Goal: Task Accomplishment & Management: Manage account settings

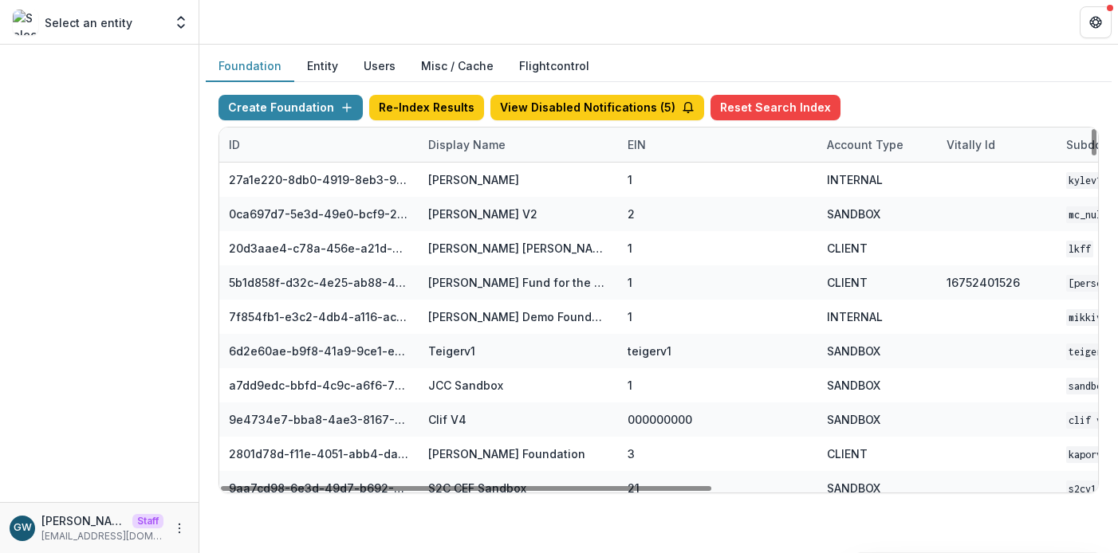
click at [470, 152] on div "Display Name" at bounding box center [467, 144] width 96 height 17
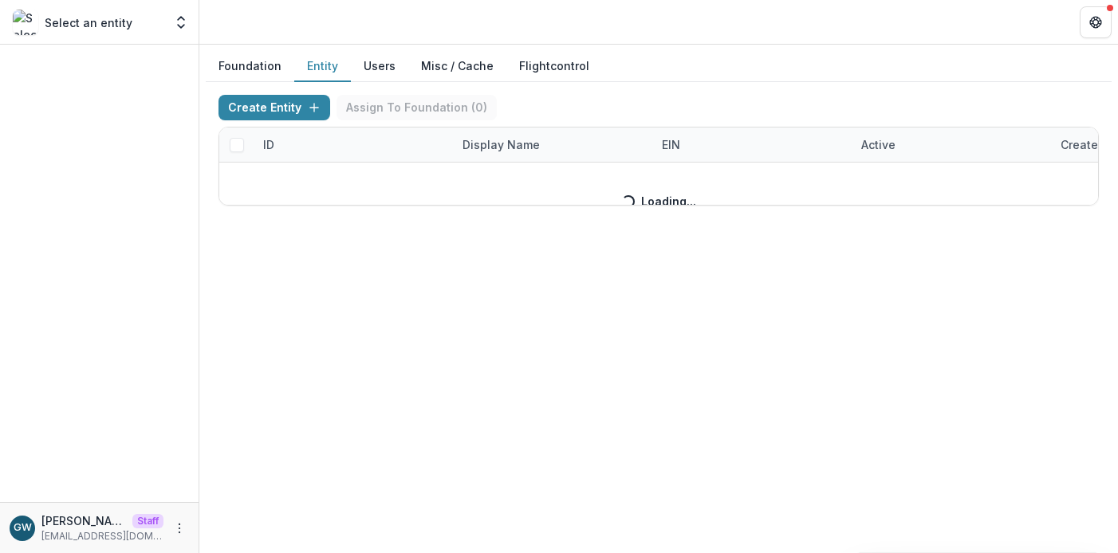
click at [326, 69] on button "Entity" at bounding box center [322, 66] width 57 height 31
click at [370, 67] on button "Users" at bounding box center [379, 66] width 57 height 31
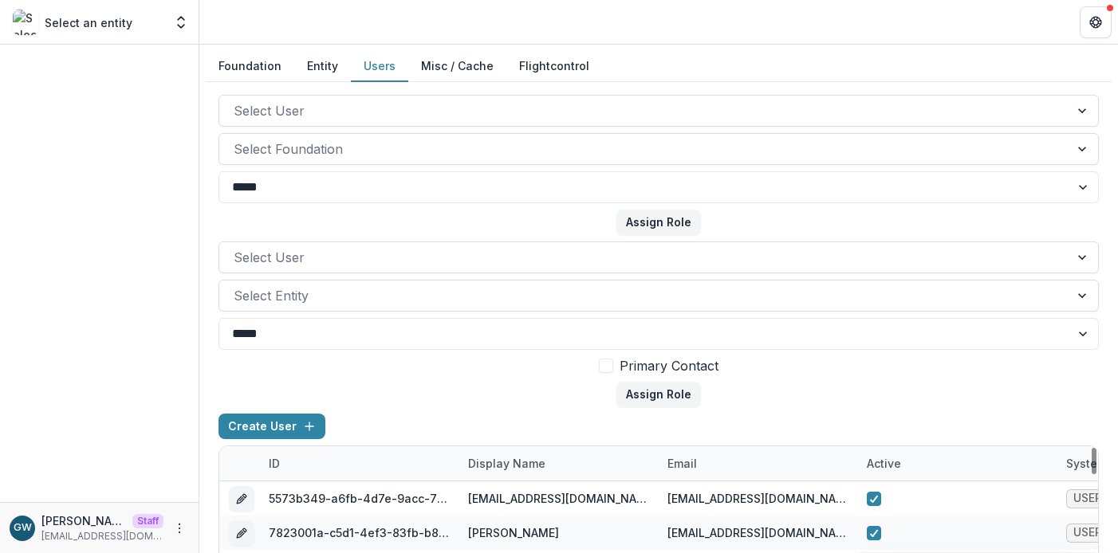
click at [525, 462] on div "Display Name" at bounding box center [506, 463] width 96 height 17
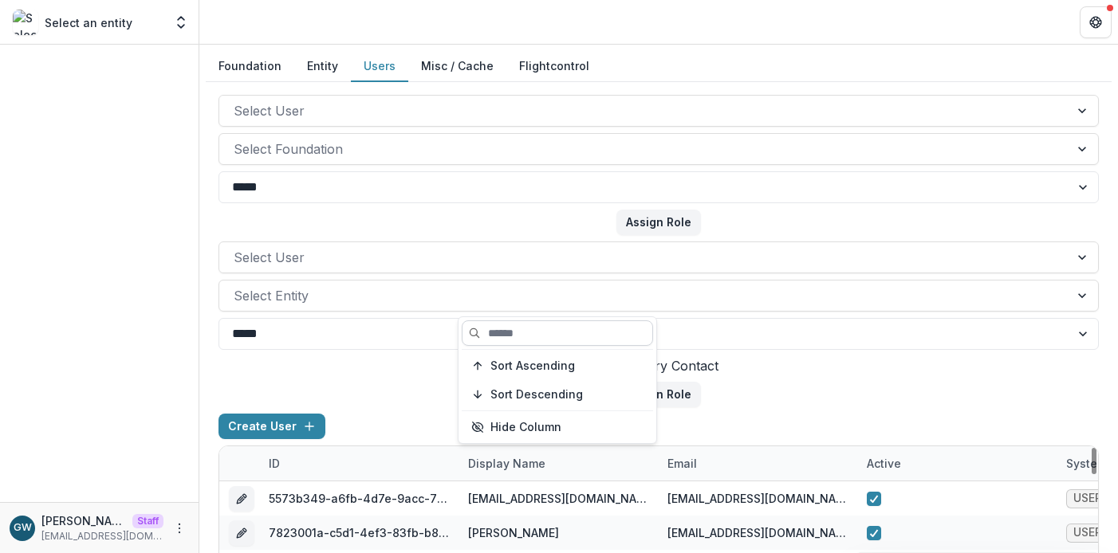
click at [560, 339] on input at bounding box center [557, 334] width 191 height 26
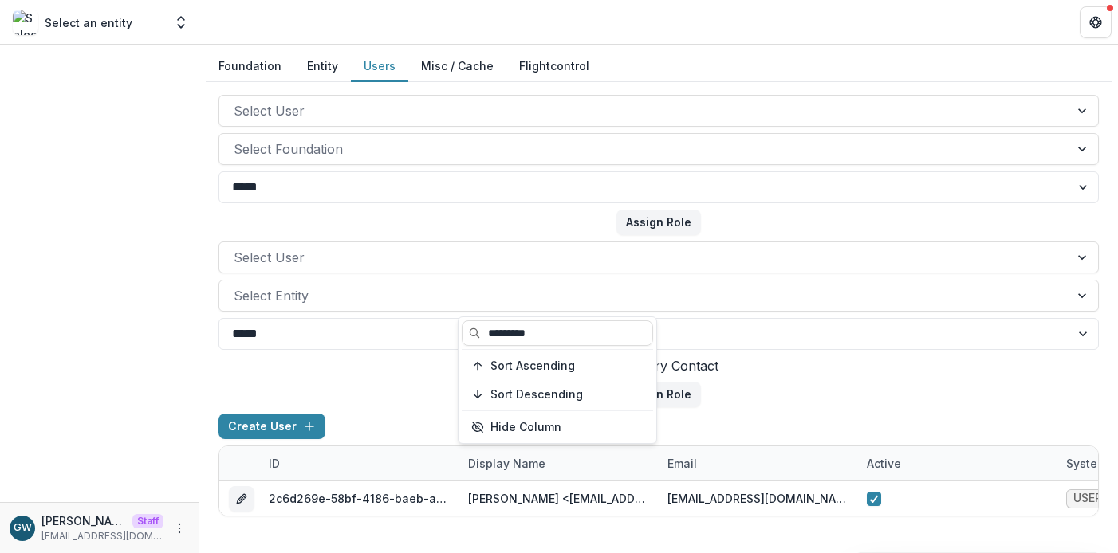
type input "*********"
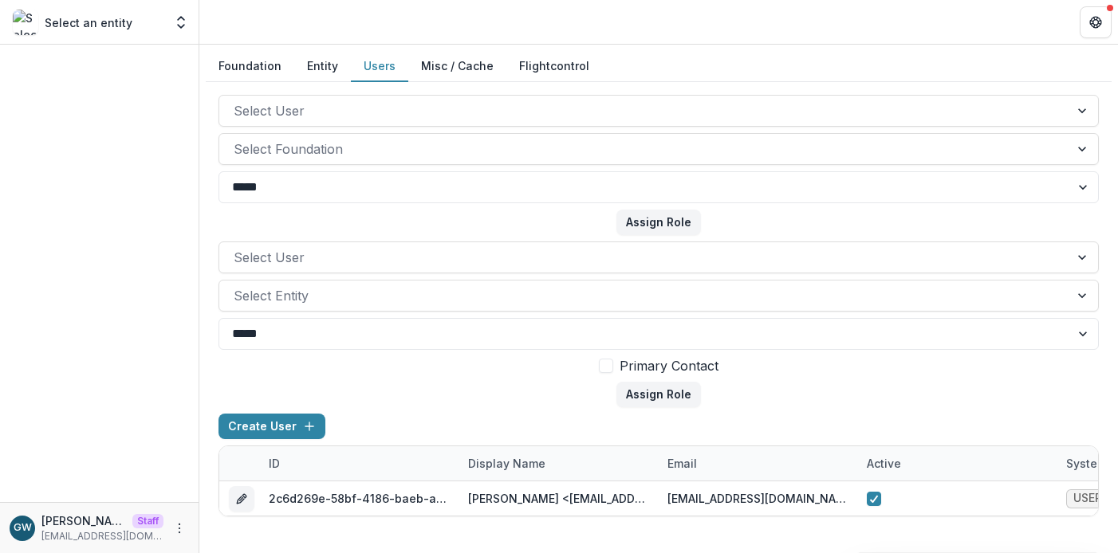
click at [884, 383] on form "Select User Select Entity ***** **** Primary Contact Assign Role" at bounding box center [658, 325] width 880 height 166
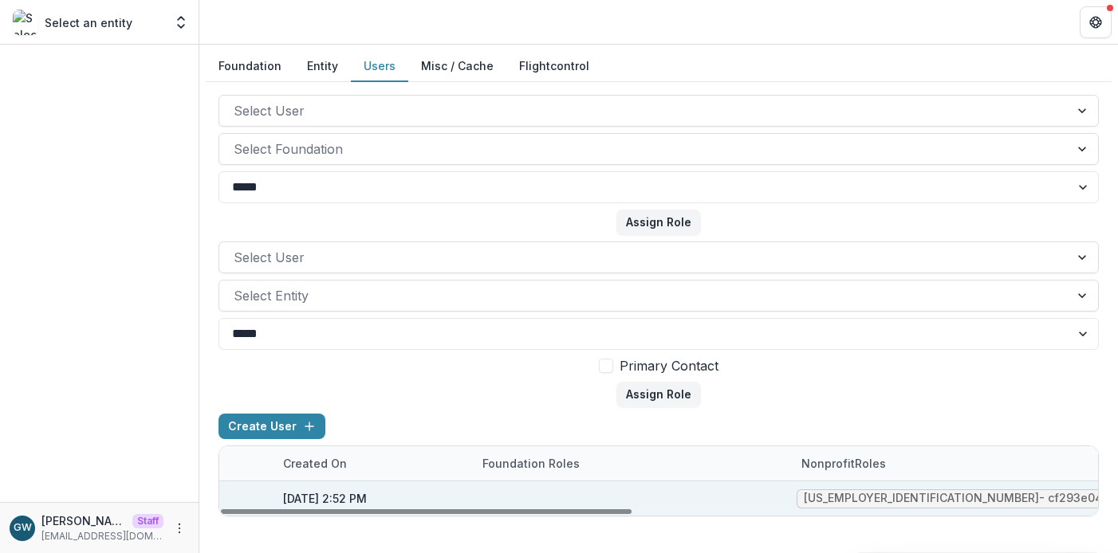
scroll to position [0, 995]
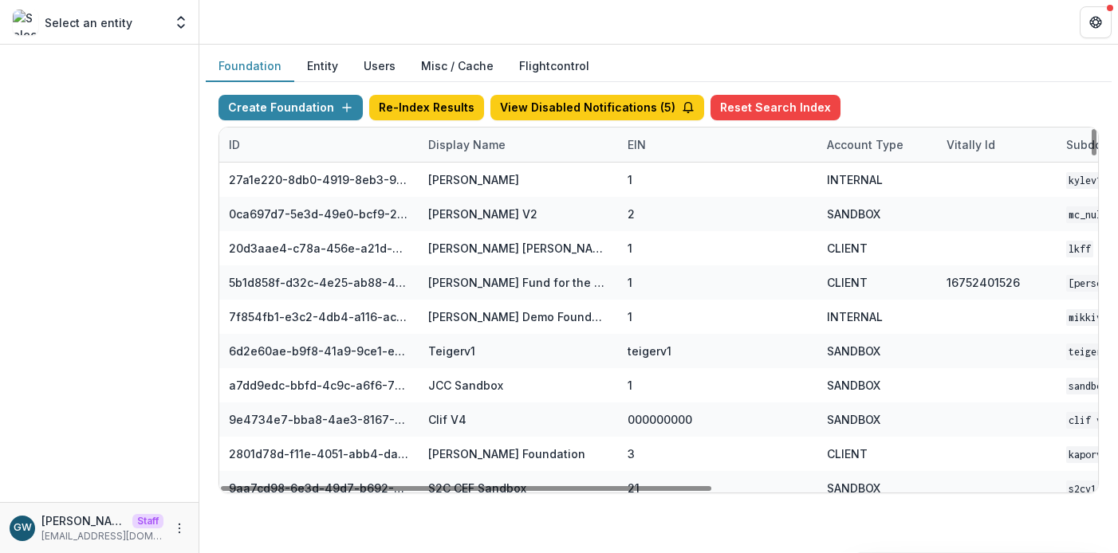
click at [486, 145] on div "Display Name" at bounding box center [467, 144] width 96 height 17
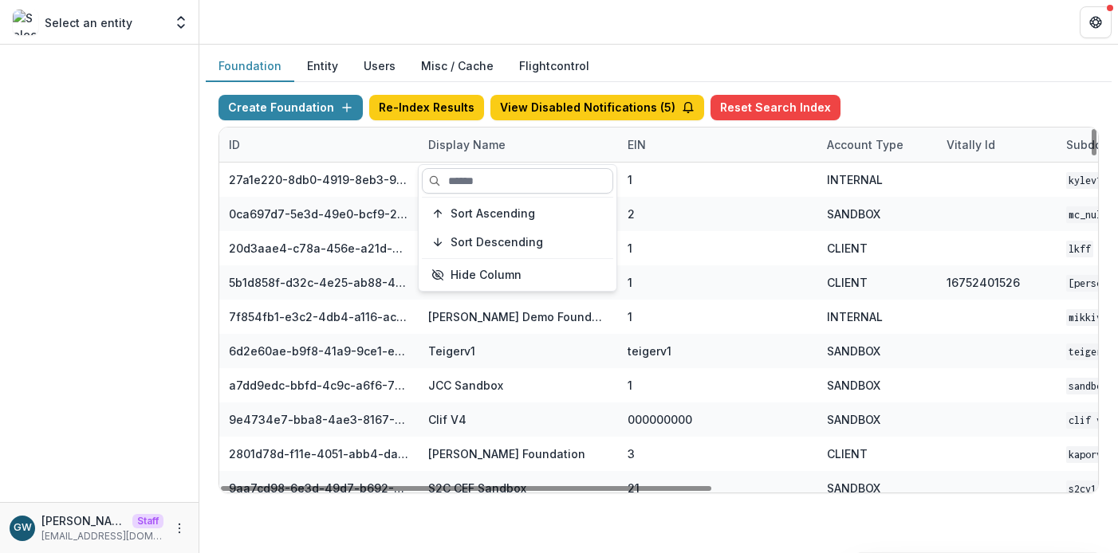
click at [476, 191] on input at bounding box center [517, 181] width 191 height 26
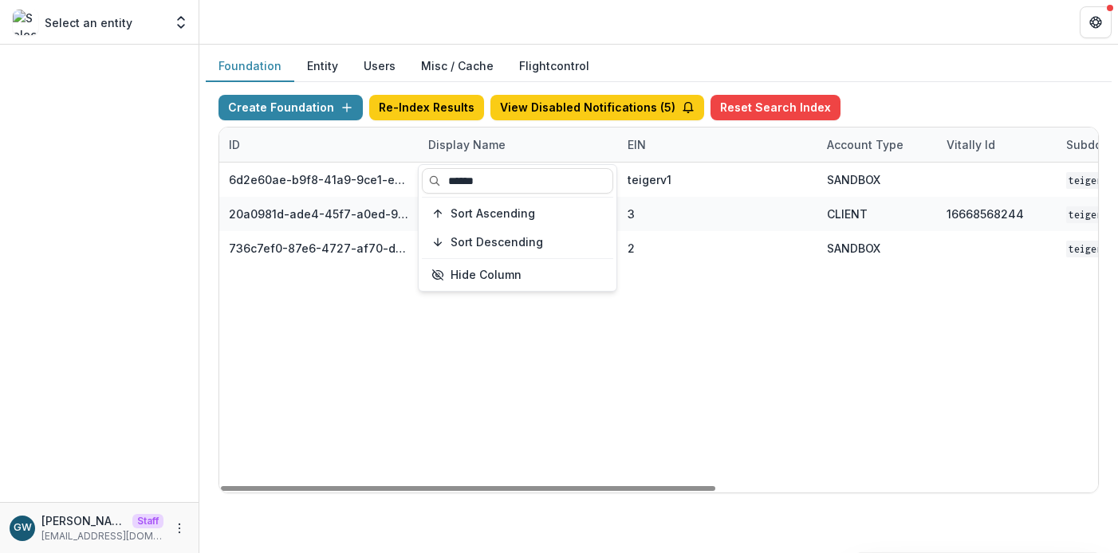
type input "******"
click at [910, 68] on div "Foundation Entity Users Misc / Cache Flightcontrol" at bounding box center [659, 66] width 906 height 31
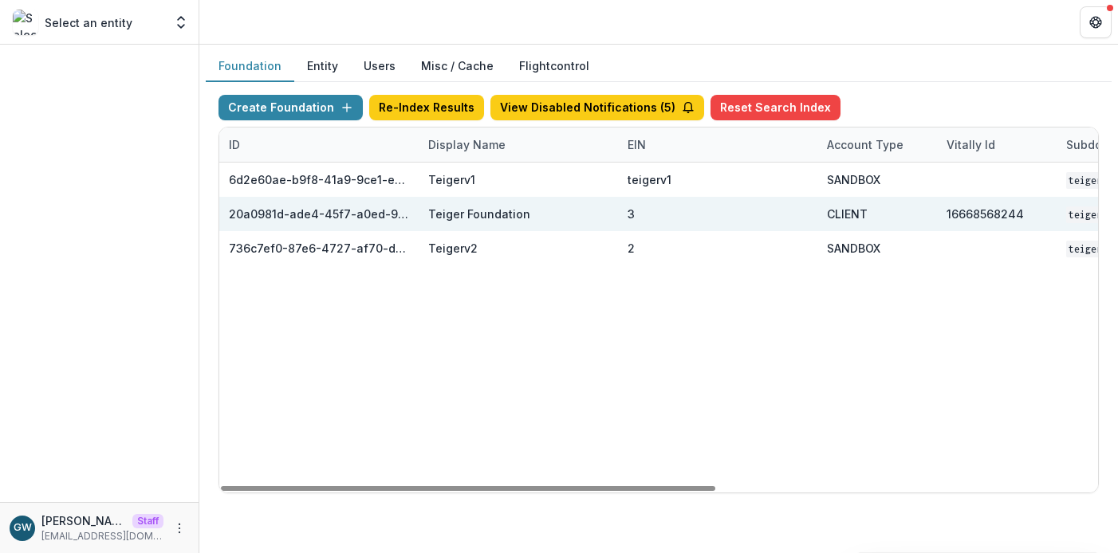
scroll to position [0, 676]
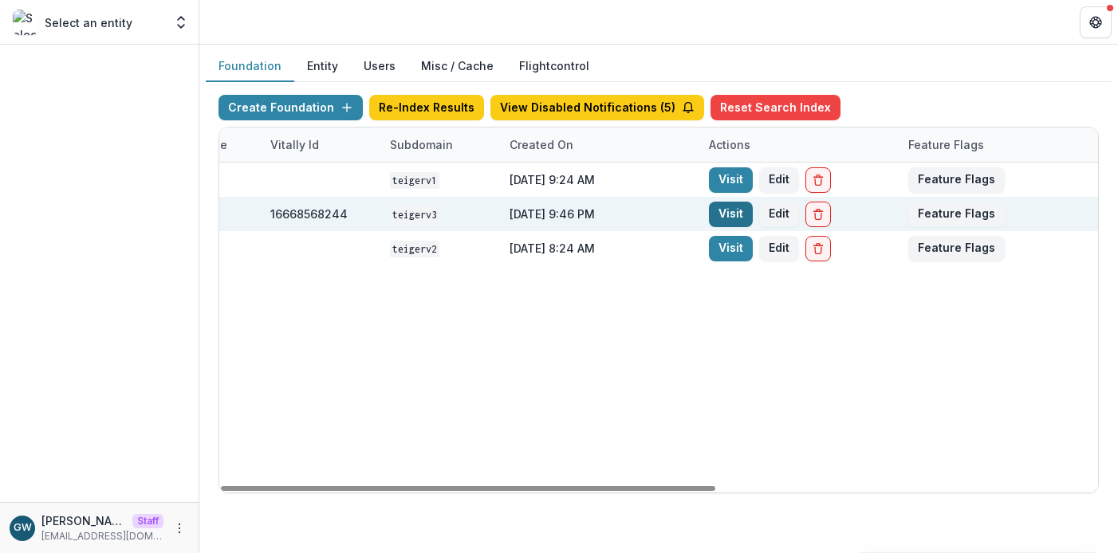
click at [709, 214] on link "Visit" at bounding box center [731, 215] width 44 height 26
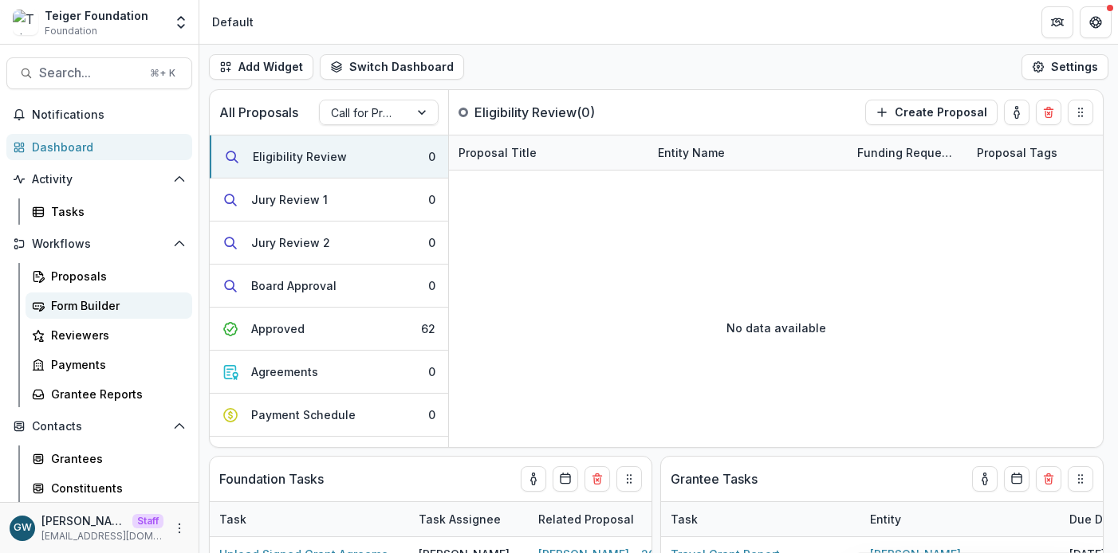
click at [108, 313] on div "Form Builder" at bounding box center [115, 305] width 128 height 17
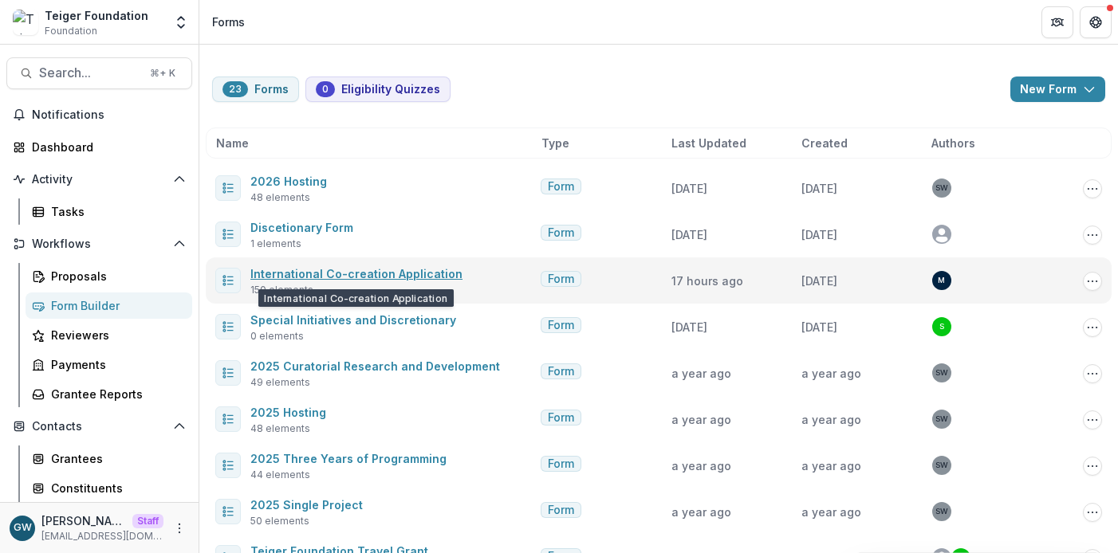
click at [352, 274] on link "International Co-creation Application" at bounding box center [356, 274] width 212 height 14
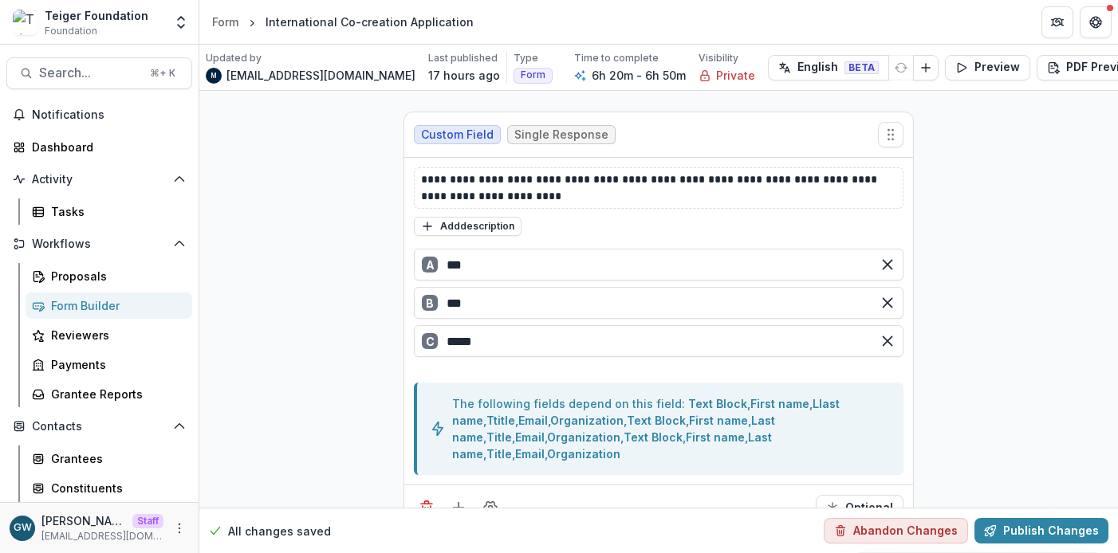
scroll to position [5649, 0]
click at [950, 67] on button "Preview" at bounding box center [987, 68] width 85 height 26
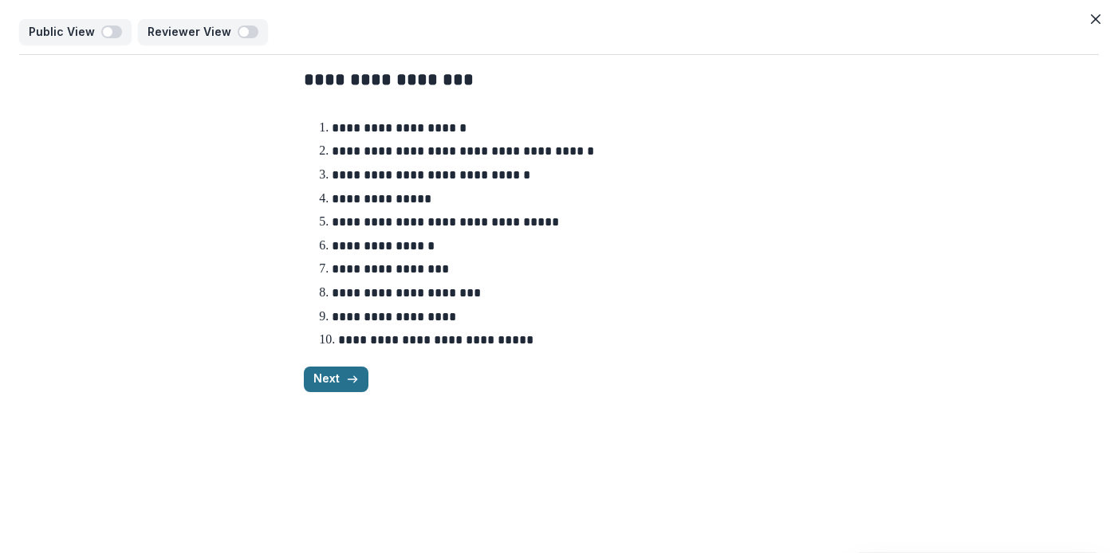
click at [339, 384] on button "Next" at bounding box center [336, 380] width 65 height 26
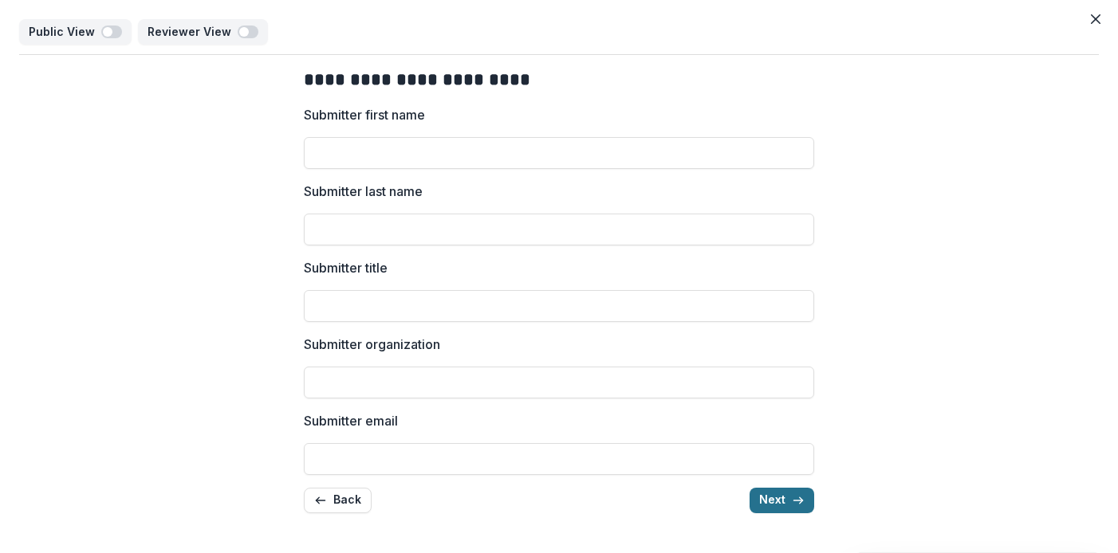
click at [770, 505] on button "Next" at bounding box center [782, 501] width 65 height 26
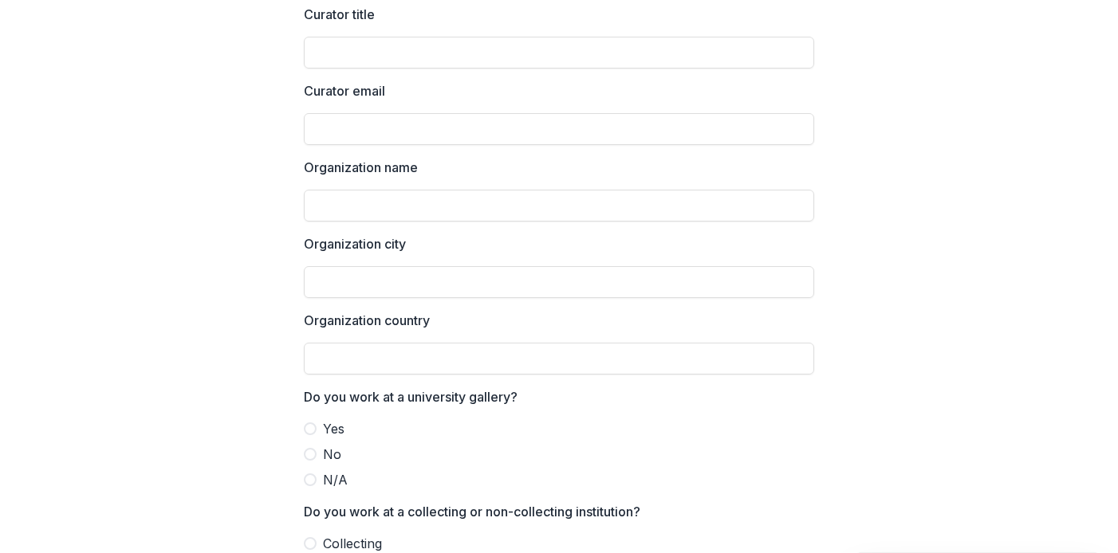
scroll to position [375, 0]
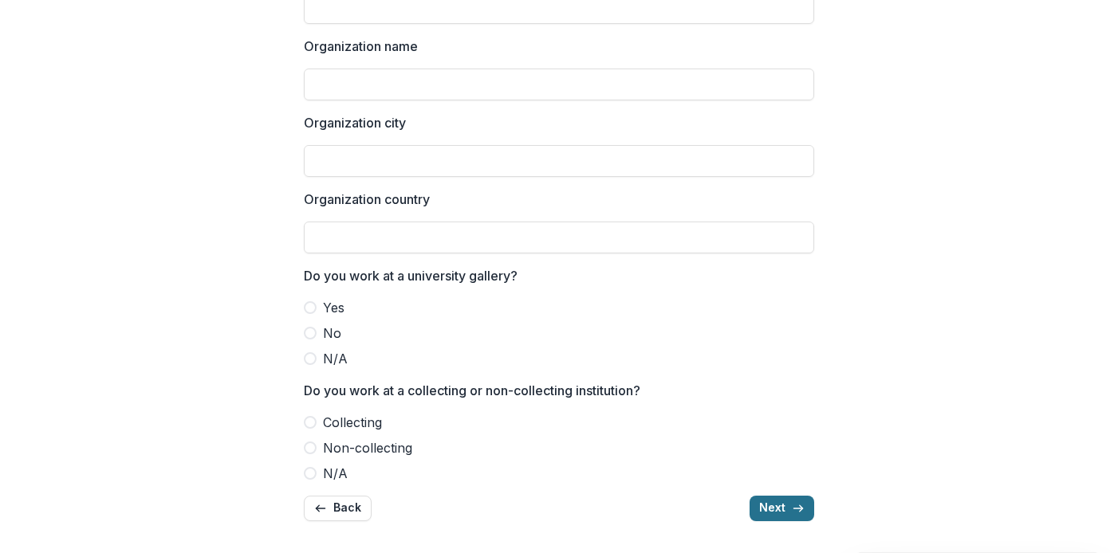
click at [781, 498] on button "Next" at bounding box center [782, 509] width 65 height 26
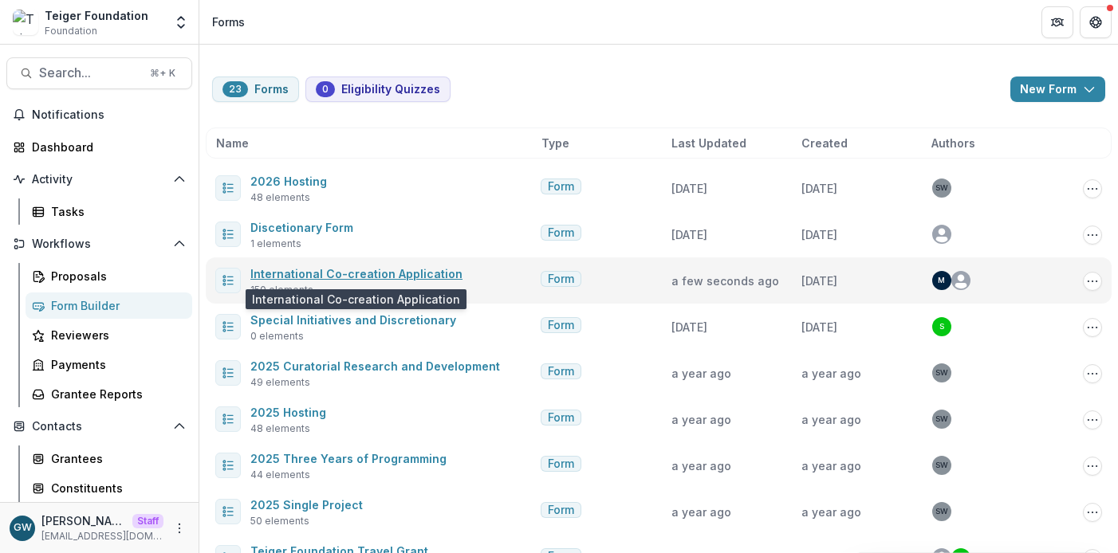
click at [317, 267] on link "International Co-creation Application" at bounding box center [356, 274] width 212 height 14
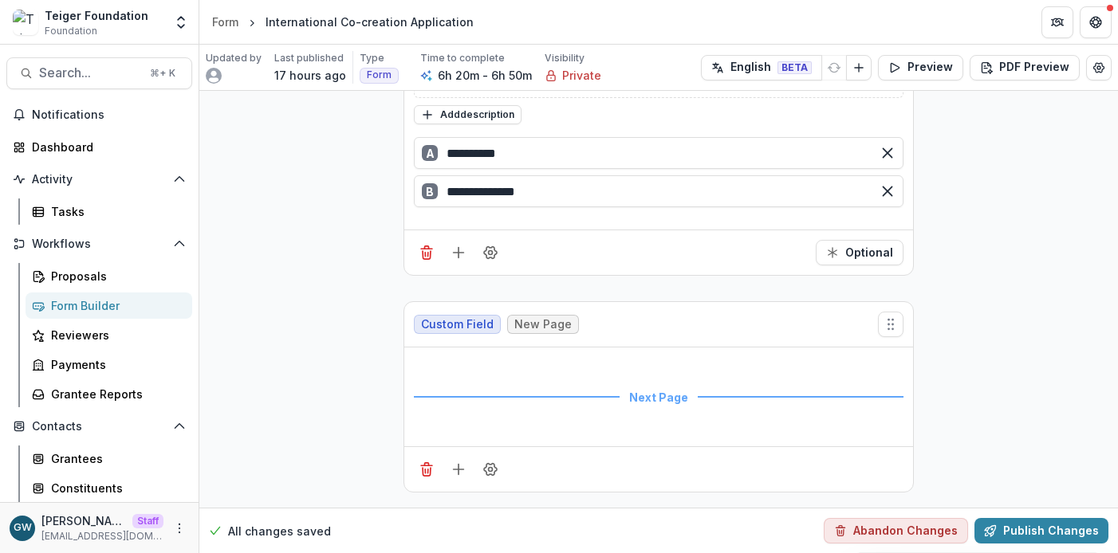
scroll to position [4681, 0]
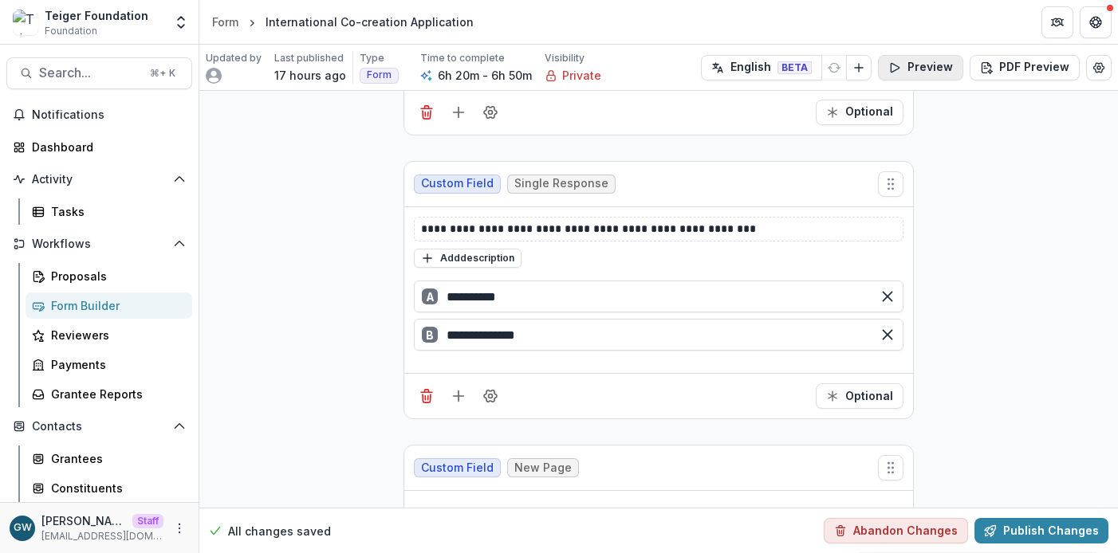
click at [915, 67] on button "Preview" at bounding box center [920, 68] width 85 height 26
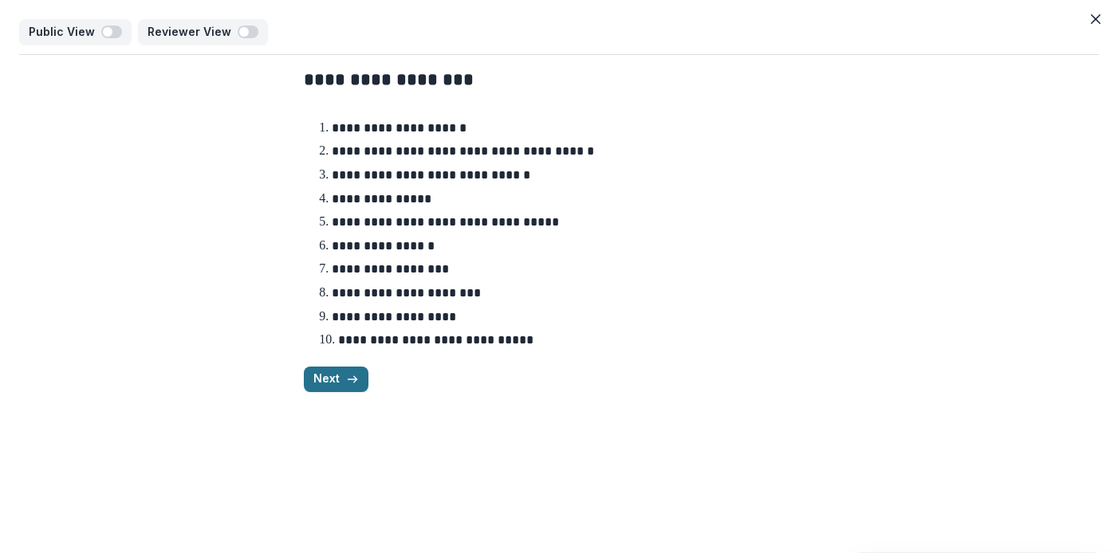
click at [326, 385] on button "Next" at bounding box center [336, 380] width 65 height 26
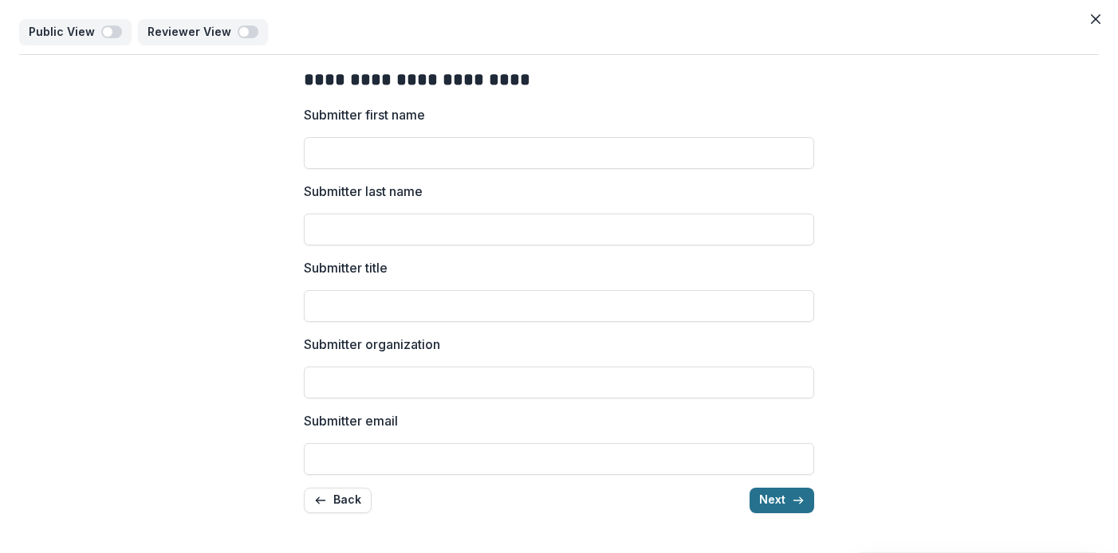
click at [789, 500] on button "Next" at bounding box center [782, 501] width 65 height 26
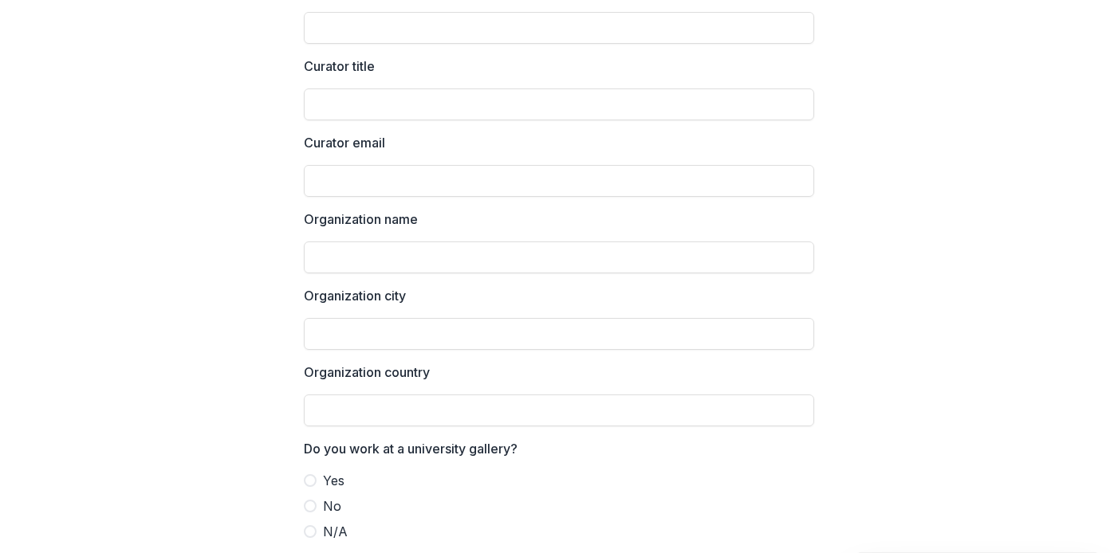
scroll to position [375, 0]
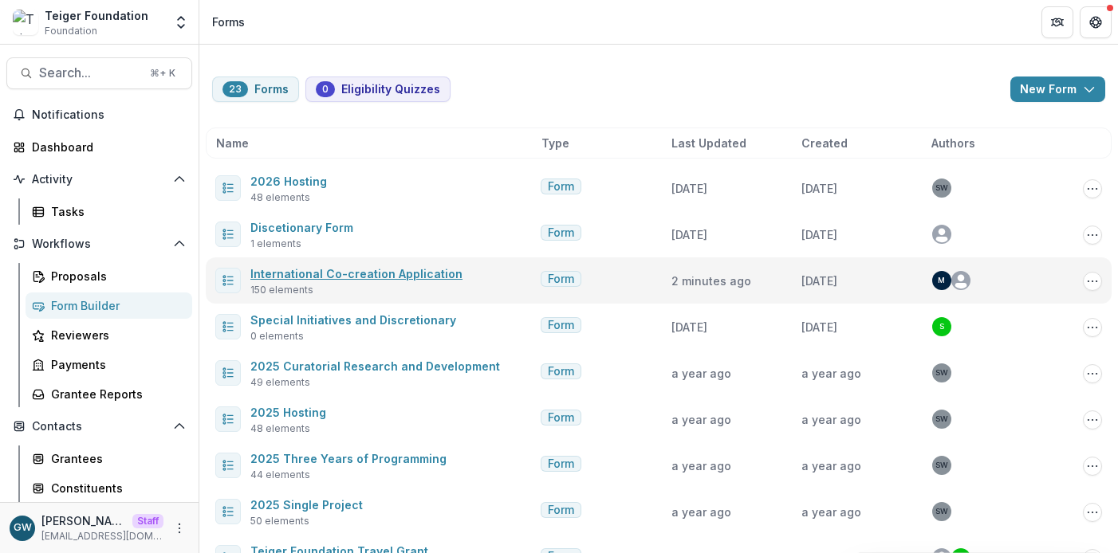
click at [293, 273] on link "International Co-creation Application" at bounding box center [356, 274] width 212 height 14
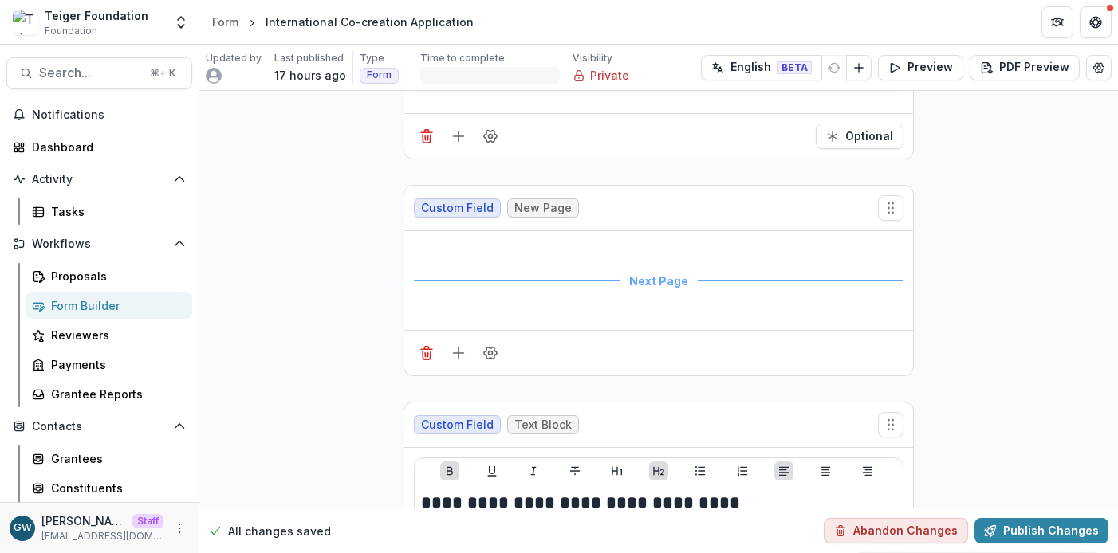
scroll to position [4669, 0]
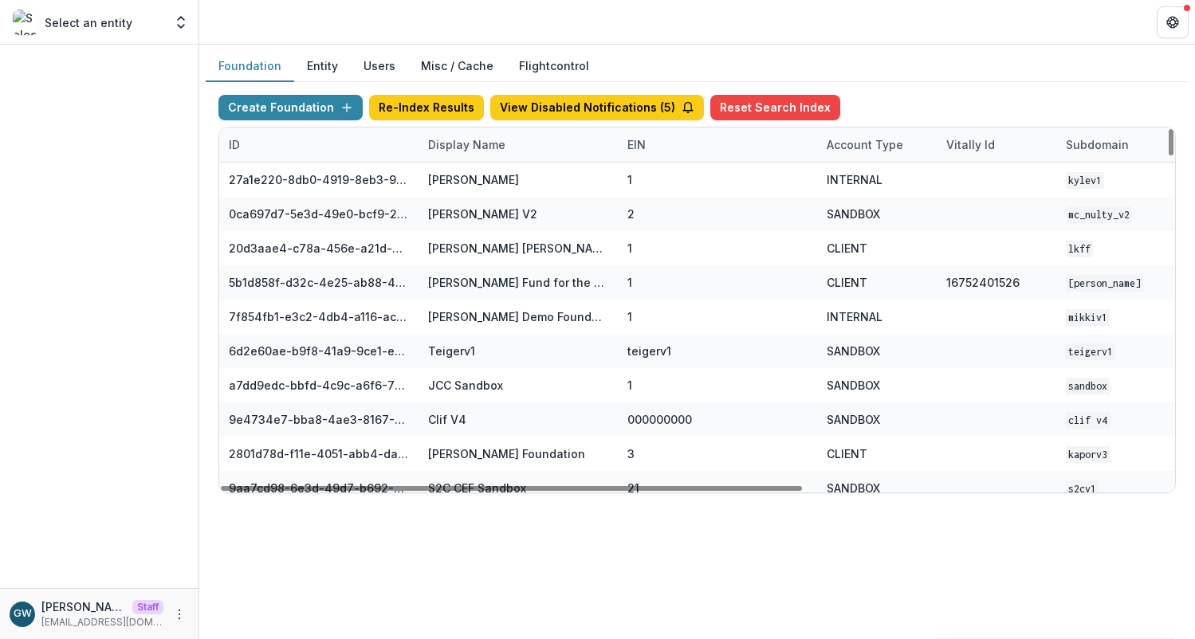
click at [470, 140] on div "Display Name" at bounding box center [467, 144] width 96 height 17
click at [470, 190] on input at bounding box center [517, 181] width 191 height 26
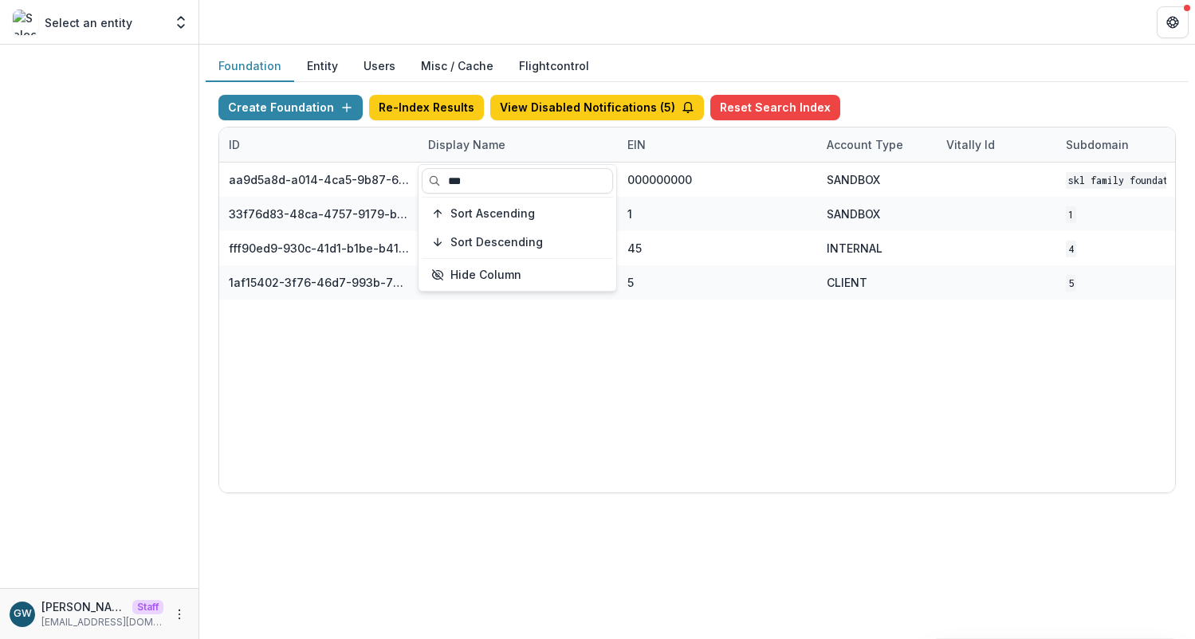
type input "***"
click at [949, 104] on div "Create Foundation Re-Index Results View Disabled Notifications ( 5 ) Reset Sear…" at bounding box center [697, 111] width 958 height 32
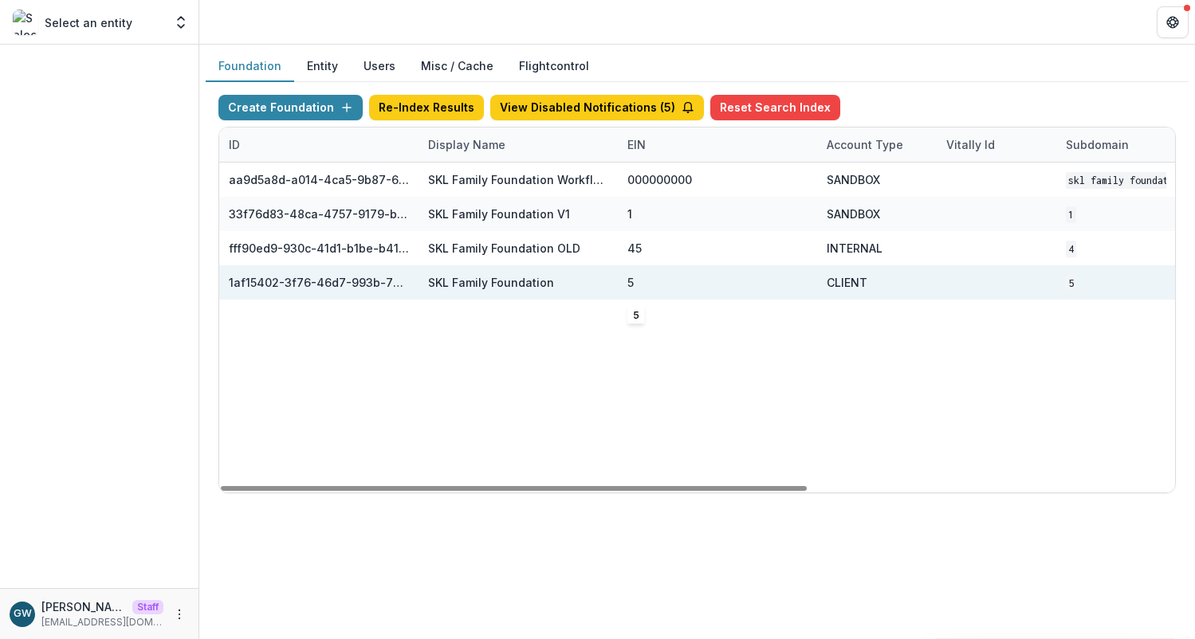
scroll to position [0, 599]
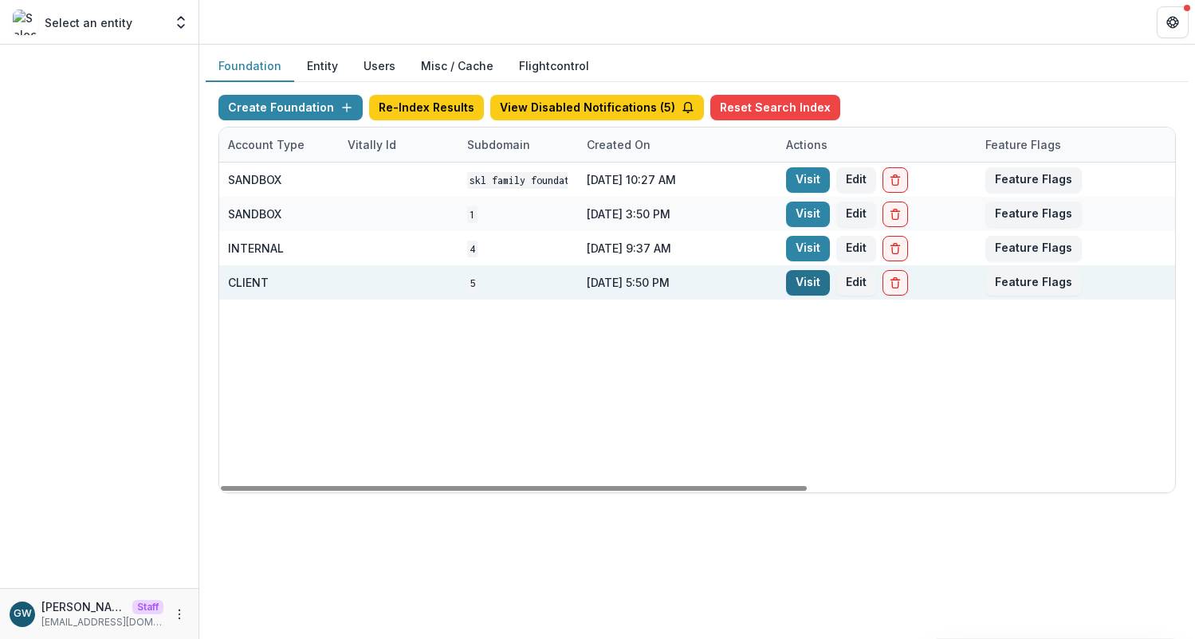
click at [817, 281] on link "Visit" at bounding box center [808, 283] width 44 height 26
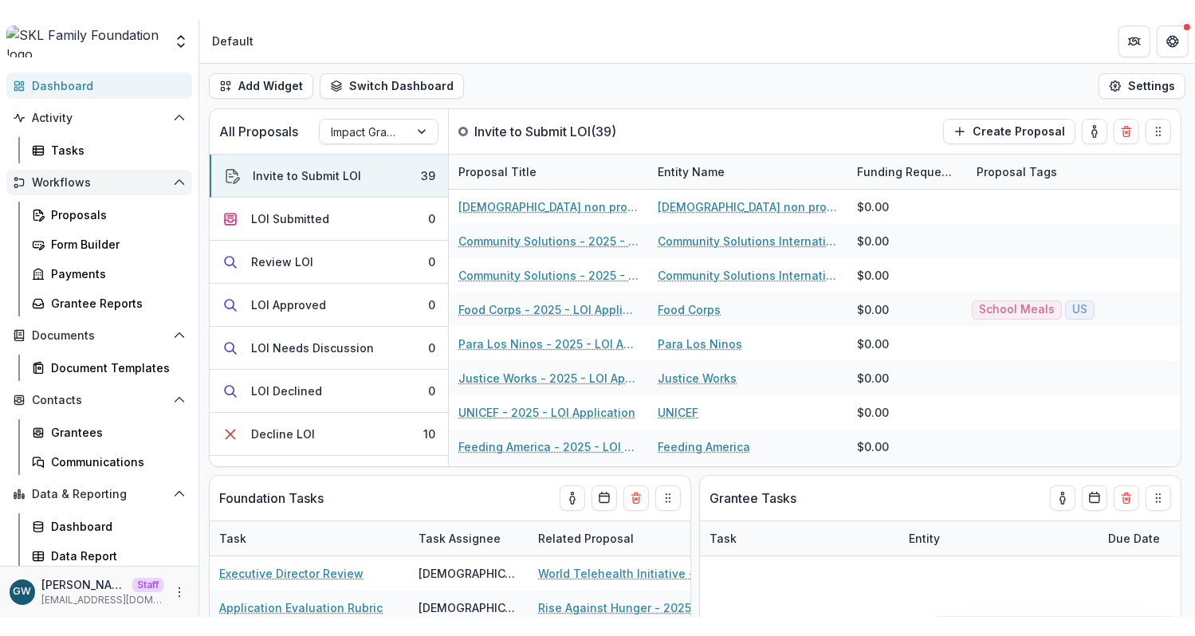
scroll to position [83, 0]
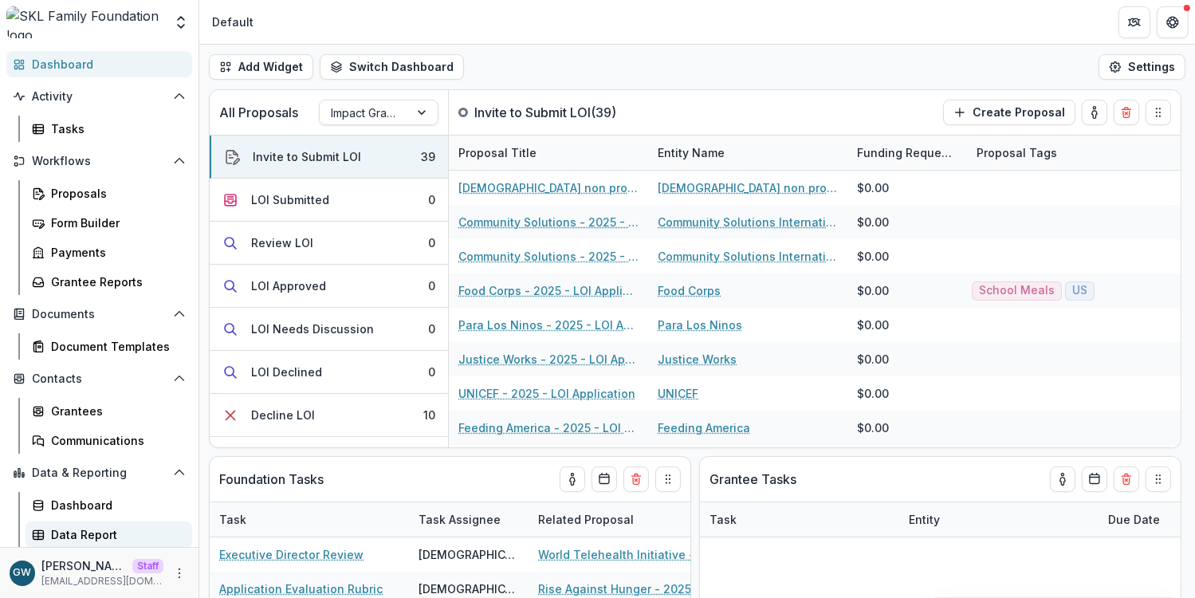
click at [81, 535] on div "Data Report" at bounding box center [115, 534] width 128 height 17
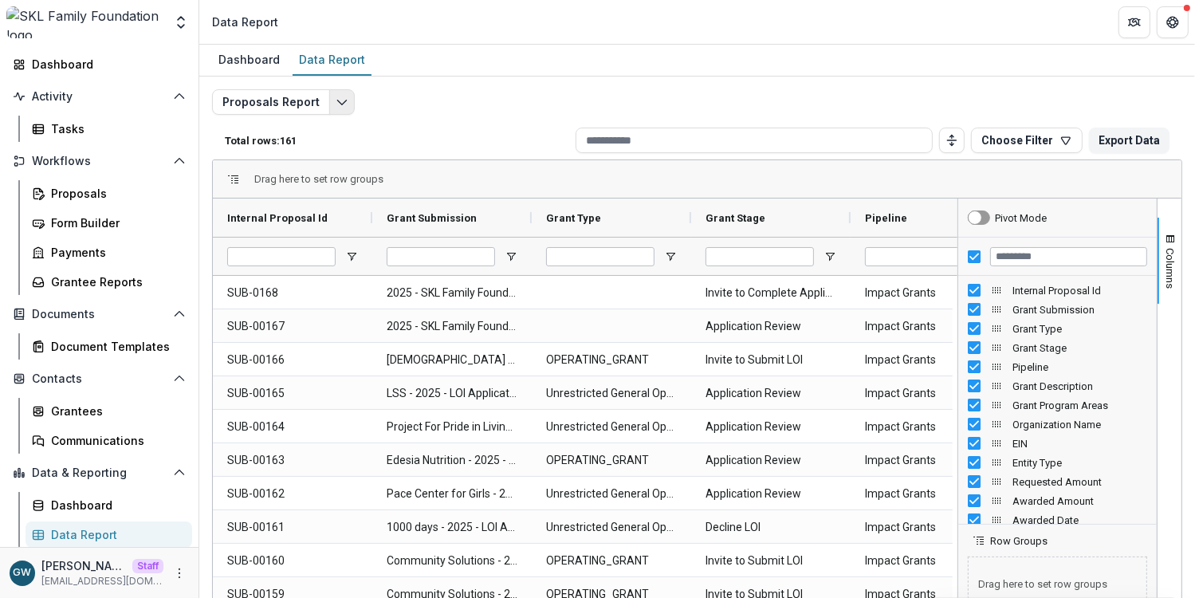
click at [338, 110] on button "Edit selected report" at bounding box center [342, 102] width 26 height 26
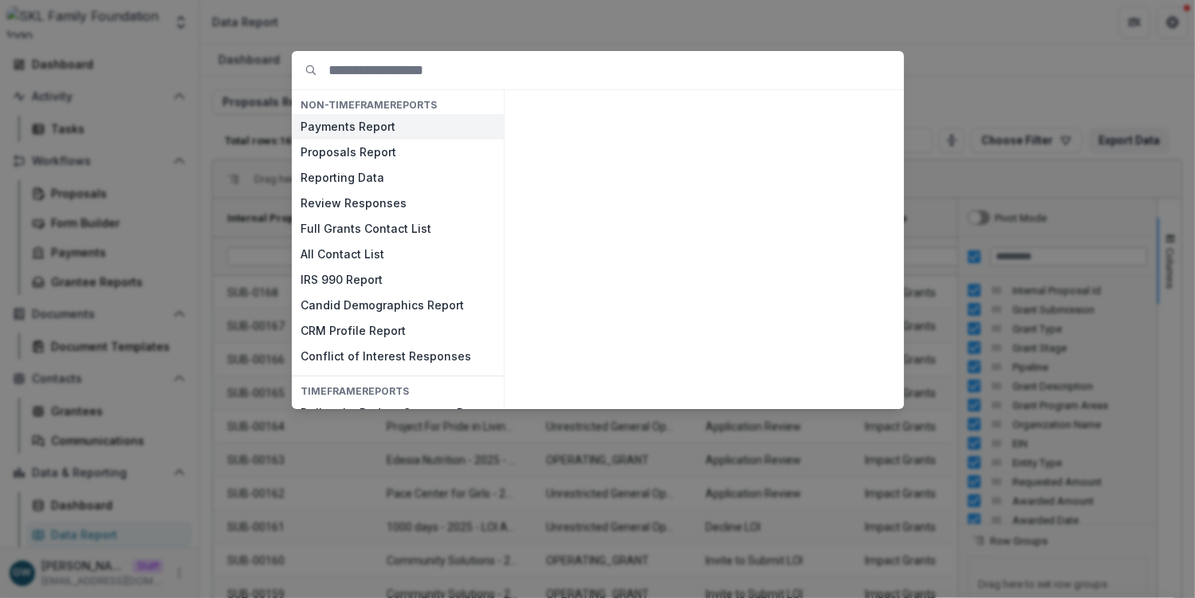
click at [389, 123] on button "Payments Report" at bounding box center [398, 127] width 212 height 26
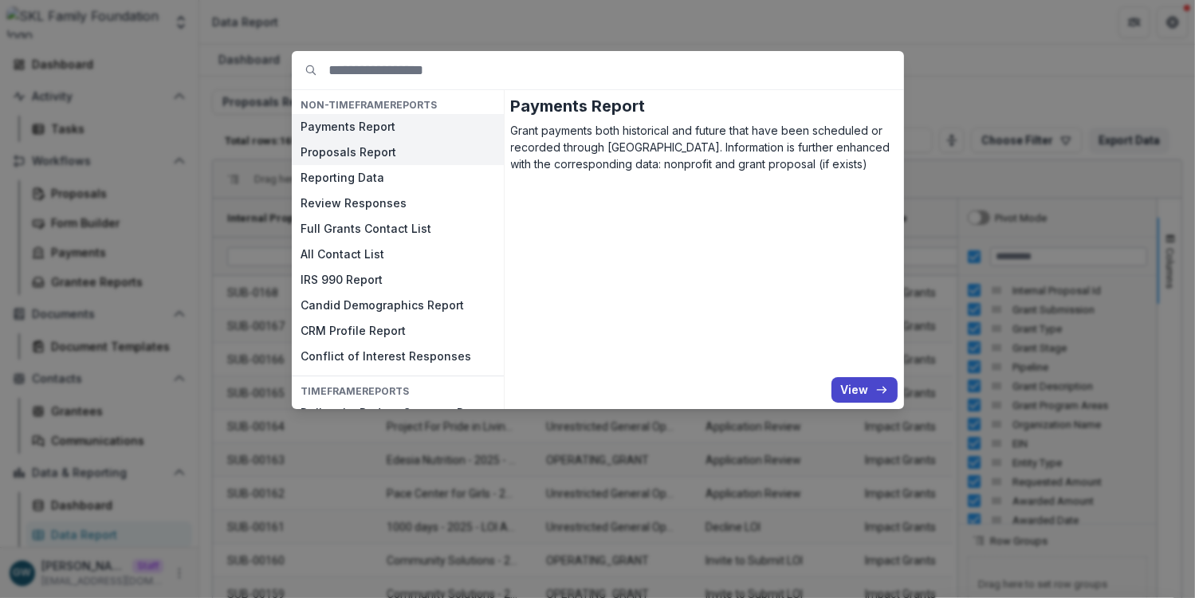
click at [373, 152] on button "Proposals Report" at bounding box center [398, 153] width 212 height 26
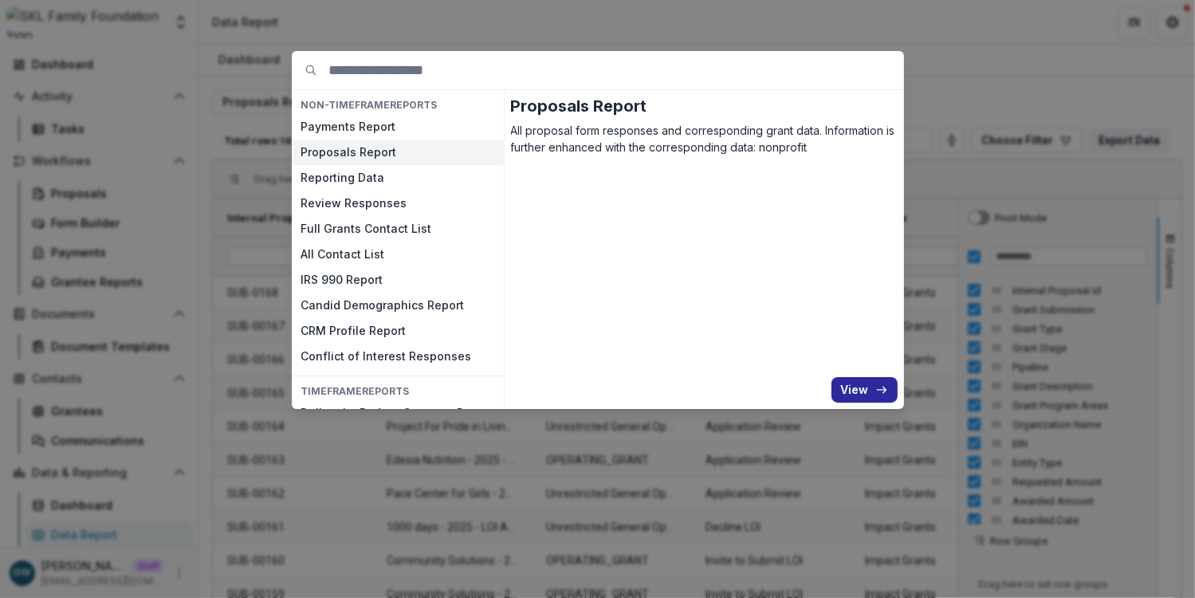
click at [846, 384] on button "View" at bounding box center [865, 390] width 66 height 26
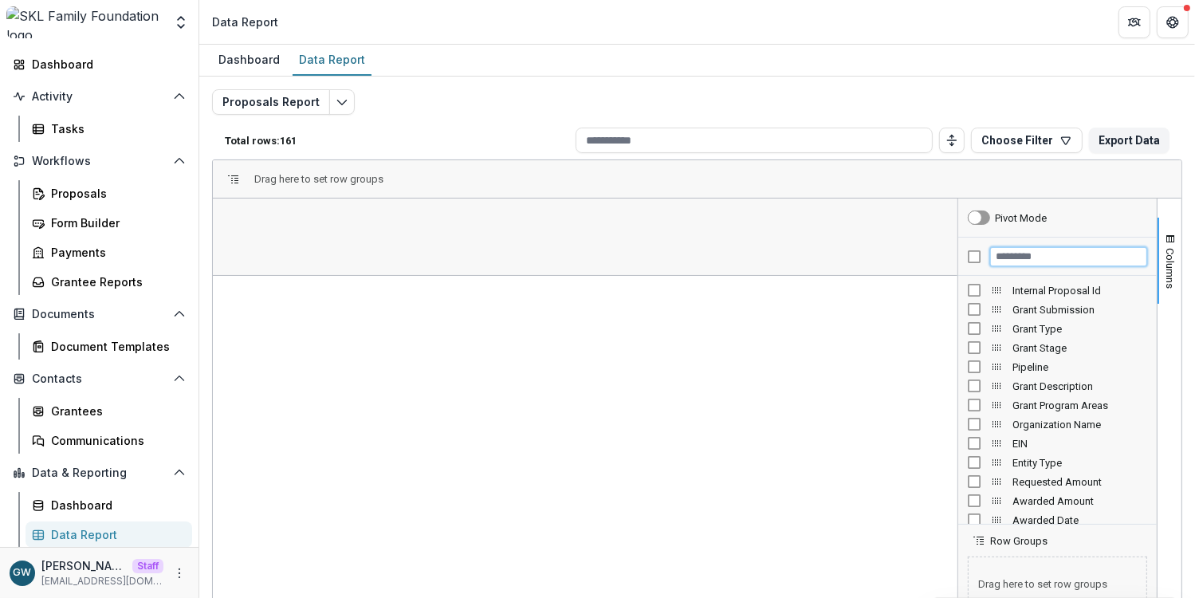
click at [1001, 258] on input "Filter Columns Input" at bounding box center [1068, 256] width 157 height 19
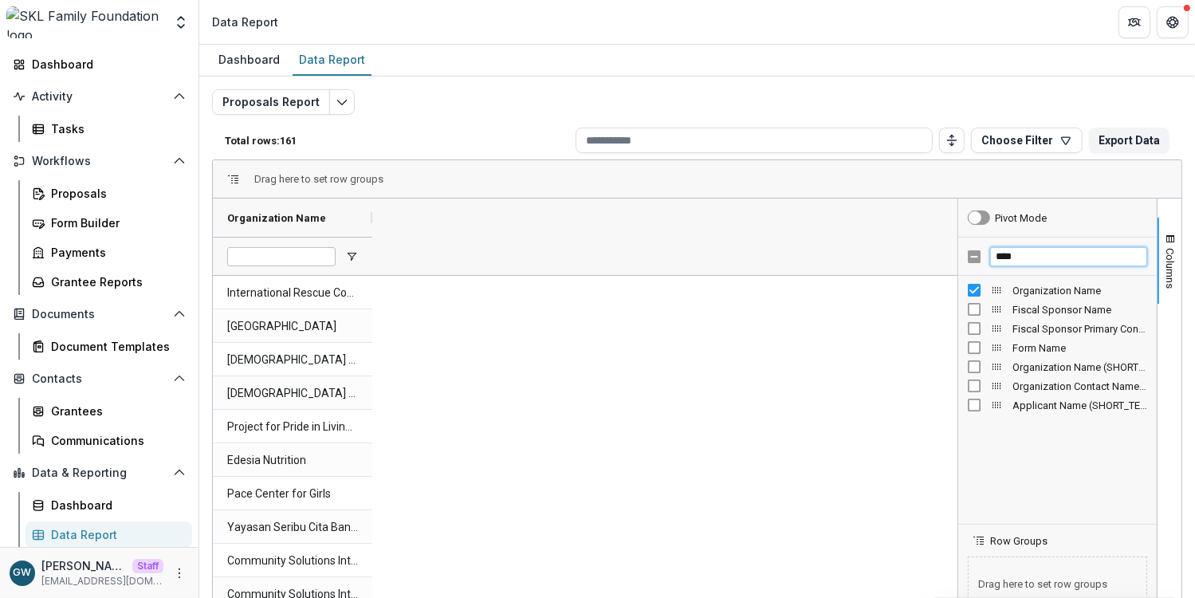
click at [1033, 256] on input "****" at bounding box center [1068, 256] width 157 height 19
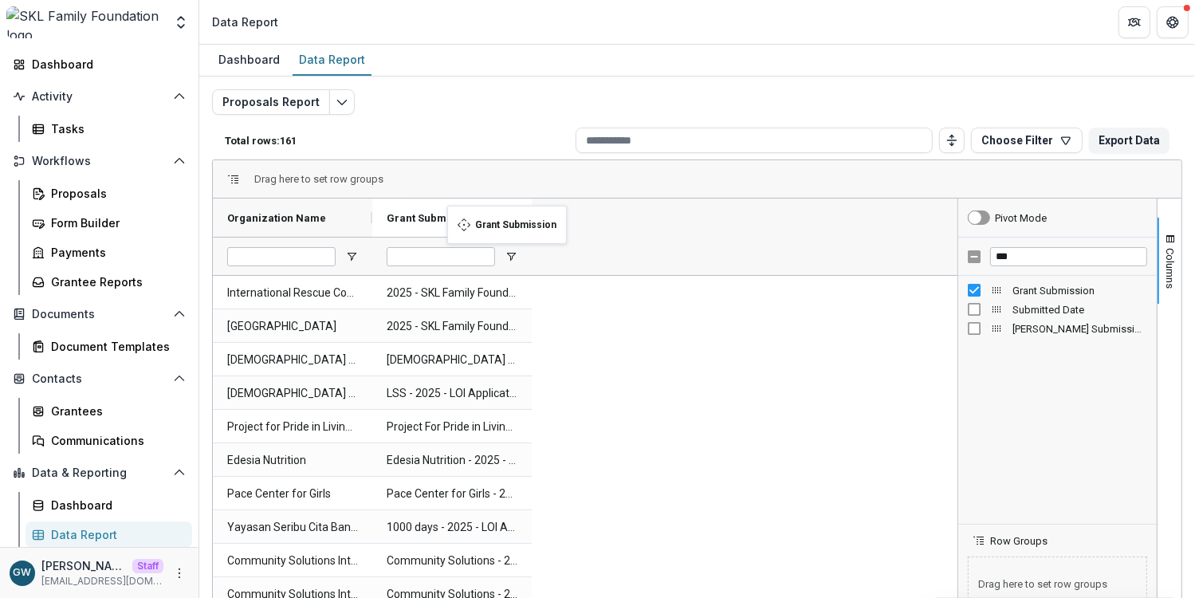
drag, startPoint x: 257, startPoint y: 214, endPoint x: 479, endPoint y: 215, distance: 222.5
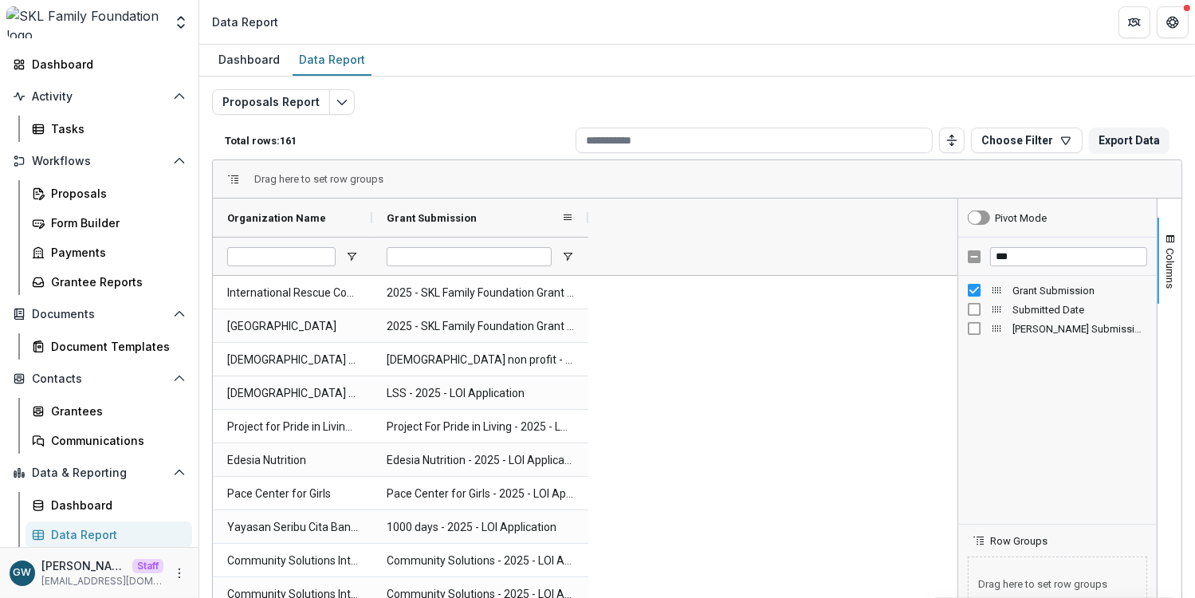
drag, startPoint x: 561, startPoint y: 218, endPoint x: 584, endPoint y: 216, distance: 24.0
click at [585, 216] on div at bounding box center [588, 218] width 6 height 38
click at [1024, 262] on input "***" at bounding box center [1068, 256] width 157 height 19
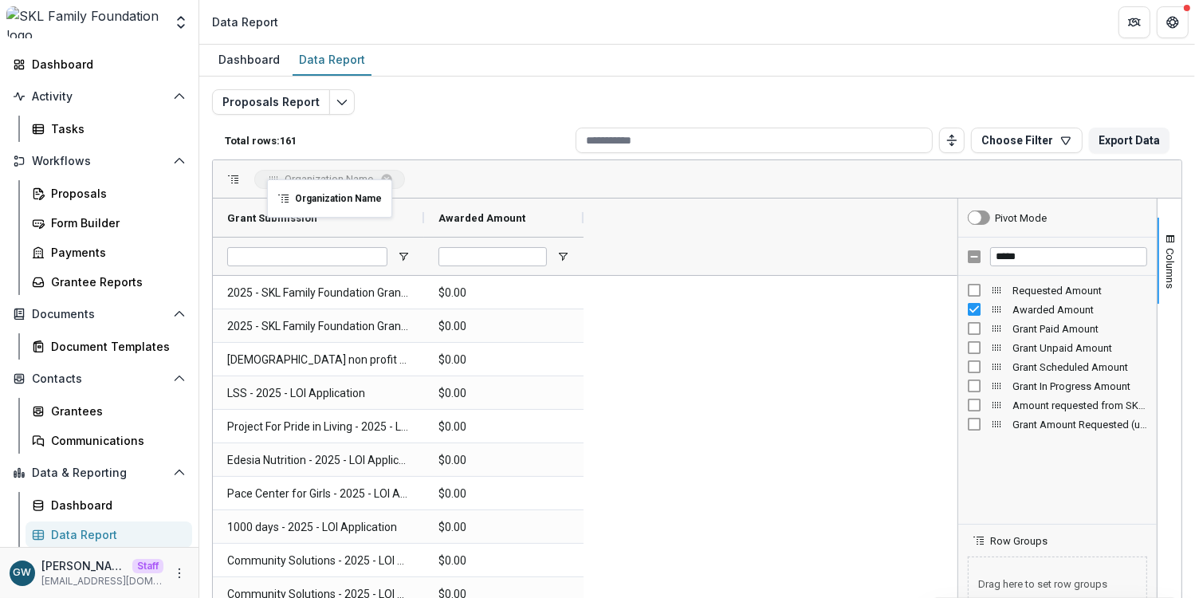
drag, startPoint x: 265, startPoint y: 218, endPoint x: 275, endPoint y: 189, distance: 31.3
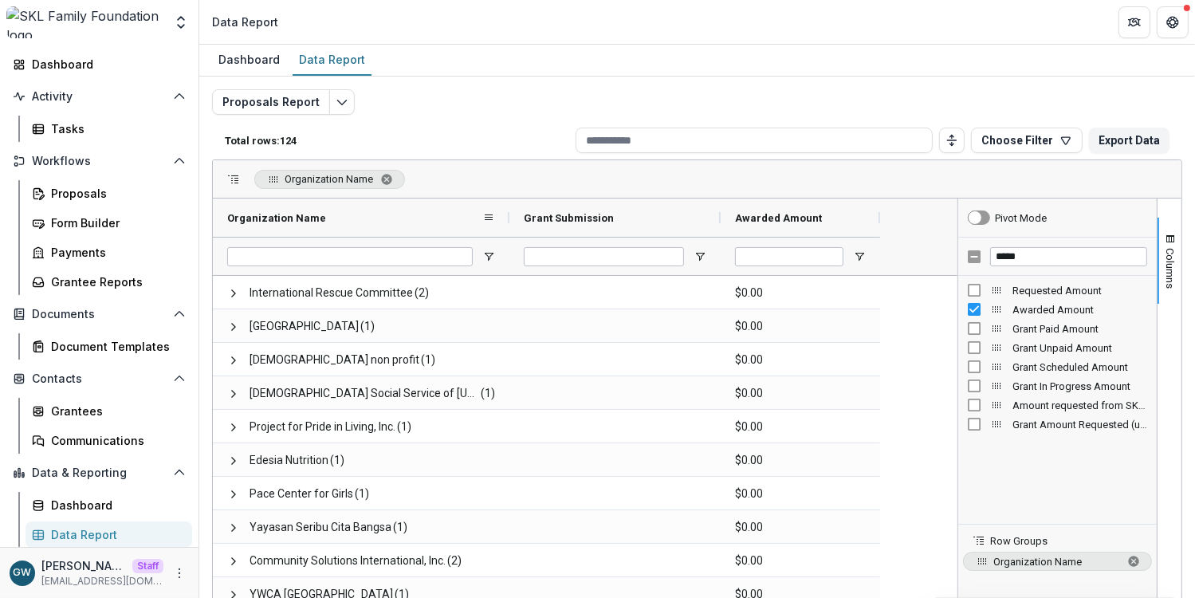
drag, startPoint x: 372, startPoint y: 212, endPoint x: 510, endPoint y: 211, distance: 137.2
click at [510, 211] on div at bounding box center [509, 218] width 6 height 38
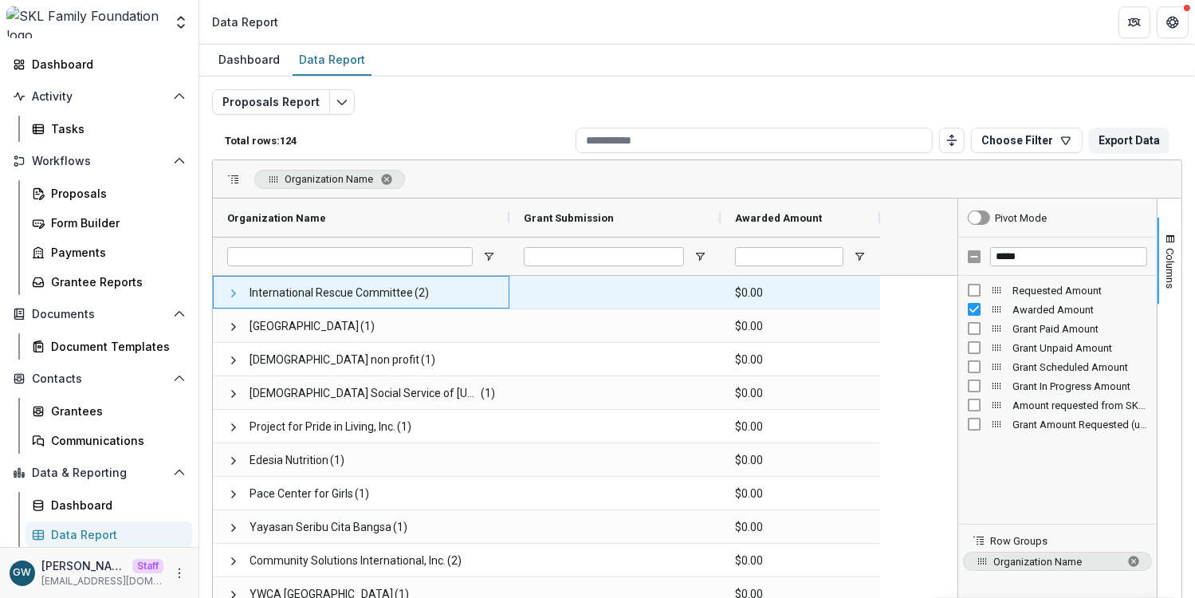
click at [234, 292] on span at bounding box center [233, 293] width 13 height 13
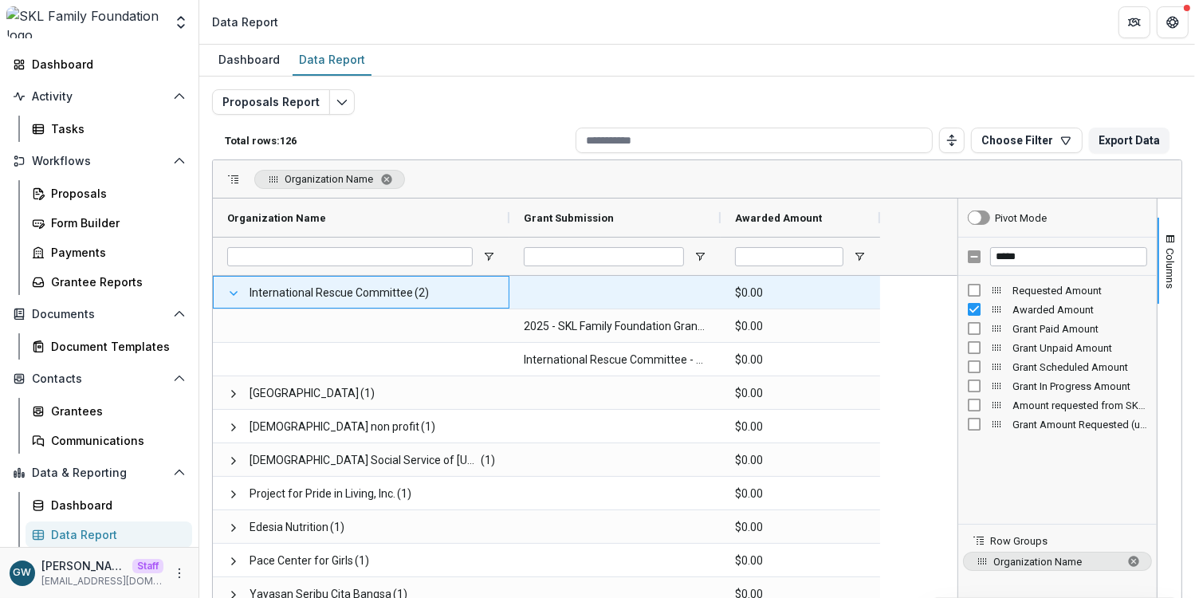
click at [236, 294] on span at bounding box center [233, 293] width 13 height 13
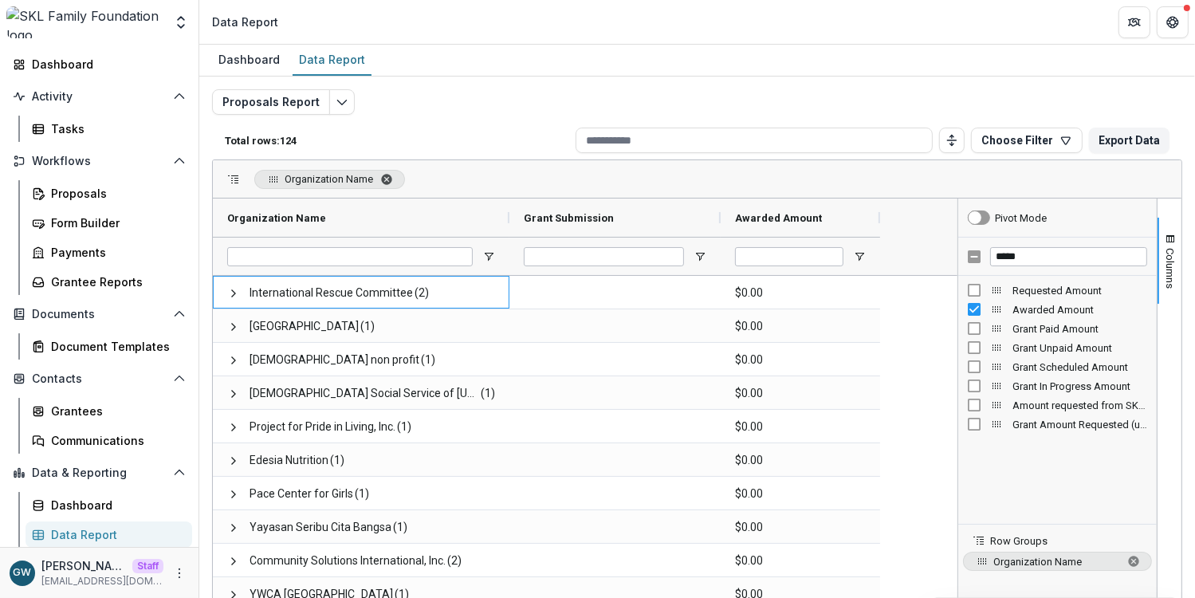
click at [392, 177] on span "Organization Name. Press ENTER to sort. Press DELETE to remove" at bounding box center [386, 179] width 13 height 13
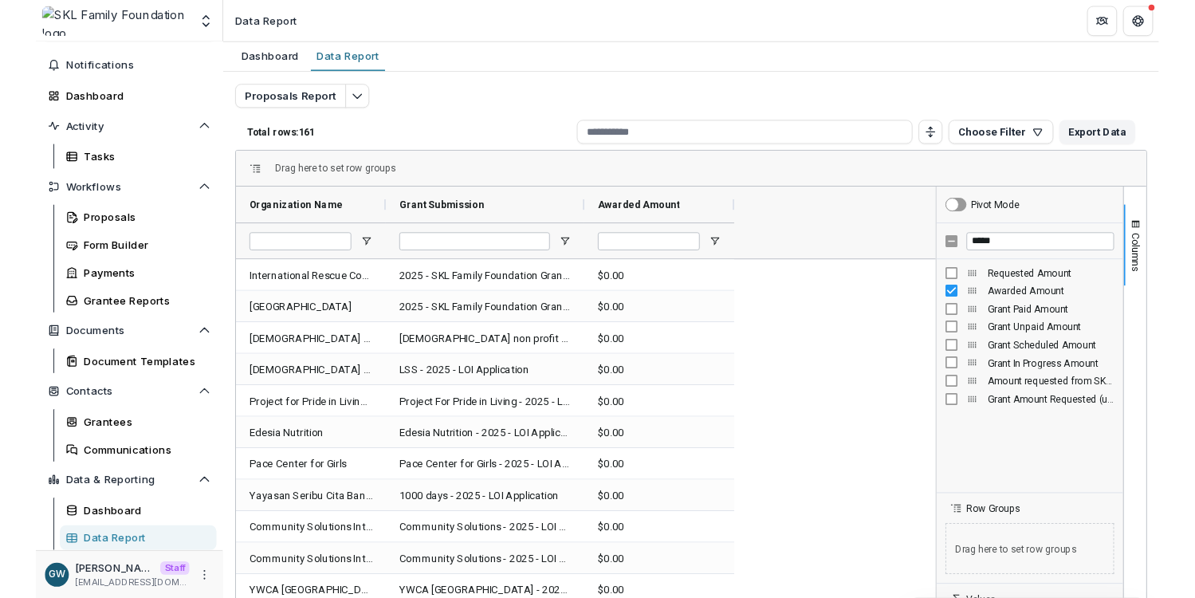
scroll to position [42, 0]
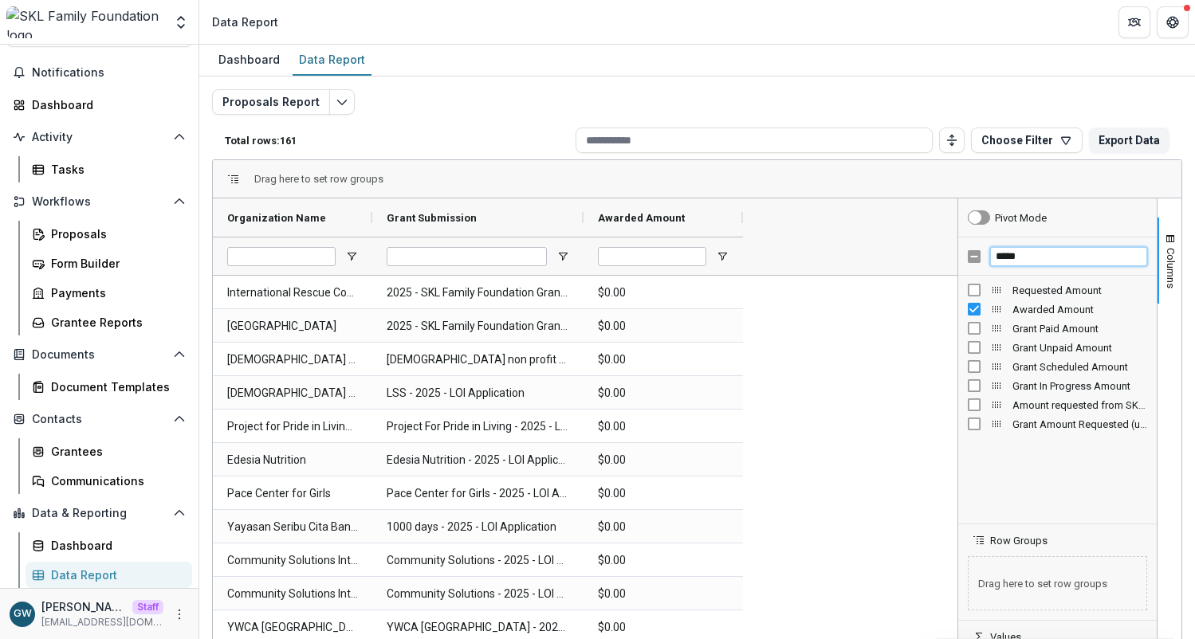
click at [1005, 258] on input "*****" at bounding box center [1068, 256] width 157 height 19
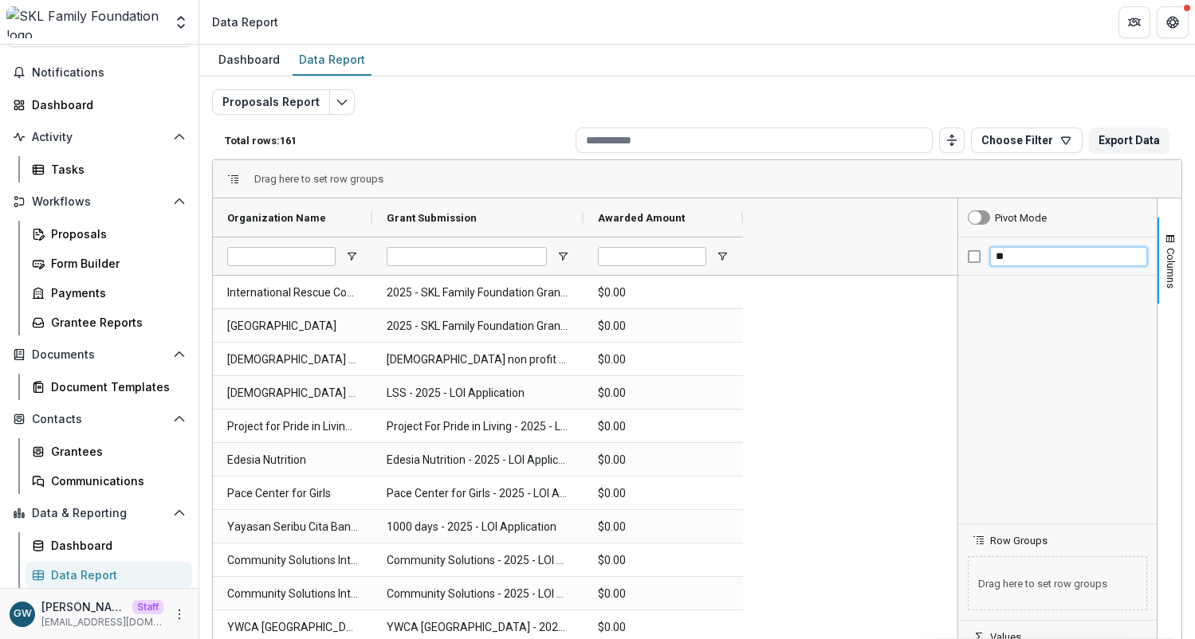
type input "*"
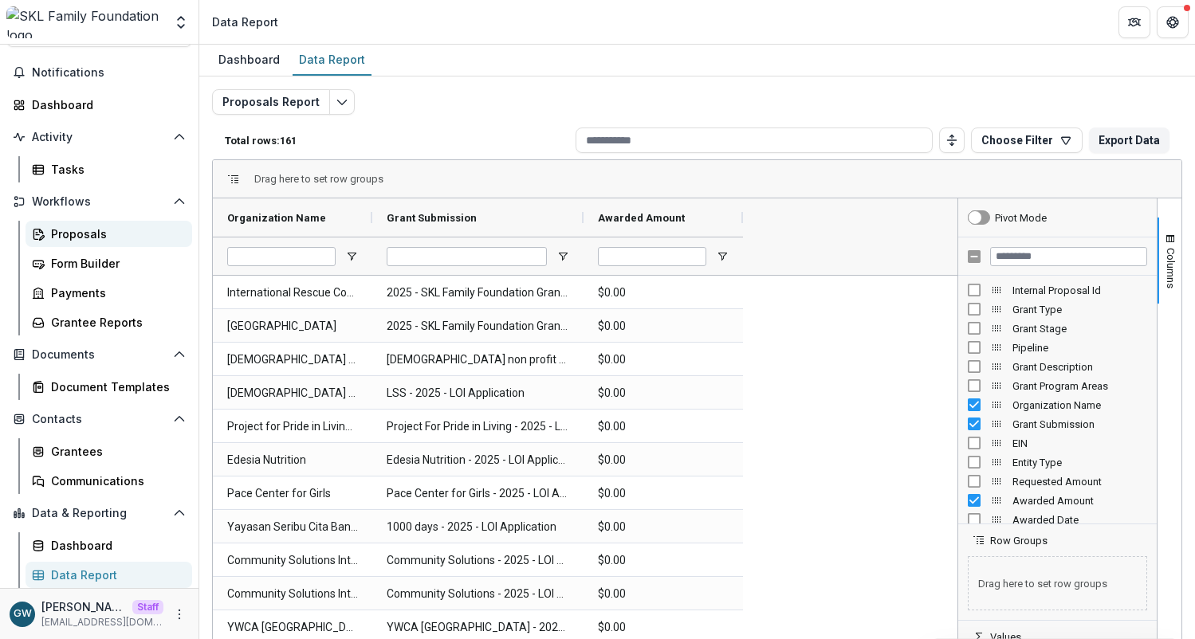
click at [89, 237] on div "Proposals" at bounding box center [115, 234] width 128 height 17
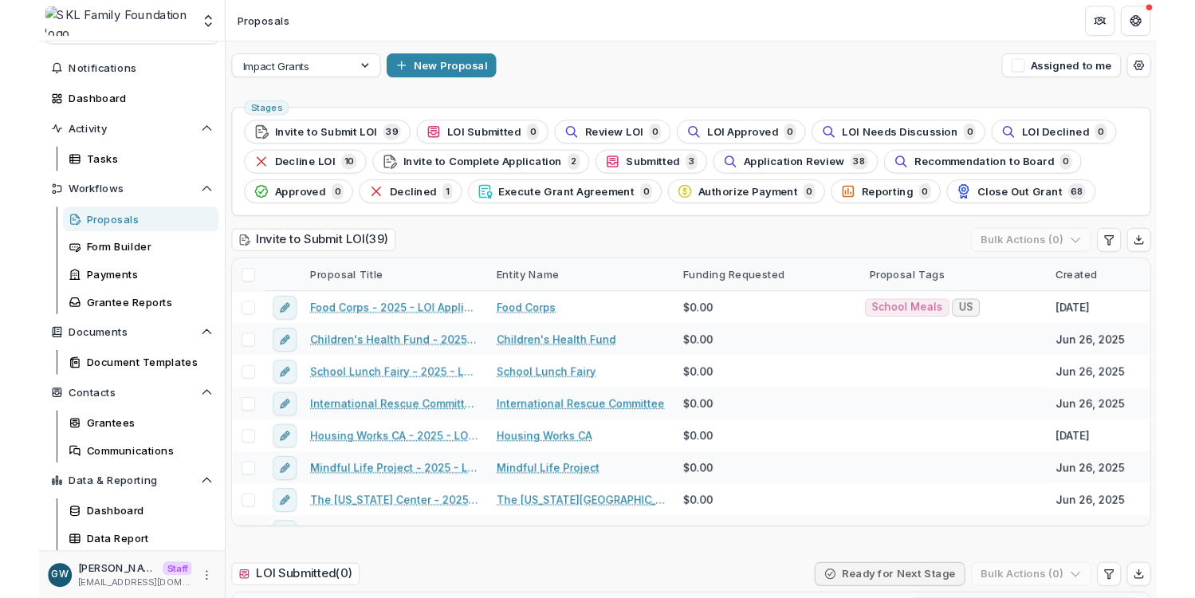
scroll to position [41, 0]
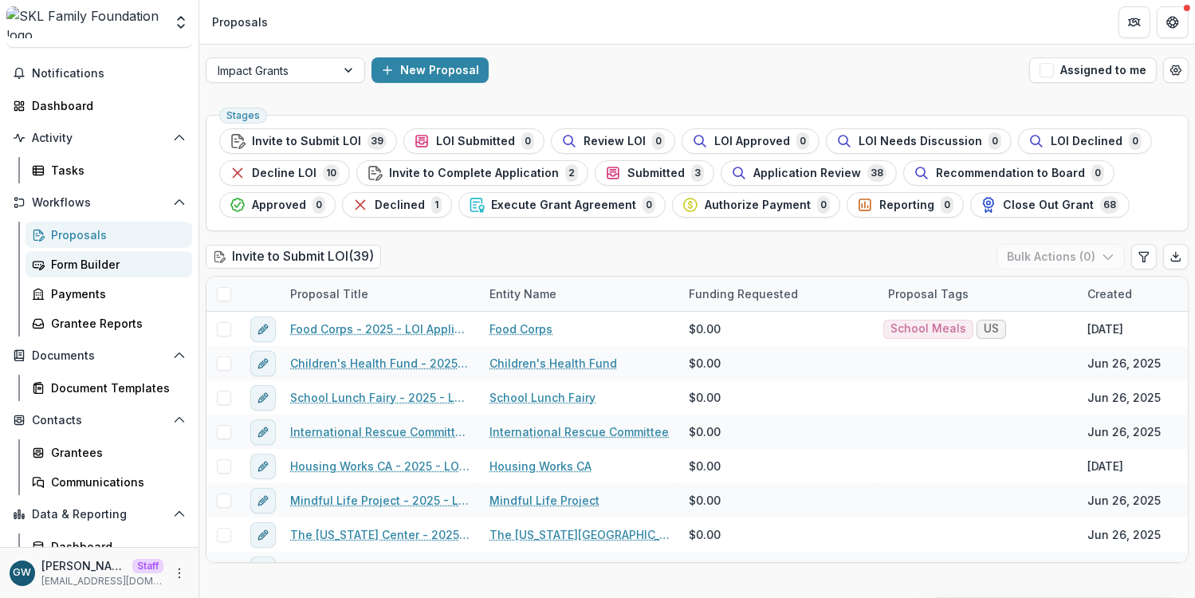
click at [94, 266] on div "Form Builder" at bounding box center [115, 264] width 128 height 17
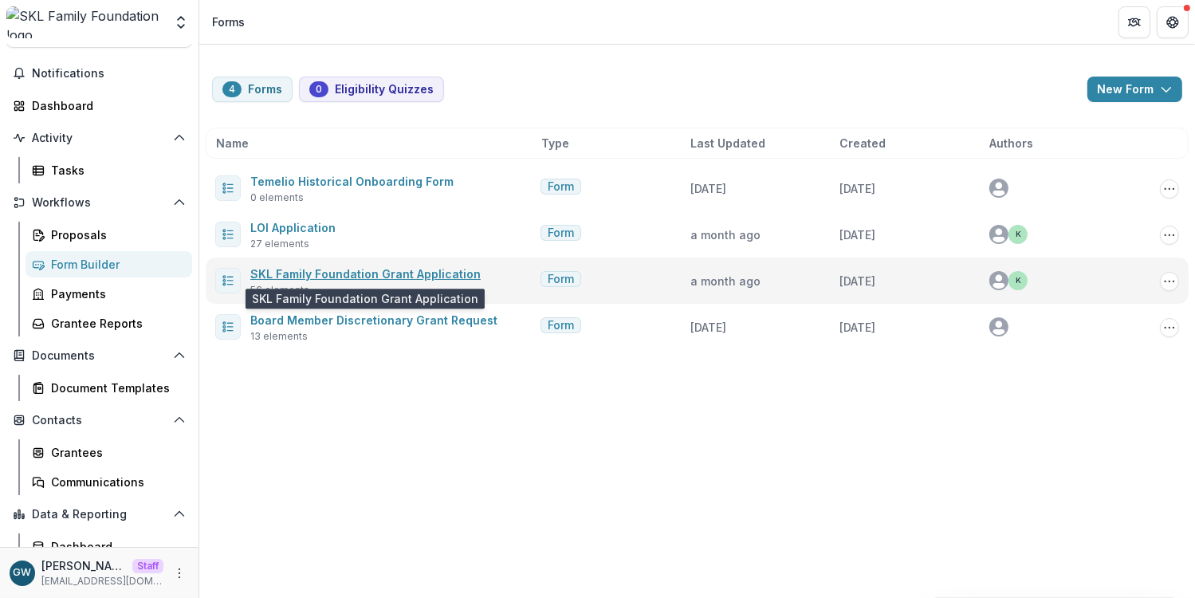
click at [380, 276] on link "SKL Family Foundation Grant Application" at bounding box center [365, 274] width 230 height 14
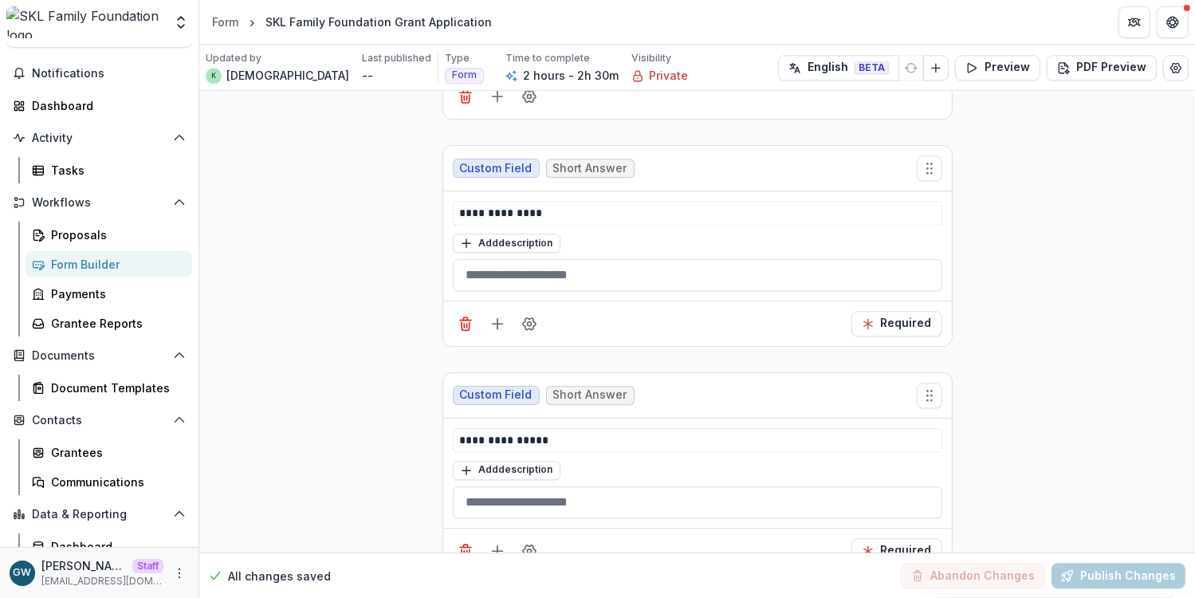
scroll to position [22194, 0]
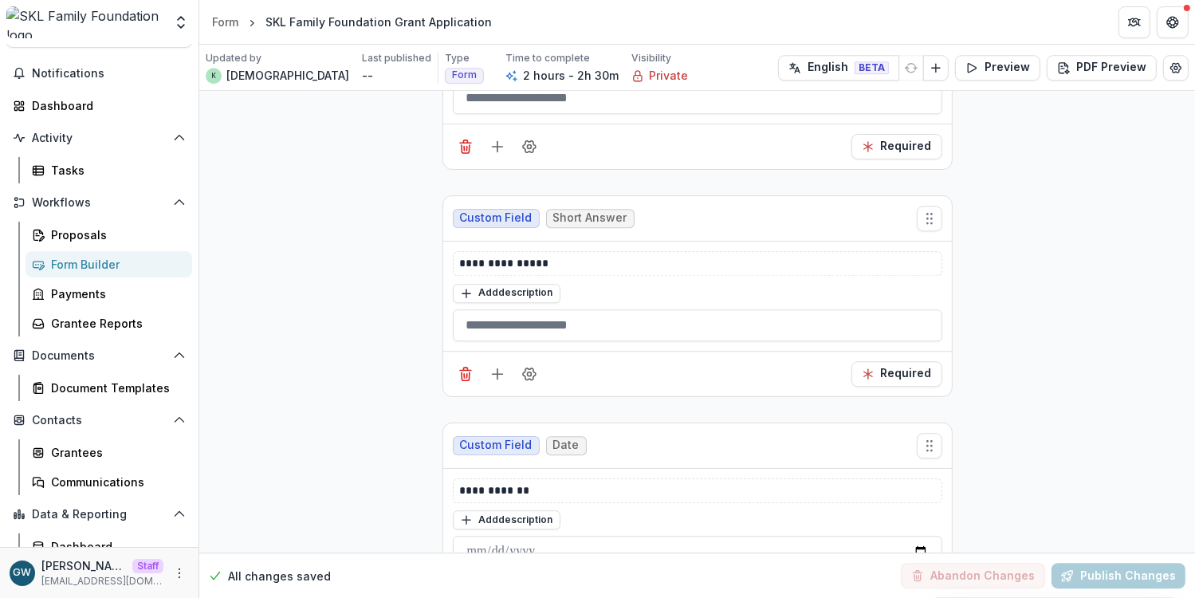
click at [490, 592] on icon "Add field" at bounding box center [498, 600] width 16 height 16
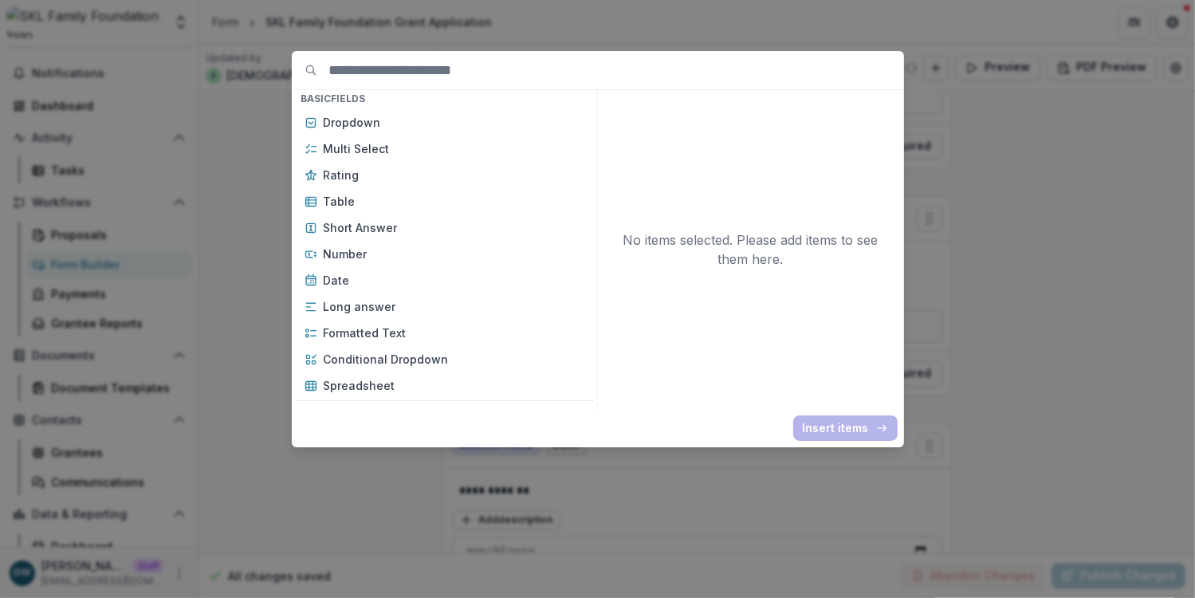
scroll to position [228, 0]
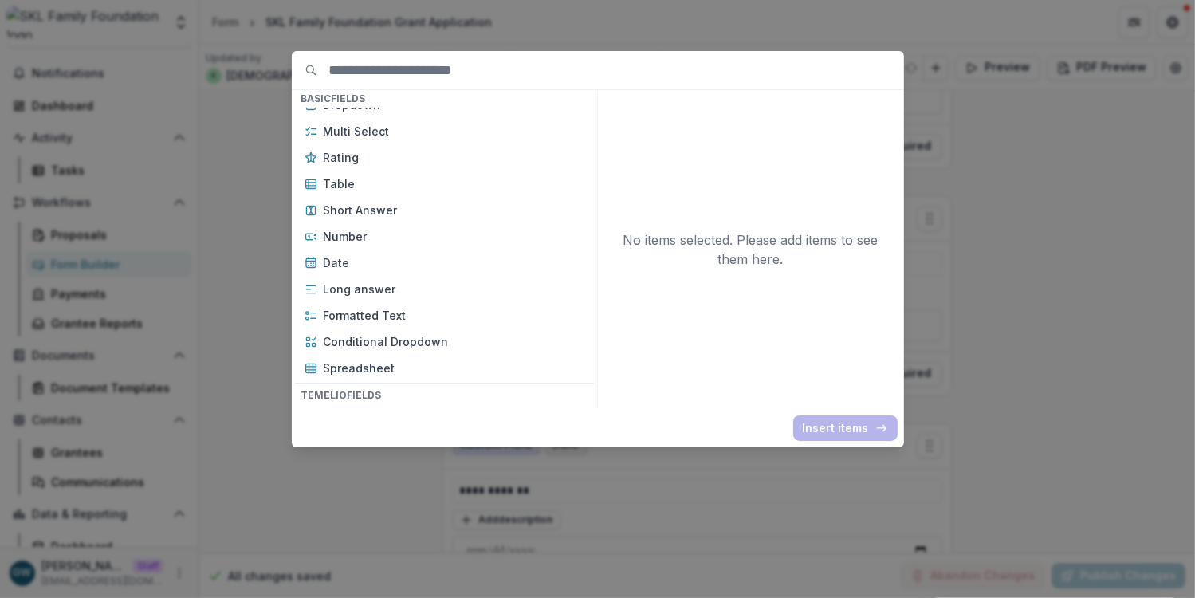
click at [367, 313] on p "Formatted Text" at bounding box center [454, 315] width 261 height 17
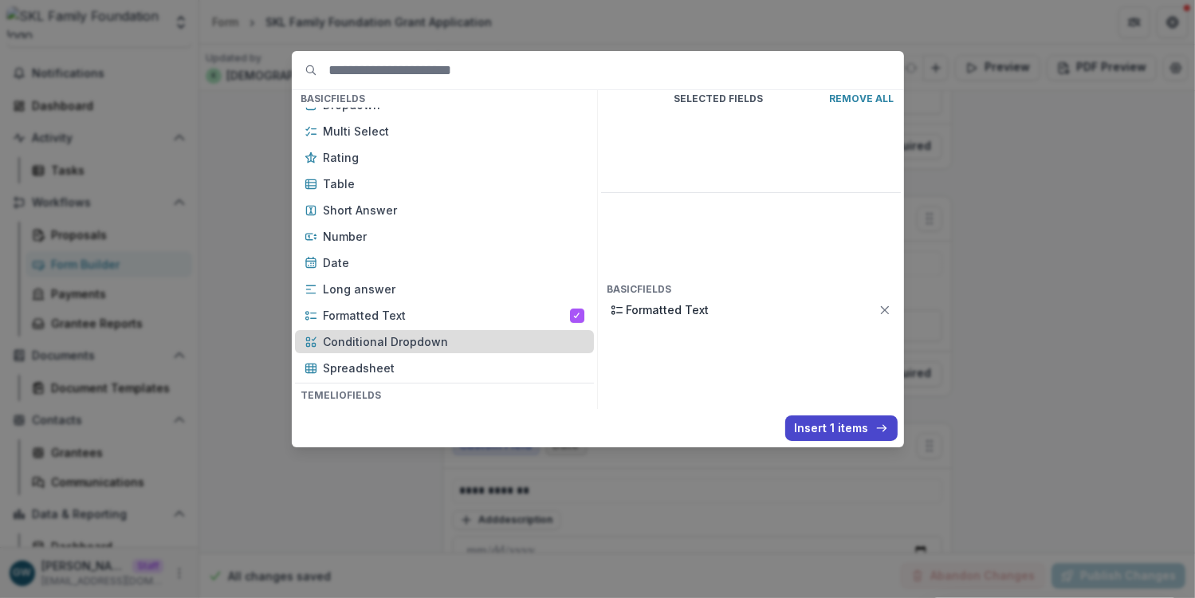
drag, startPoint x: 821, startPoint y: 435, endPoint x: 414, endPoint y: 344, distance: 417.3
click at [821, 435] on button "Insert 1 items" at bounding box center [841, 428] width 112 height 26
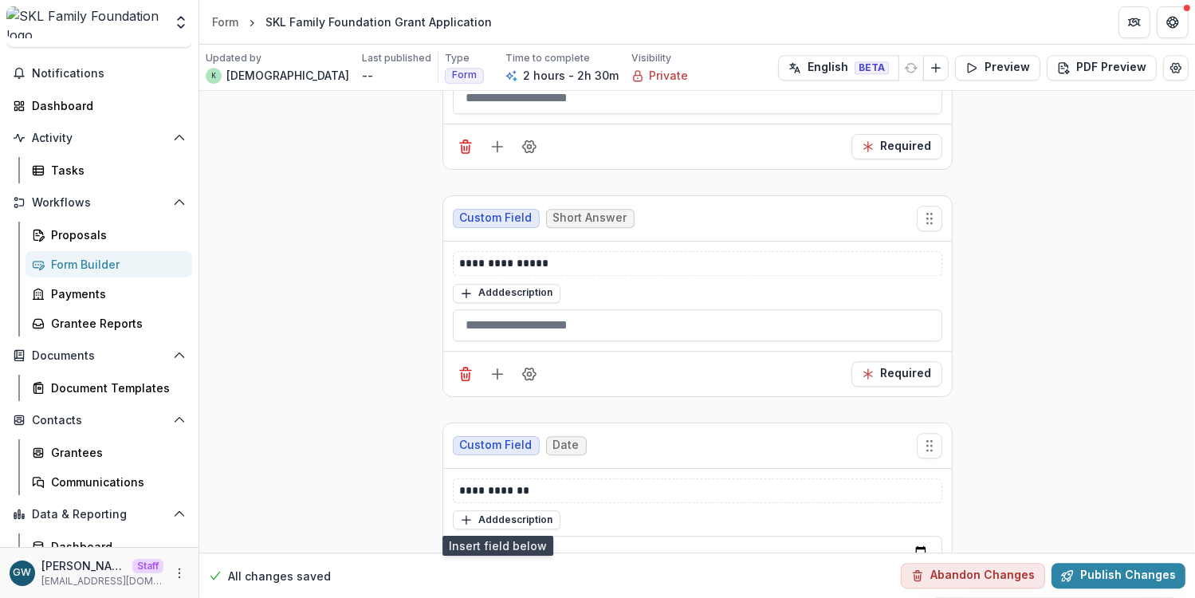
scroll to position [22668, 0]
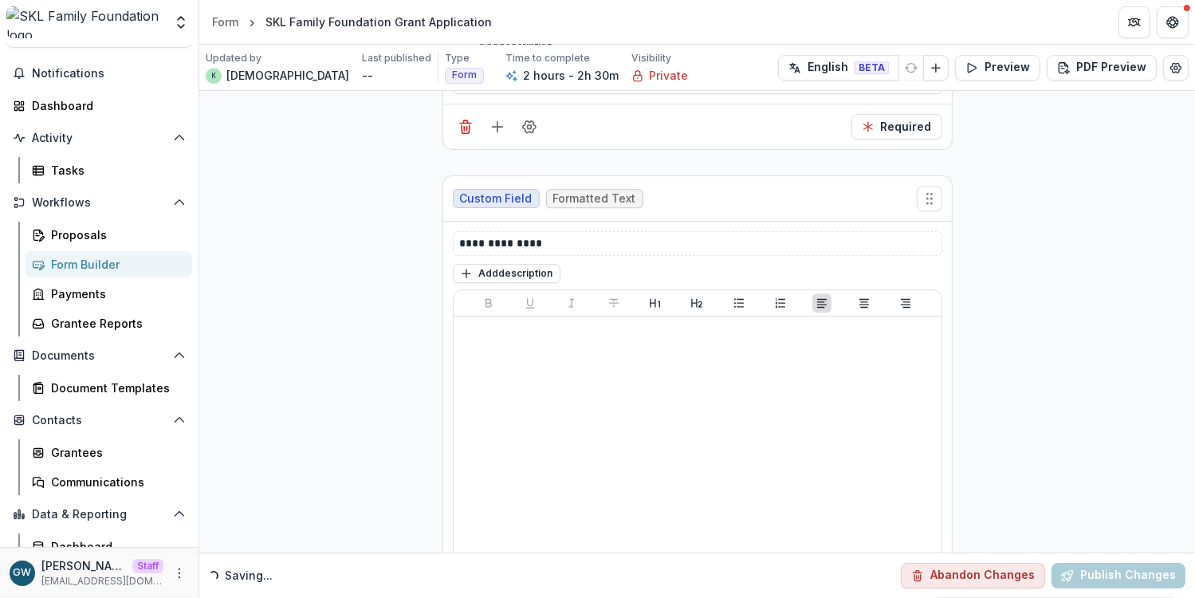
click at [524, 594] on icon "Field Settings" at bounding box center [529, 602] width 16 height 16
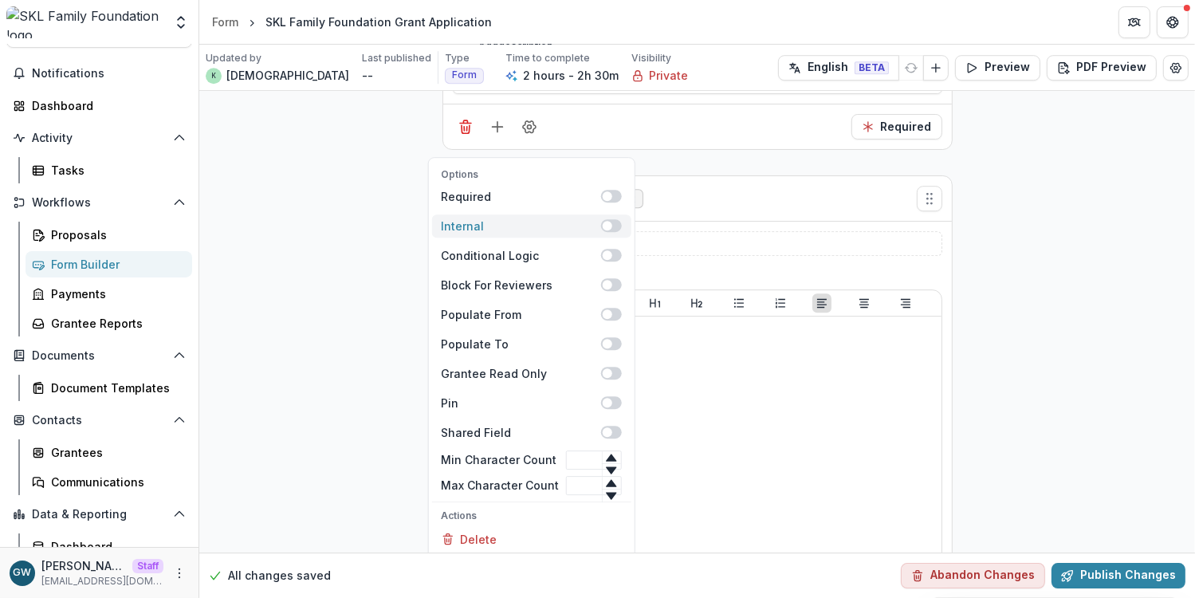
click at [602, 221] on span at bounding box center [607, 226] width 10 height 10
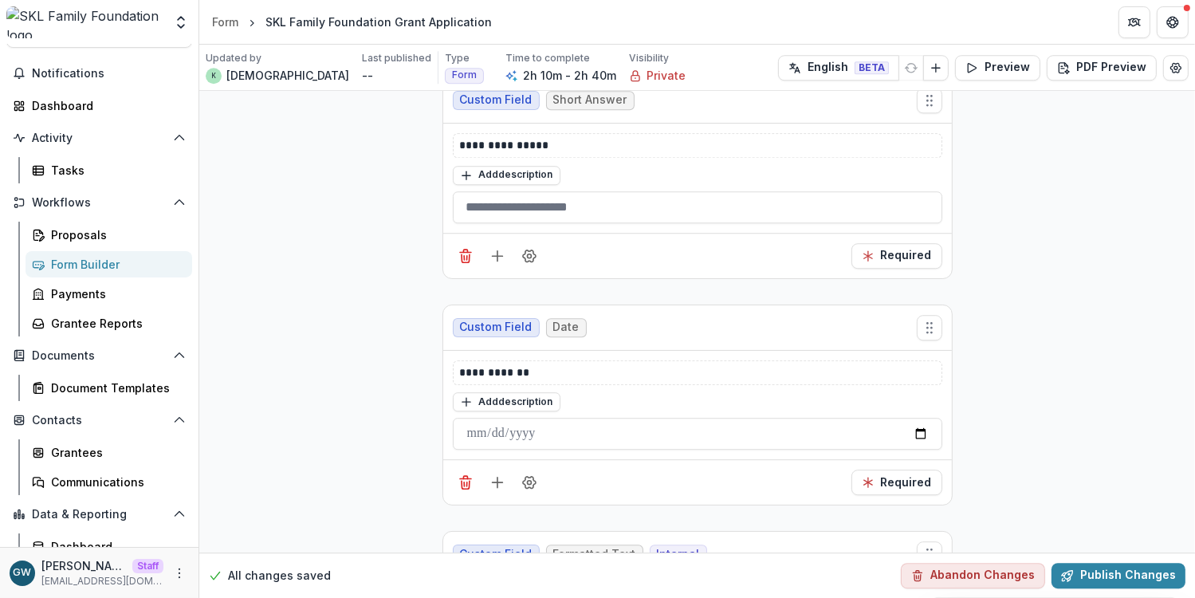
scroll to position [22274, 0]
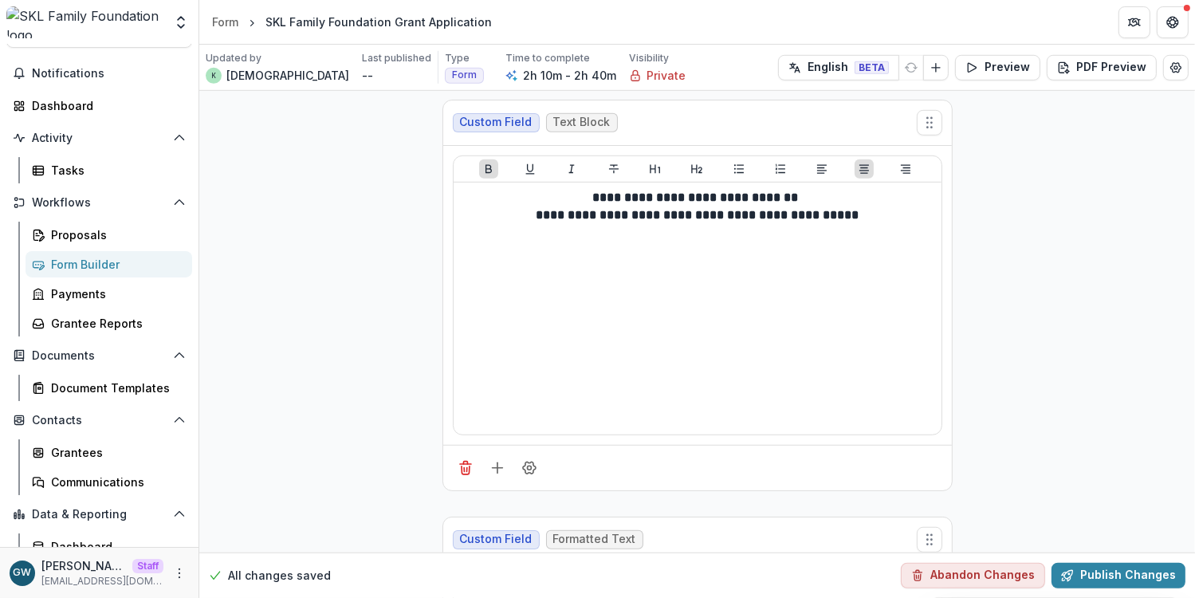
scroll to position [7113, 0]
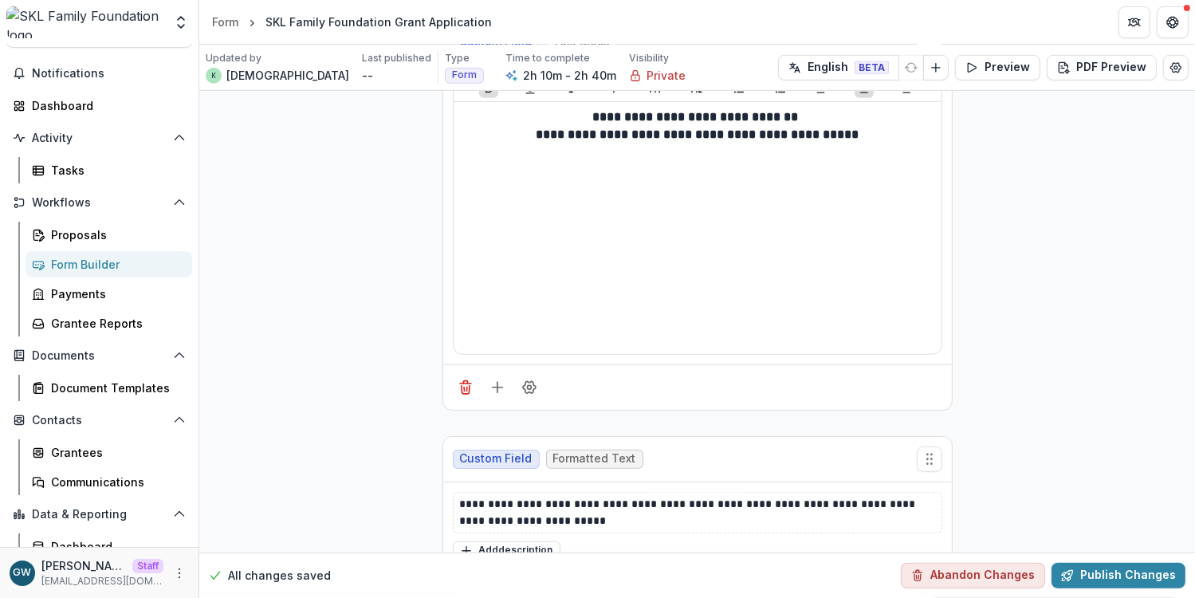
drag, startPoint x: 1190, startPoint y: 221, endPoint x: 1188, endPoint y: 243, distance: 22.4
drag, startPoint x: 1190, startPoint y: 220, endPoint x: 1190, endPoint y: 238, distance: 17.6
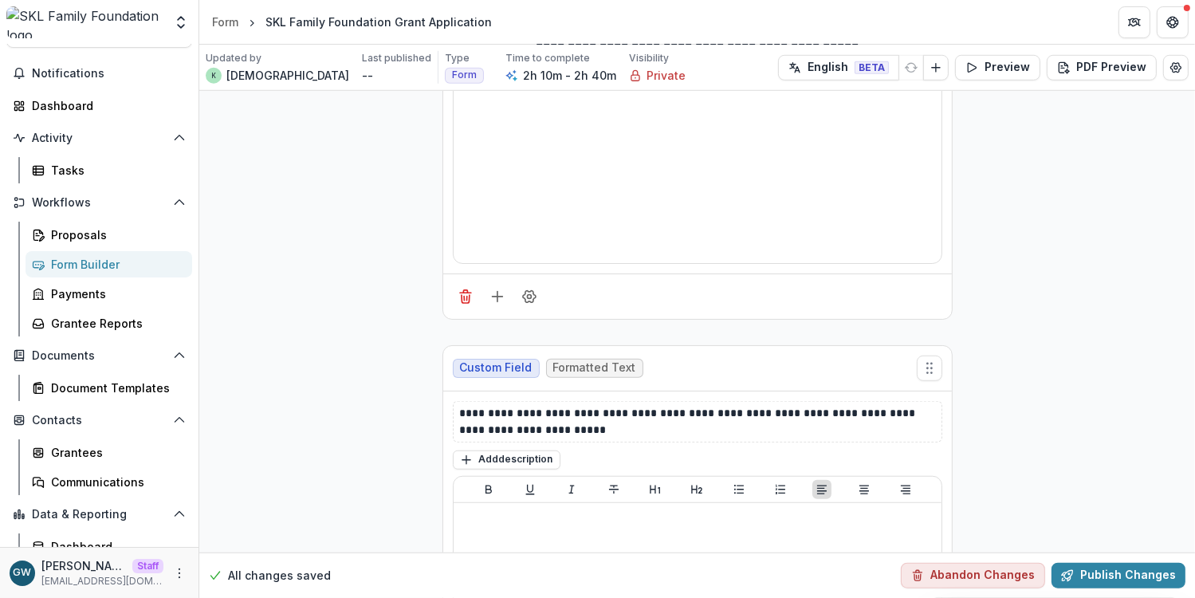
scroll to position [7315, 0]
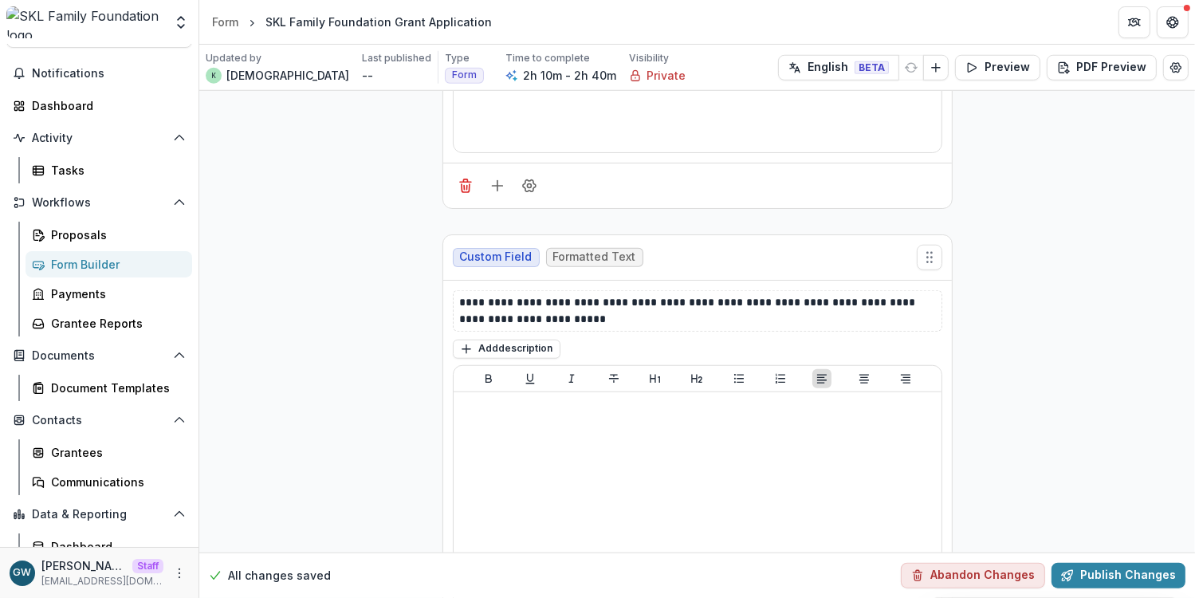
drag, startPoint x: 1190, startPoint y: 225, endPoint x: 1188, endPoint y: 235, distance: 10.6
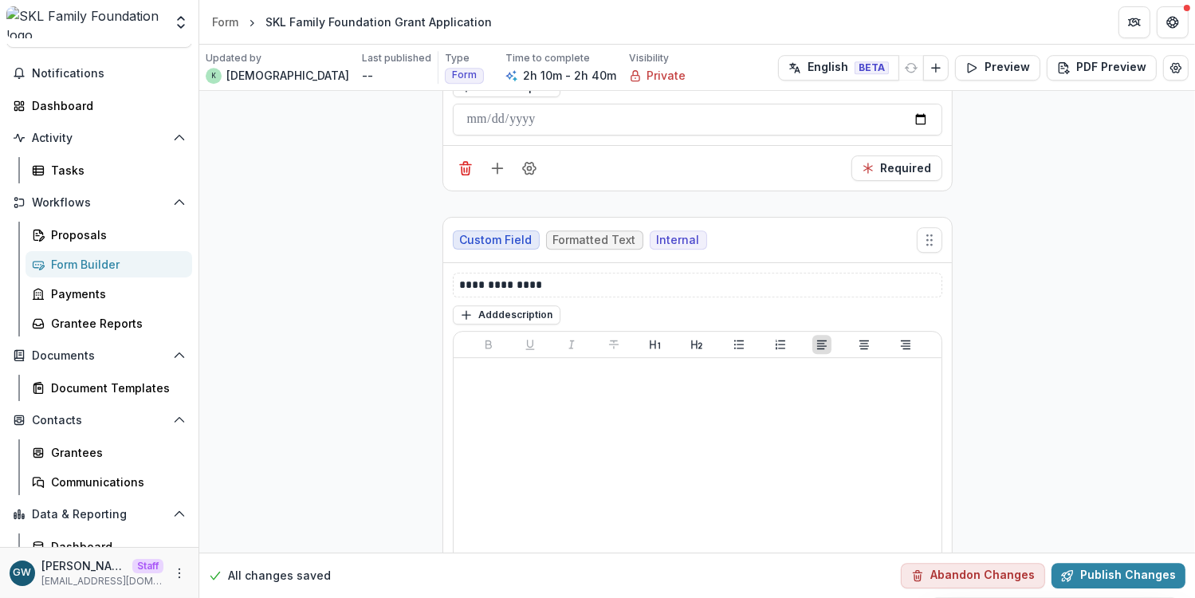
scroll to position [22668, 0]
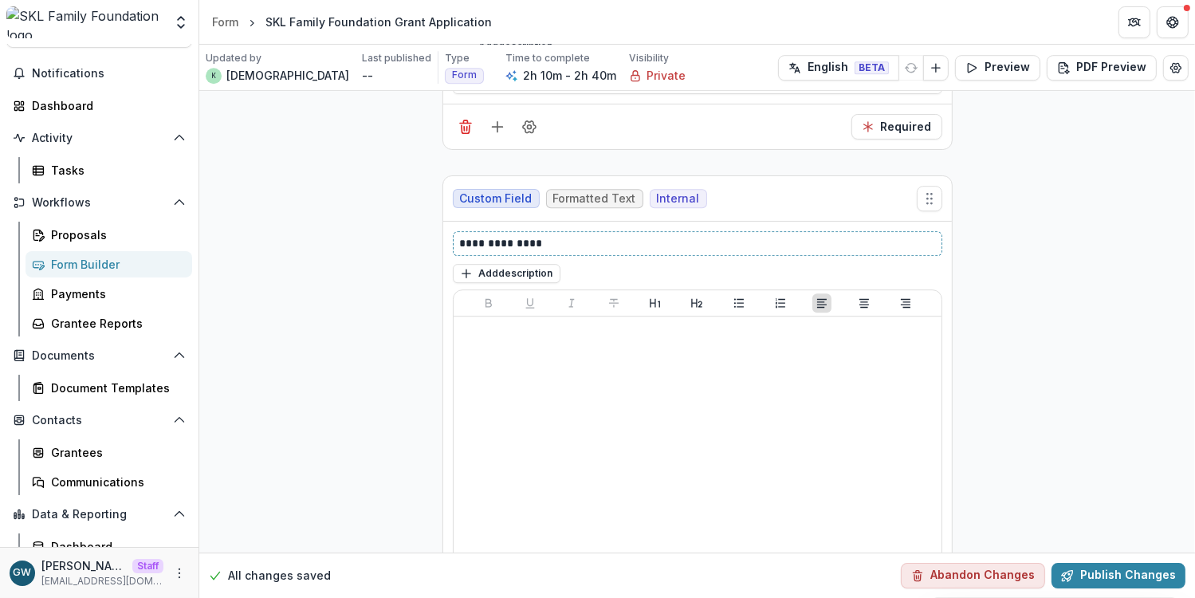
click at [488, 235] on p "**********" at bounding box center [698, 243] width 476 height 17
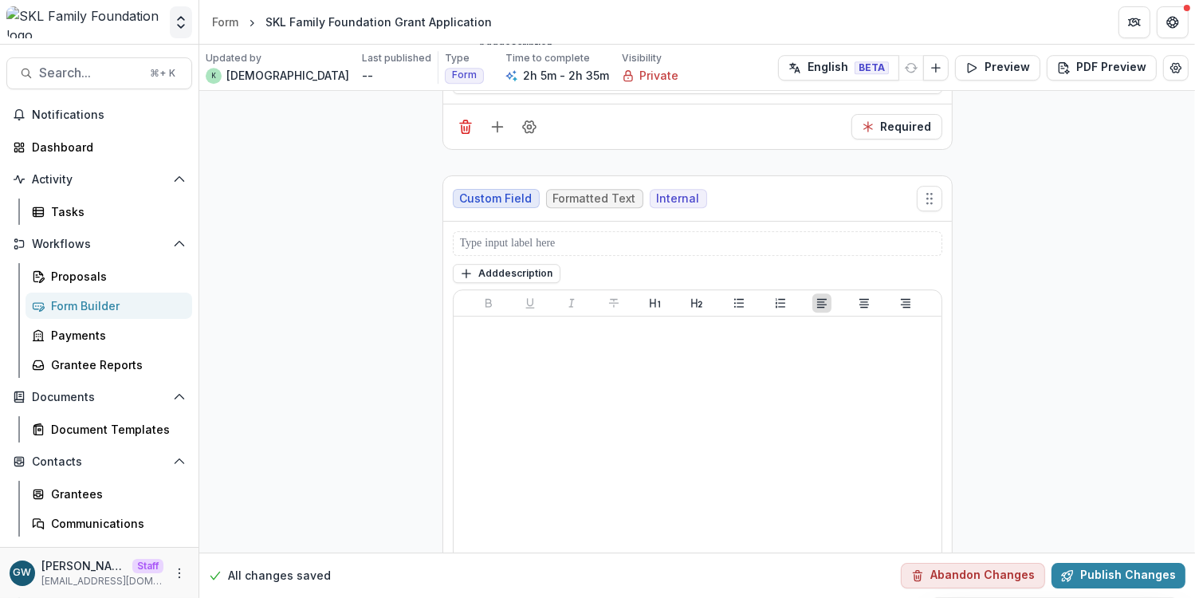
click at [185, 18] on icon "Open entity switcher" at bounding box center [181, 22] width 16 height 16
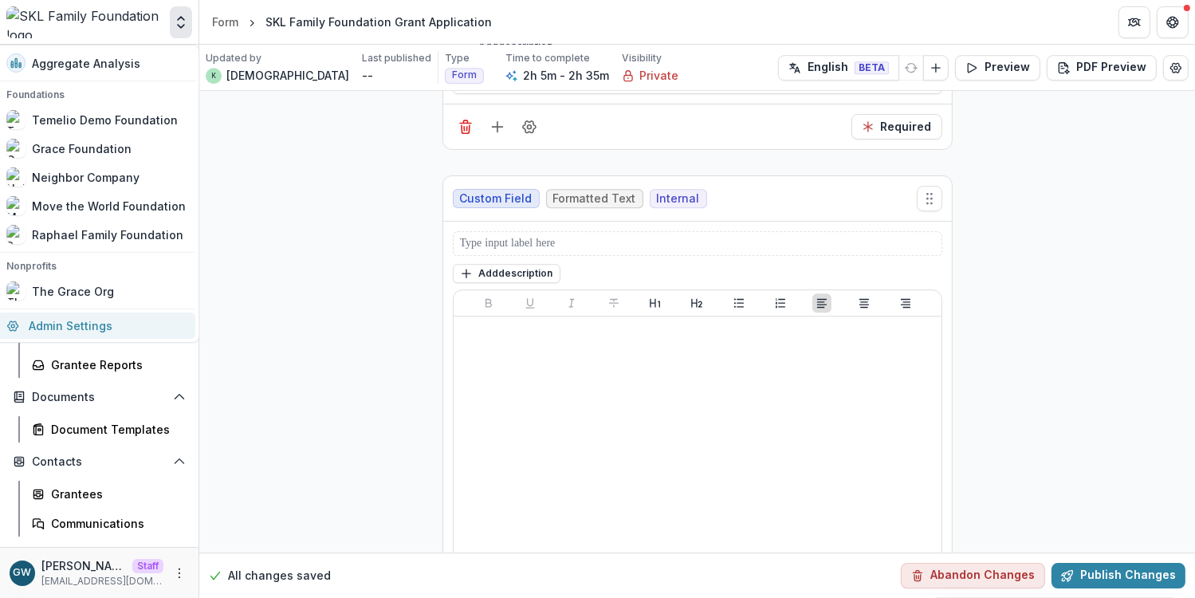
click at [67, 325] on link "Admin Settings" at bounding box center [96, 326] width 199 height 26
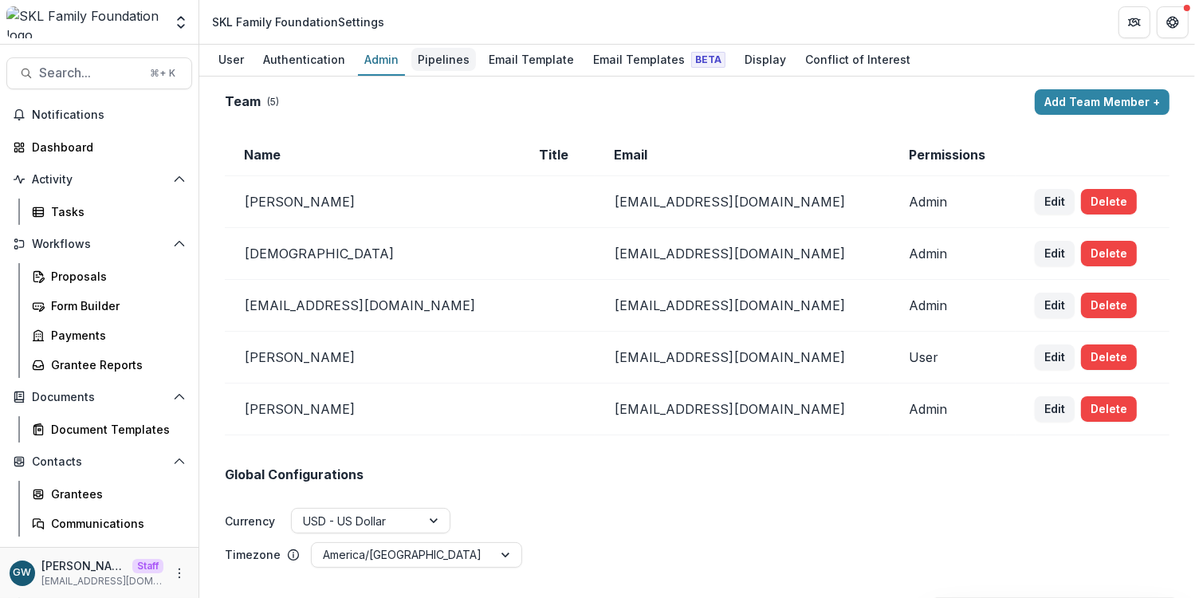
click at [445, 65] on div "Pipelines" at bounding box center [443, 59] width 65 height 23
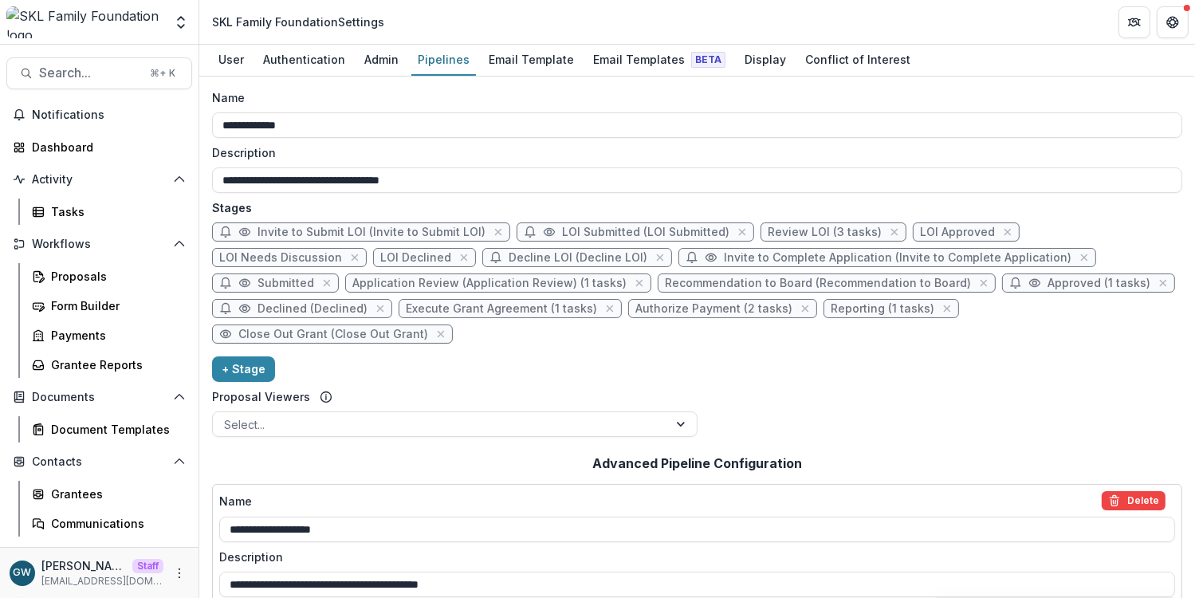
click at [370, 281] on span "Application Review (Application Review) (1 tasks)" at bounding box center [489, 284] width 274 height 14
select select "******"
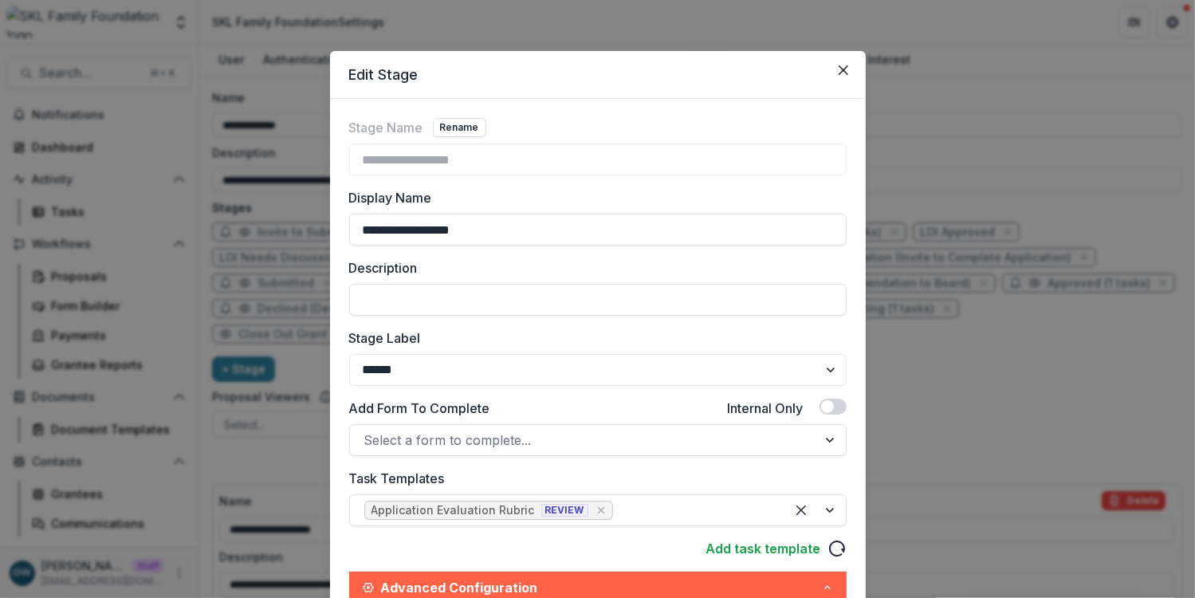
click at [1096, 393] on div "**********" at bounding box center [597, 299] width 1195 height 598
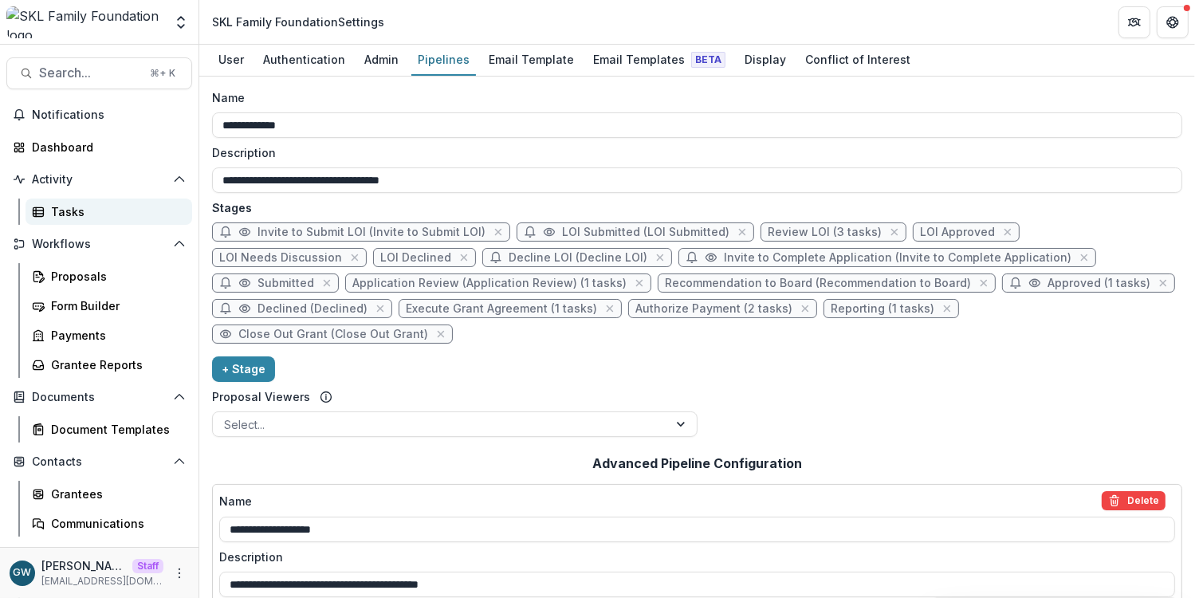
click at [70, 216] on div "Tasks" at bounding box center [115, 211] width 128 height 17
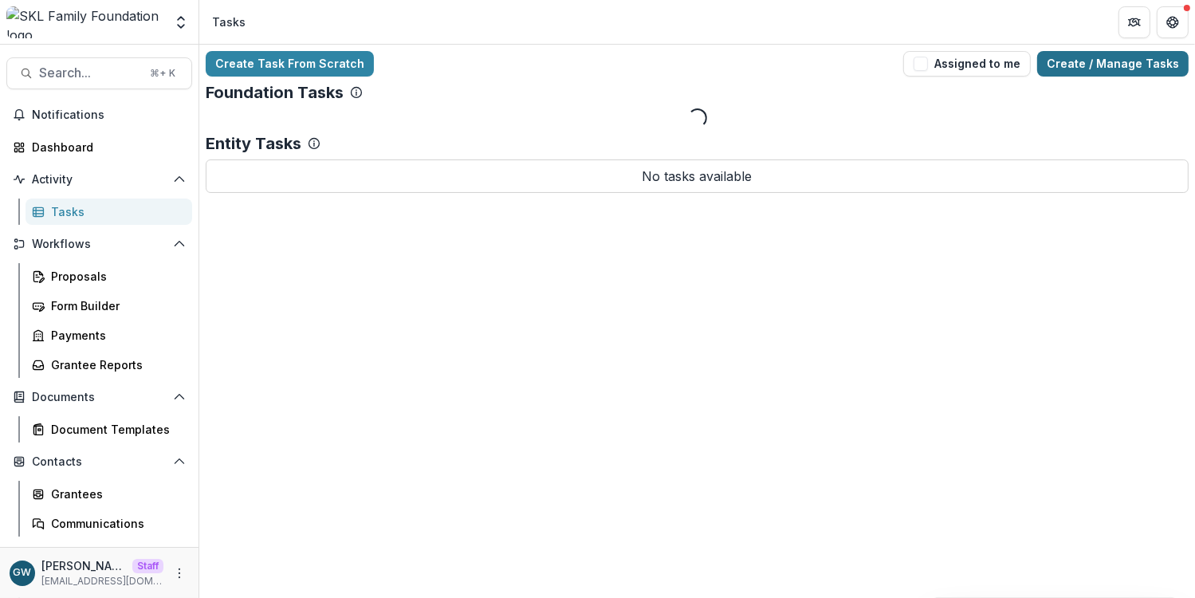
click at [1116, 62] on link "Create / Manage Tasks" at bounding box center [1113, 64] width 152 height 26
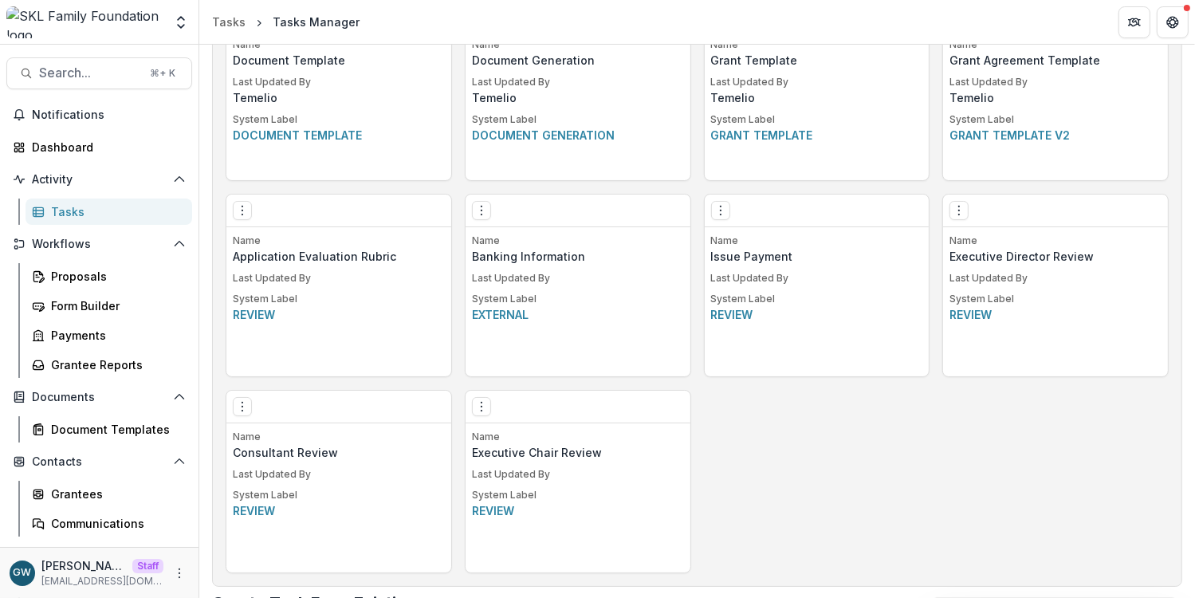
scroll to position [864, 0]
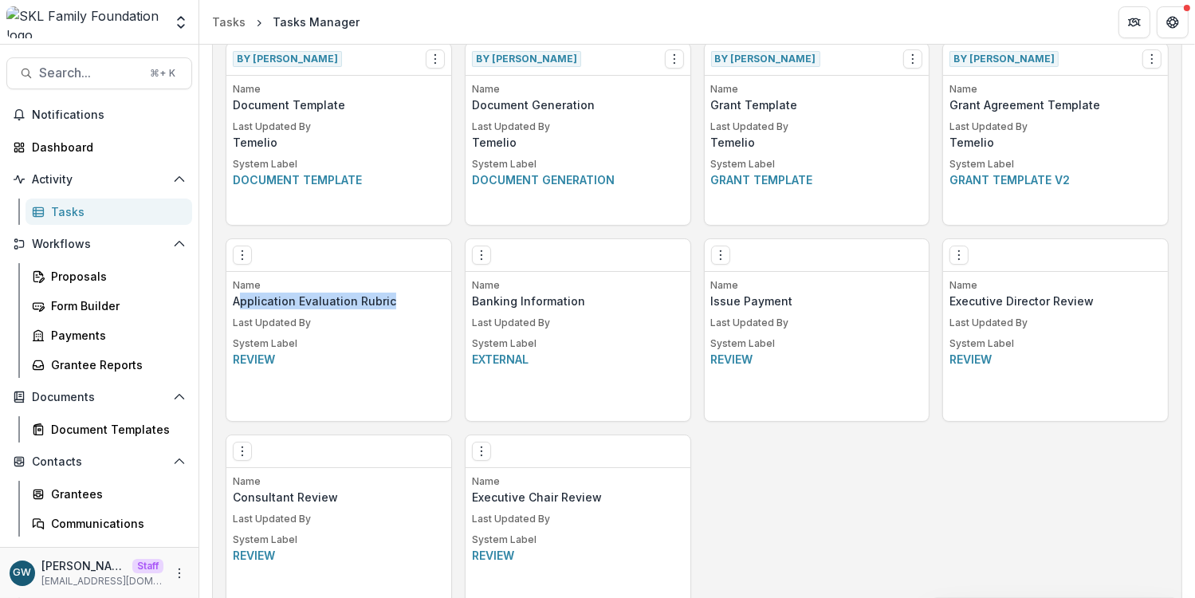
drag, startPoint x: 394, startPoint y: 299, endPoint x: 242, endPoint y: 303, distance: 152.4
click at [242, 303] on p "Application Evaluation Rubric" at bounding box center [339, 301] width 212 height 17
click at [239, 253] on icon "Options" at bounding box center [242, 255] width 13 height 13
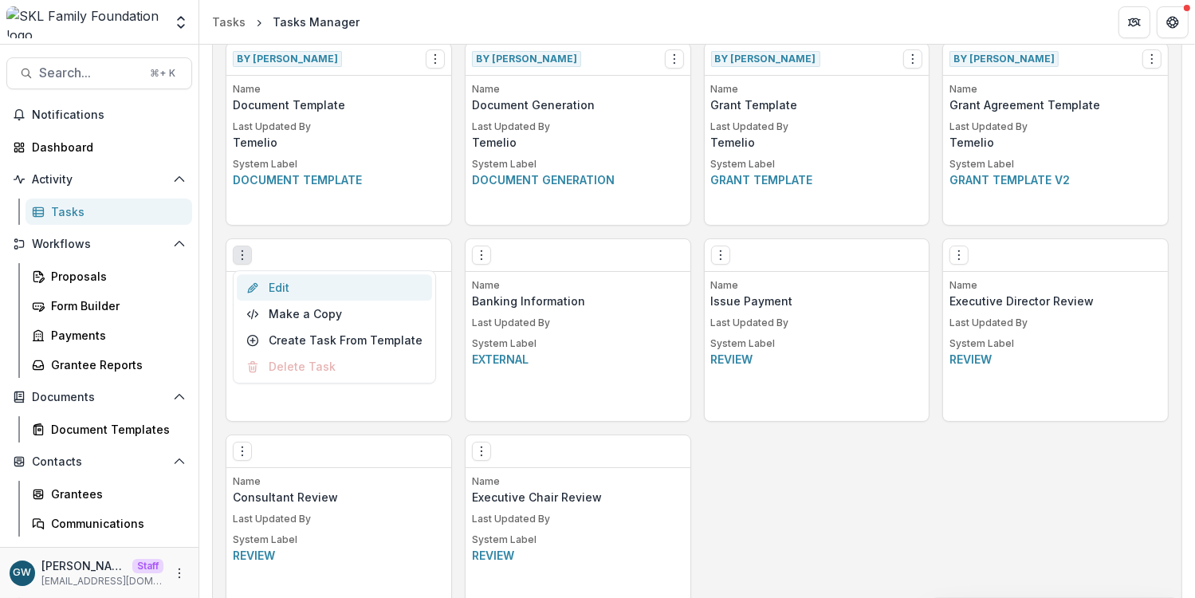
click at [312, 288] on link "Edit" at bounding box center [334, 287] width 195 height 26
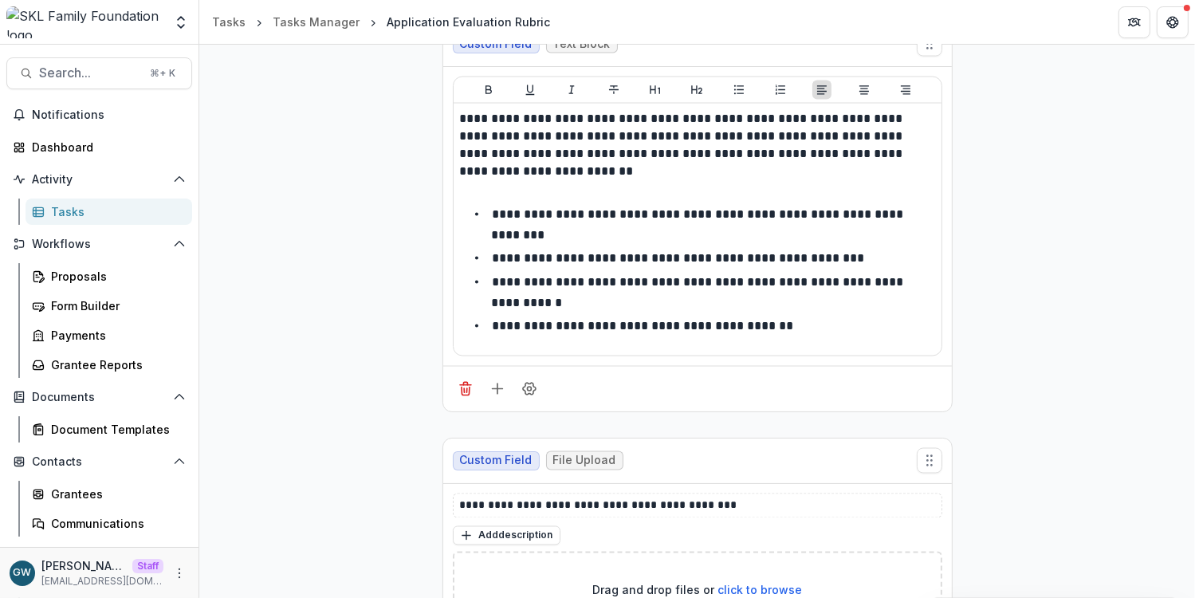
scroll to position [26776, 0]
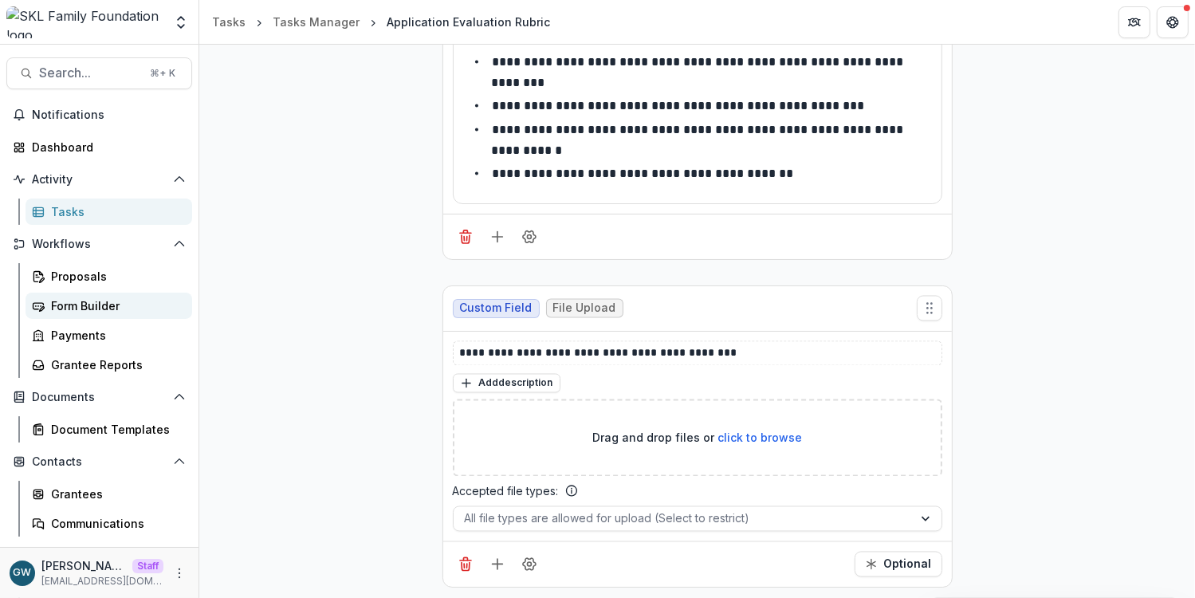
click at [92, 308] on div "Form Builder" at bounding box center [115, 305] width 128 height 17
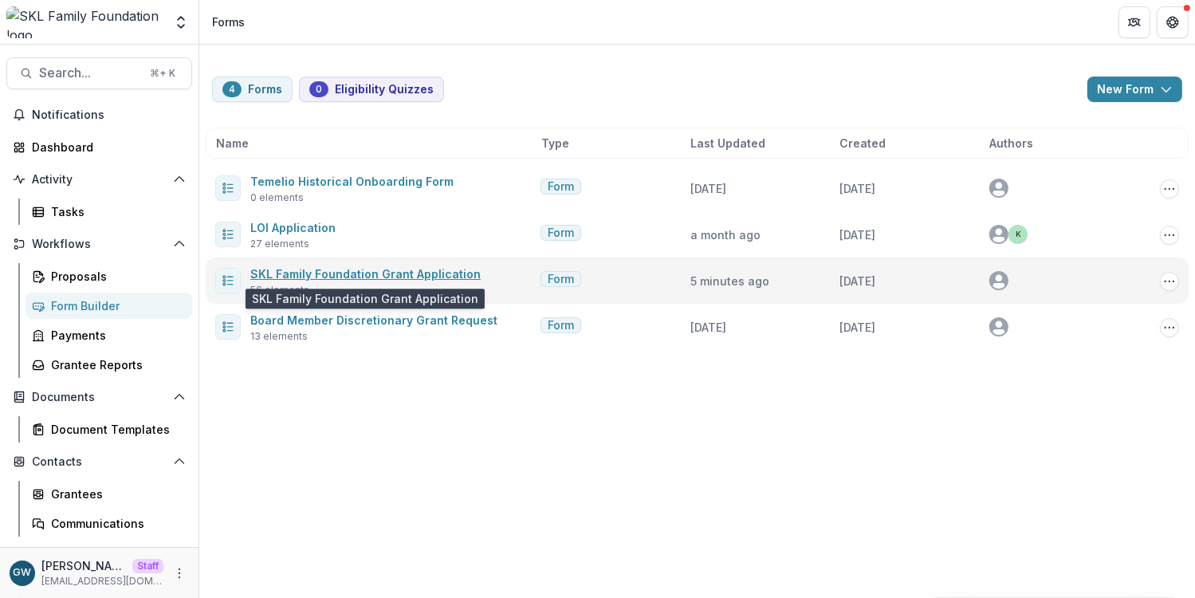
click at [307, 273] on link "SKL Family Foundation Grant Application" at bounding box center [365, 274] width 230 height 14
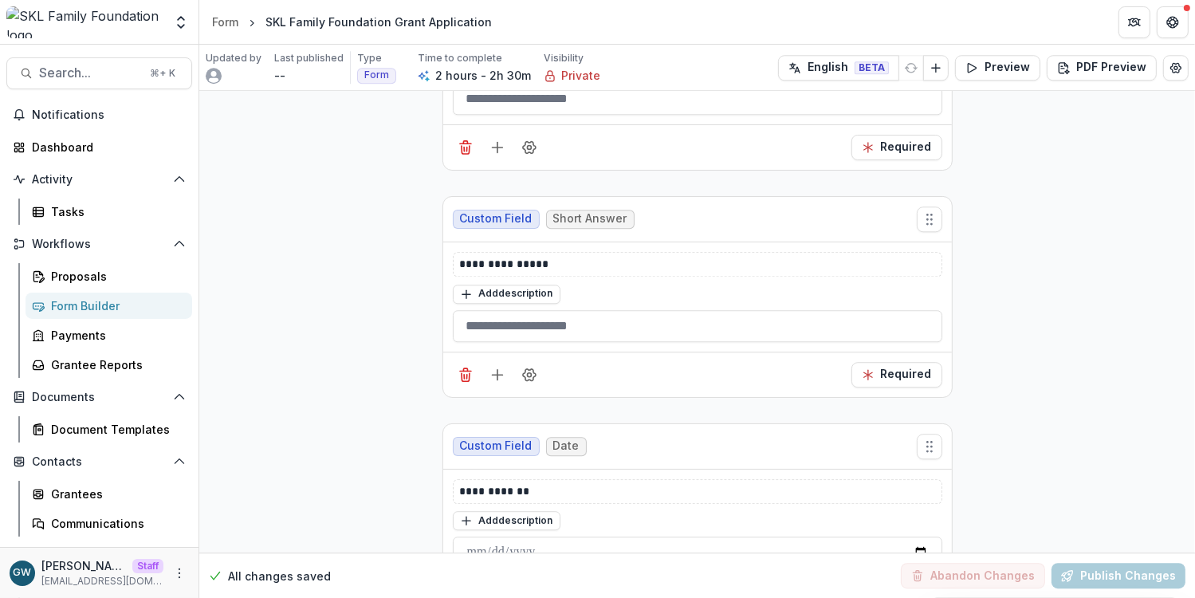
scroll to position [22194, 0]
click at [490, 592] on icon "Add field" at bounding box center [498, 600] width 16 height 16
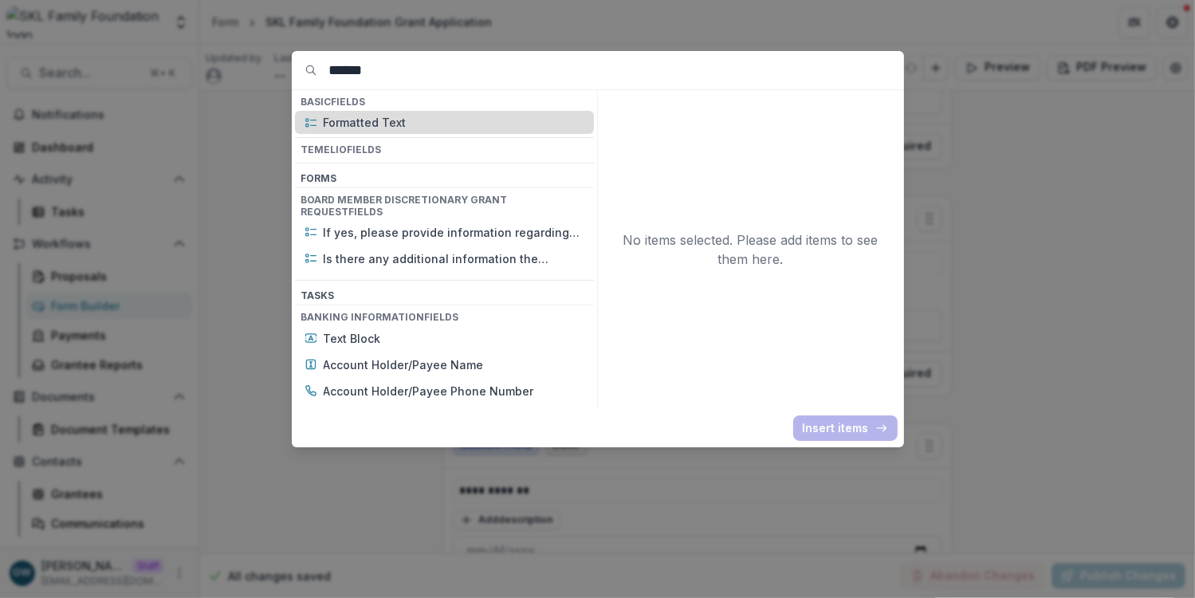
type input "******"
click at [392, 123] on p "Formatted Text" at bounding box center [454, 122] width 261 height 17
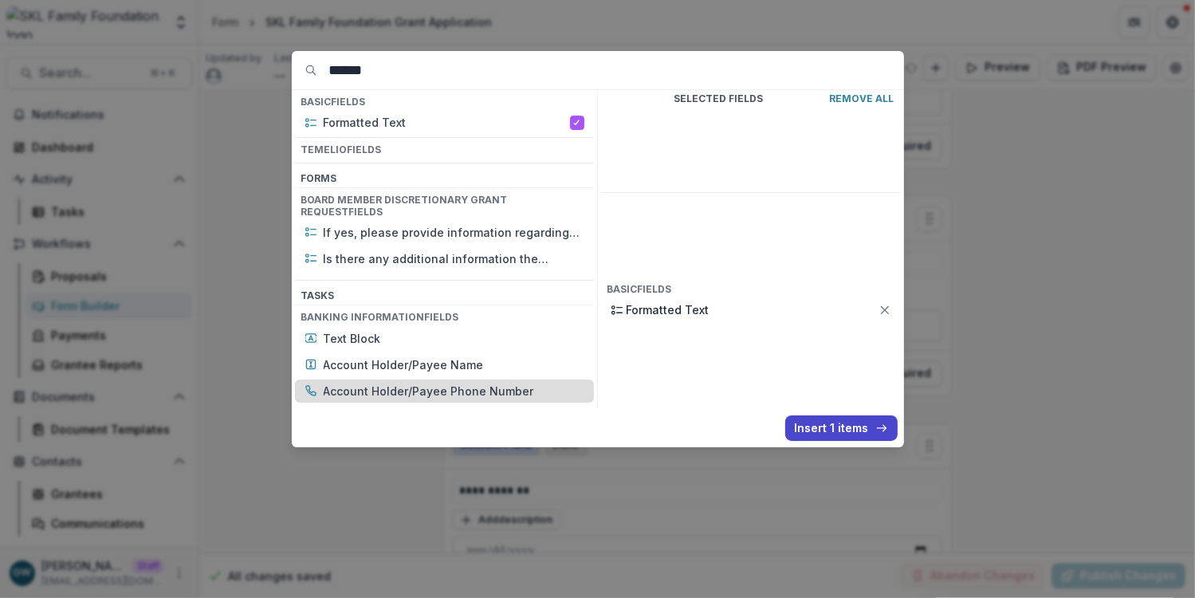
click at [844, 429] on button "Insert 1 items" at bounding box center [841, 428] width 112 height 26
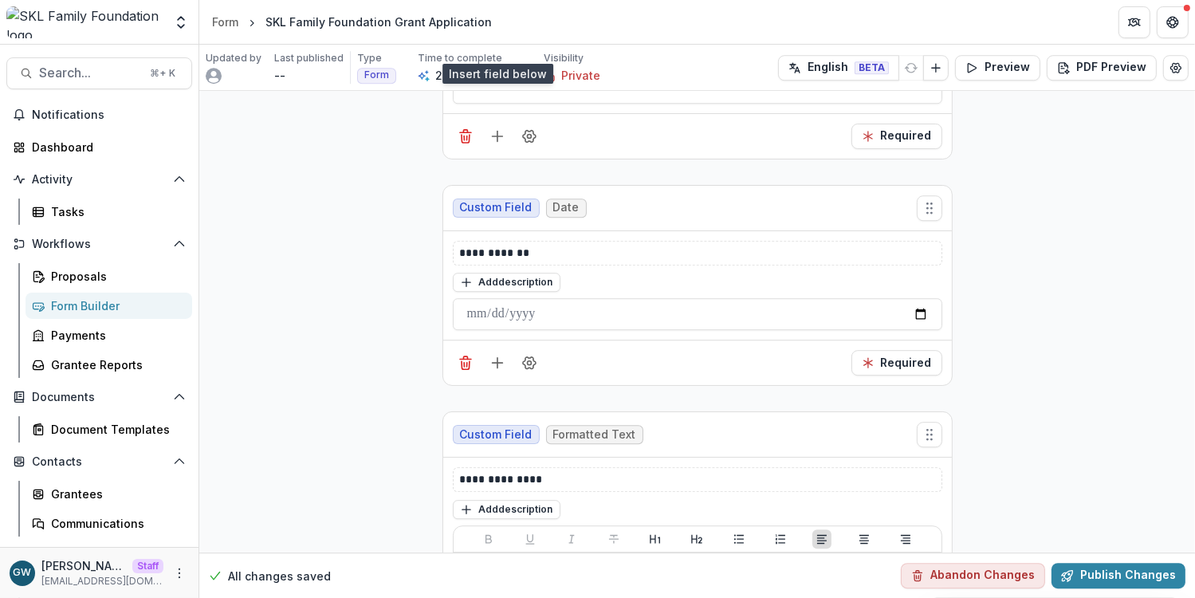
scroll to position [22668, 0]
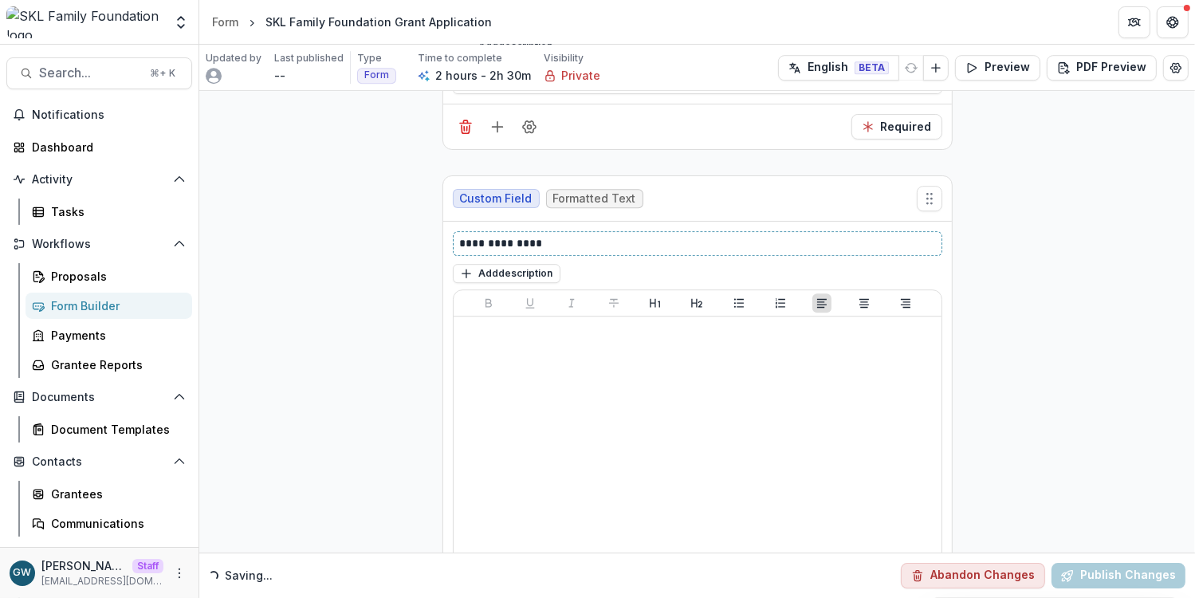
click at [481, 235] on p "**********" at bounding box center [698, 243] width 476 height 17
click at [529, 594] on icon "Field Settings" at bounding box center [529, 602] width 16 height 16
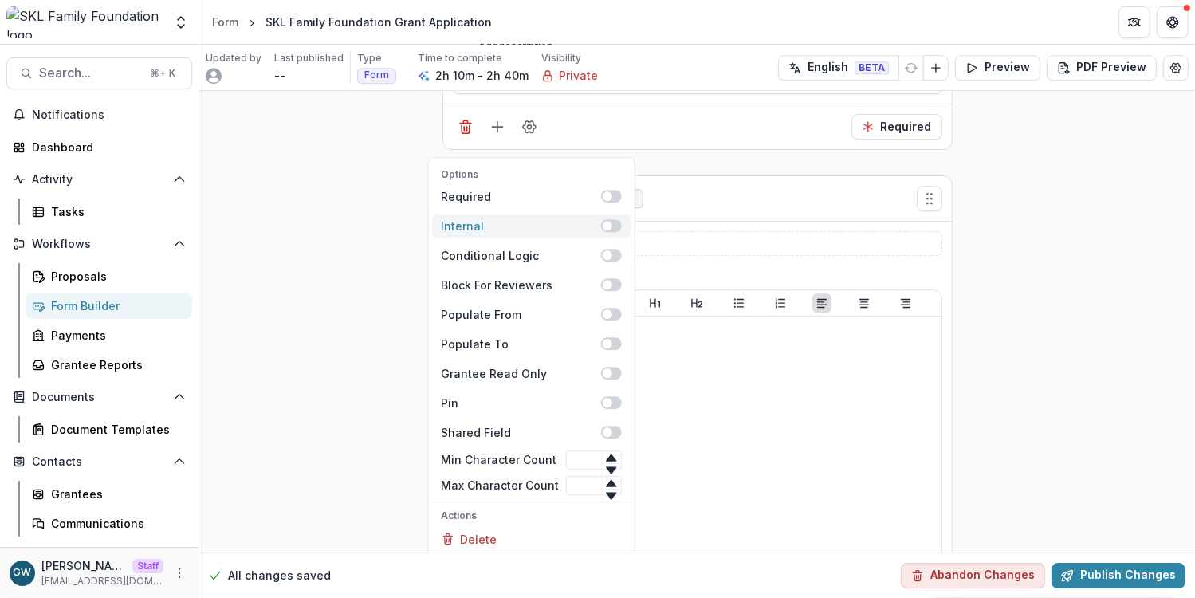
click at [604, 221] on span at bounding box center [607, 226] width 10 height 10
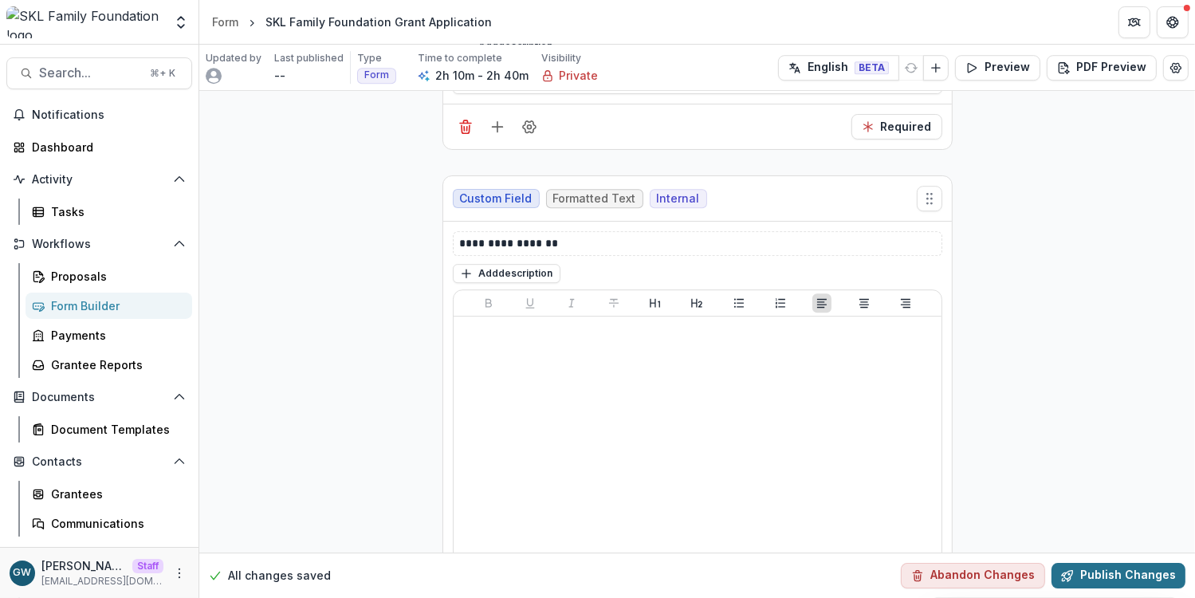
click at [1108, 565] on button "Publish Changes" at bounding box center [1119, 576] width 134 height 26
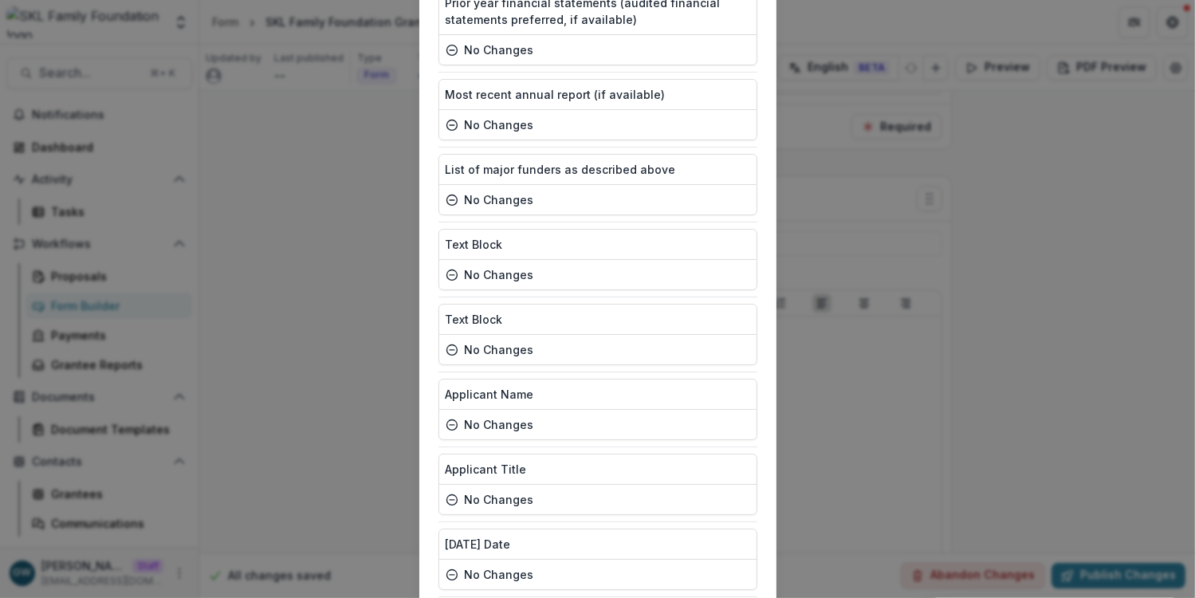
scroll to position [4299, 0]
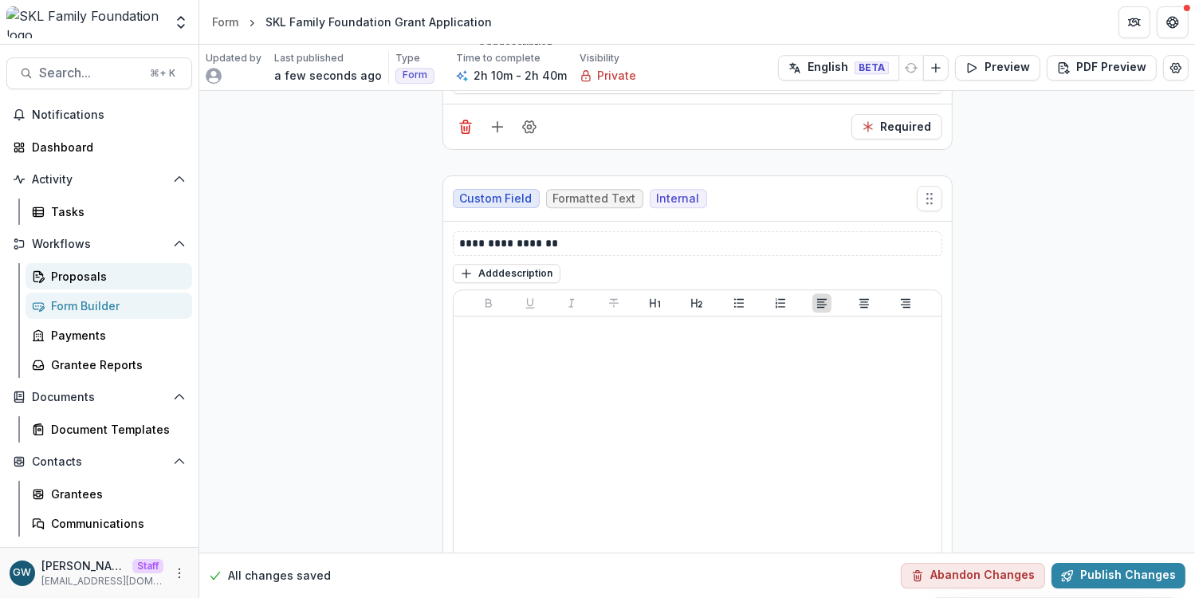
click at [82, 274] on div "Proposals" at bounding box center [115, 276] width 128 height 17
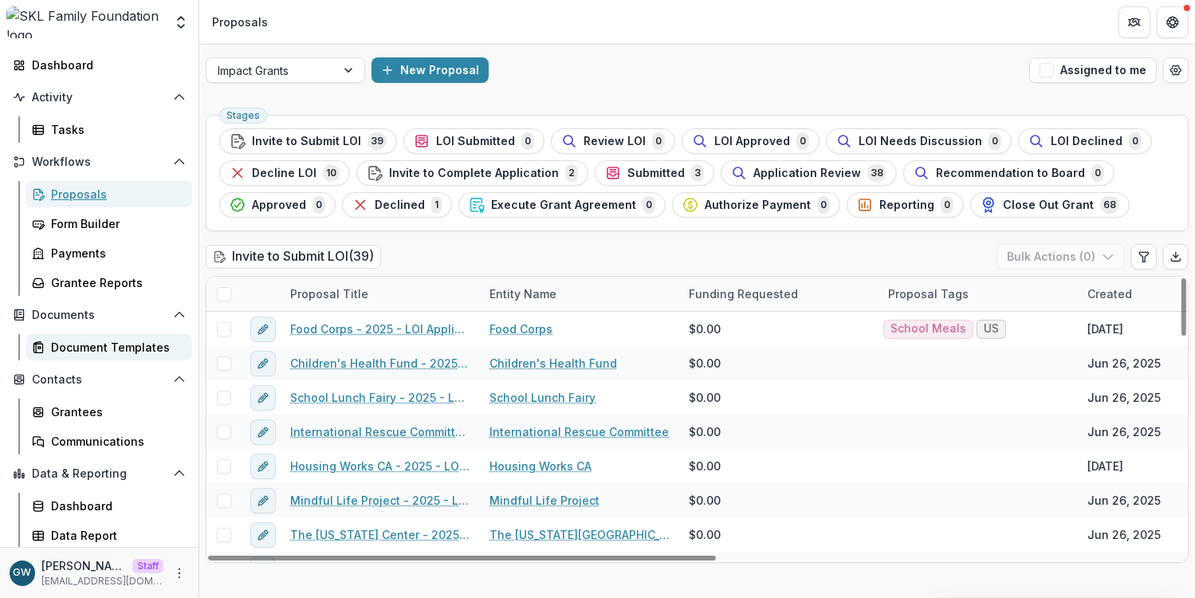
scroll to position [83, 0]
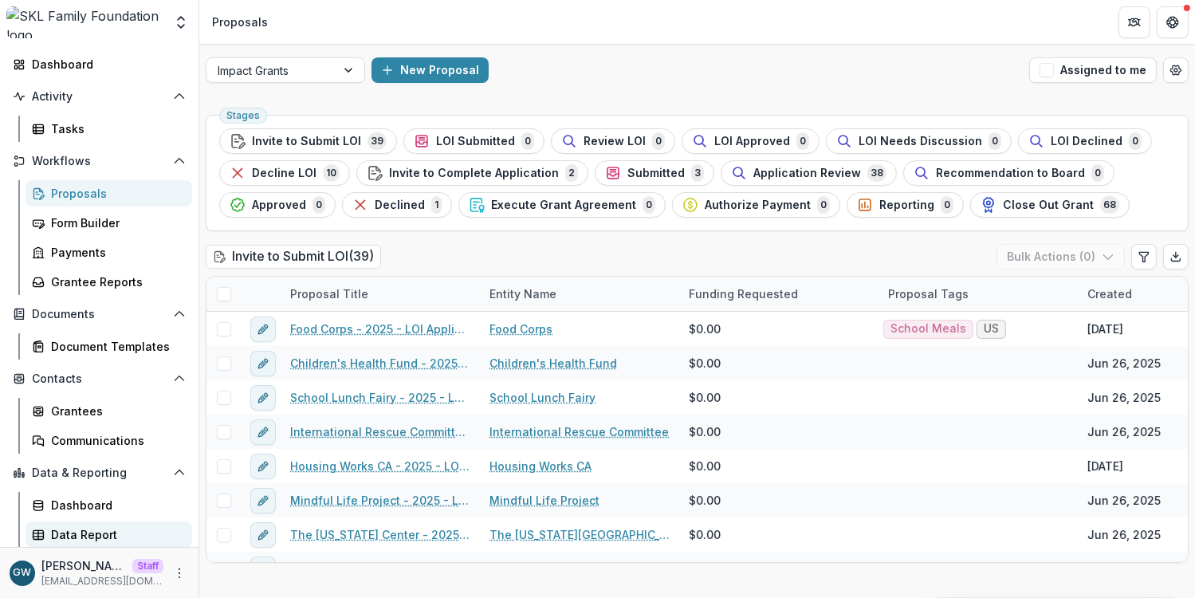
click at [91, 529] on div "Data Report" at bounding box center [115, 534] width 128 height 17
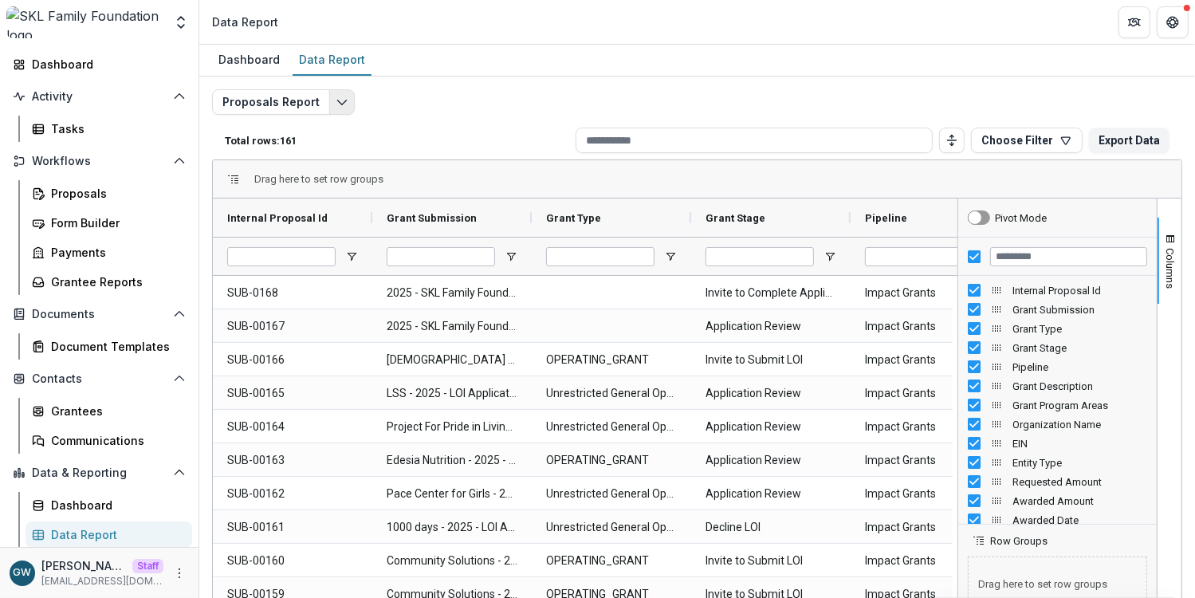
click at [337, 104] on polyline "Edit selected report" at bounding box center [341, 102] width 9 height 5
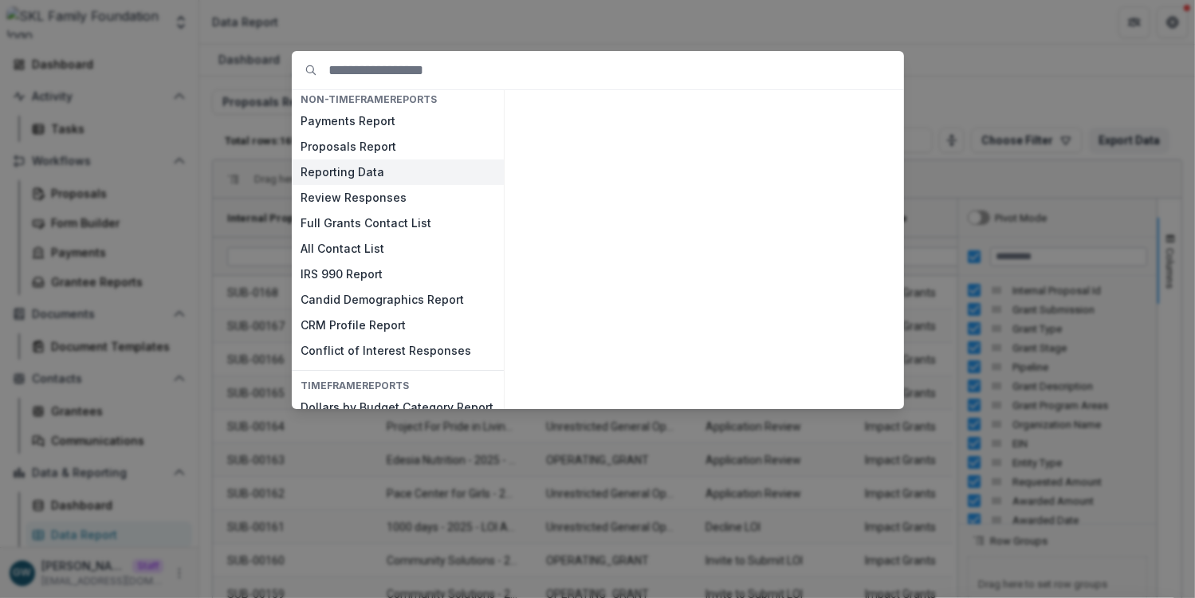
scroll to position [6, 0]
click at [356, 196] on button "Review Responses" at bounding box center [398, 197] width 212 height 26
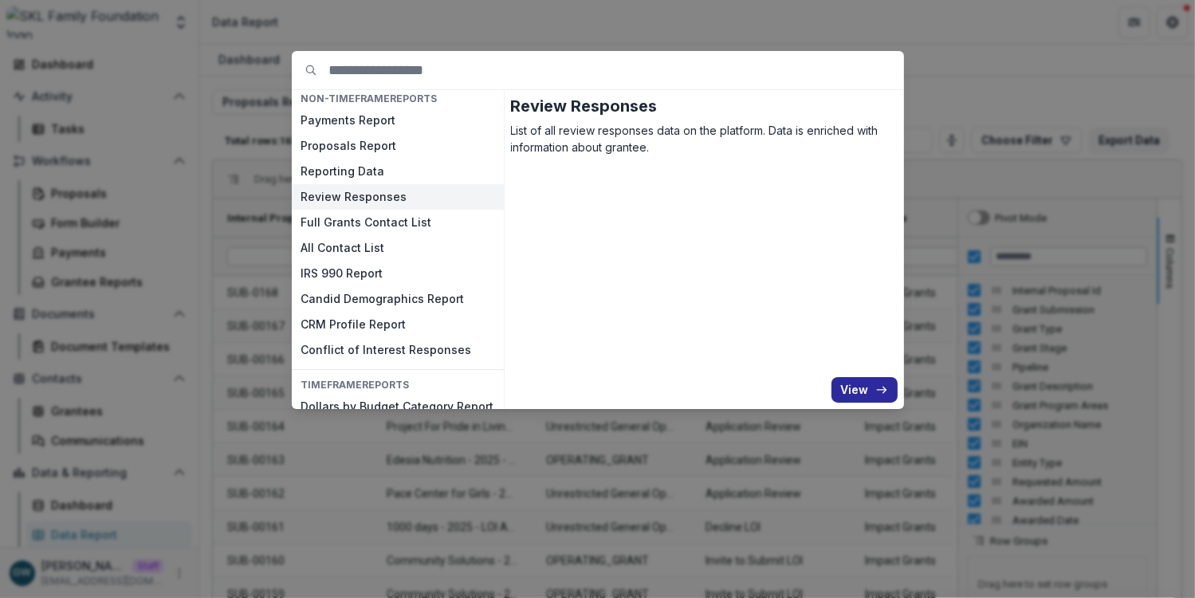
click at [867, 395] on button "View" at bounding box center [865, 390] width 66 height 26
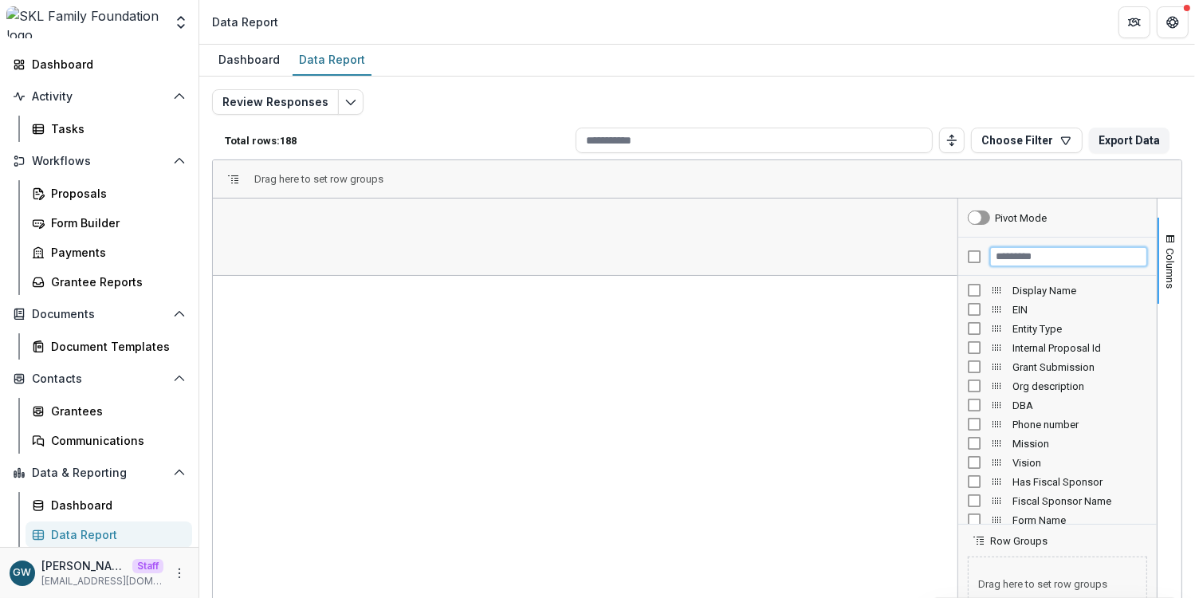
click at [1037, 258] on input "Filter Columns Input" at bounding box center [1068, 256] width 157 height 19
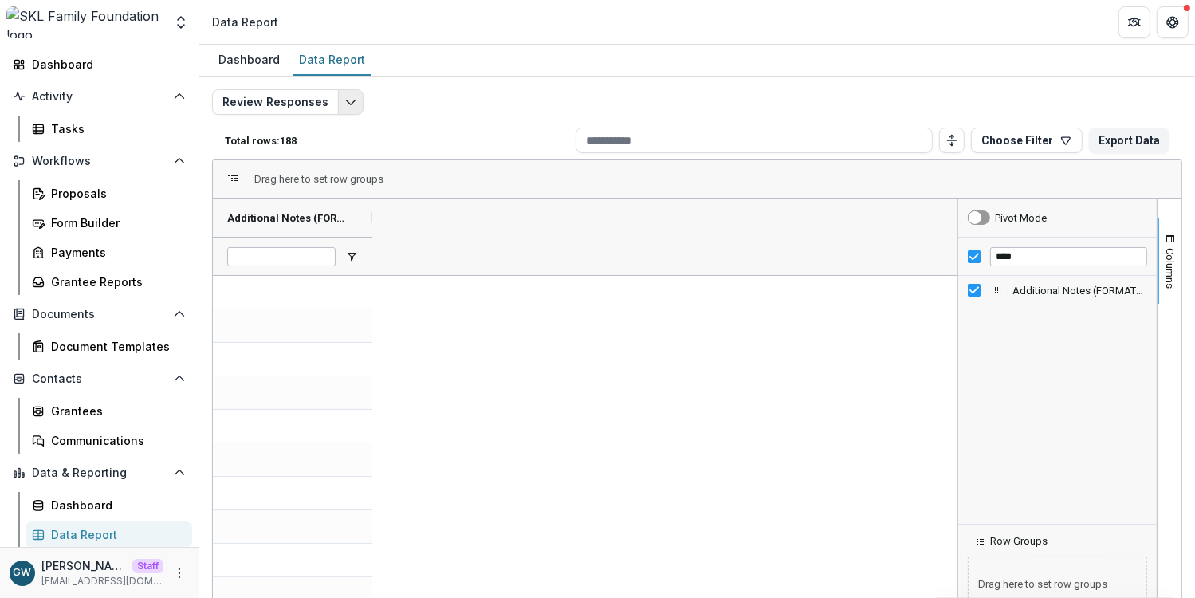
click at [346, 104] on icon "Edit selected report" at bounding box center [350, 102] width 13 height 13
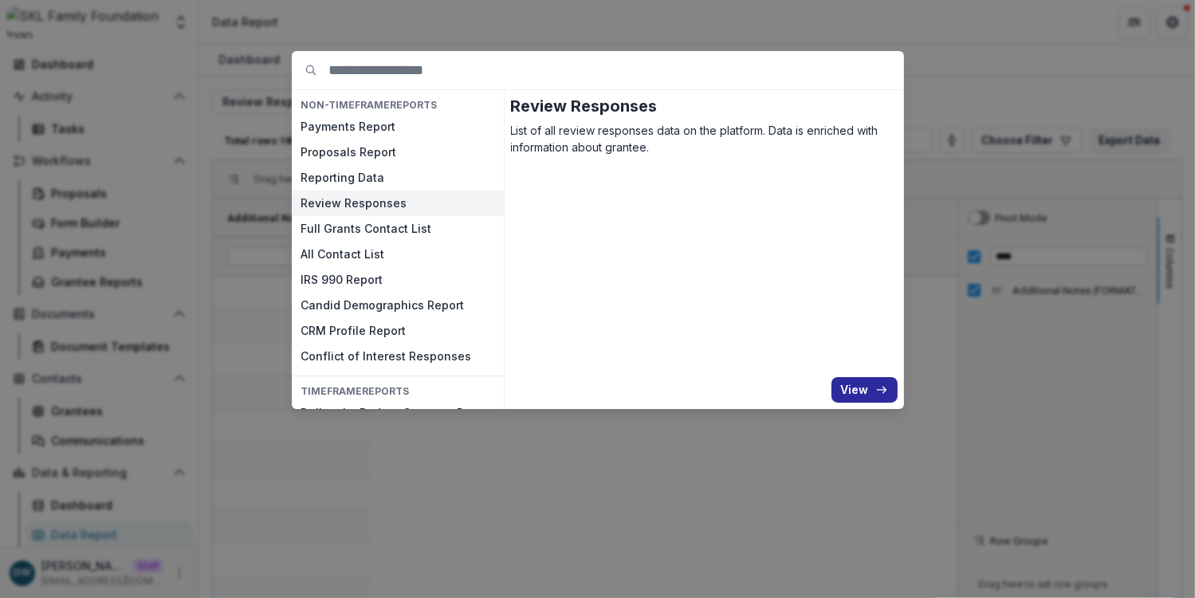
click at [868, 390] on button "View" at bounding box center [865, 390] width 66 height 26
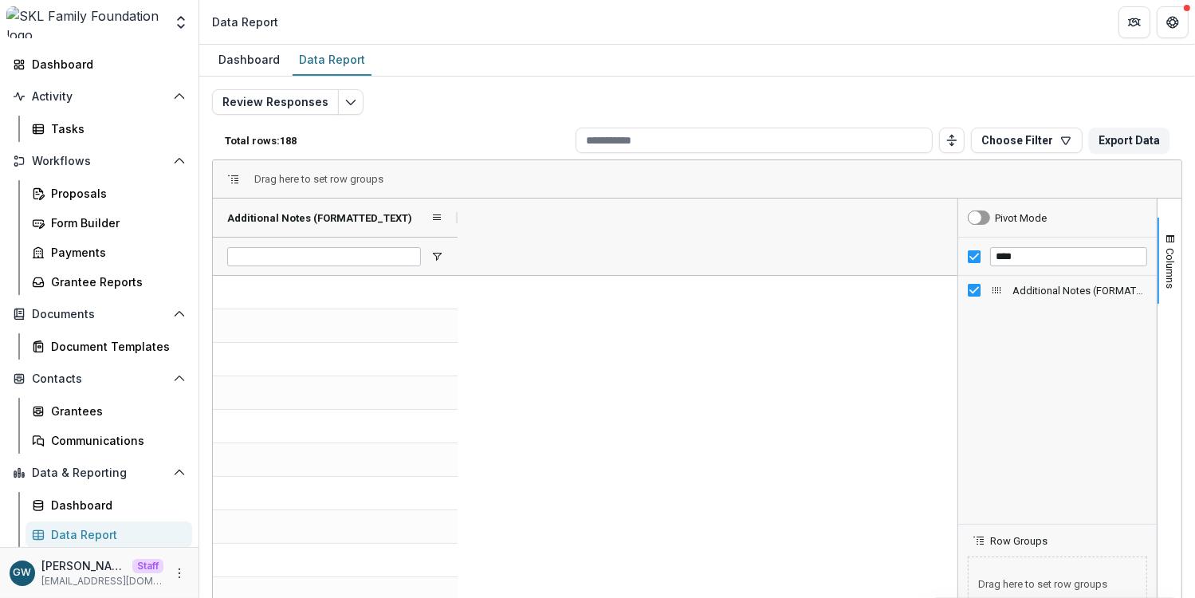
drag, startPoint x: 410, startPoint y: 219, endPoint x: 456, endPoint y: 215, distance: 46.4
click at [456, 215] on div at bounding box center [458, 218] width 6 height 38
click at [991, 257] on input "****" at bounding box center [1068, 256] width 157 height 19
type input "*"
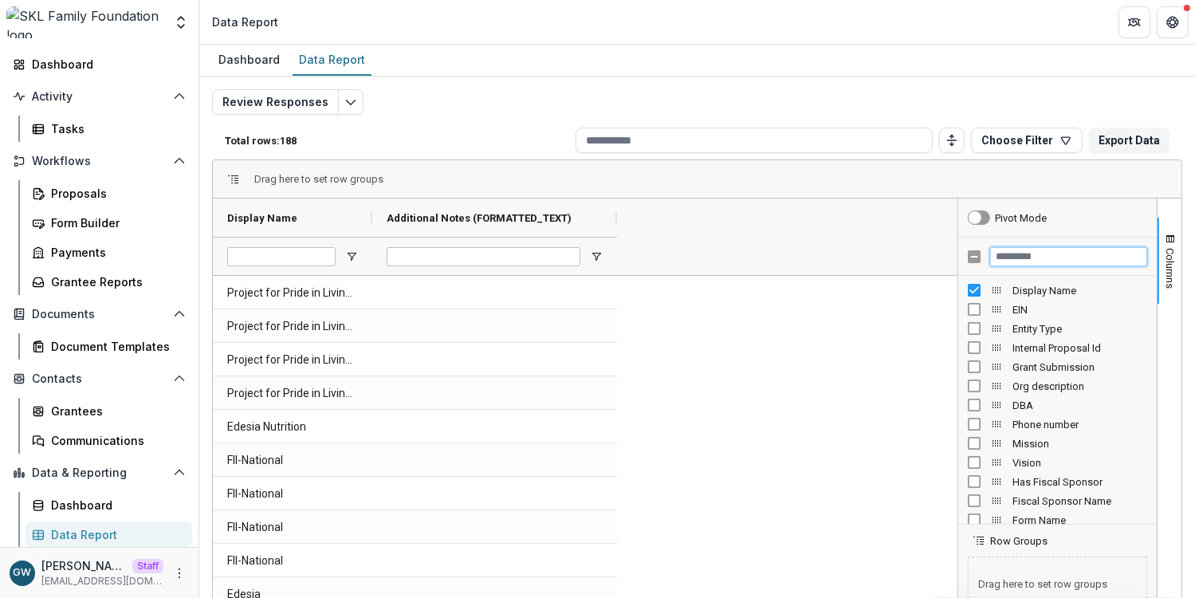
click at [1025, 254] on input "Filter Columns Input" at bounding box center [1068, 256] width 157 height 19
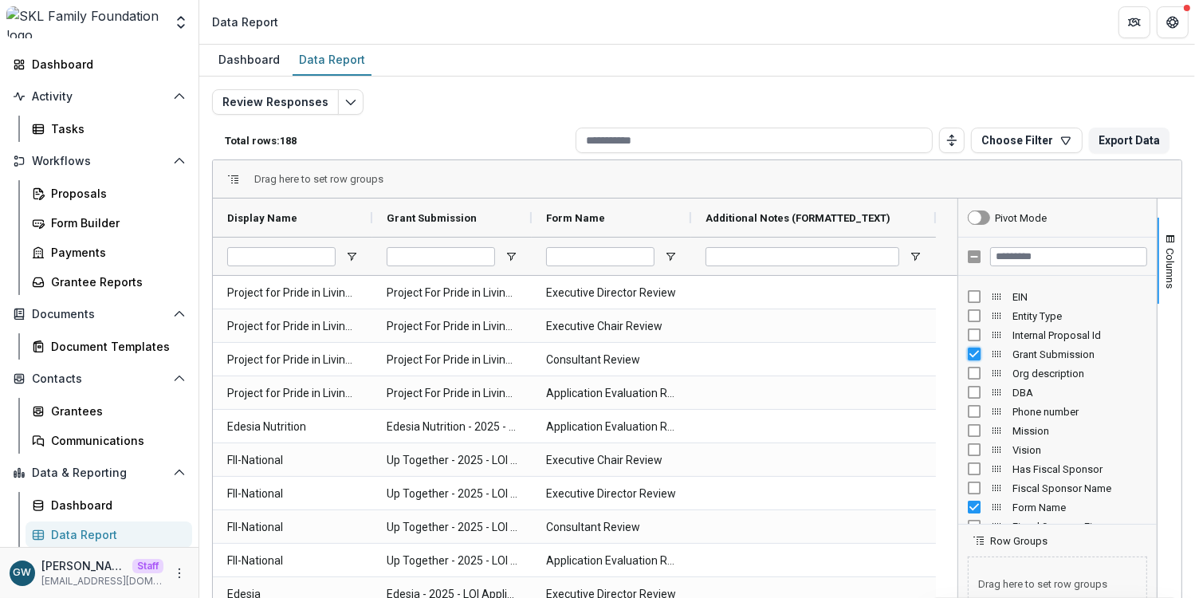
scroll to position [32, 0]
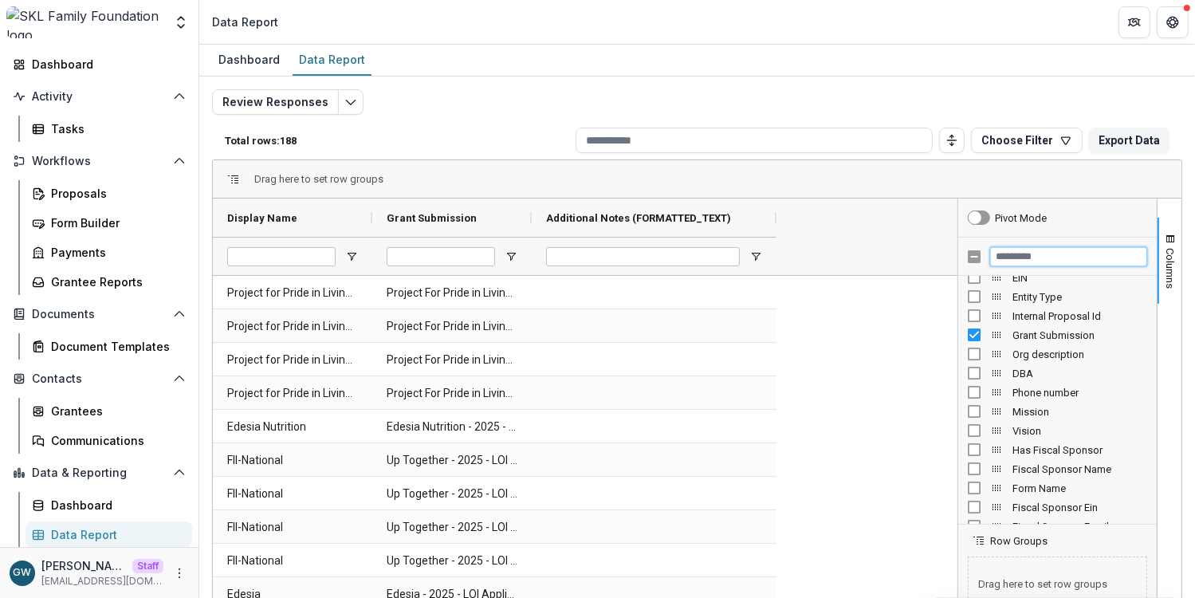
click at [1035, 258] on input "Filter Columns Input" at bounding box center [1068, 256] width 157 height 19
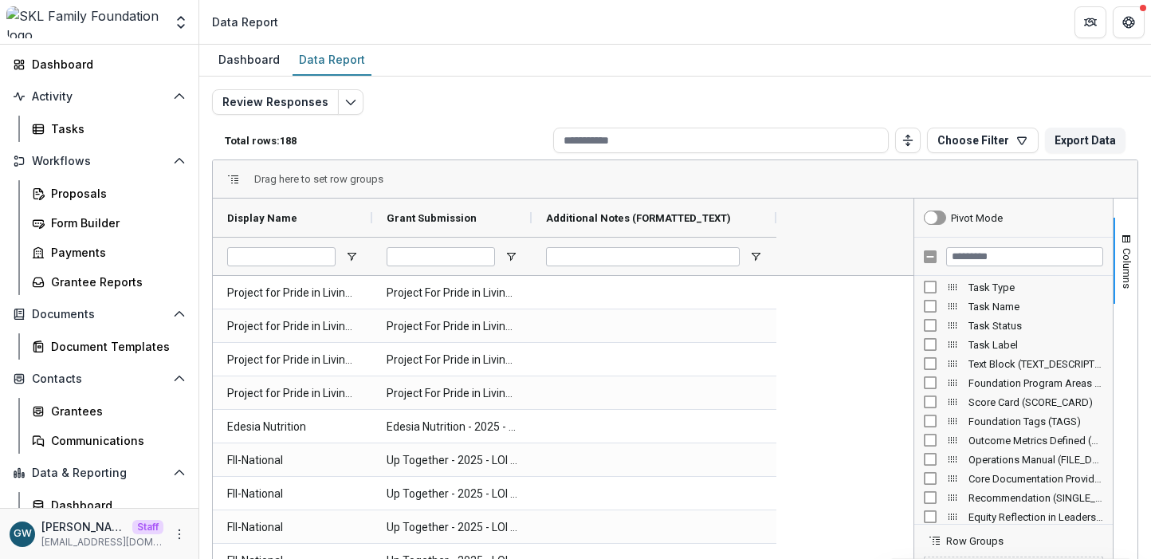
scroll to position [1132, 0]
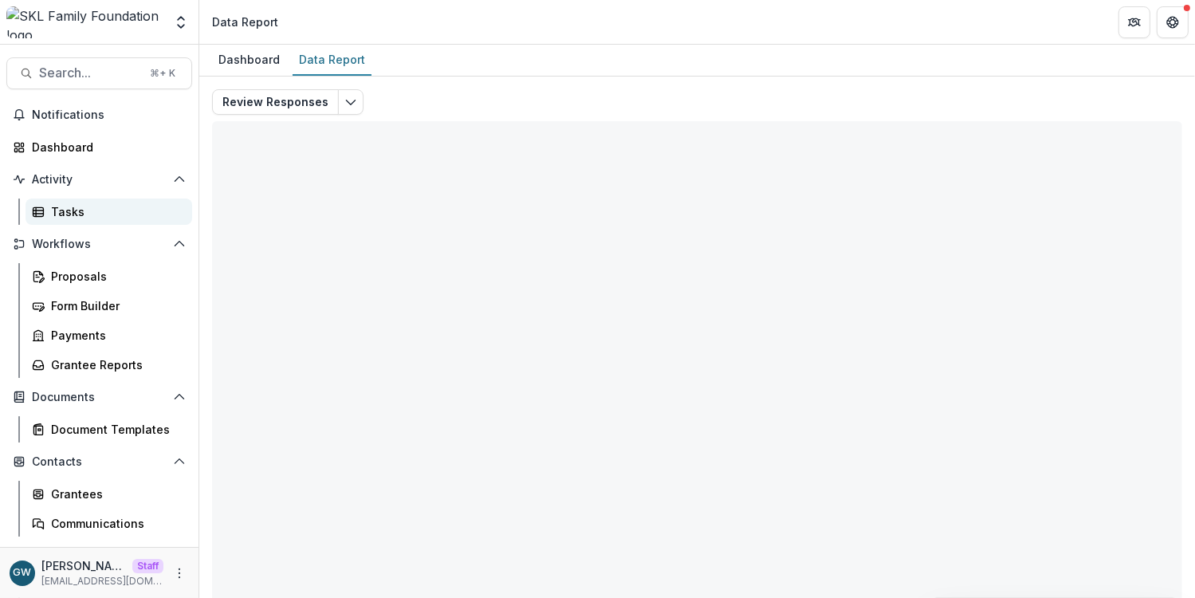
click at [85, 216] on div "Tasks" at bounding box center [115, 211] width 128 height 17
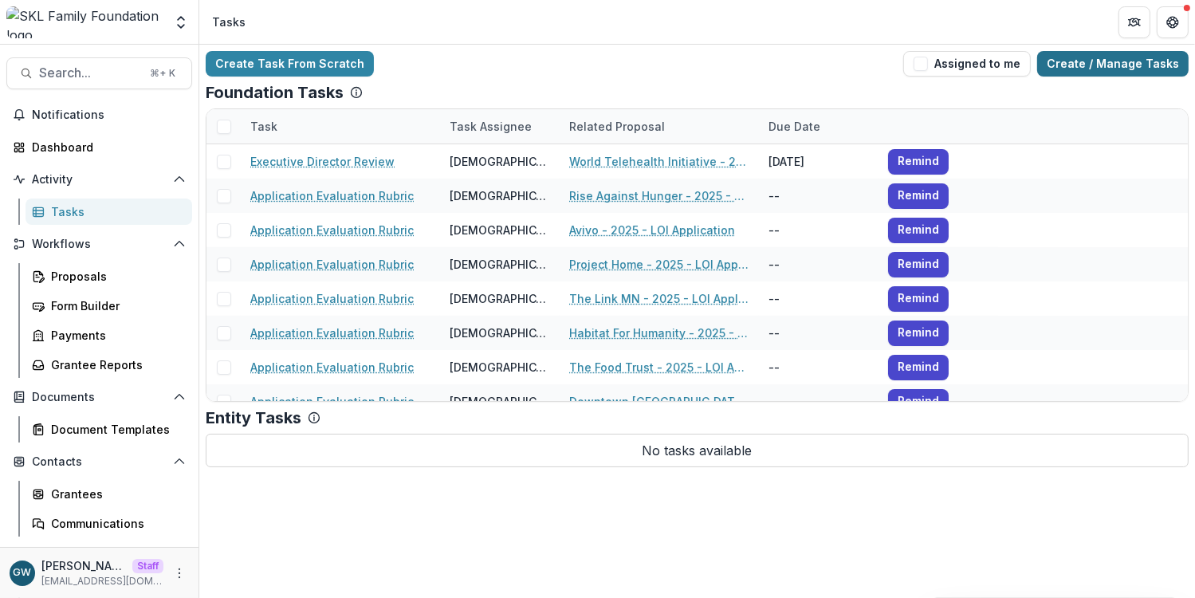
click at [1120, 70] on link "Create / Manage Tasks" at bounding box center [1113, 64] width 152 height 26
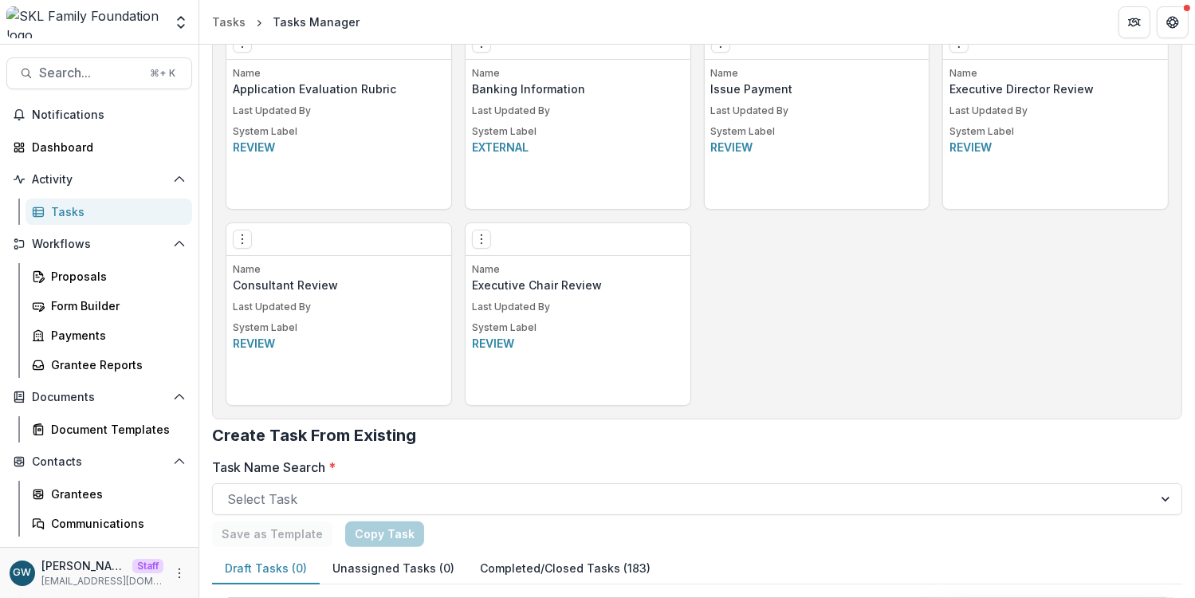
scroll to position [1012, 0]
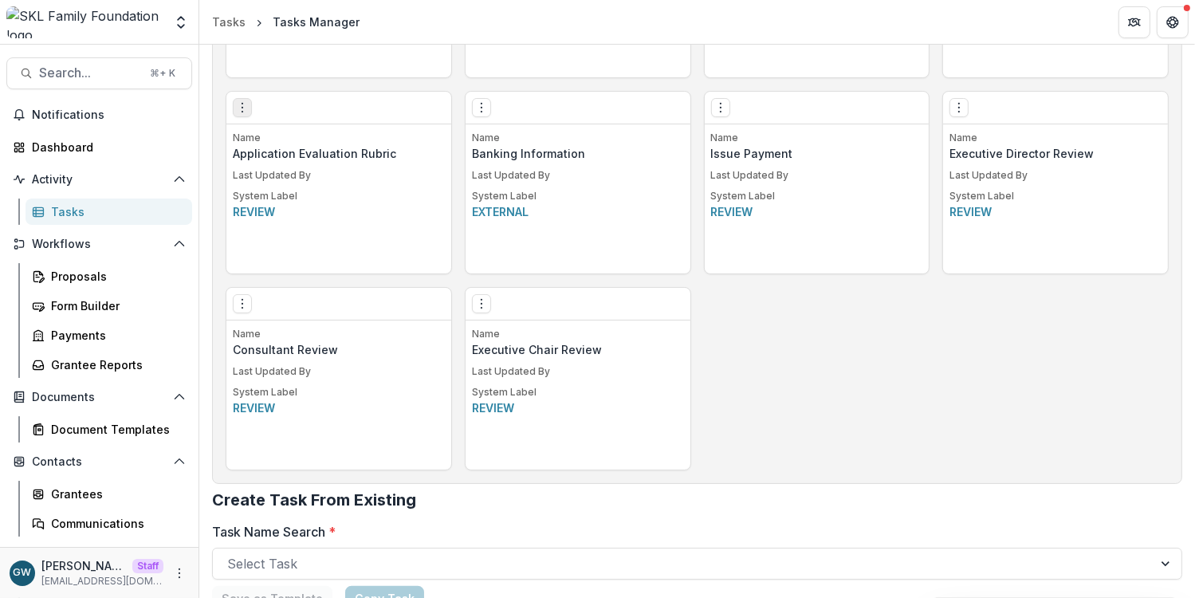
click at [242, 112] on circle "Options" at bounding box center [242, 112] width 1 height 1
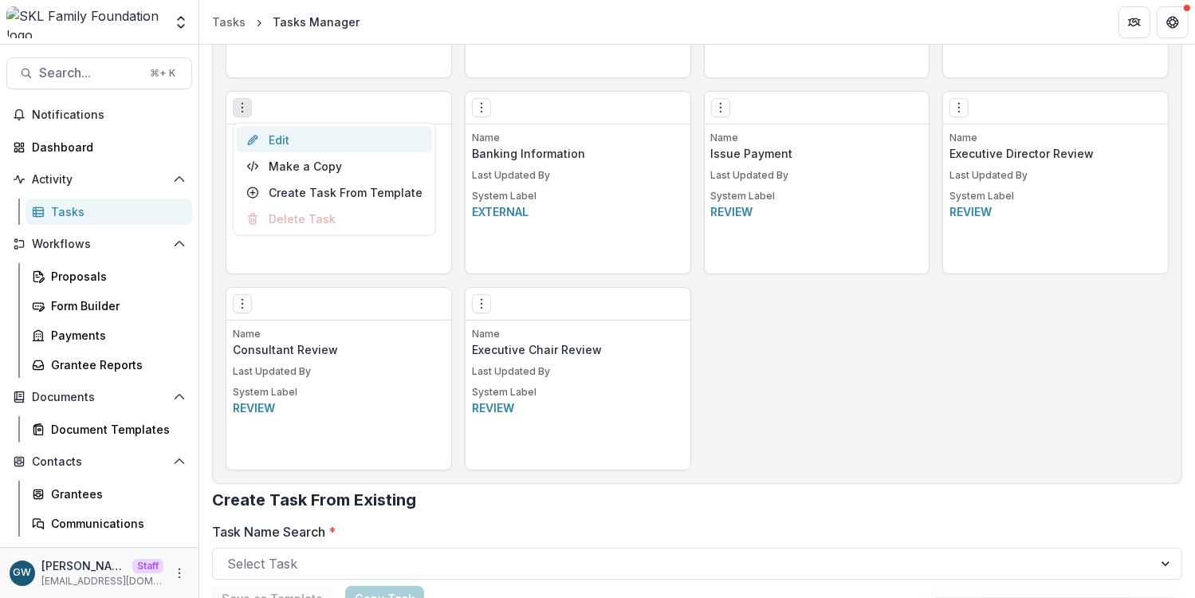
click at [284, 131] on link "Edit" at bounding box center [334, 140] width 195 height 26
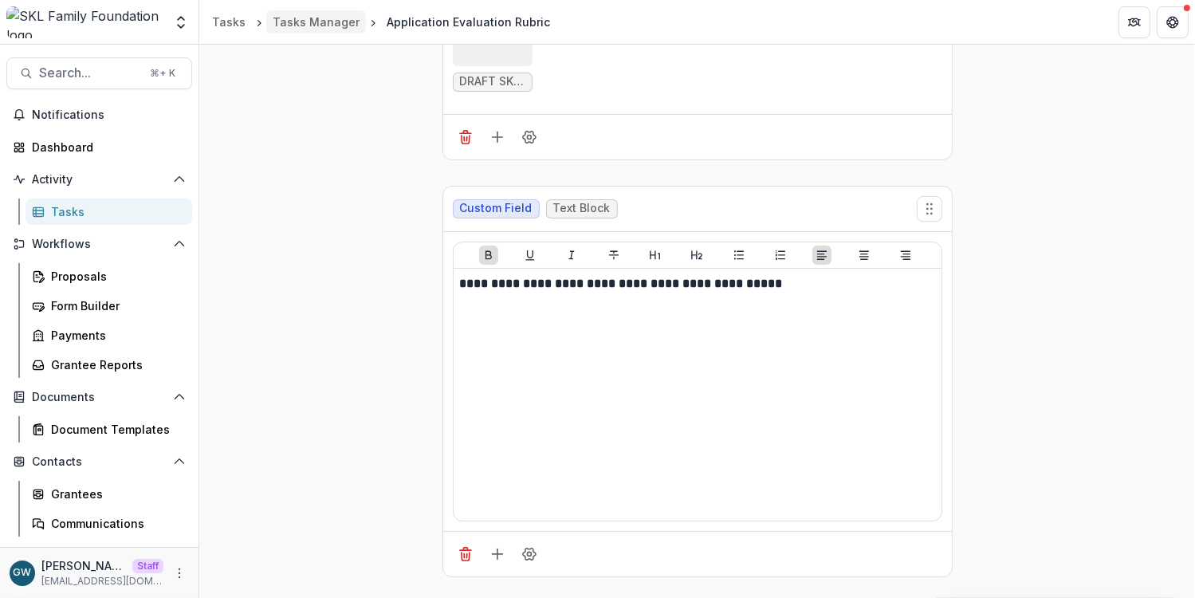
scroll to position [1607, 0]
click at [88, 313] on div "Form Builder" at bounding box center [115, 305] width 128 height 17
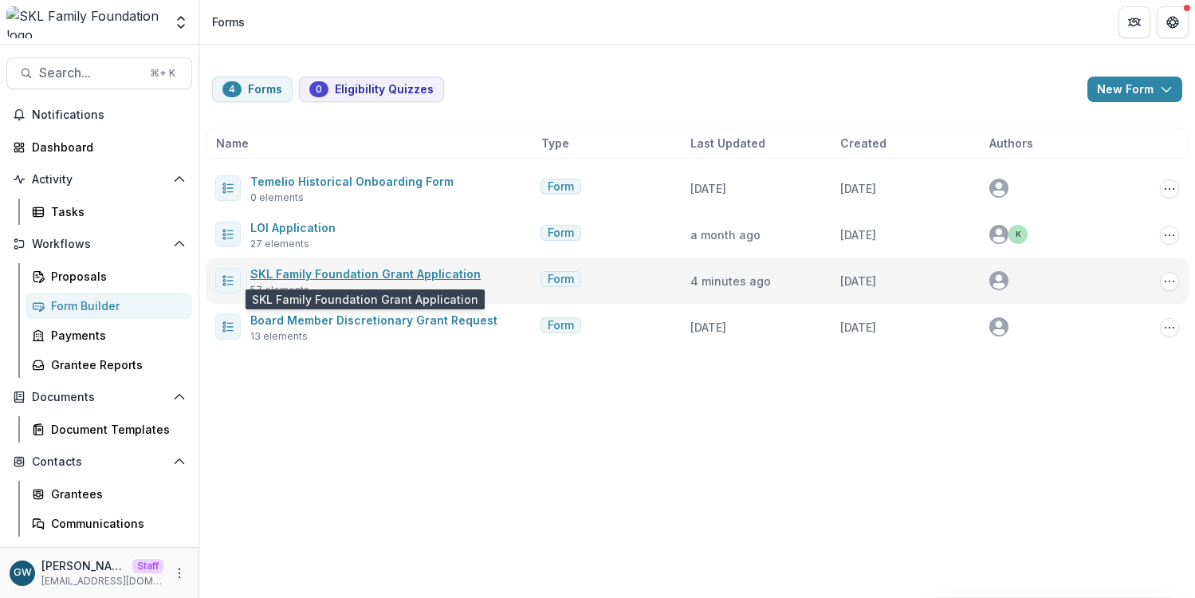
click at [311, 272] on link "SKL Family Foundation Grant Application" at bounding box center [365, 274] width 230 height 14
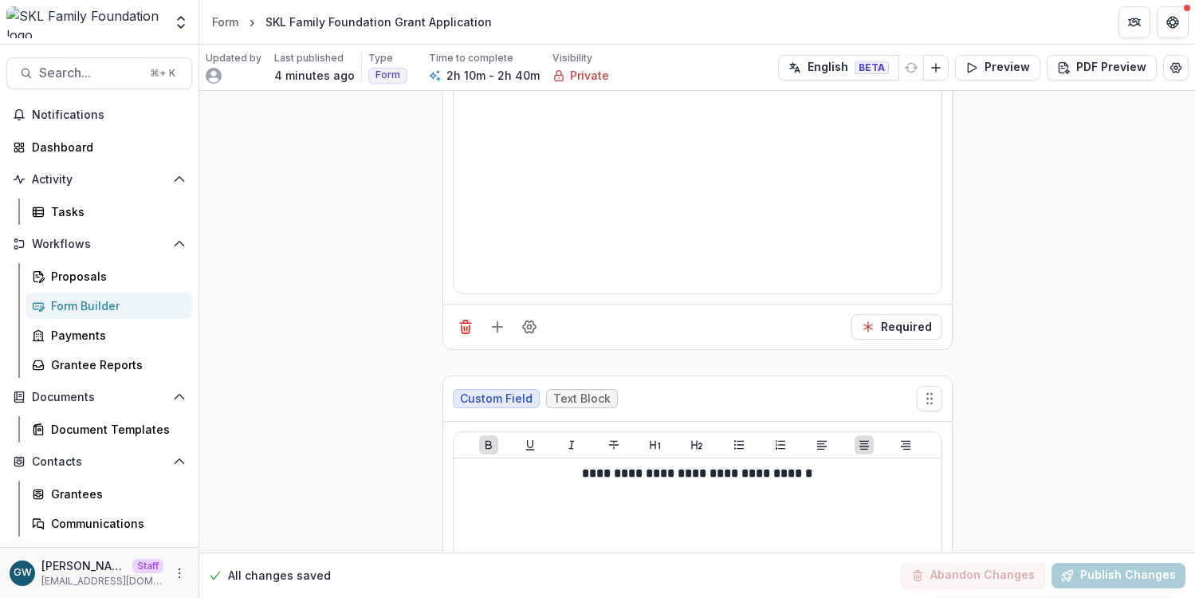
scroll to position [5352, 0]
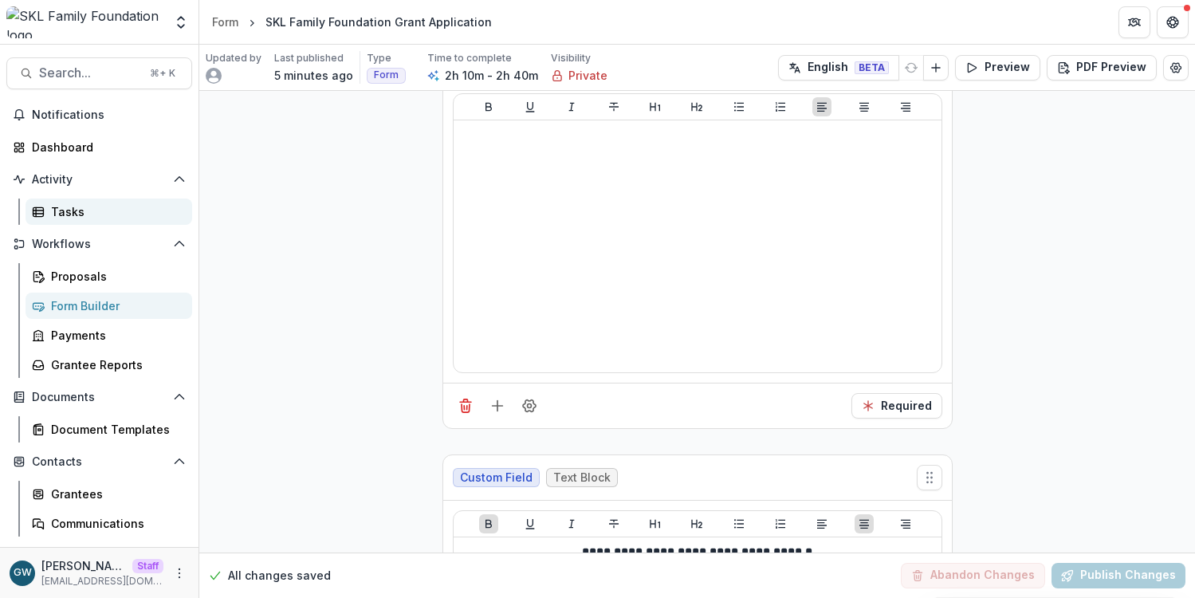
click at [81, 211] on div "Tasks" at bounding box center [115, 211] width 128 height 17
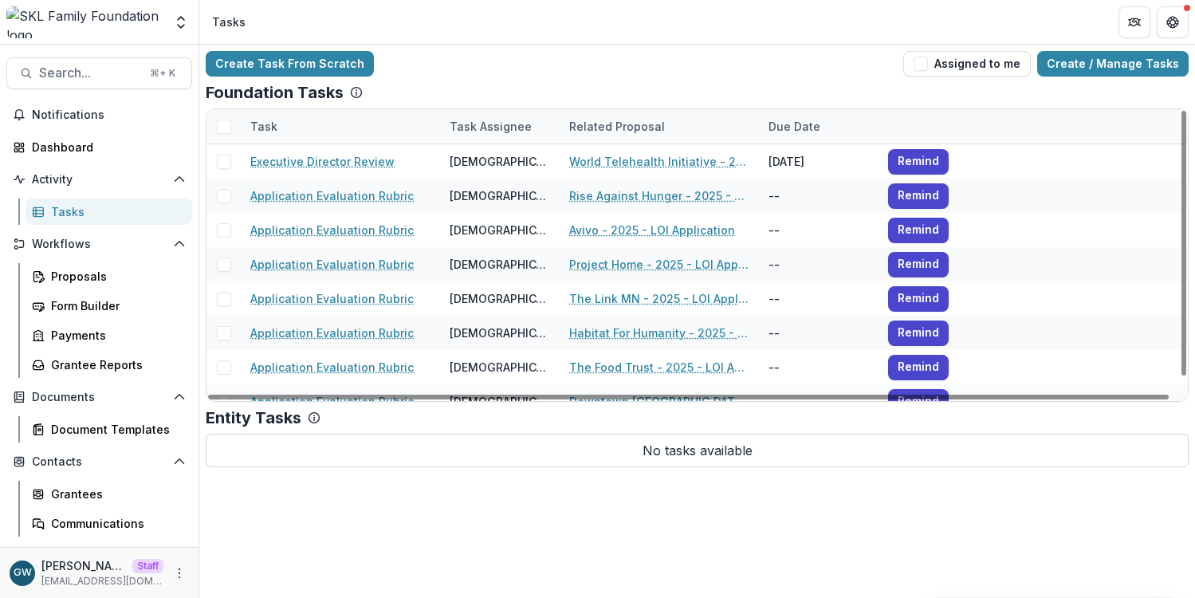
click at [1116, 48] on div "Create Task From Scratch Assigned to me Create / Manage Tasks Foundation Tasks …" at bounding box center [697, 259] width 996 height 429
click at [1104, 60] on link "Create / Manage Tasks" at bounding box center [1113, 64] width 152 height 26
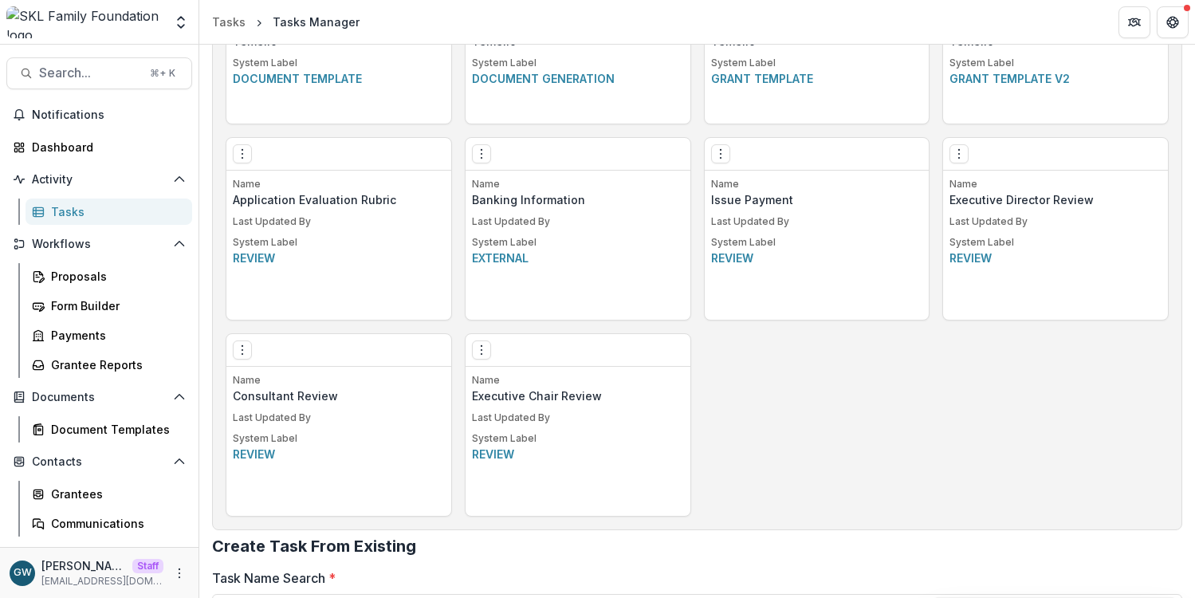
scroll to position [962, 0]
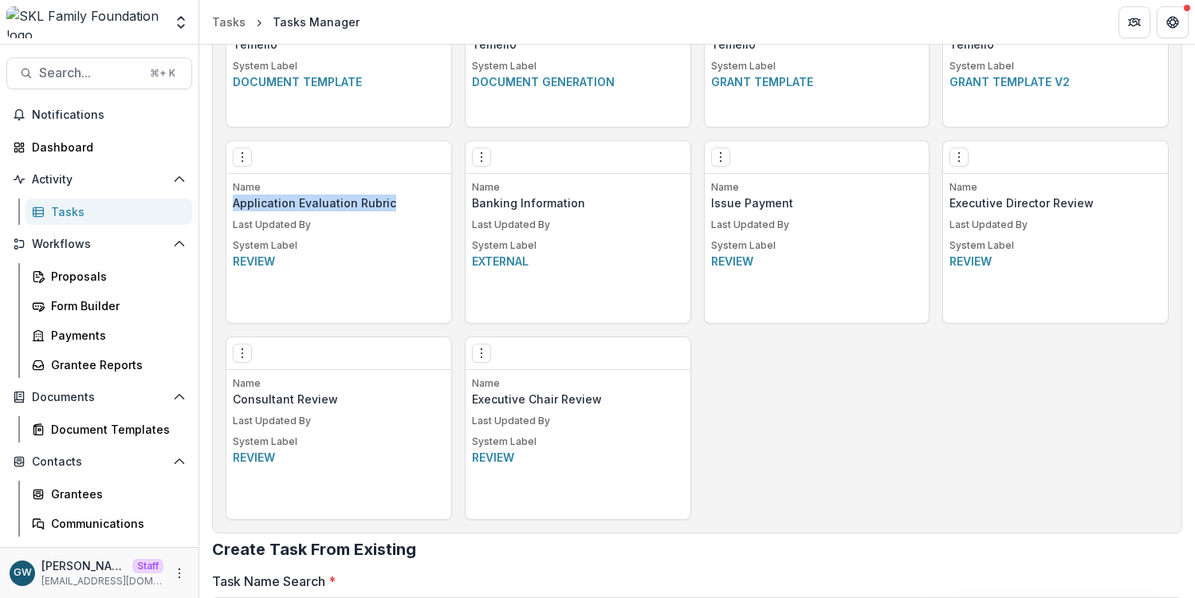
drag, startPoint x: 403, startPoint y: 204, endPoint x: 230, endPoint y: 208, distance: 172.3
click at [230, 208] on div "Name Application Evaluation Rubric Last Updated By System Label Review" at bounding box center [338, 251] width 225 height 143
click at [384, 205] on p "Application Evaluation Rubric" at bounding box center [339, 203] width 212 height 17
drag, startPoint x: 343, startPoint y: 203, endPoint x: 228, endPoint y: 203, distance: 114.8
click at [228, 203] on div "Name Application Evaluation Rubric Last Updated By System Label Review" at bounding box center [338, 251] width 225 height 143
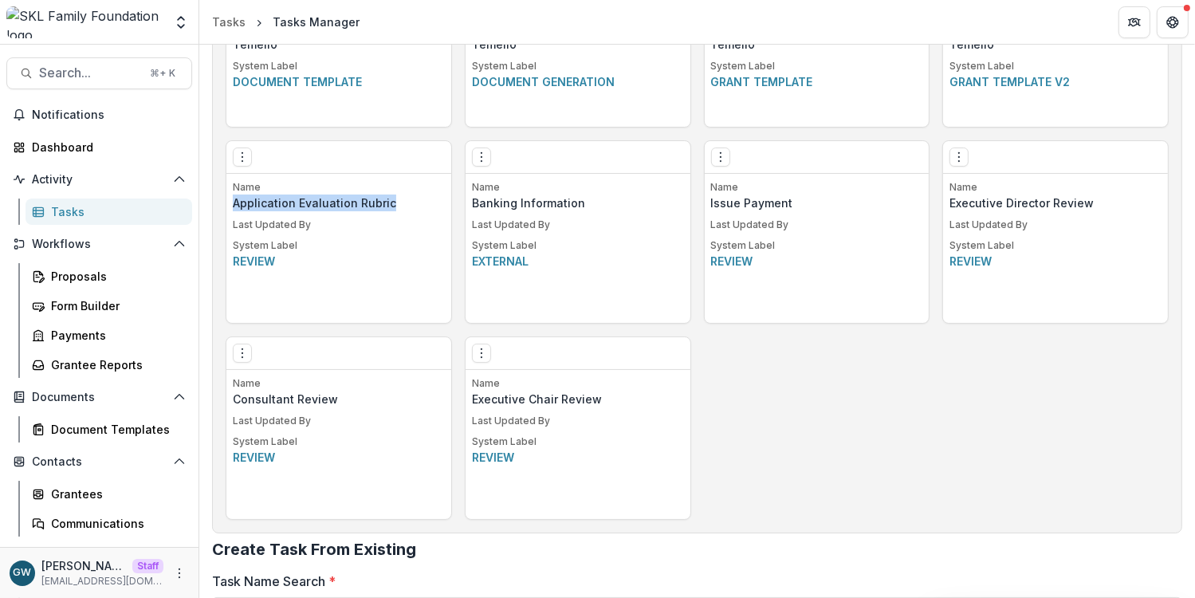
click at [392, 203] on p "Application Evaluation Rubric" at bounding box center [339, 203] width 212 height 17
drag, startPoint x: 386, startPoint y: 203, endPoint x: 234, endPoint y: 210, distance: 151.7
click at [234, 210] on p "Application Evaluation Rubric" at bounding box center [339, 203] width 212 height 17
click at [244, 154] on icon "Options" at bounding box center [242, 157] width 13 height 13
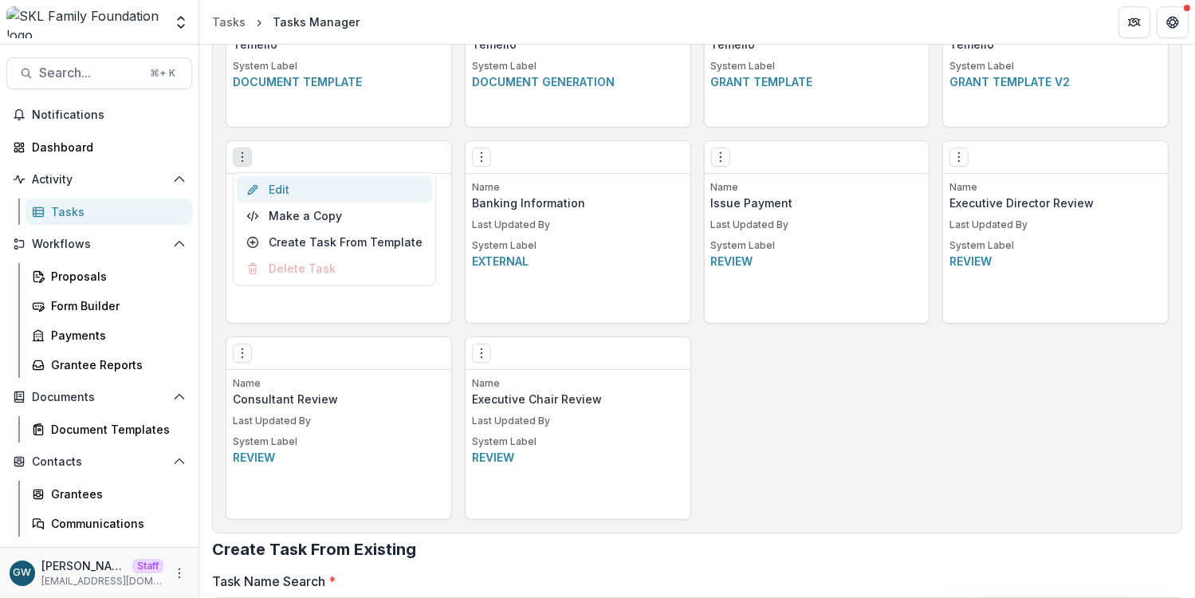
click at [307, 182] on link "Edit" at bounding box center [334, 189] width 195 height 26
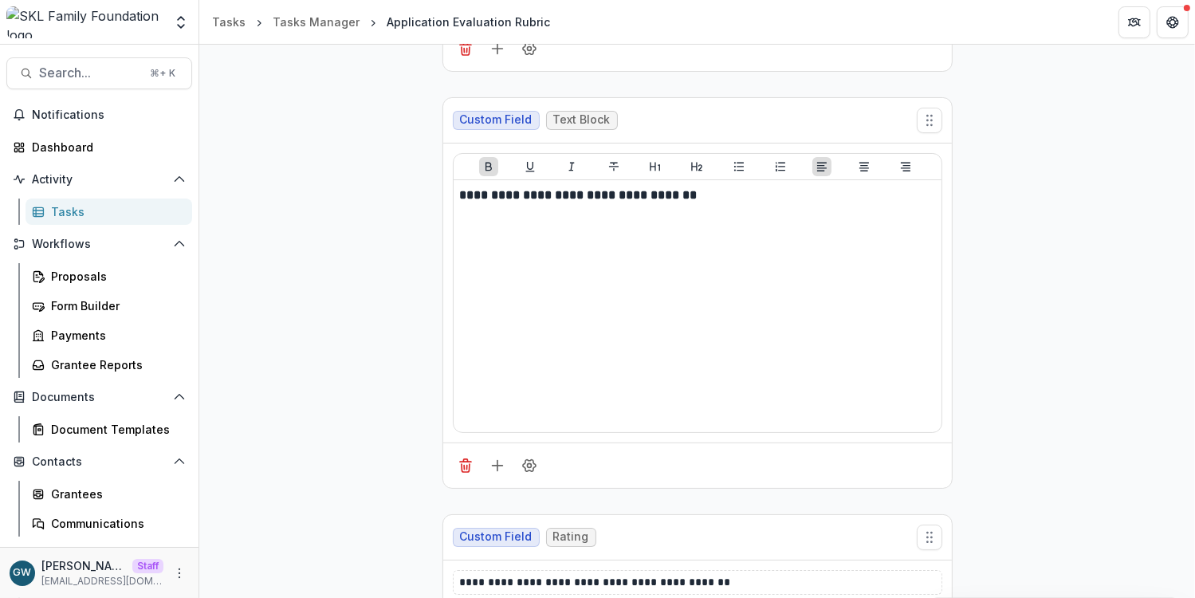
scroll to position [6127, 0]
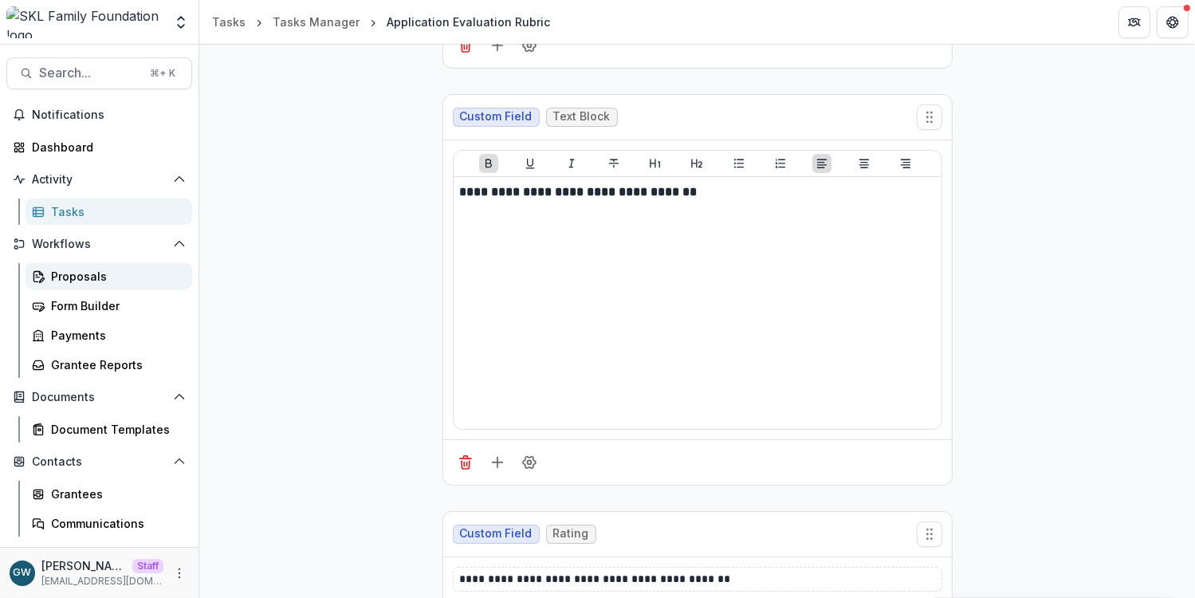
click at [77, 276] on div "Proposals" at bounding box center [115, 276] width 128 height 17
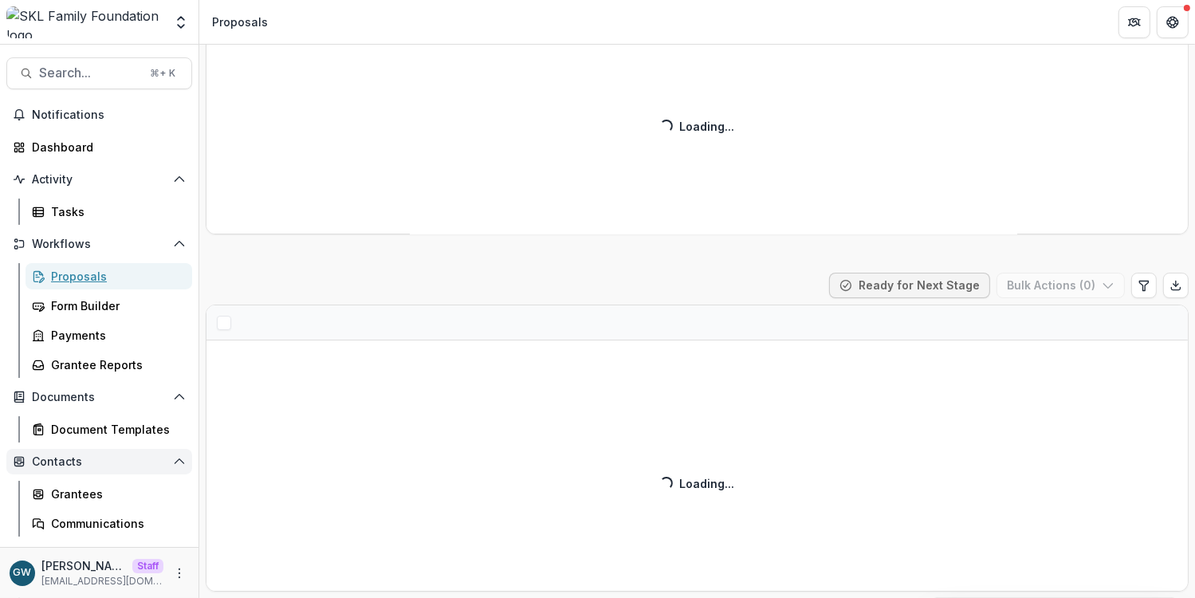
scroll to position [5622, 0]
click at [92, 486] on div "Grantees" at bounding box center [115, 494] width 128 height 17
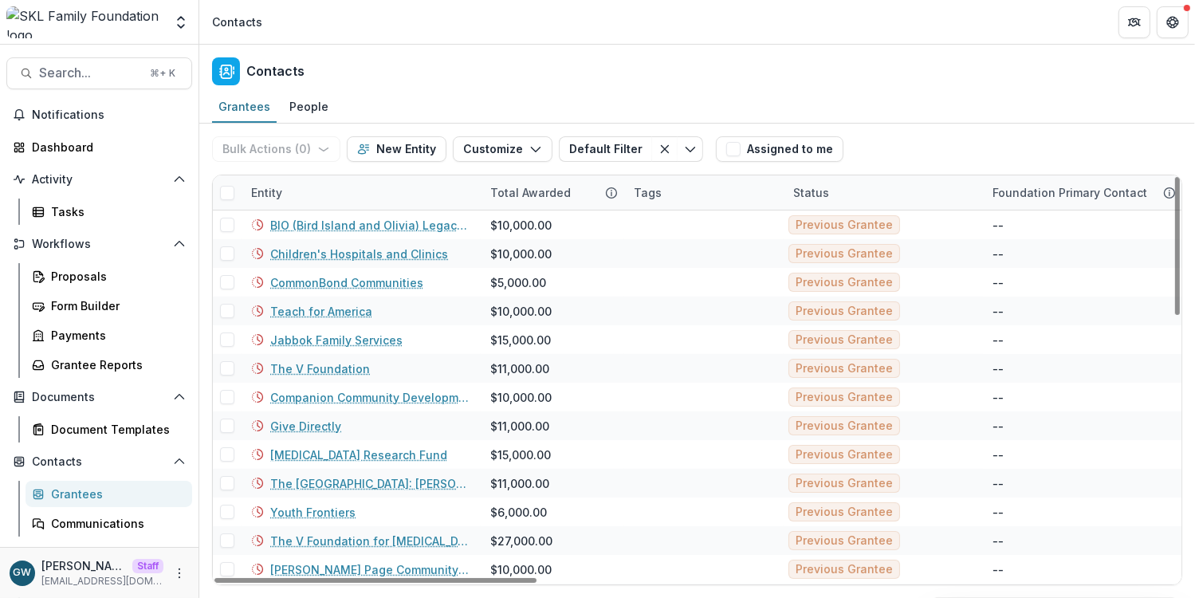
click at [335, 194] on div "Entity" at bounding box center [361, 192] width 239 height 34
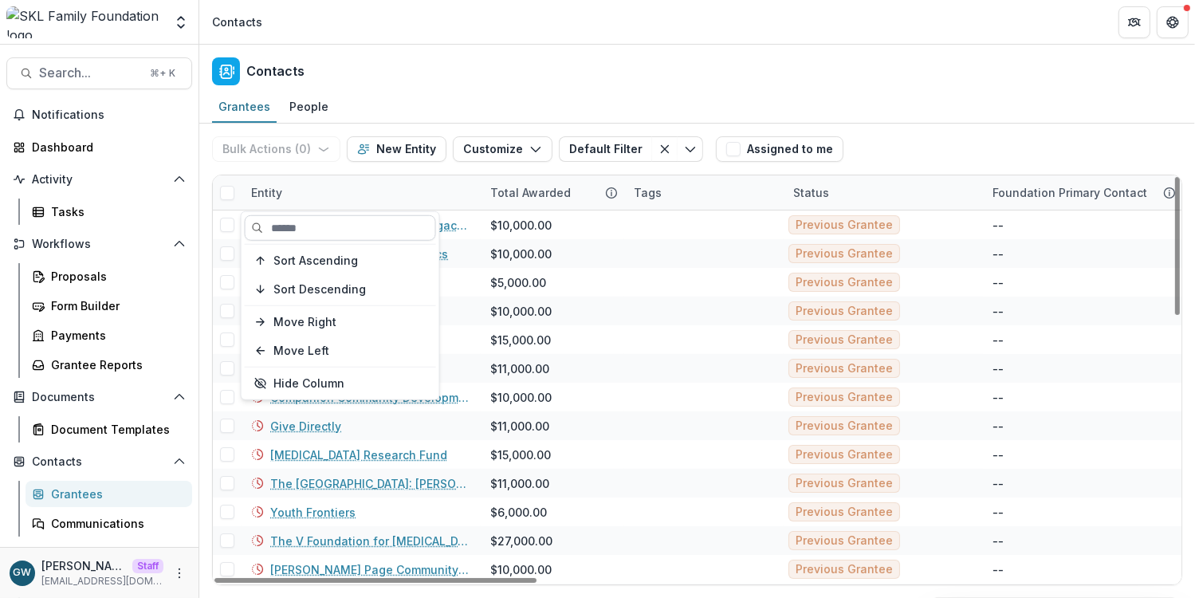
click at [322, 230] on input at bounding box center [340, 228] width 191 height 26
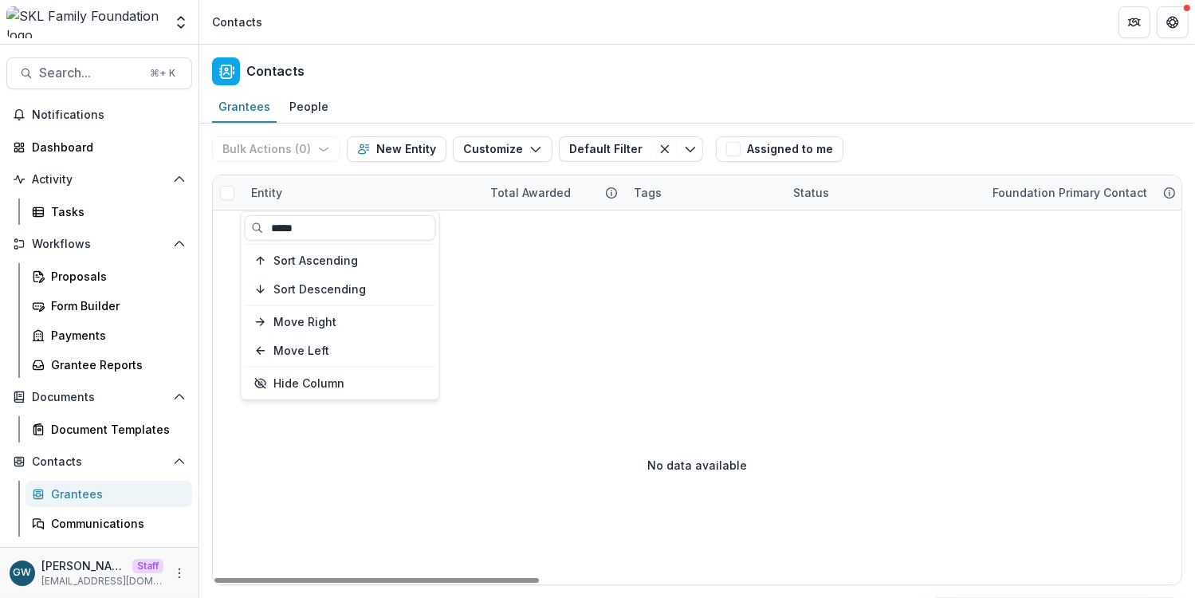
type input "*****"
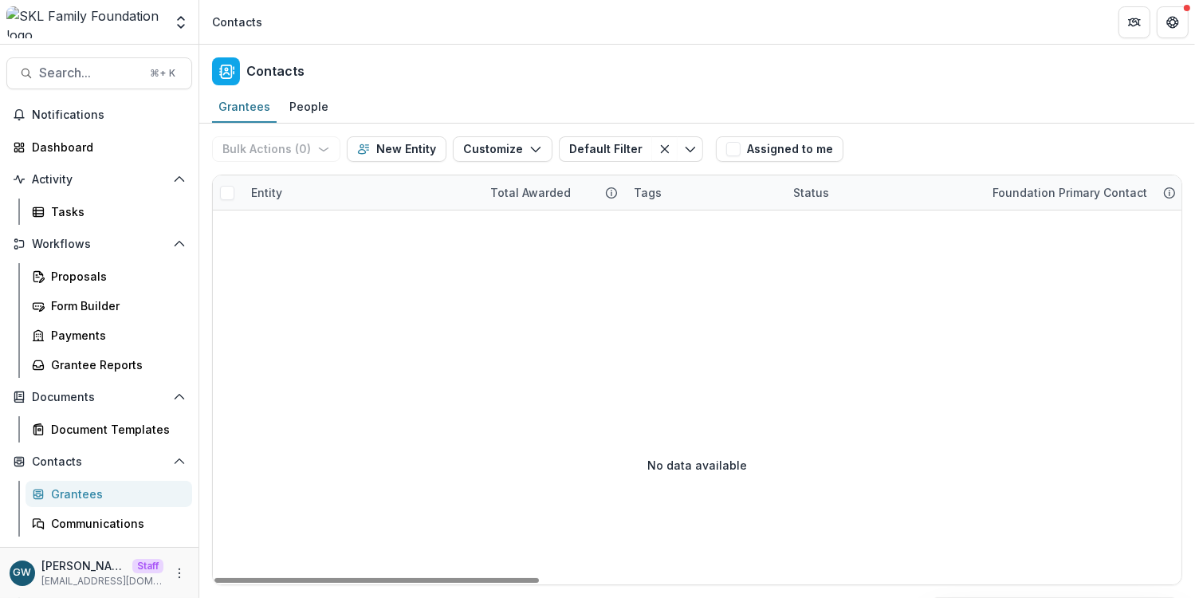
click at [919, 122] on div "Grantees People" at bounding box center [697, 108] width 996 height 32
click at [417, 145] on button "New Entity" at bounding box center [397, 149] width 100 height 26
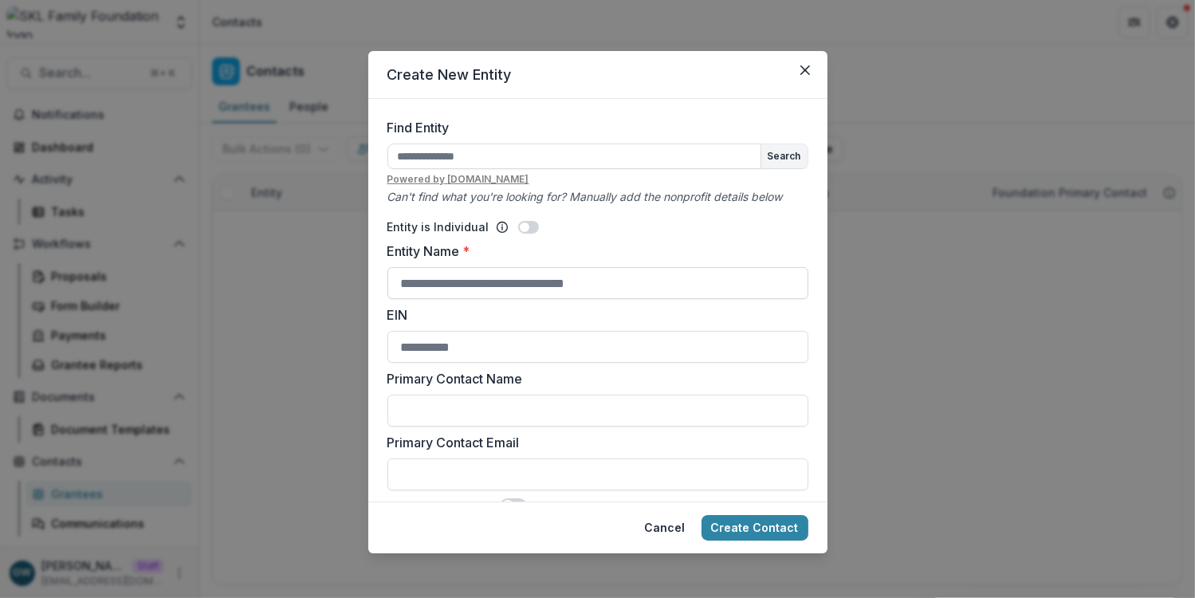
click at [468, 288] on input "Entity Name *" at bounding box center [598, 283] width 421 height 32
type input "**********"
click at [682, 234] on div "Entity is Individual" at bounding box center [598, 226] width 421 height 17
click at [738, 529] on button "Create Contact" at bounding box center [755, 528] width 107 height 26
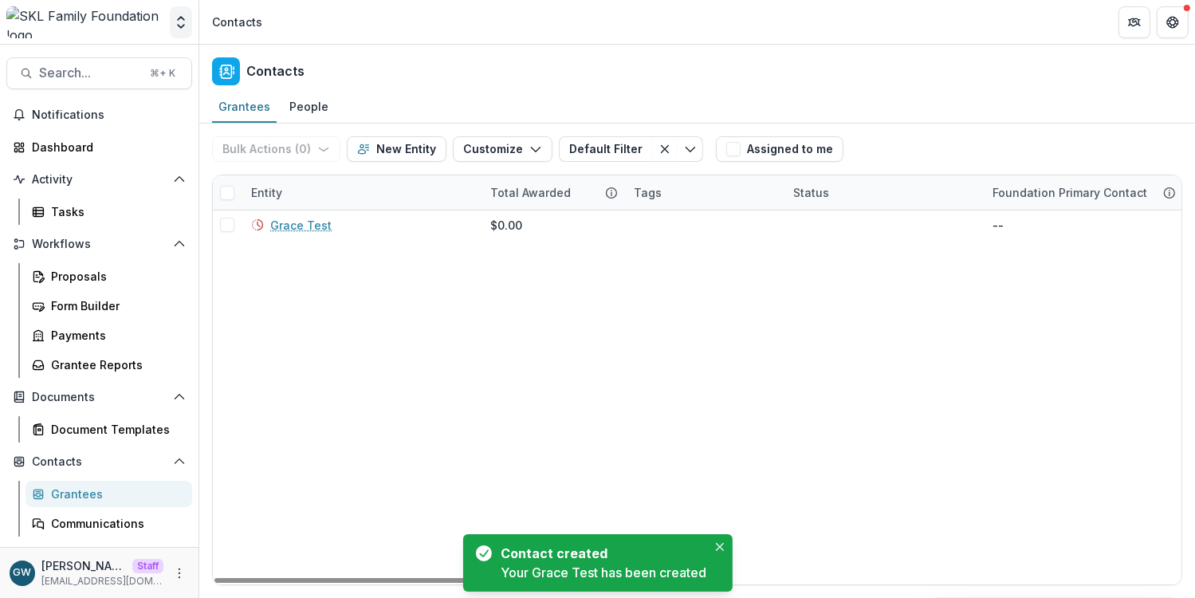
click at [179, 14] on icon "Open entity switcher" at bounding box center [181, 22] width 16 height 16
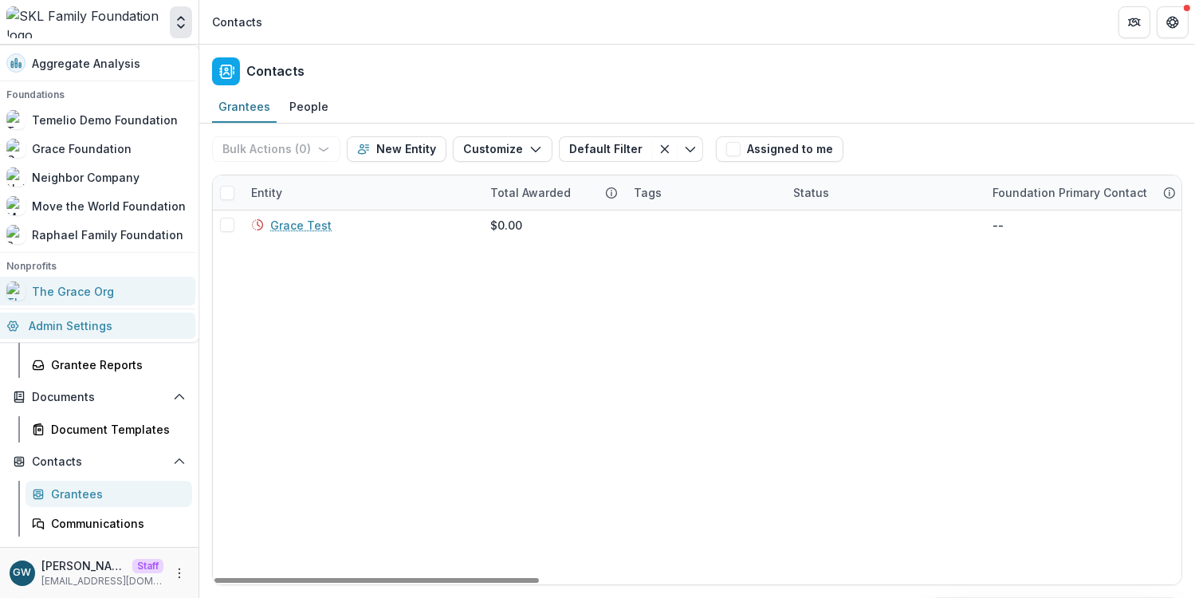
drag, startPoint x: 71, startPoint y: 334, endPoint x: 155, endPoint y: 289, distance: 95.3
click at [71, 334] on link "Admin Settings" at bounding box center [96, 326] width 199 height 26
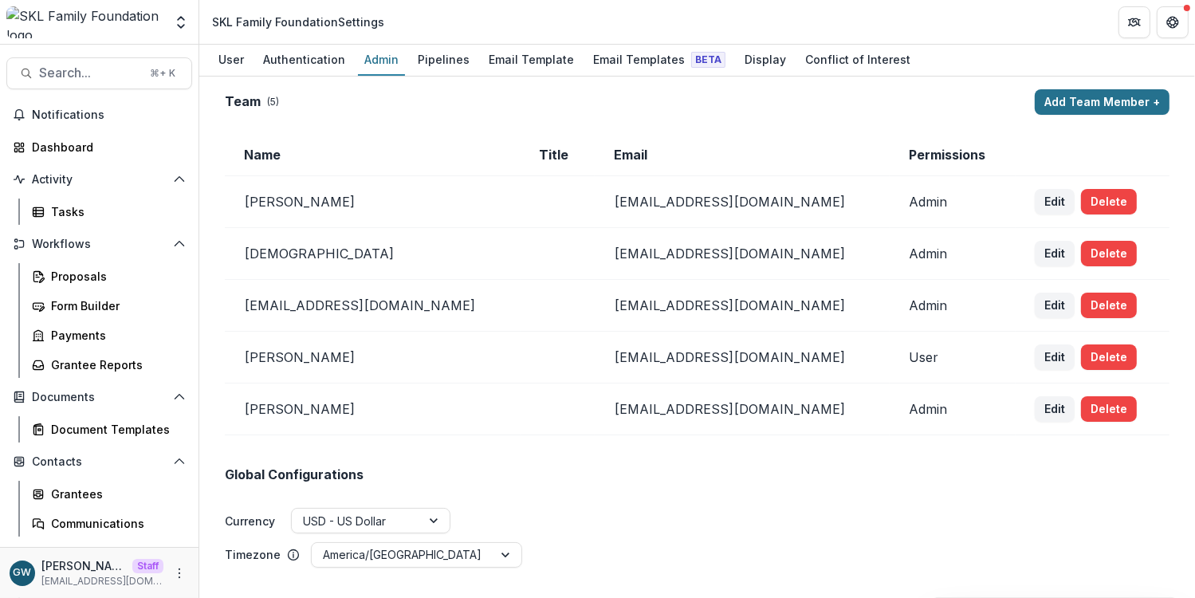
click at [1064, 102] on button "Add Team Member +" at bounding box center [1102, 102] width 135 height 26
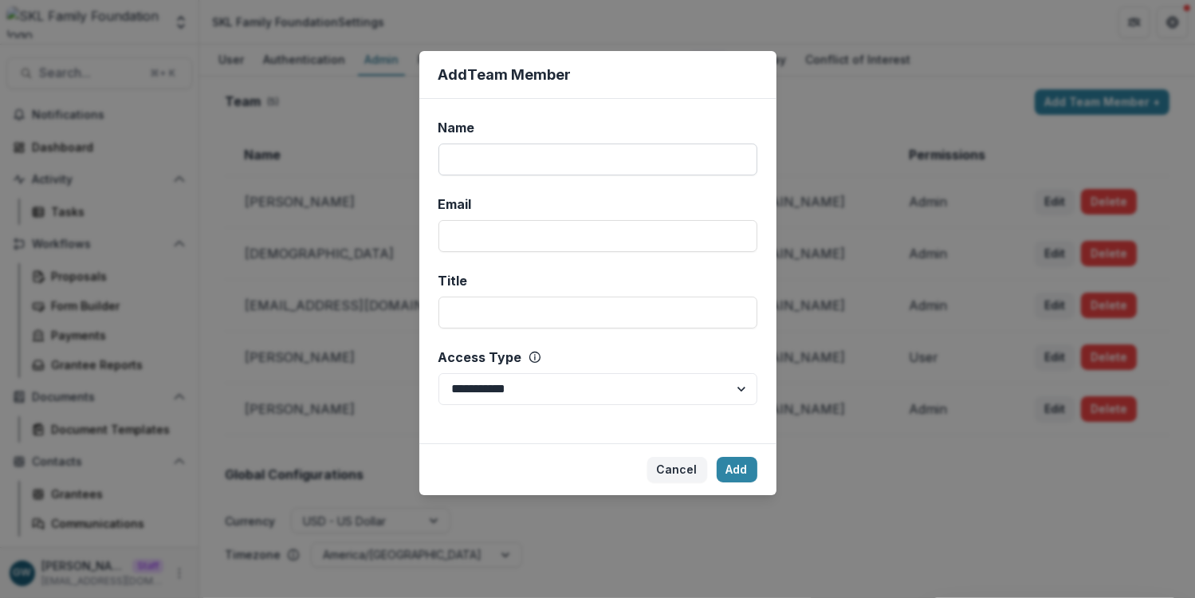
click at [535, 163] on input "Name" at bounding box center [598, 160] width 319 height 32
type input "*******"
click at [522, 229] on input "Email" at bounding box center [598, 236] width 319 height 32
type input "**********"
click at [553, 381] on select "**********" at bounding box center [598, 389] width 319 height 32
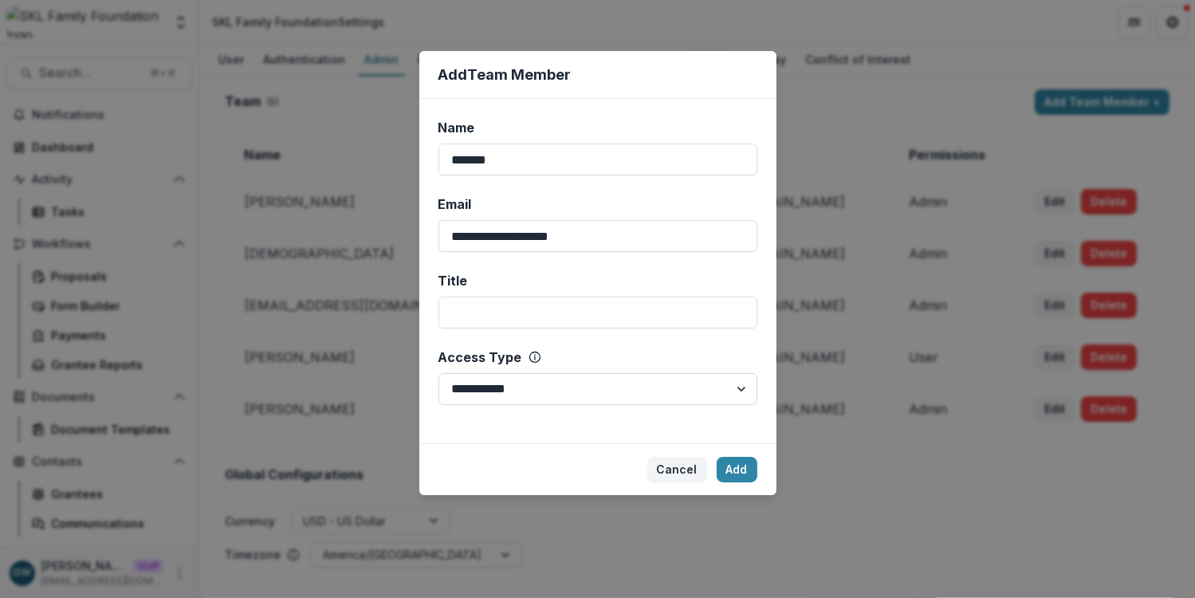
select select "*****"
click at [439, 373] on select "**********" at bounding box center [598, 389] width 319 height 32
click at [748, 473] on button "Add" at bounding box center [737, 470] width 41 height 26
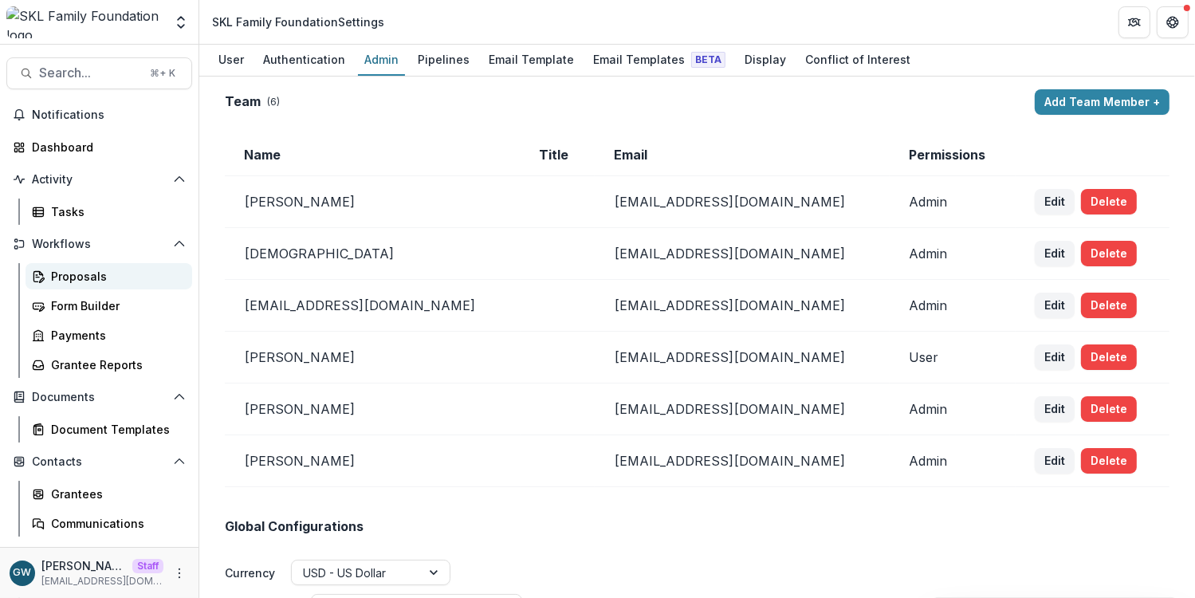
click at [83, 273] on div "Proposals" at bounding box center [115, 276] width 128 height 17
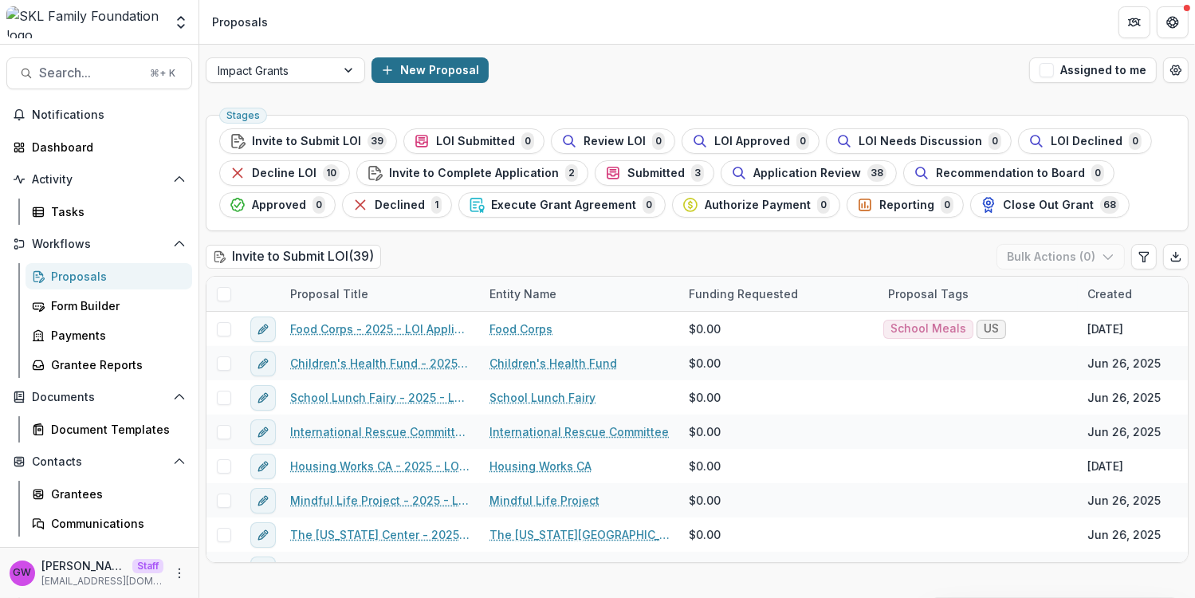
click at [445, 66] on button "New Proposal" at bounding box center [430, 70] width 117 height 26
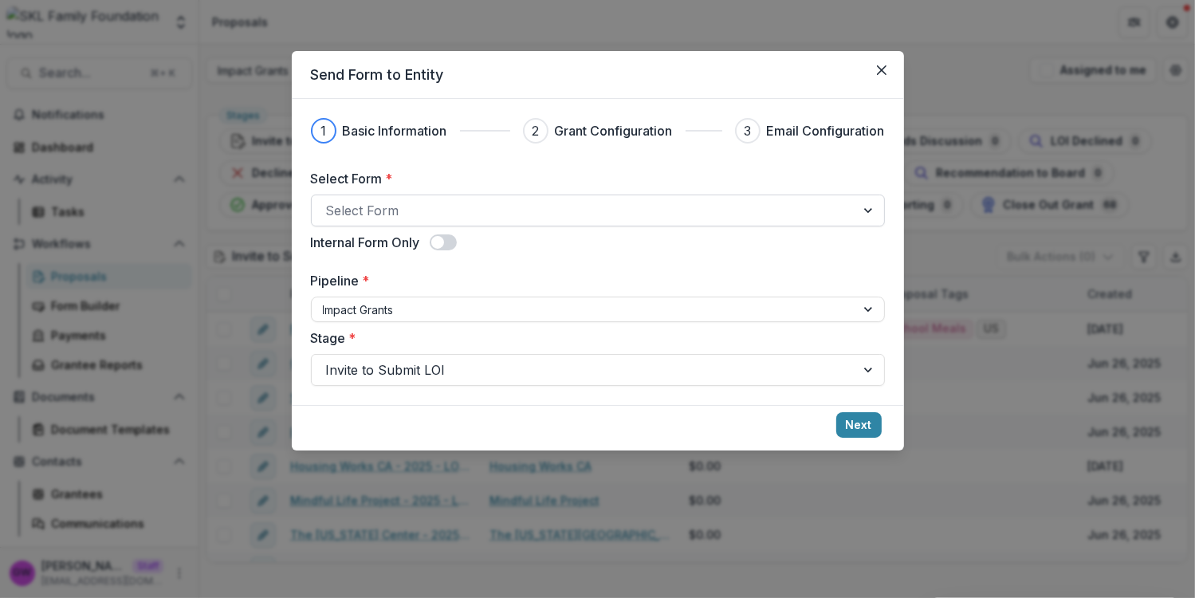
click at [419, 199] on div at bounding box center [583, 210] width 515 height 22
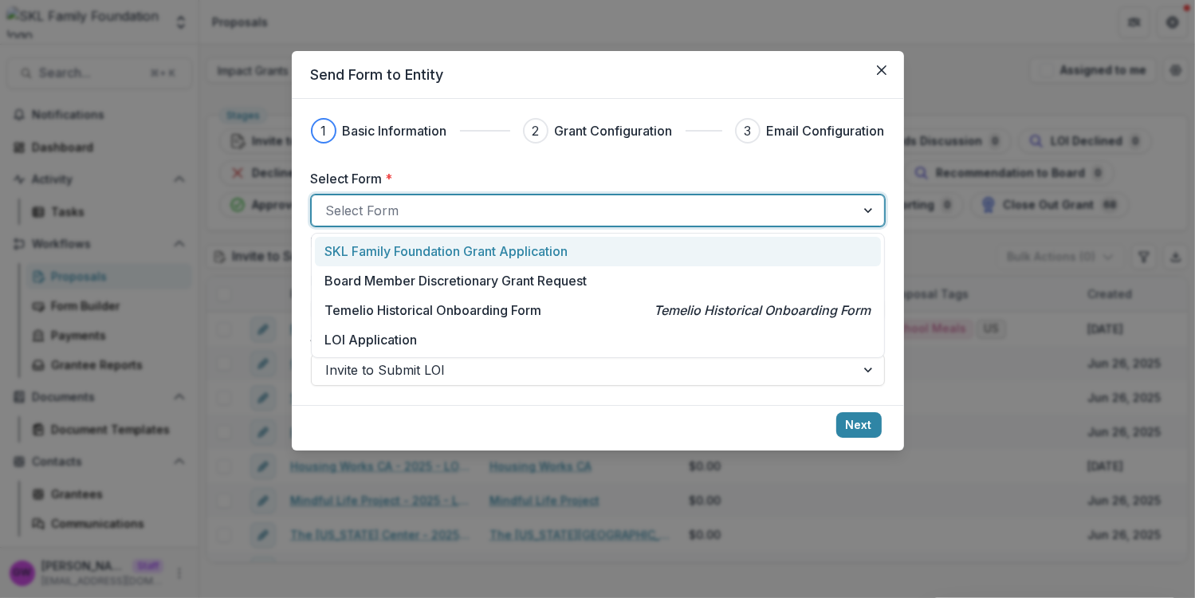
click at [428, 254] on p "SKL Family Foundation Grant Application" at bounding box center [446, 251] width 243 height 19
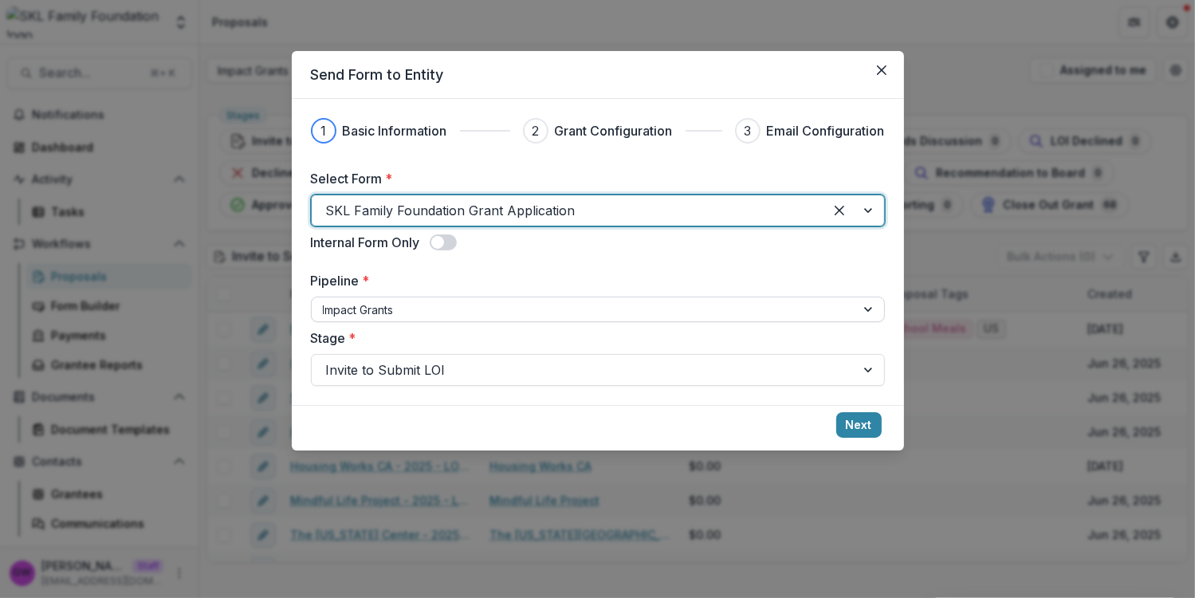
click at [422, 311] on div at bounding box center [583, 310] width 521 height 20
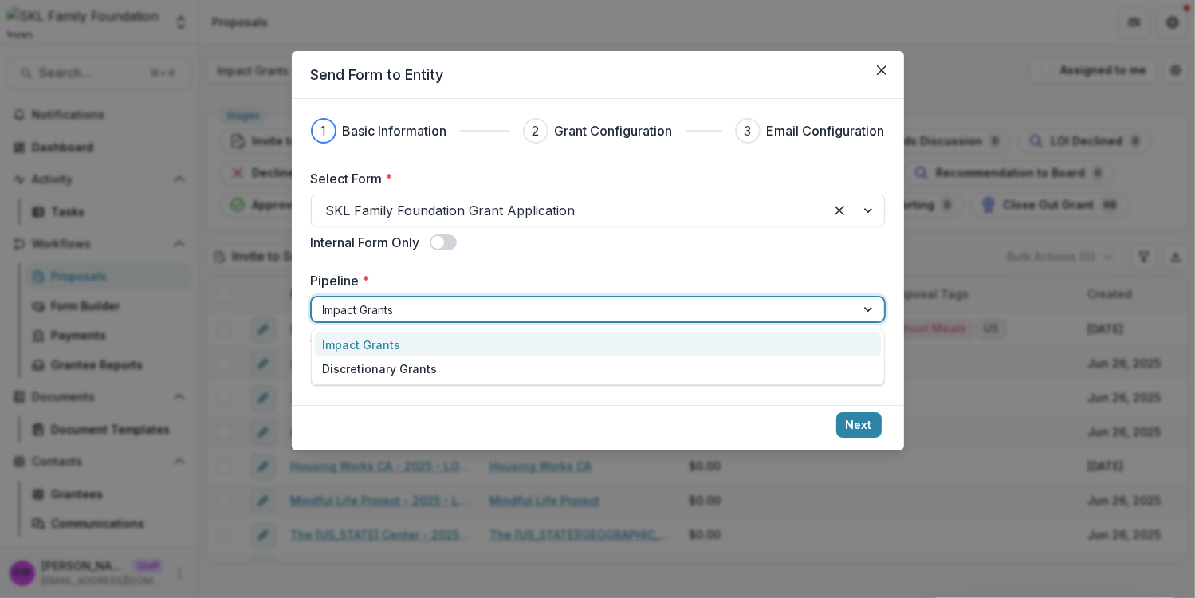
click at [526, 273] on label "Pipeline *" at bounding box center [593, 280] width 565 height 19
click at [326, 301] on input "Pipeline *" at bounding box center [324, 309] width 3 height 17
click at [437, 366] on div at bounding box center [583, 370] width 515 height 22
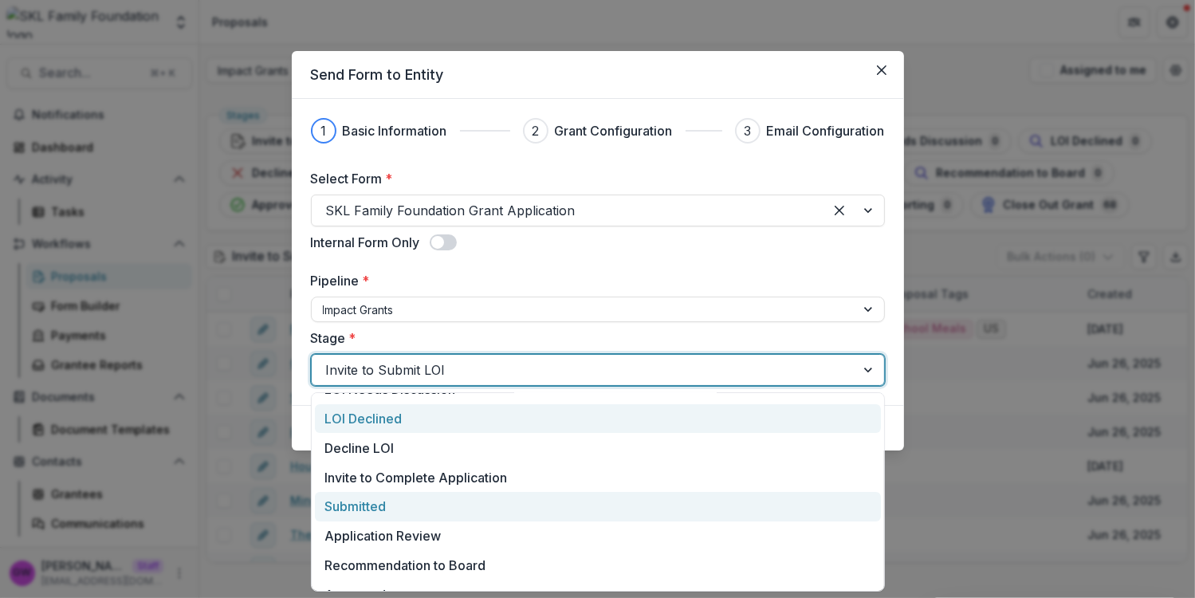
scroll to position [140, 0]
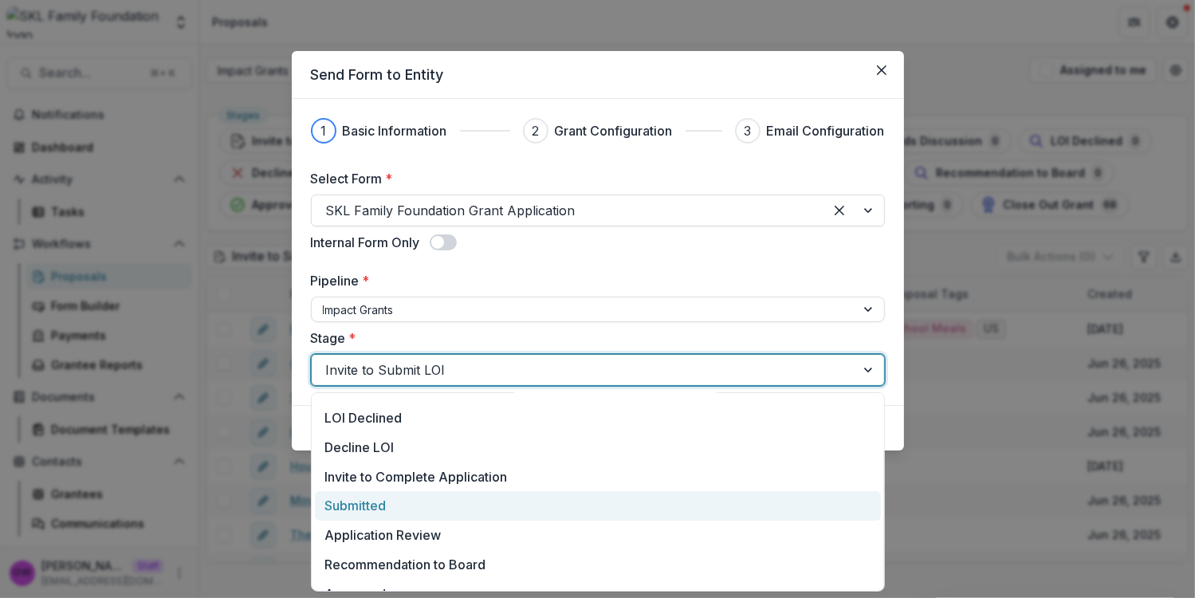
click at [389, 494] on div "Submitted" at bounding box center [598, 506] width 566 height 30
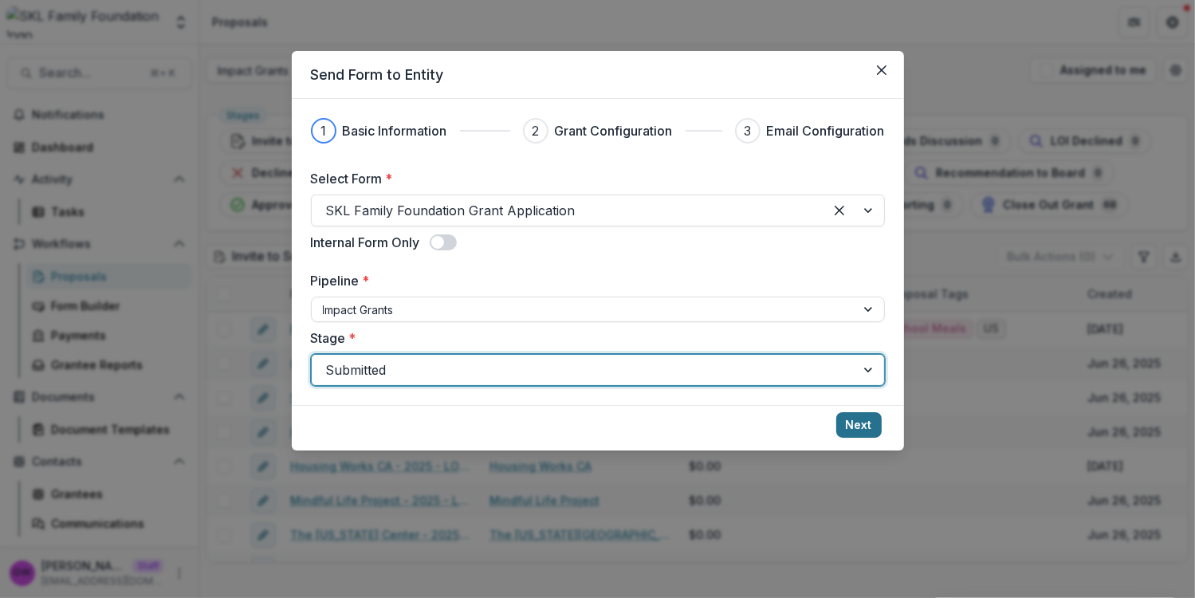
click at [856, 427] on button "Next" at bounding box center [858, 425] width 45 height 26
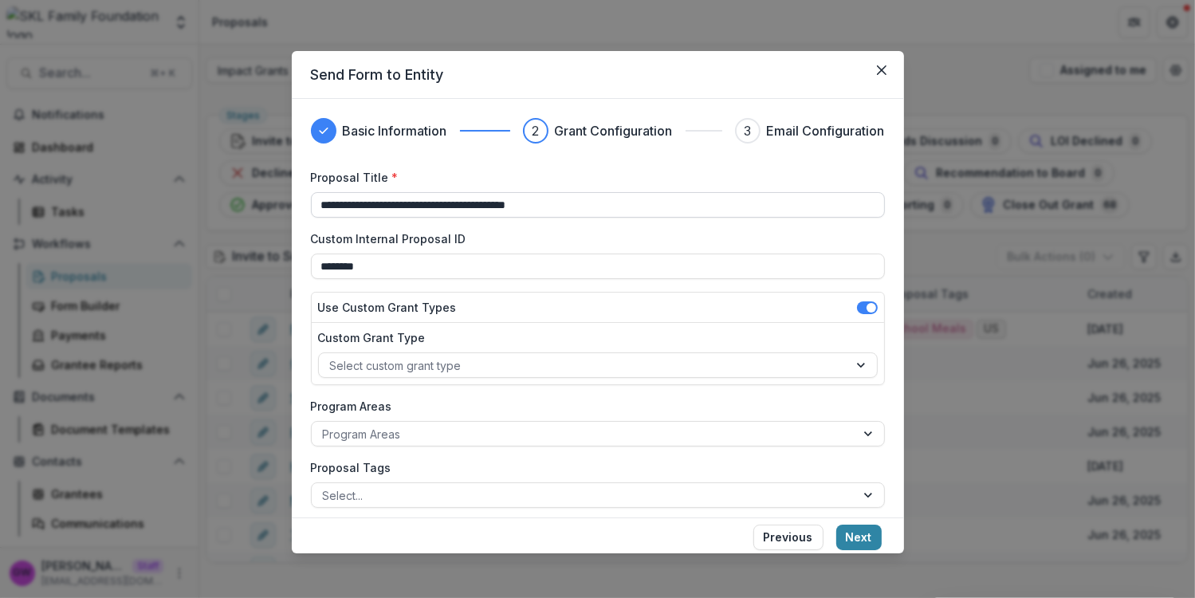
click at [492, 207] on input "**********" at bounding box center [598, 205] width 574 height 26
type input "****"
click at [878, 540] on button "Next" at bounding box center [858, 538] width 45 height 26
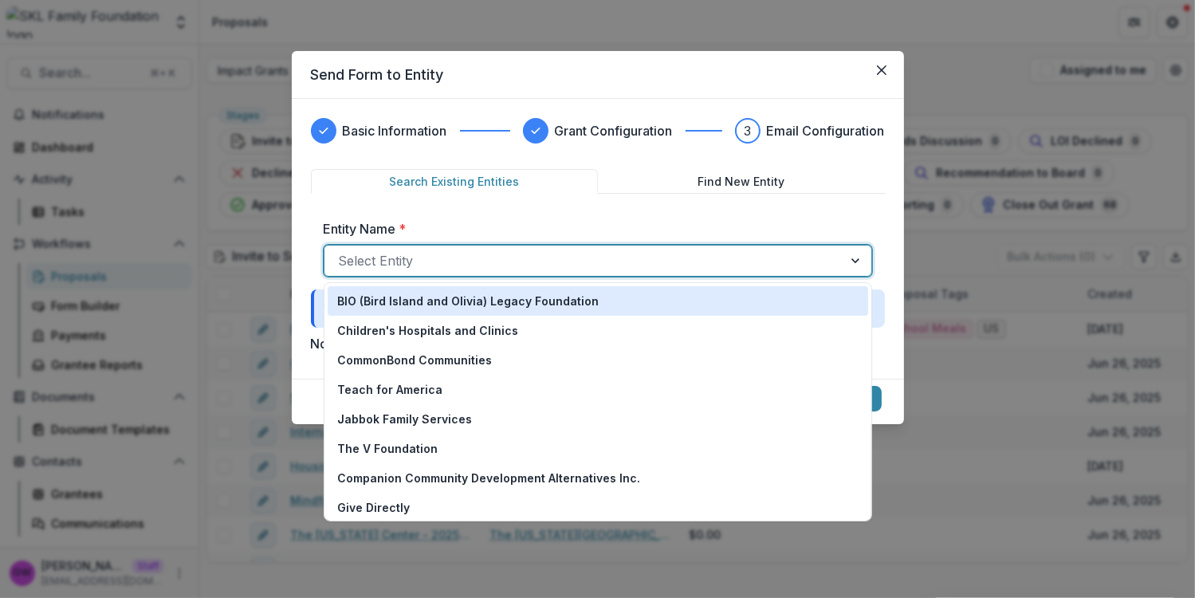
click at [612, 264] on div at bounding box center [584, 261] width 490 height 22
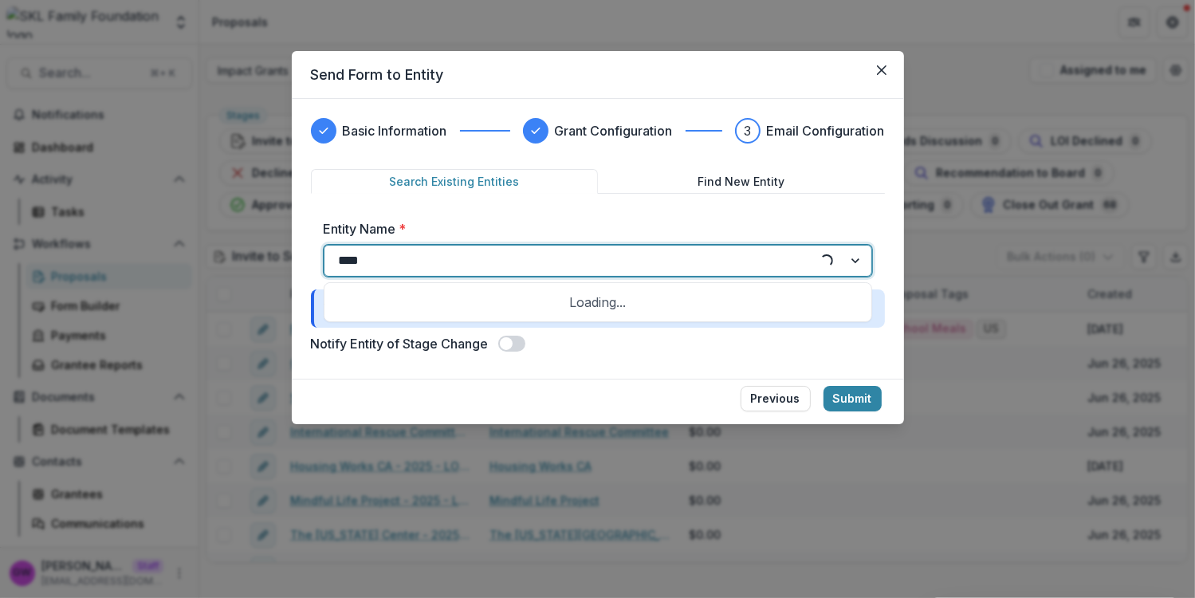
type input "*****"
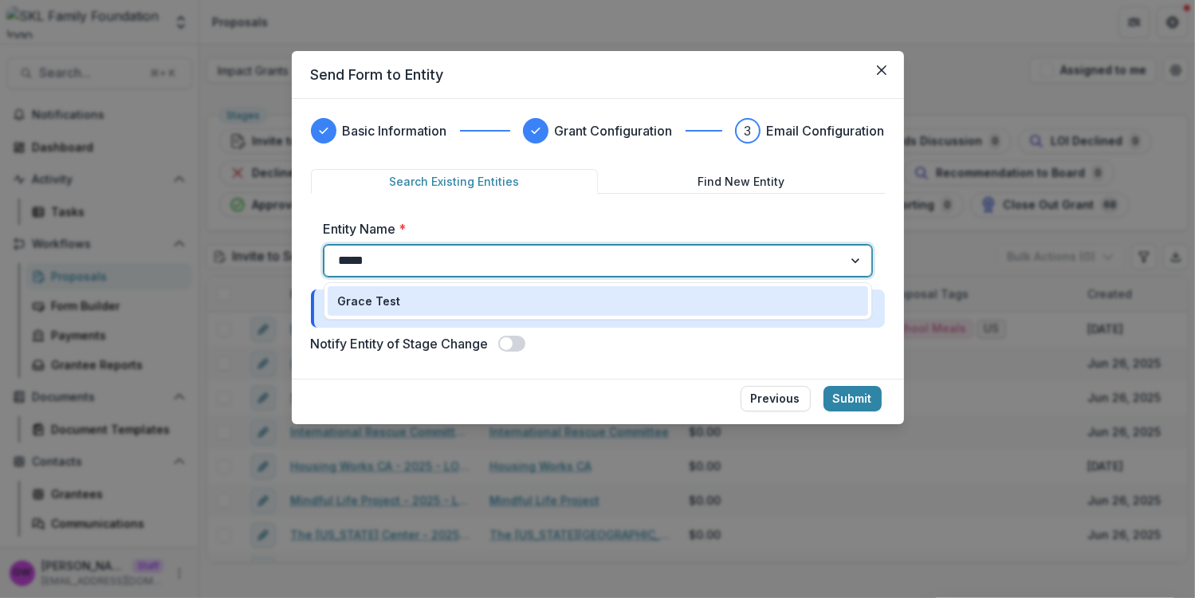
click at [428, 299] on div "Grace Test" at bounding box center [597, 301] width 521 height 17
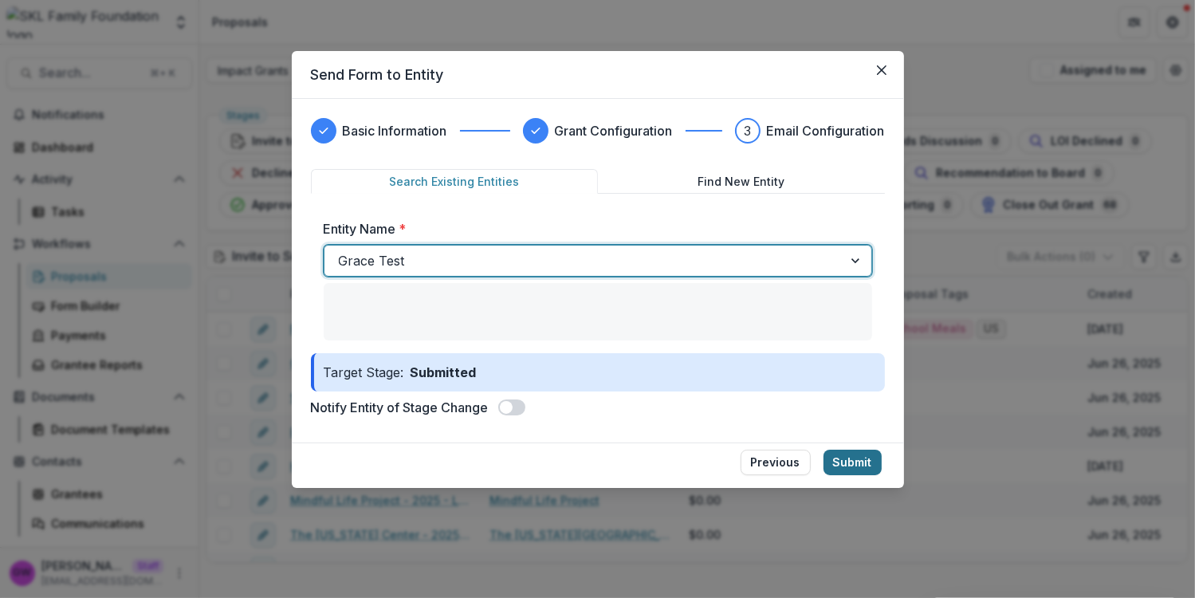
click at [848, 461] on button "Submit" at bounding box center [853, 463] width 58 height 26
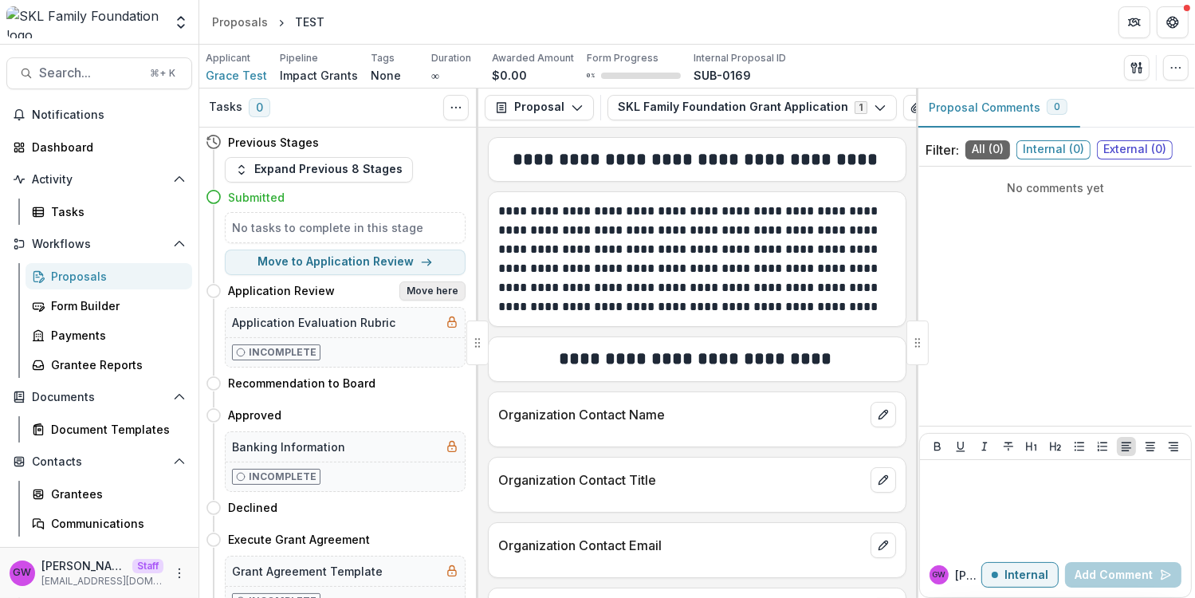
click at [431, 293] on button "Move here" at bounding box center [432, 290] width 66 height 19
select select "**********"
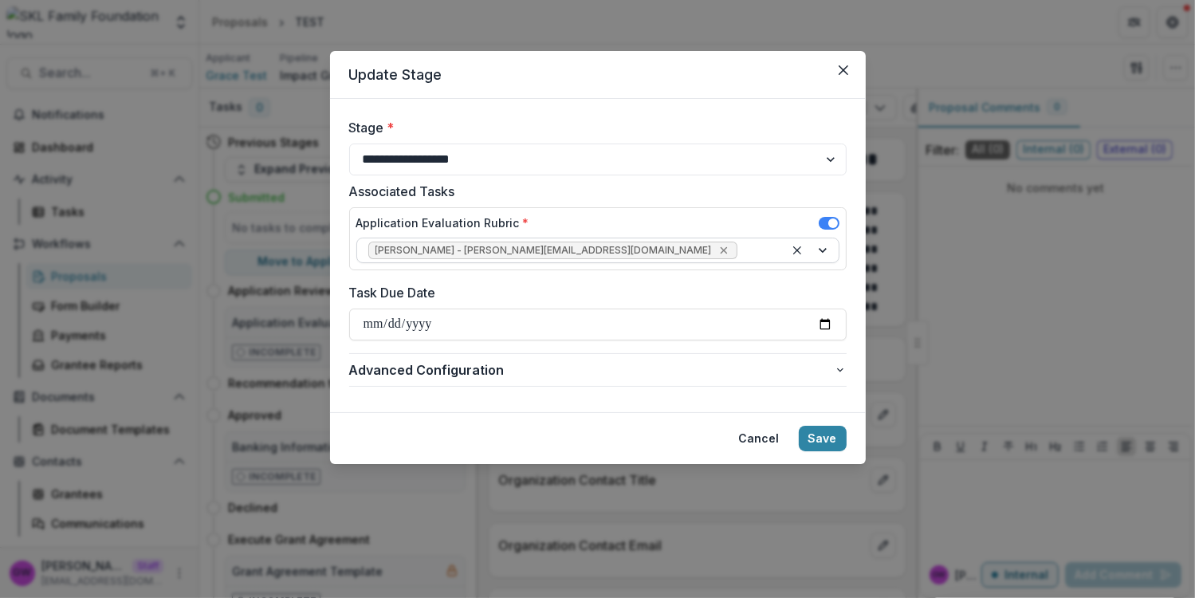
click at [718, 253] on icon "Remove kristen - khuepenbecker@resanpartners.com" at bounding box center [724, 250] width 13 height 13
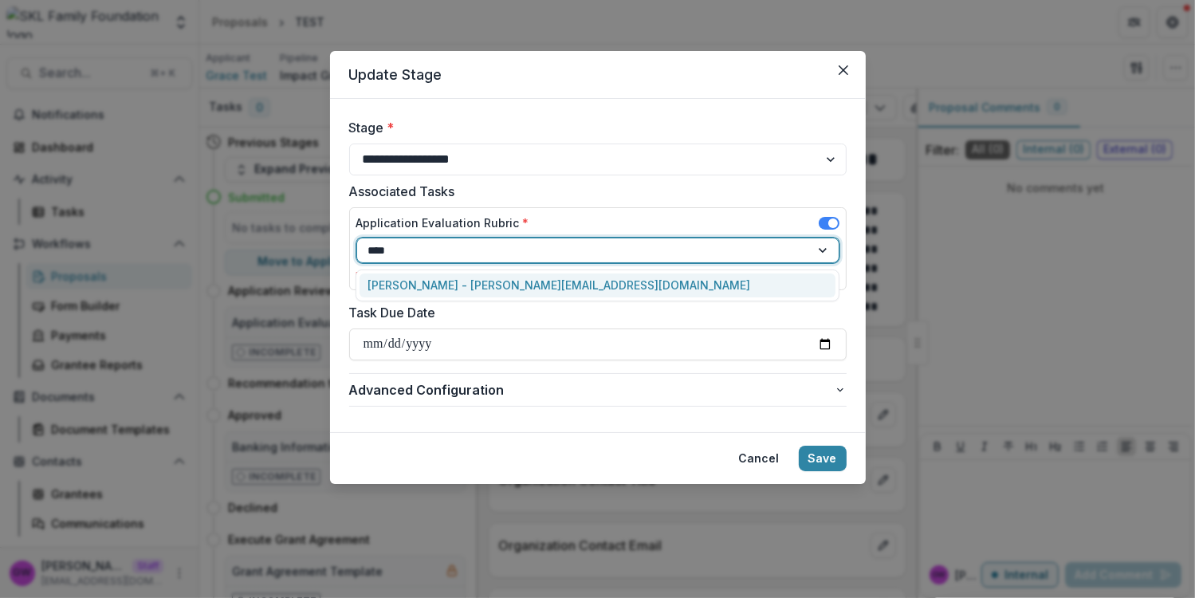
type input "*****"
click at [510, 278] on div "Grace W - grace@trytemelio.com" at bounding box center [597, 285] width 475 height 25
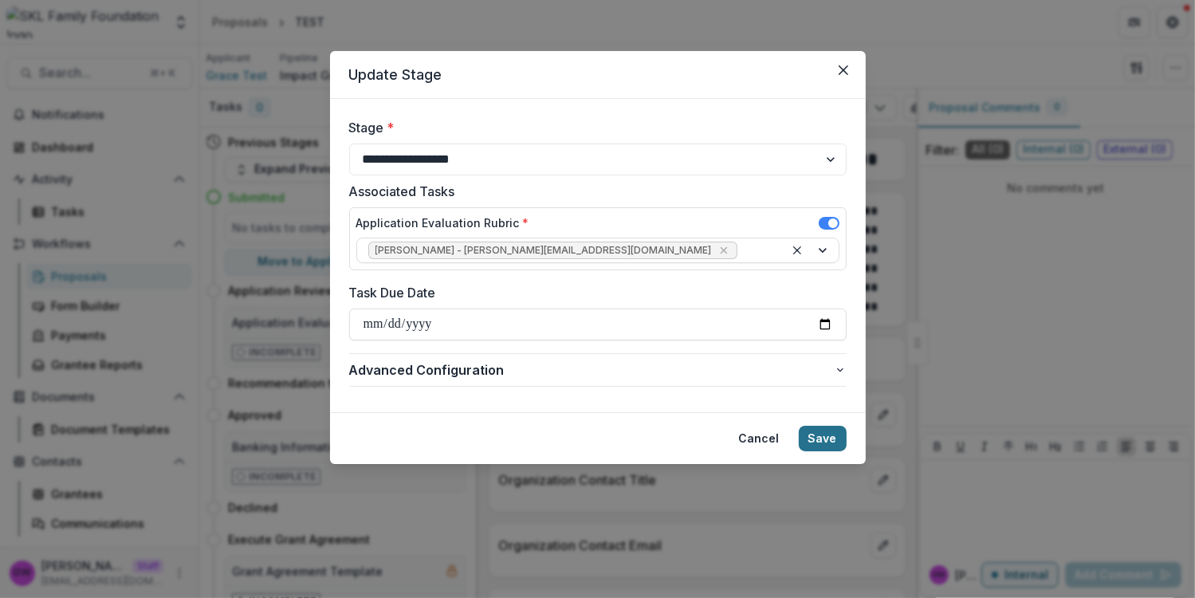
click at [818, 437] on button "Save" at bounding box center [823, 439] width 48 height 26
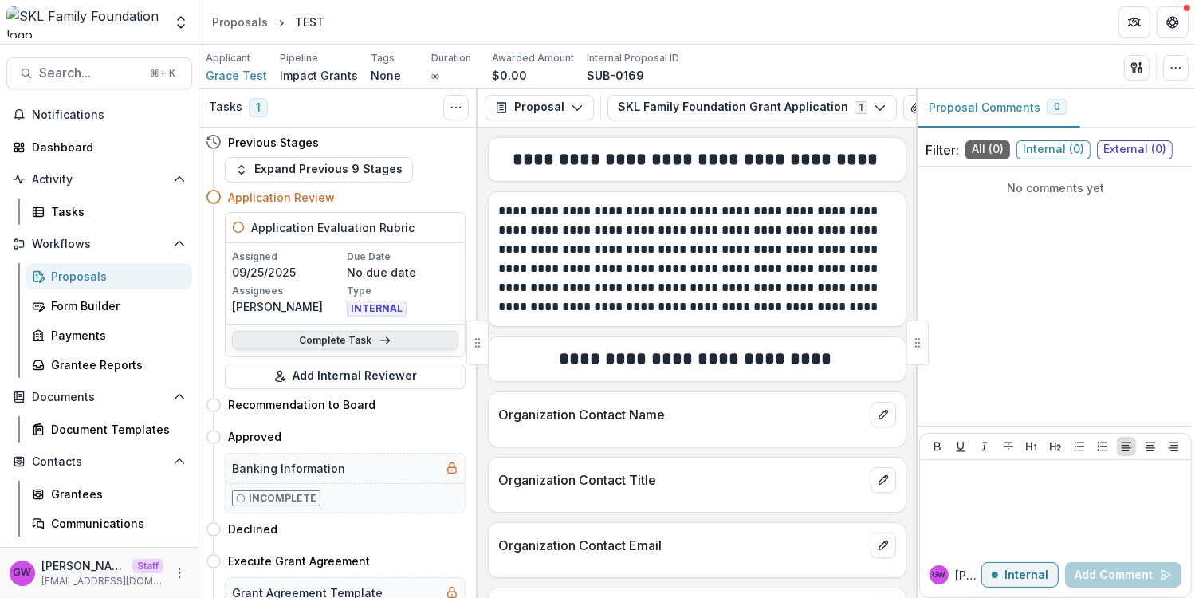
click at [246, 337] on link "Complete Task" at bounding box center [345, 340] width 226 height 19
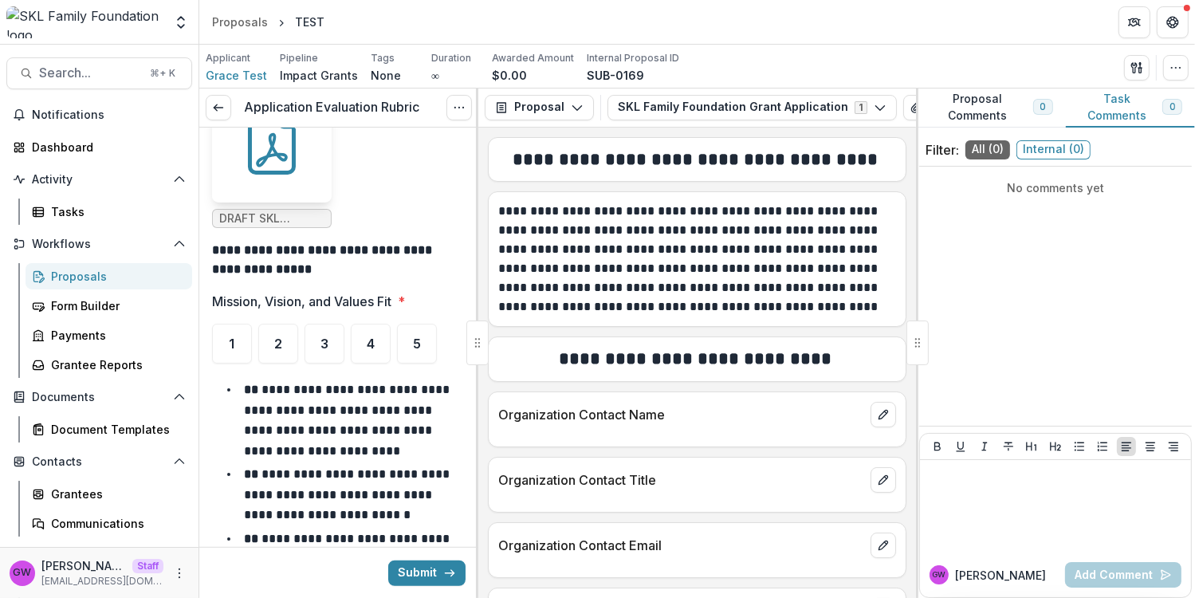
scroll to position [1102, 0]
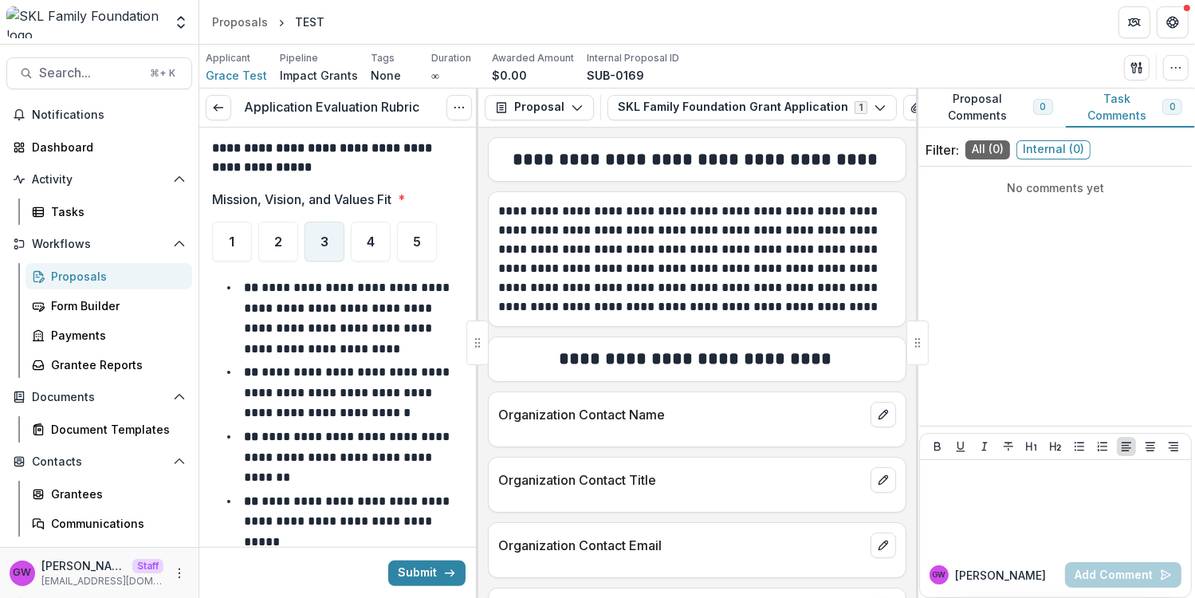
click at [336, 223] on div "3" at bounding box center [325, 242] width 40 height 40
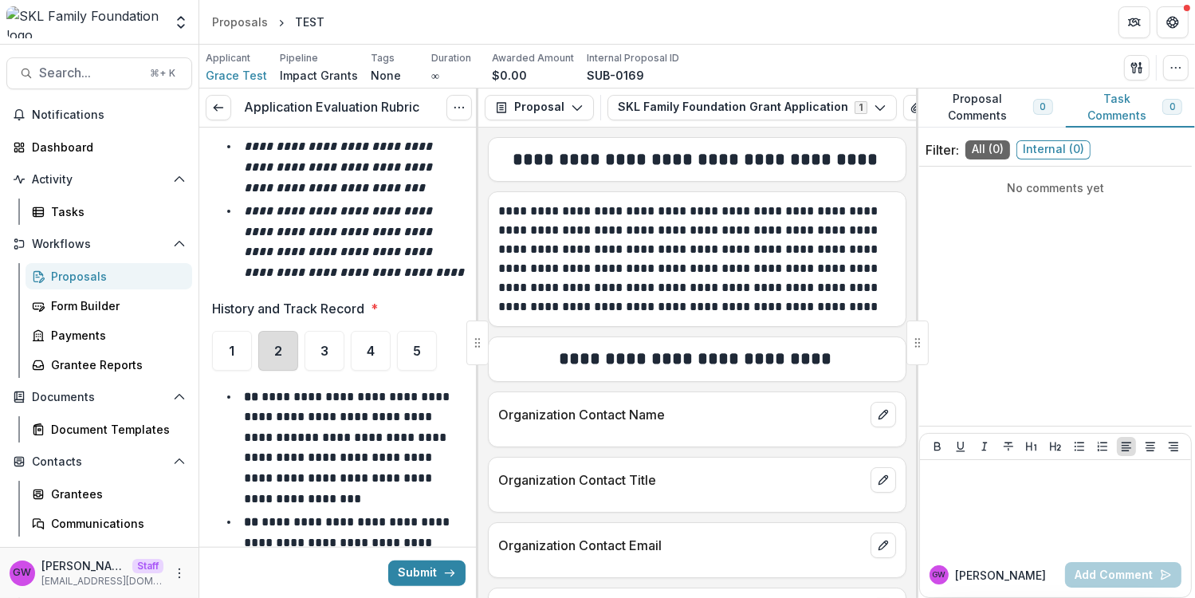
click at [288, 351] on div "2" at bounding box center [278, 351] width 40 height 40
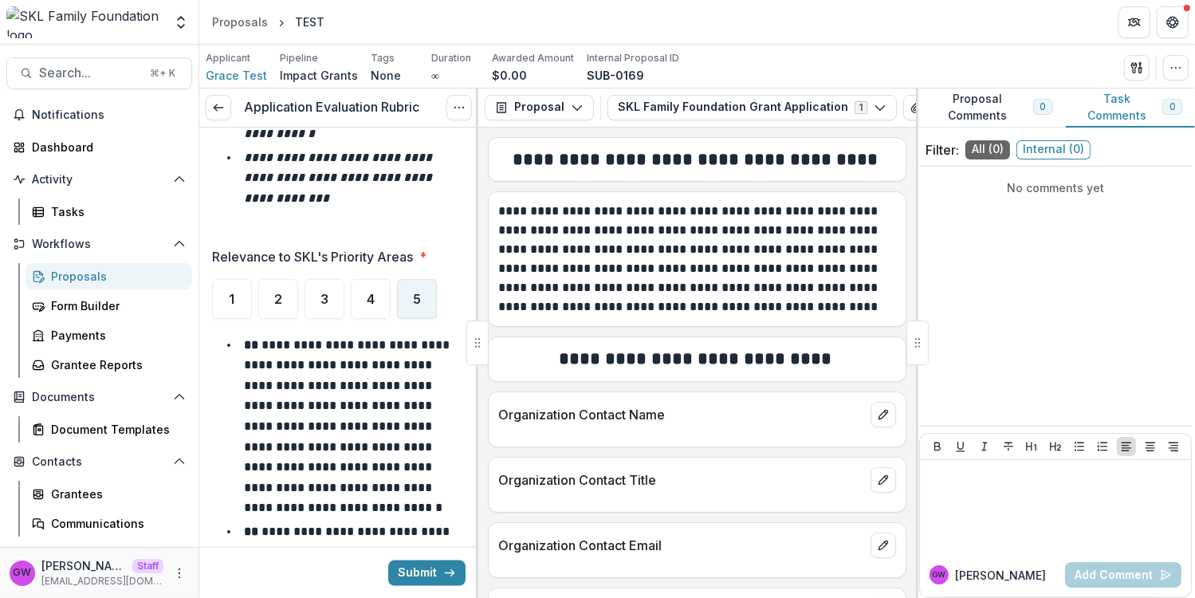
click at [418, 303] on span "5" at bounding box center [417, 299] width 8 height 13
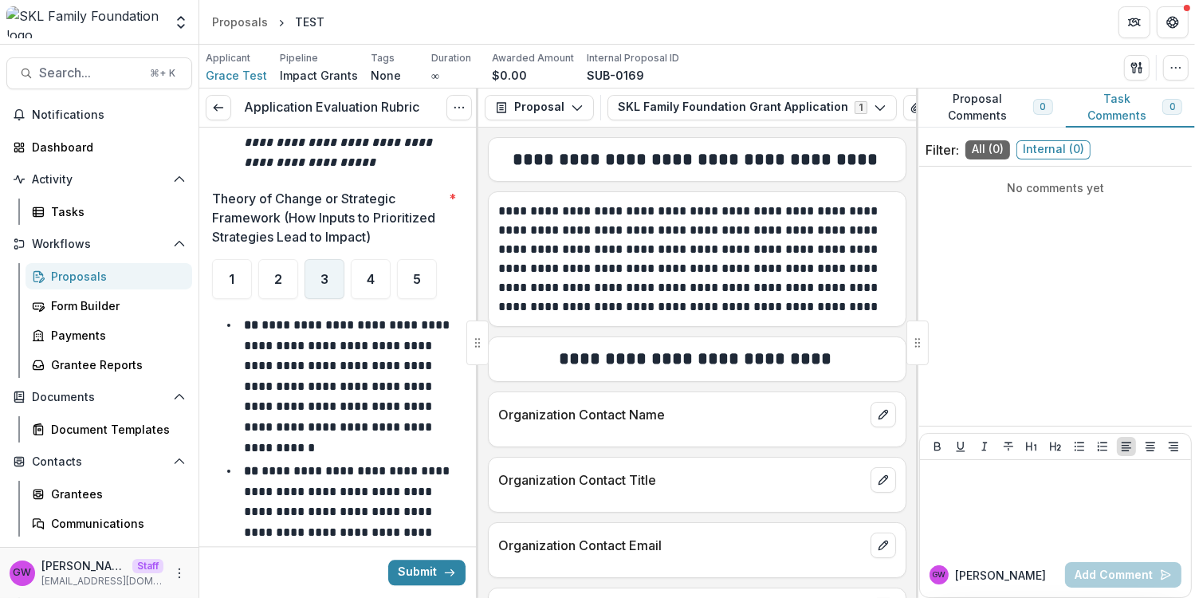
click at [327, 279] on span "3" at bounding box center [325, 279] width 8 height 13
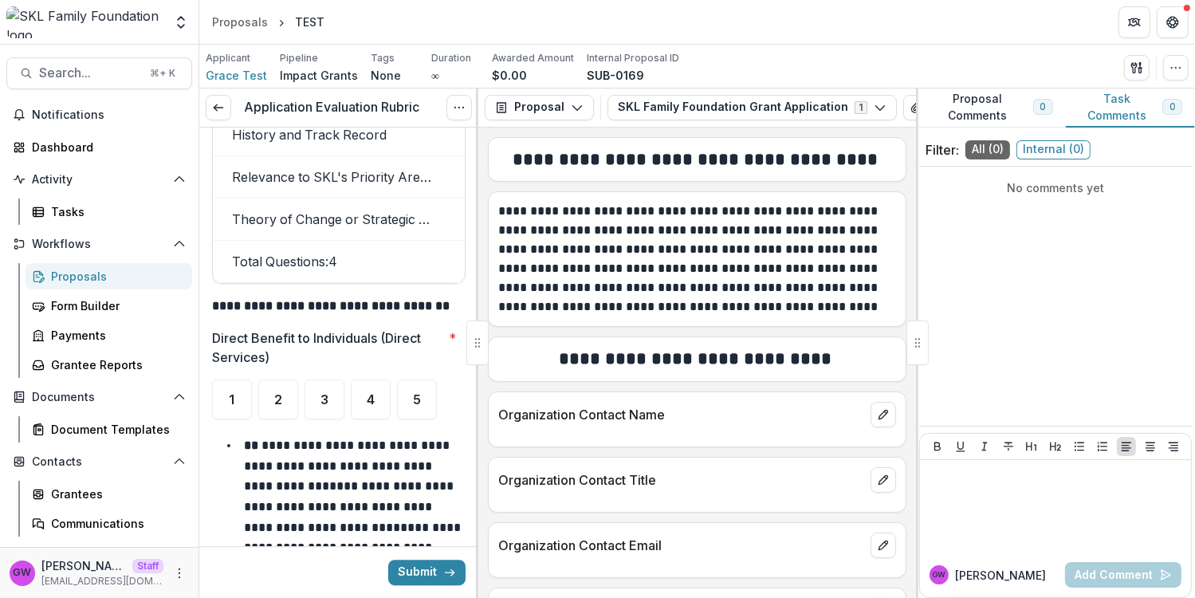
scroll to position [4443, 0]
click at [277, 380] on div "2" at bounding box center [278, 400] width 40 height 40
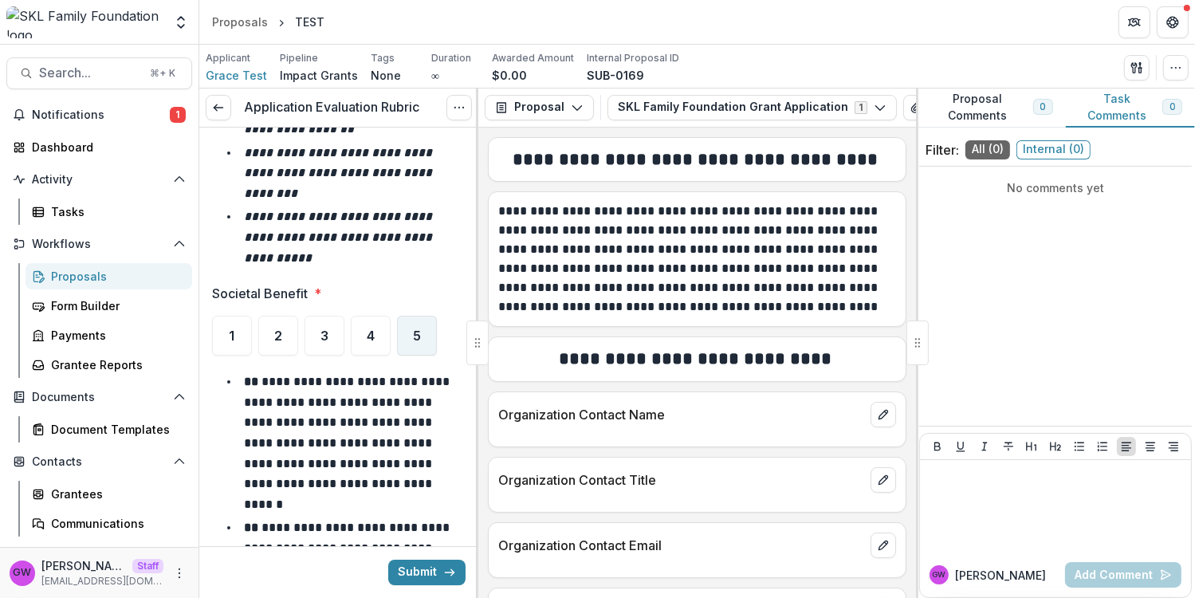
click at [411, 323] on div "5" at bounding box center [417, 336] width 40 height 40
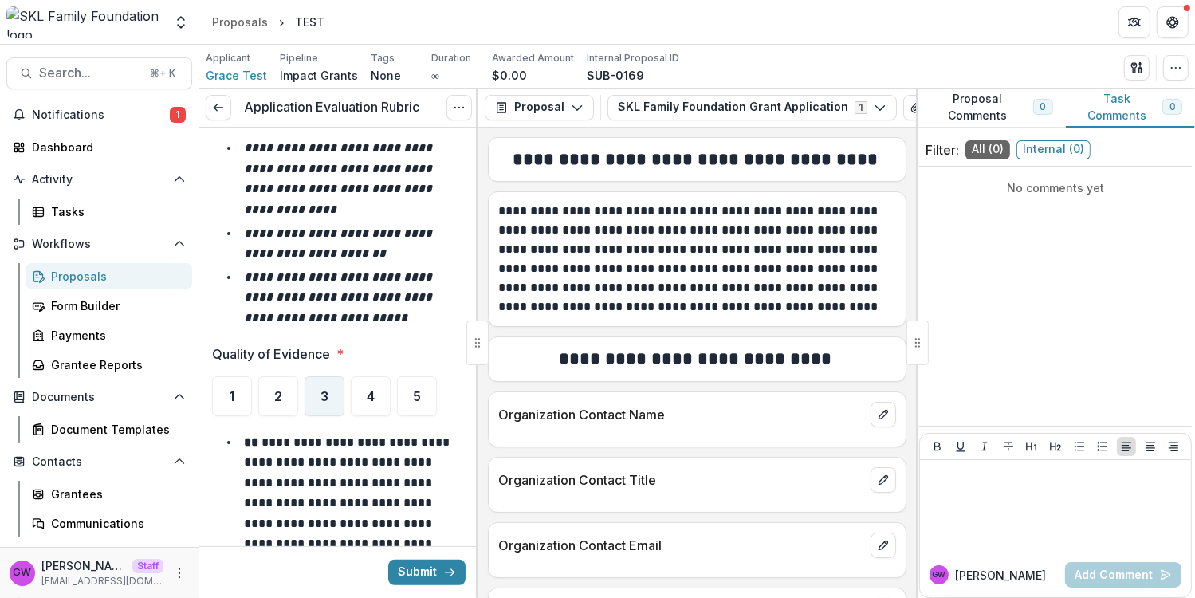
click at [330, 376] on div "3" at bounding box center [325, 396] width 40 height 40
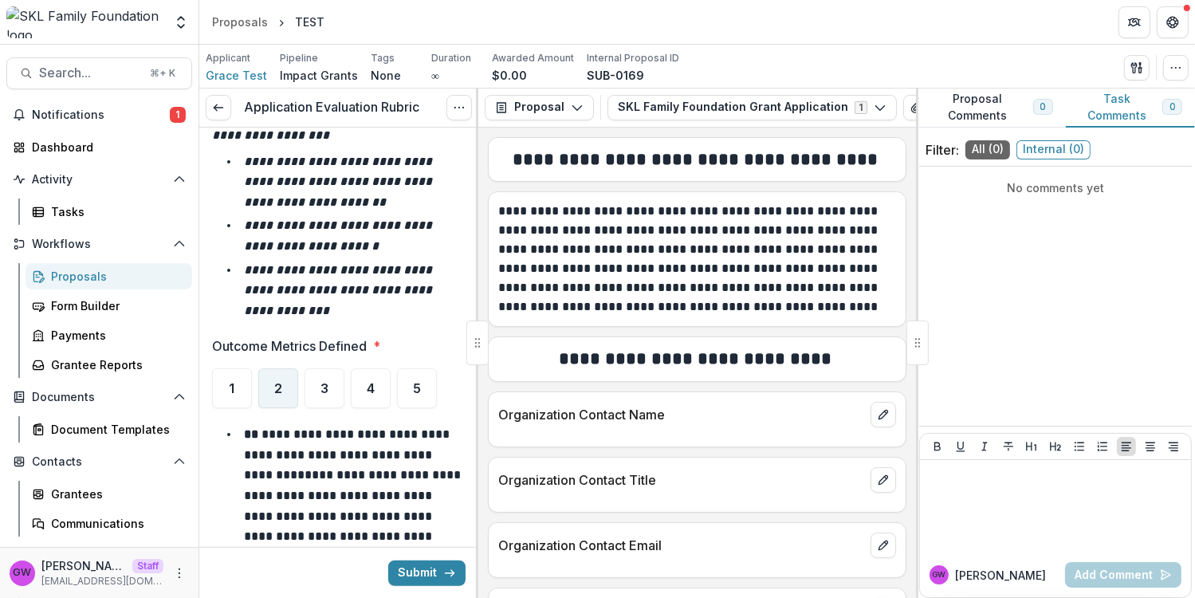
click at [285, 368] on div "2" at bounding box center [278, 388] width 40 height 40
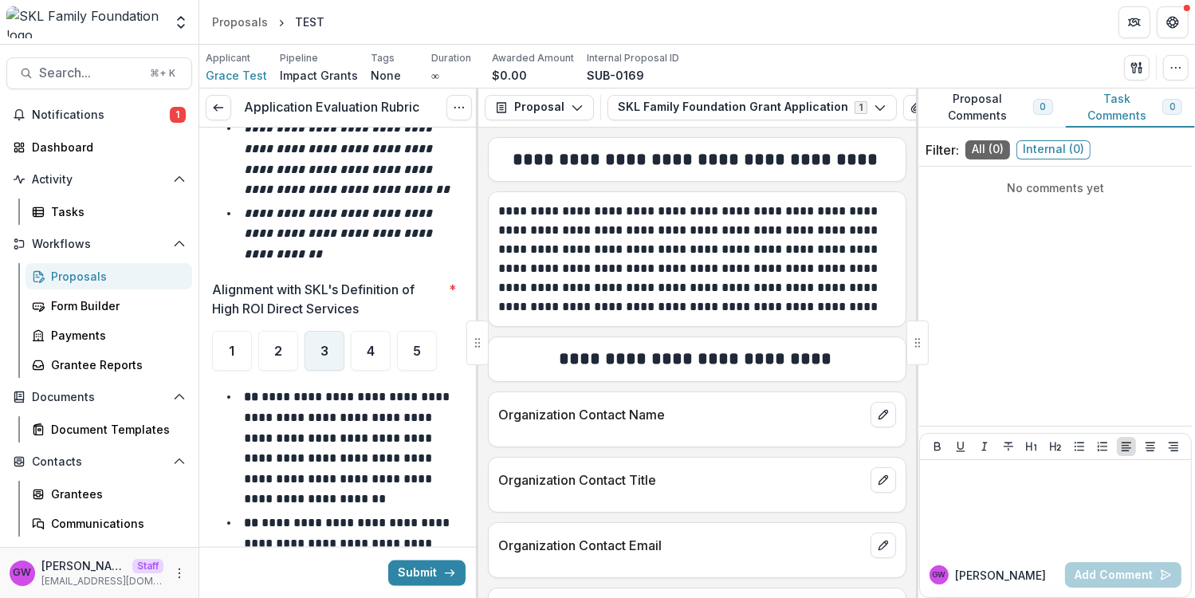
click at [333, 331] on div "3" at bounding box center [325, 351] width 40 height 40
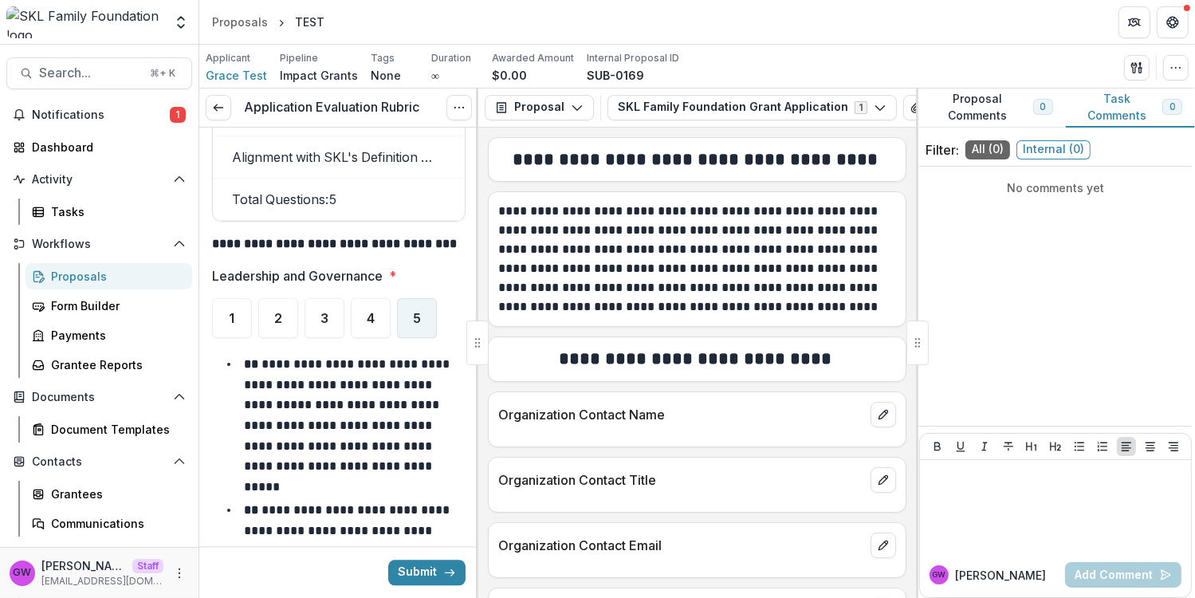
click at [433, 298] on div "5" at bounding box center [417, 318] width 40 height 40
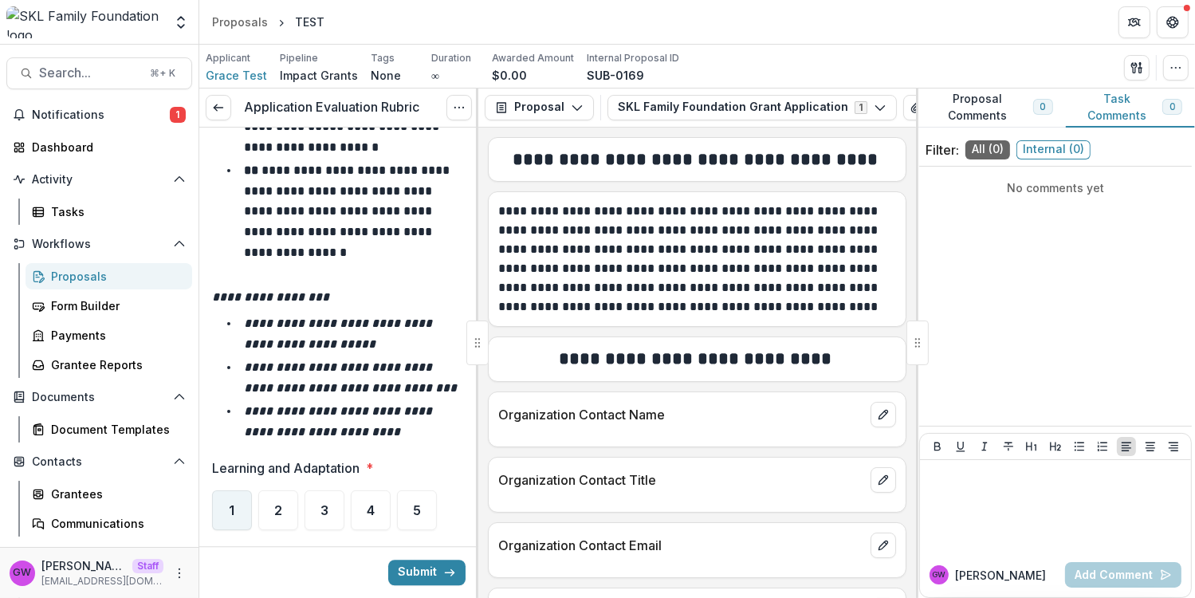
click at [245, 490] on div "1" at bounding box center [232, 510] width 40 height 40
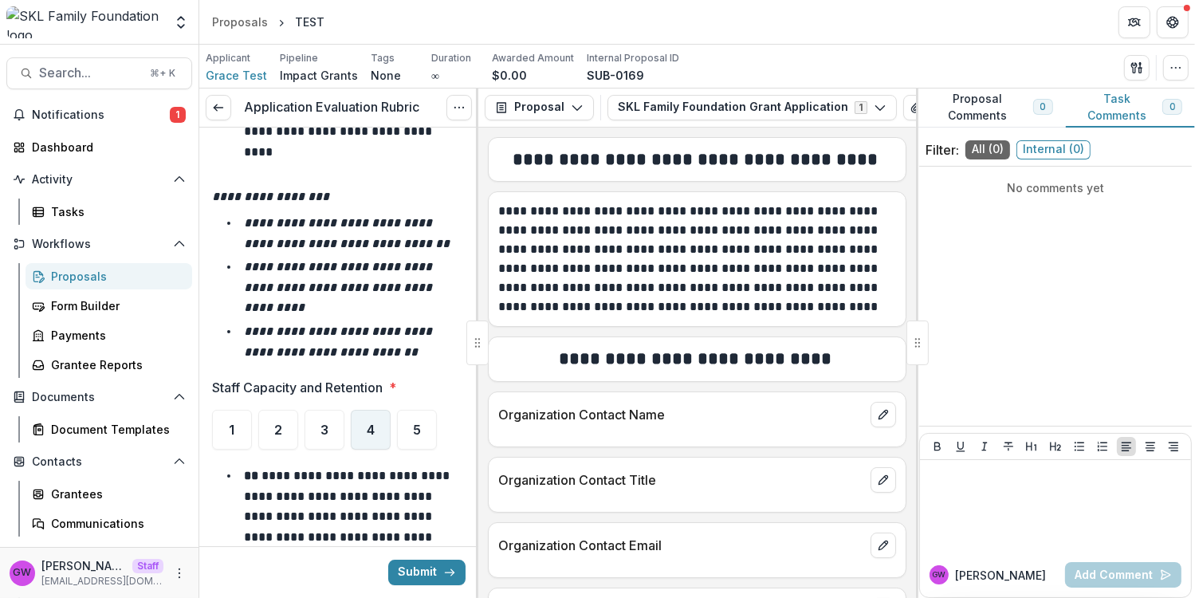
click at [369, 423] on span "4" at bounding box center [371, 429] width 8 height 13
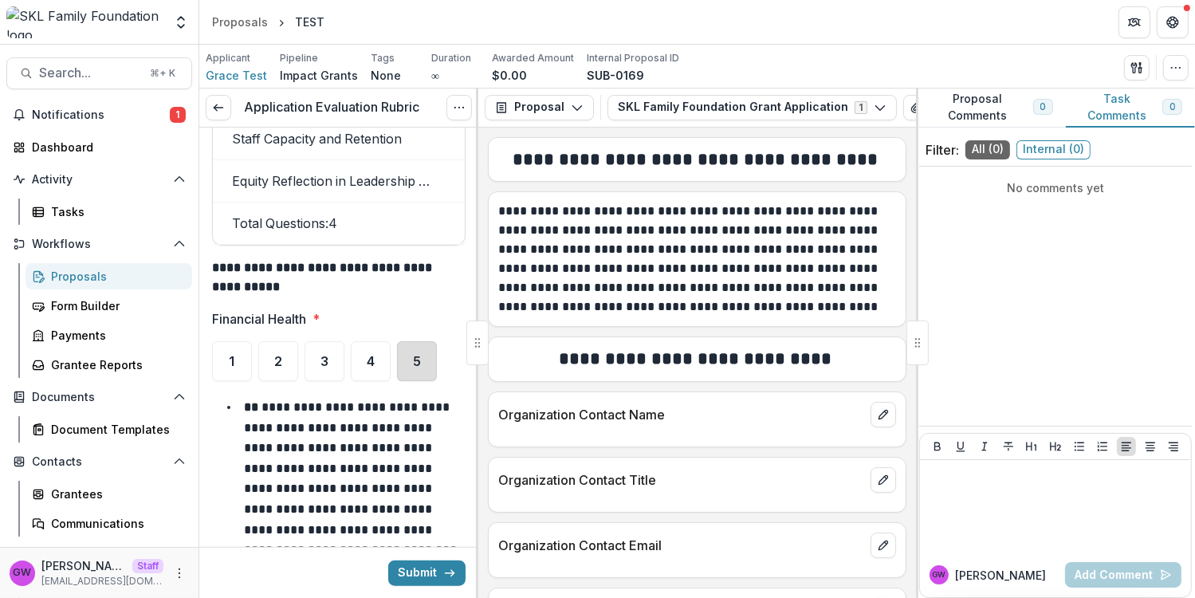
click at [430, 341] on div "5" at bounding box center [417, 361] width 40 height 40
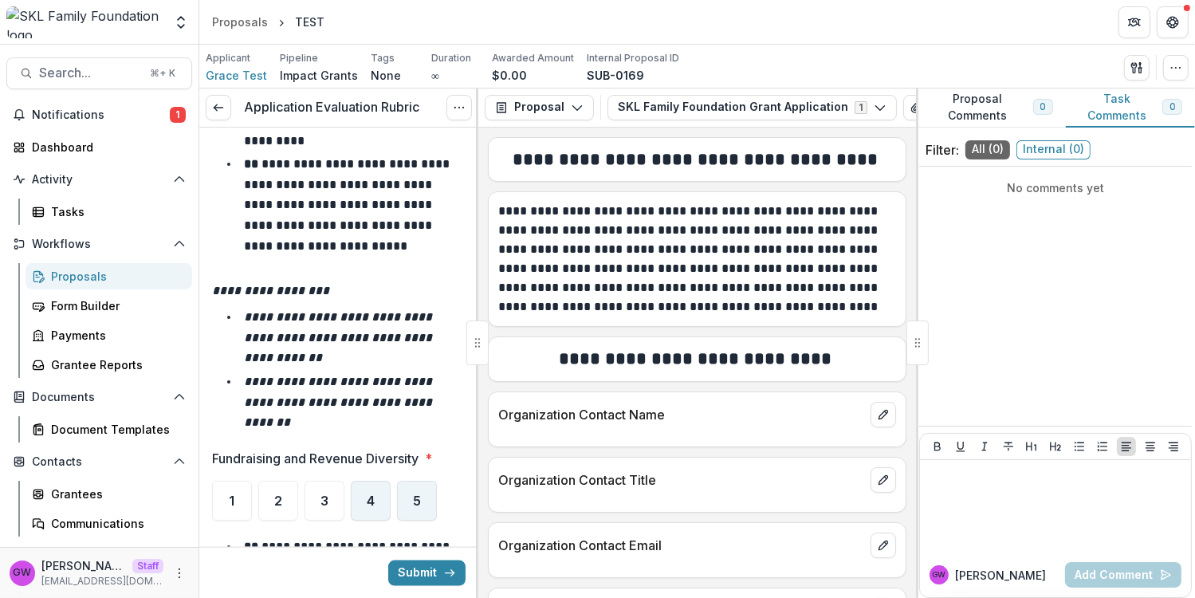
click at [405, 481] on div "5" at bounding box center [417, 501] width 40 height 40
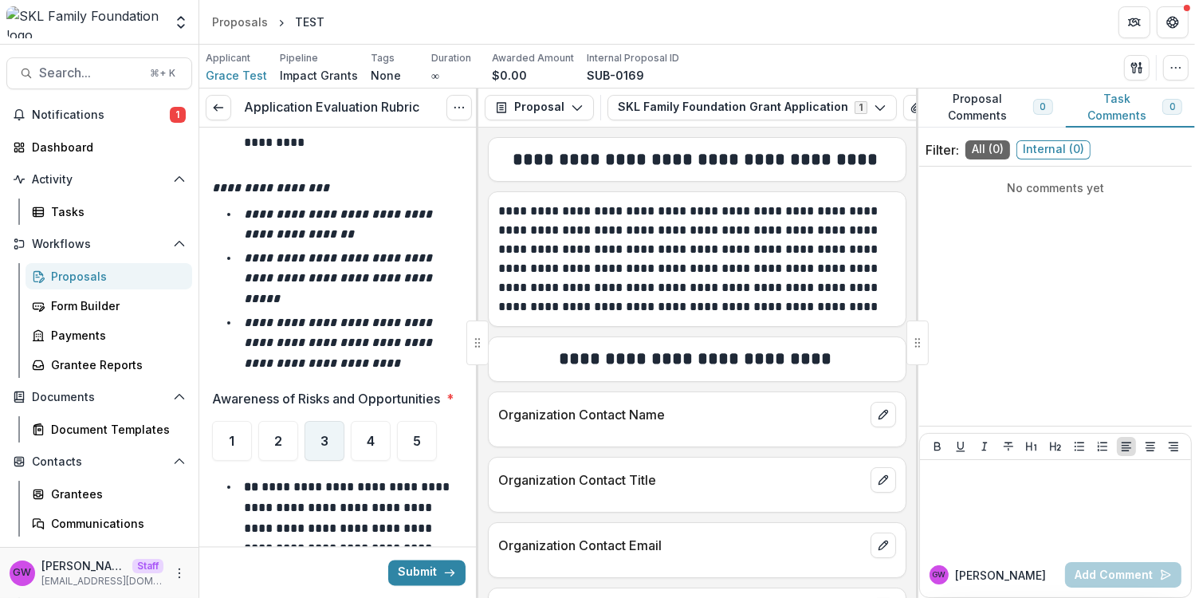
click at [323, 435] on span "3" at bounding box center [325, 441] width 8 height 13
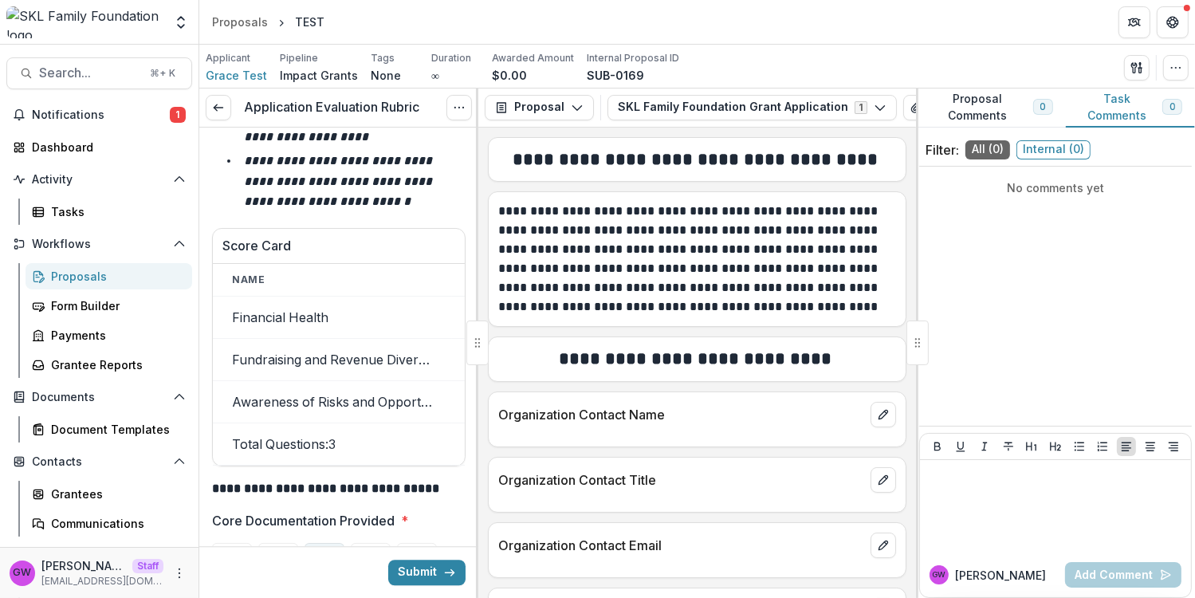
click at [309, 543] on div "3" at bounding box center [325, 563] width 40 height 40
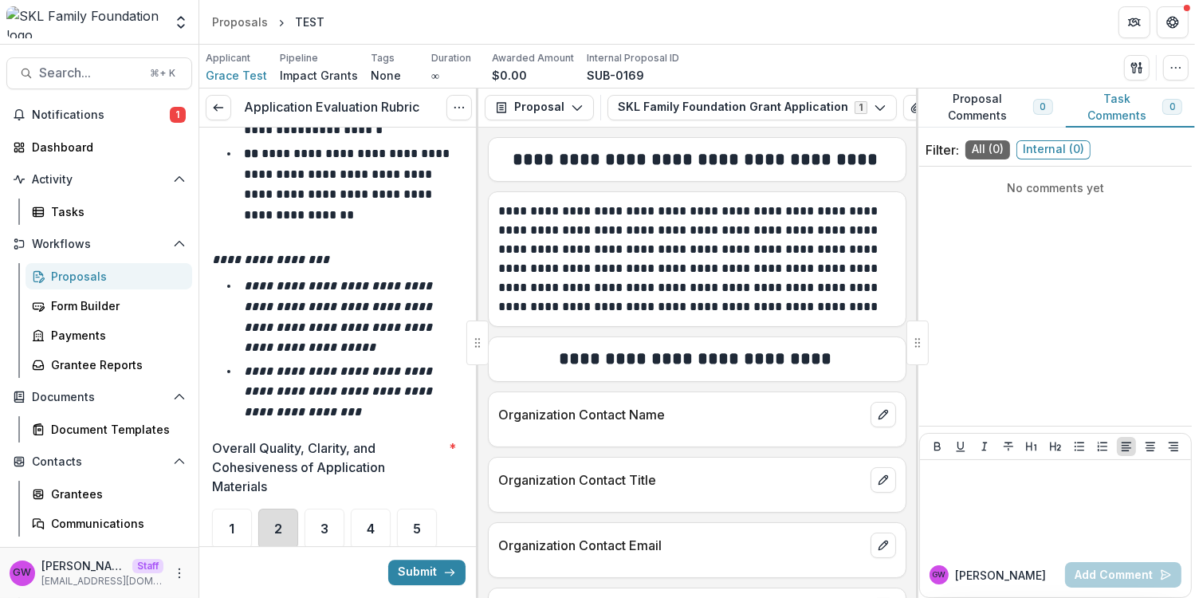
click at [287, 509] on div "2" at bounding box center [278, 529] width 40 height 40
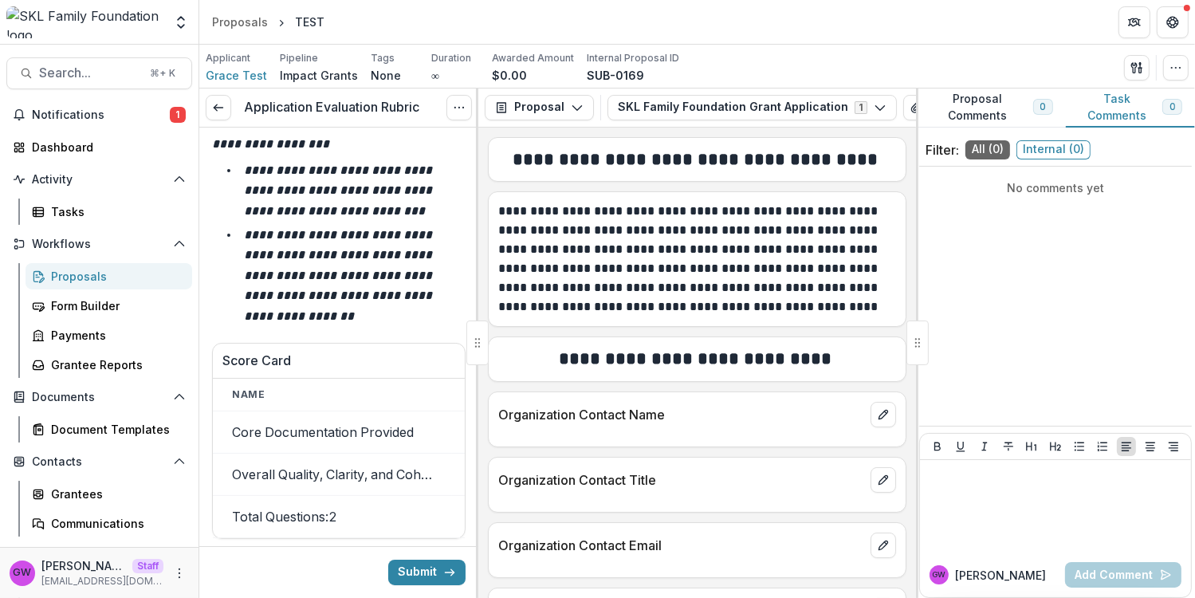
scroll to position [17823, 0]
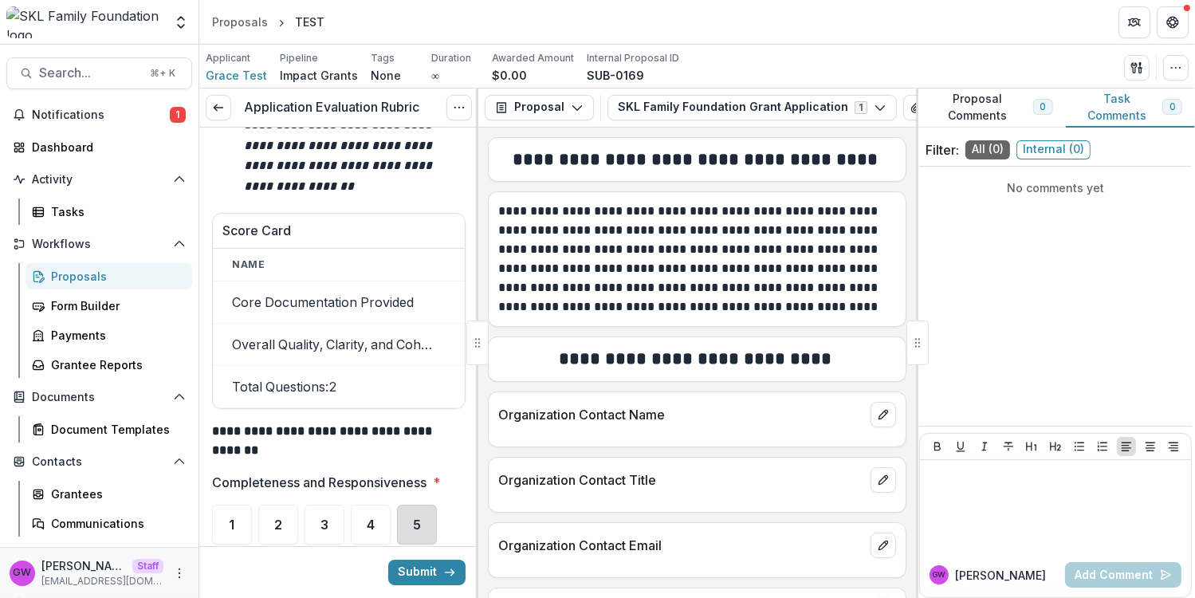
click at [427, 505] on div "5" at bounding box center [417, 525] width 40 height 40
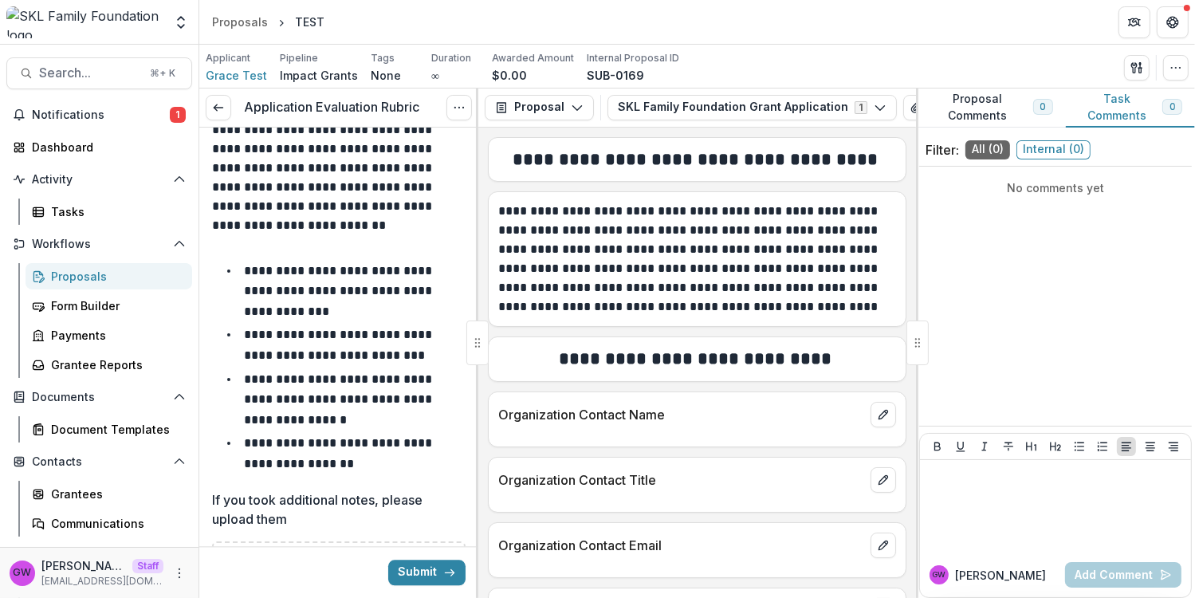
scroll to position [21443, 0]
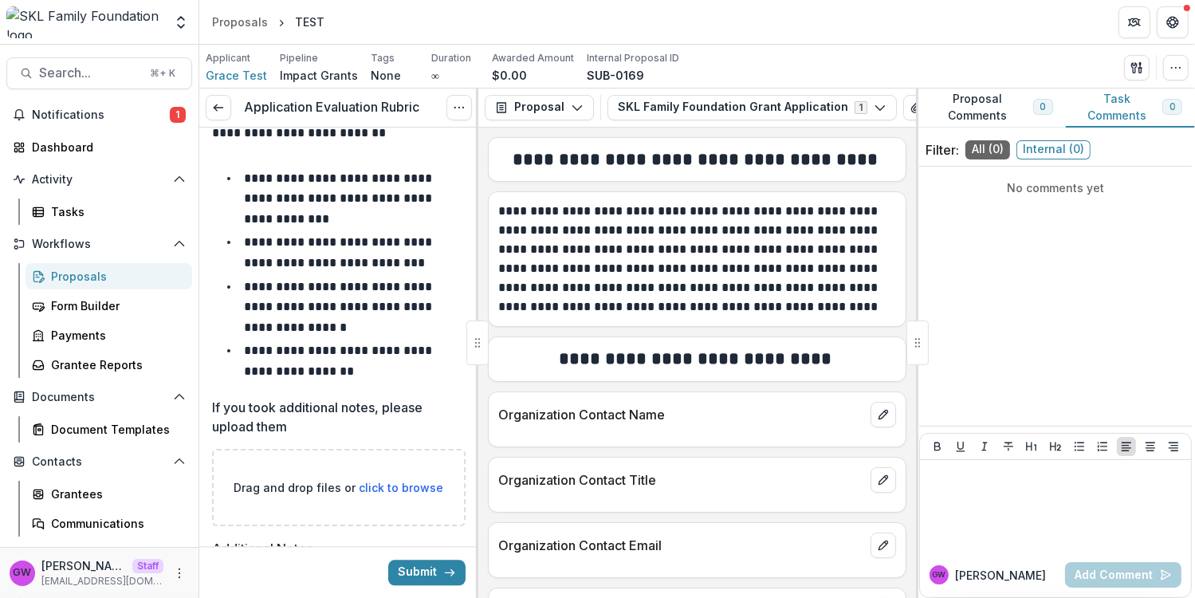
click at [421, 558] on div "Submit" at bounding box center [338, 572] width 279 height 52
click at [411, 570] on button "Submit" at bounding box center [426, 573] width 77 height 26
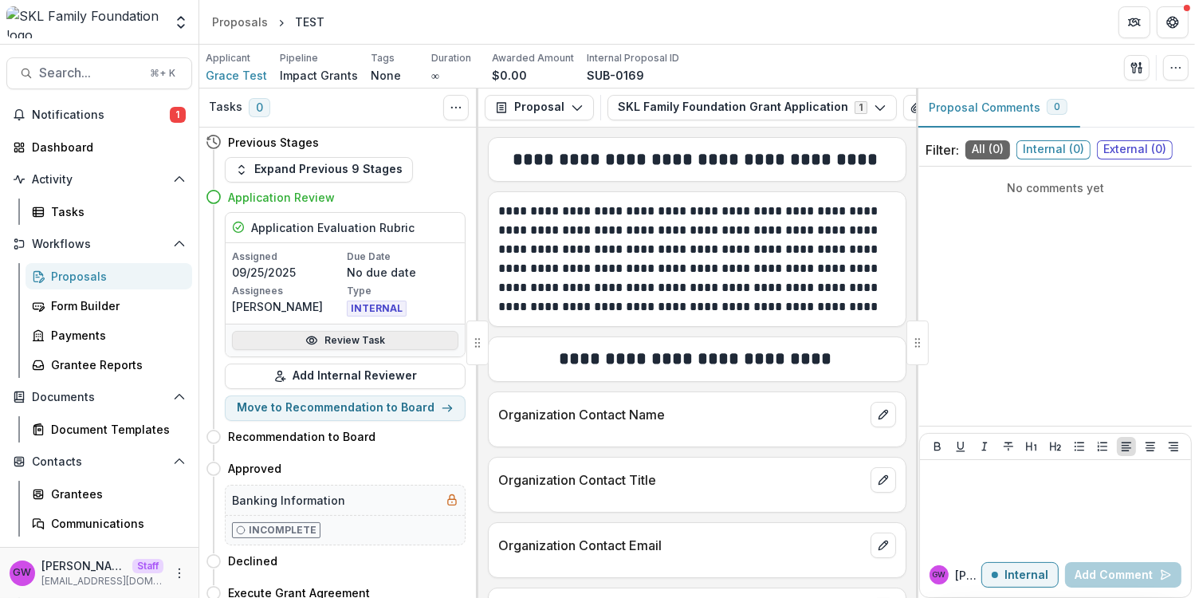
click at [372, 340] on link "Review Task" at bounding box center [345, 340] width 226 height 19
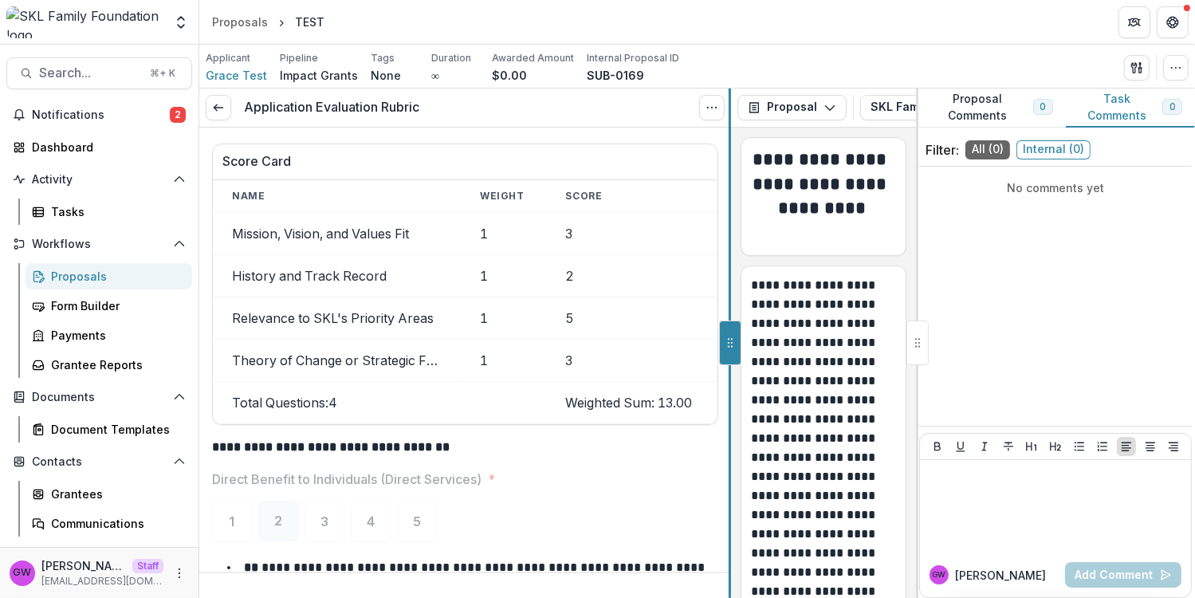
scroll to position [2595, 0]
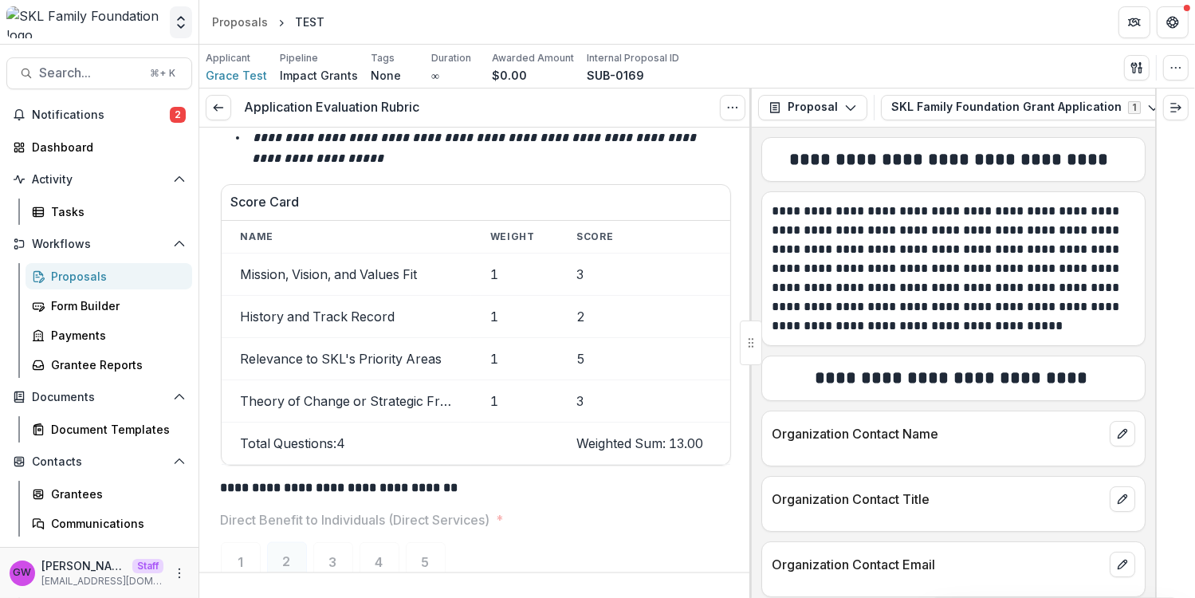
click at [185, 27] on icon "Open entity switcher" at bounding box center [181, 22] width 16 height 16
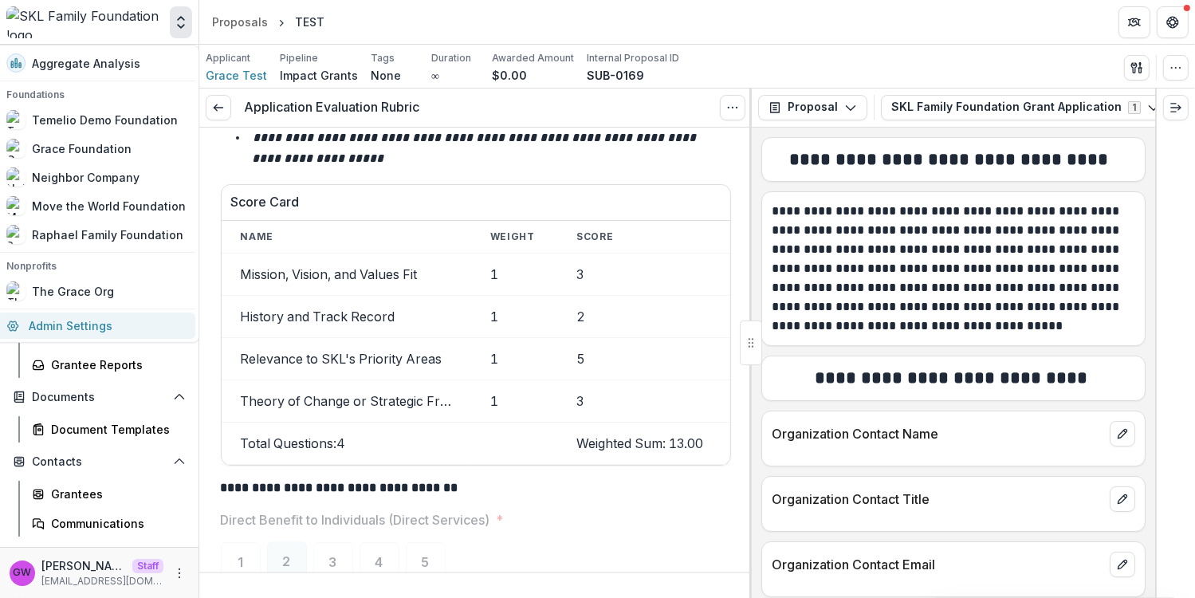
click at [65, 332] on link "Admin Settings" at bounding box center [96, 326] width 199 height 26
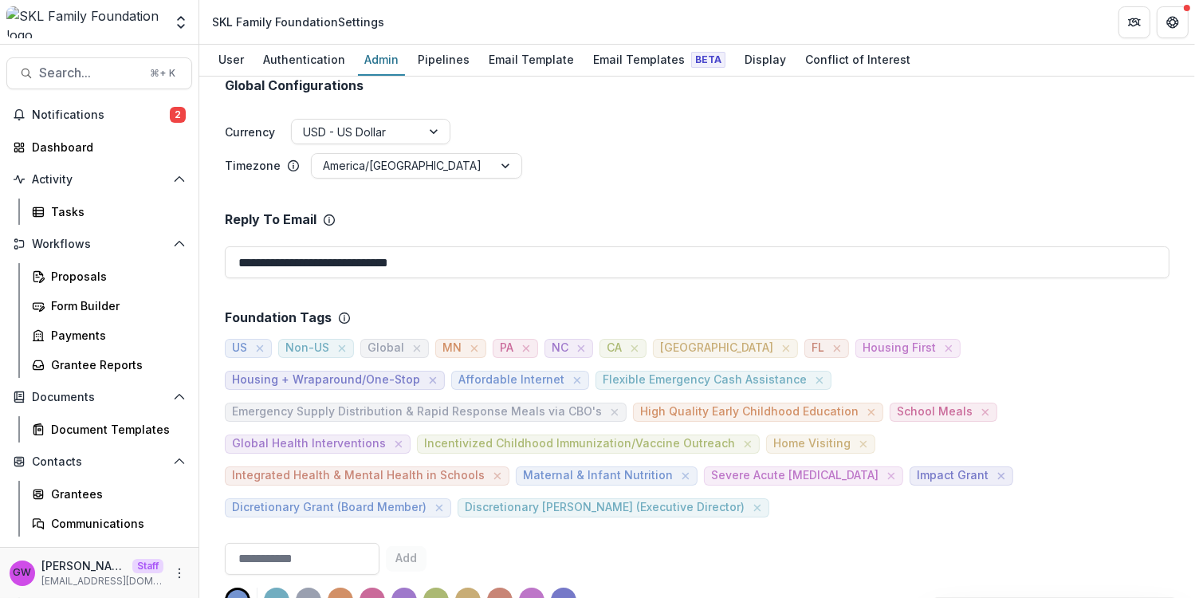
scroll to position [452, 0]
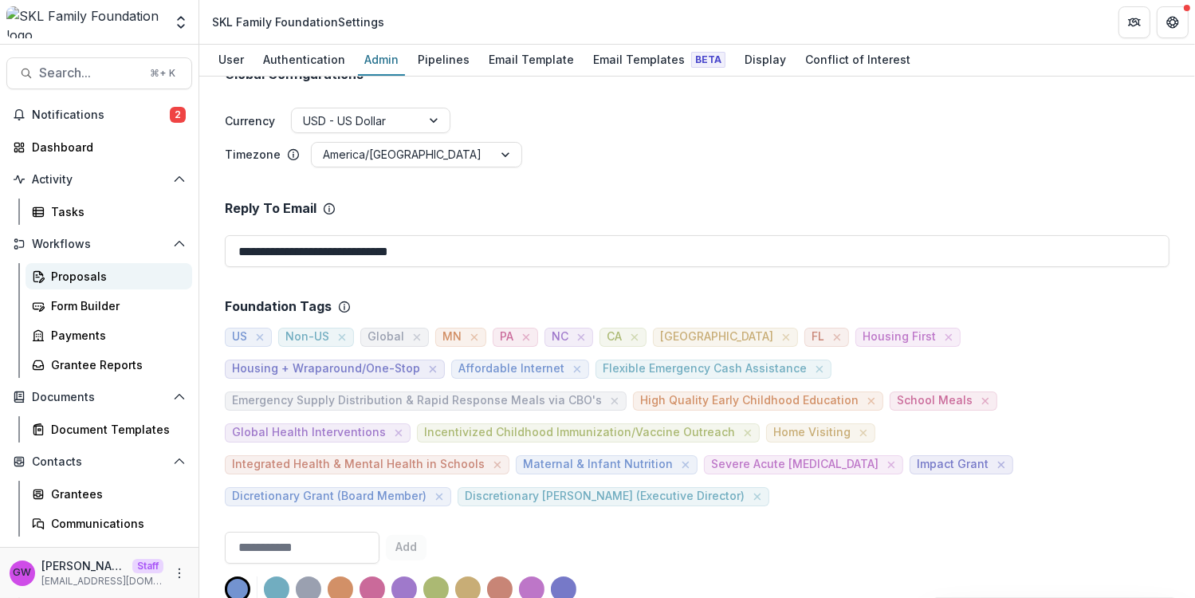
click at [120, 266] on link "Proposals" at bounding box center [109, 276] width 167 height 26
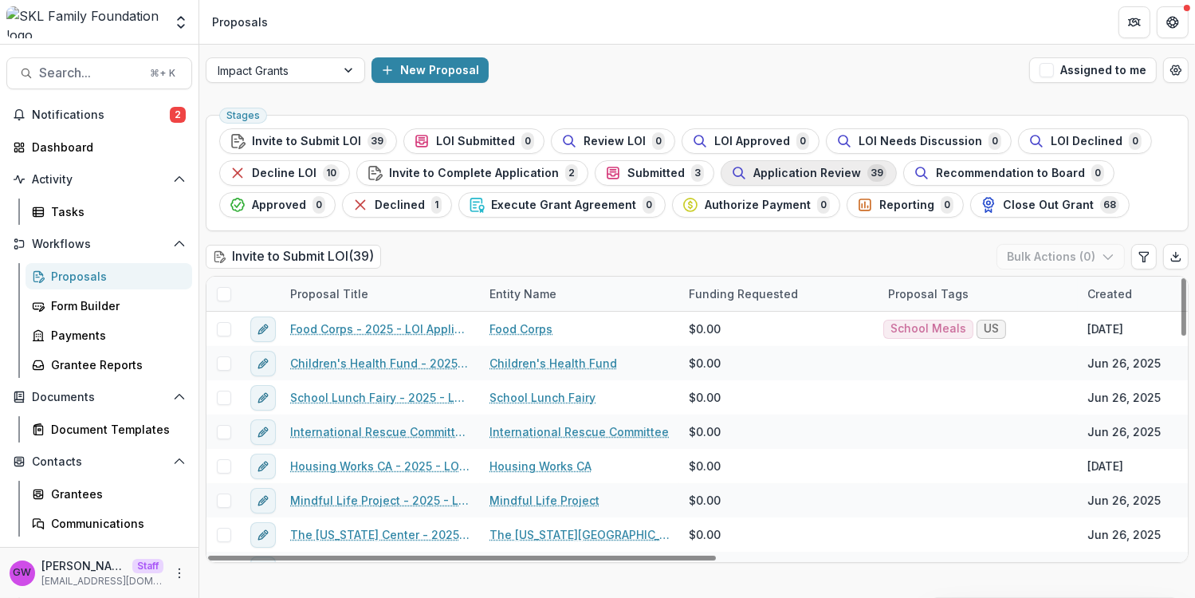
click at [782, 175] on span "Application Review" at bounding box center [808, 174] width 108 height 14
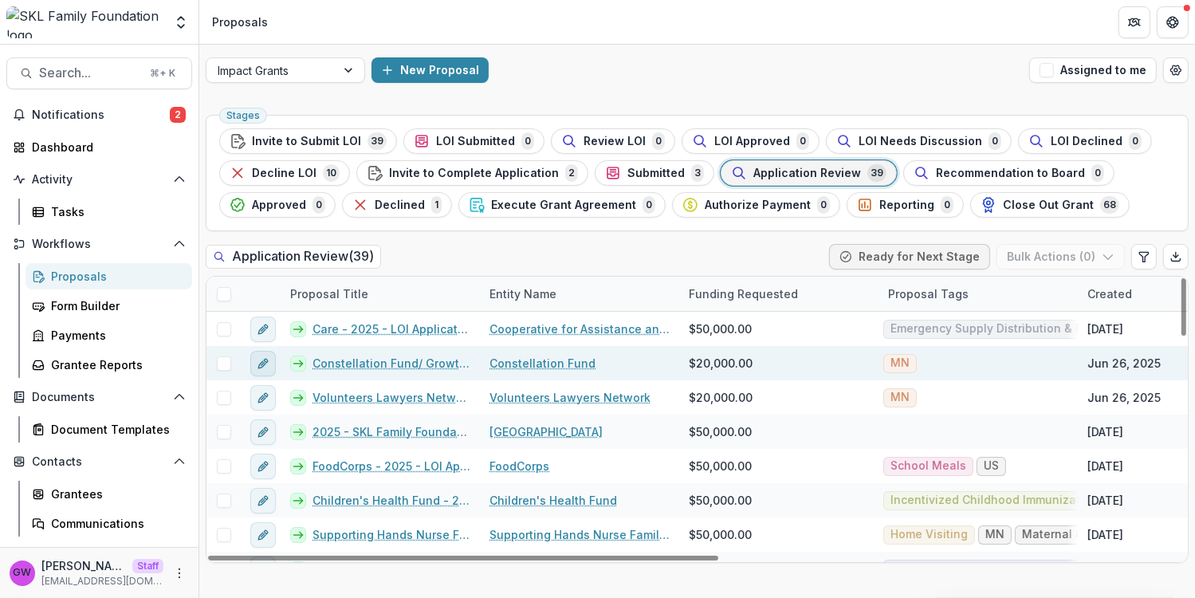
click at [266, 364] on icon "edit" at bounding box center [263, 363] width 13 height 13
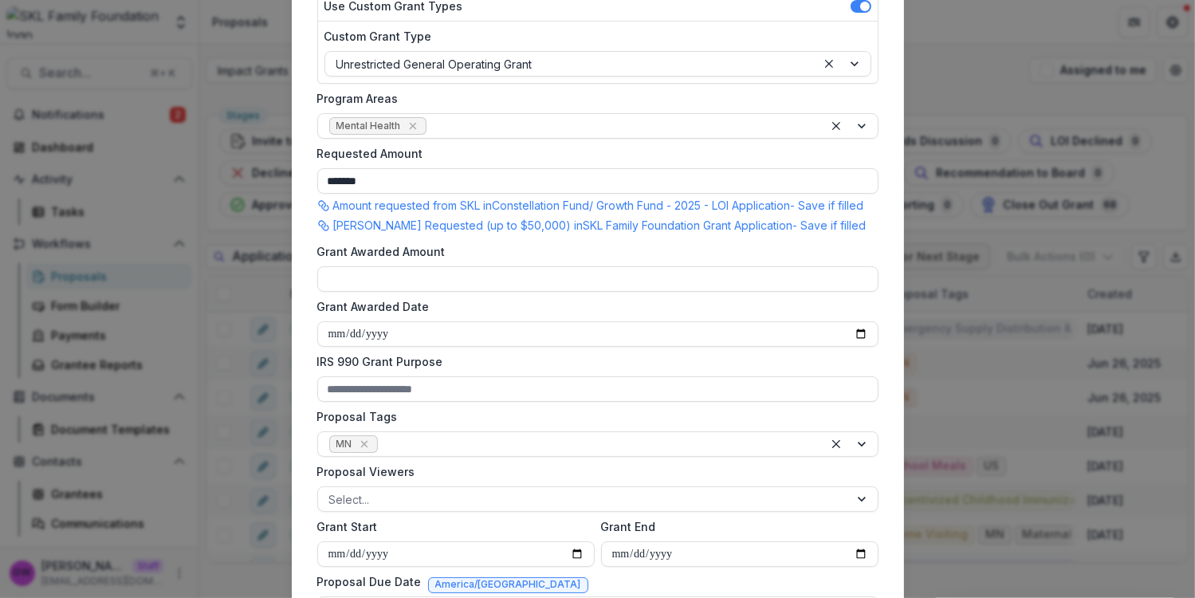
scroll to position [362, 0]
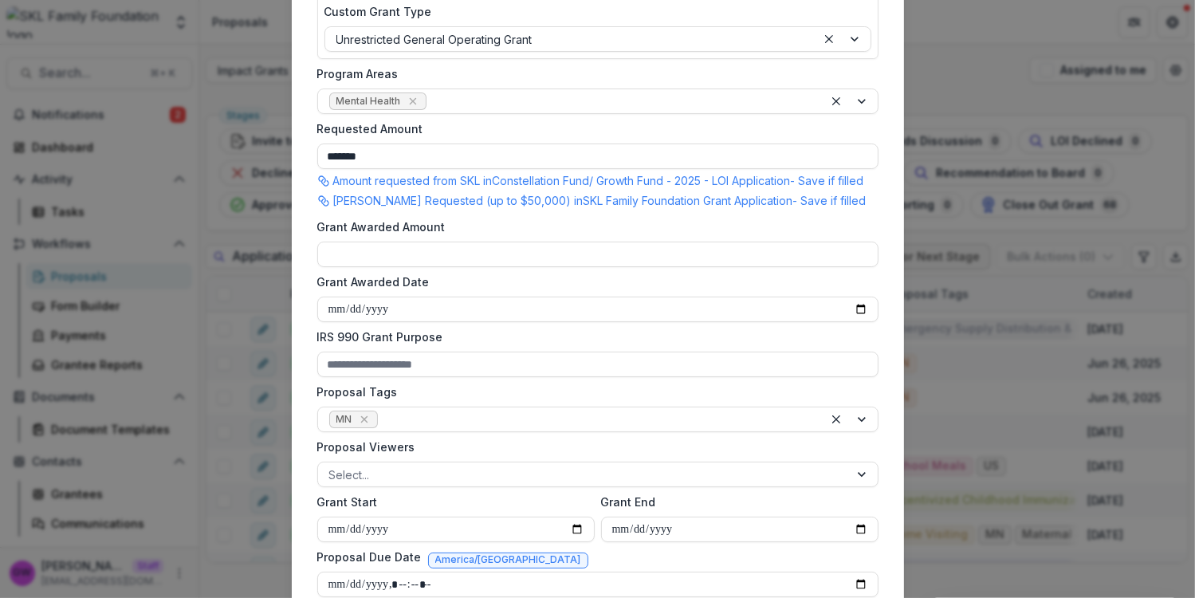
click at [1128, 216] on div "**********" at bounding box center [597, 299] width 1195 height 598
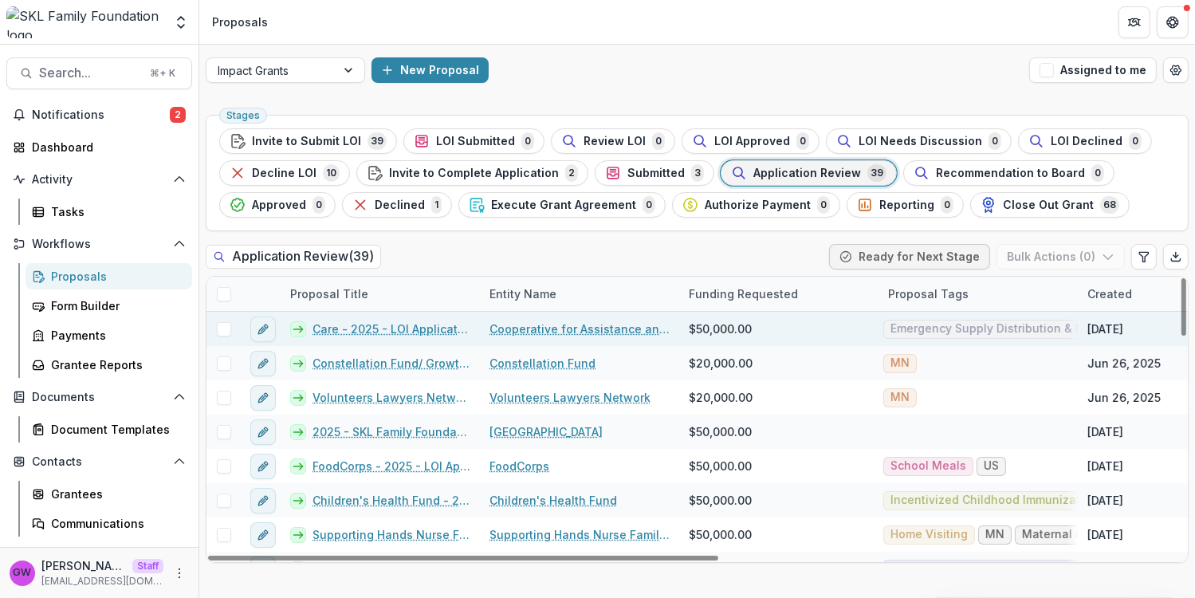
click at [226, 330] on span at bounding box center [224, 329] width 14 height 14
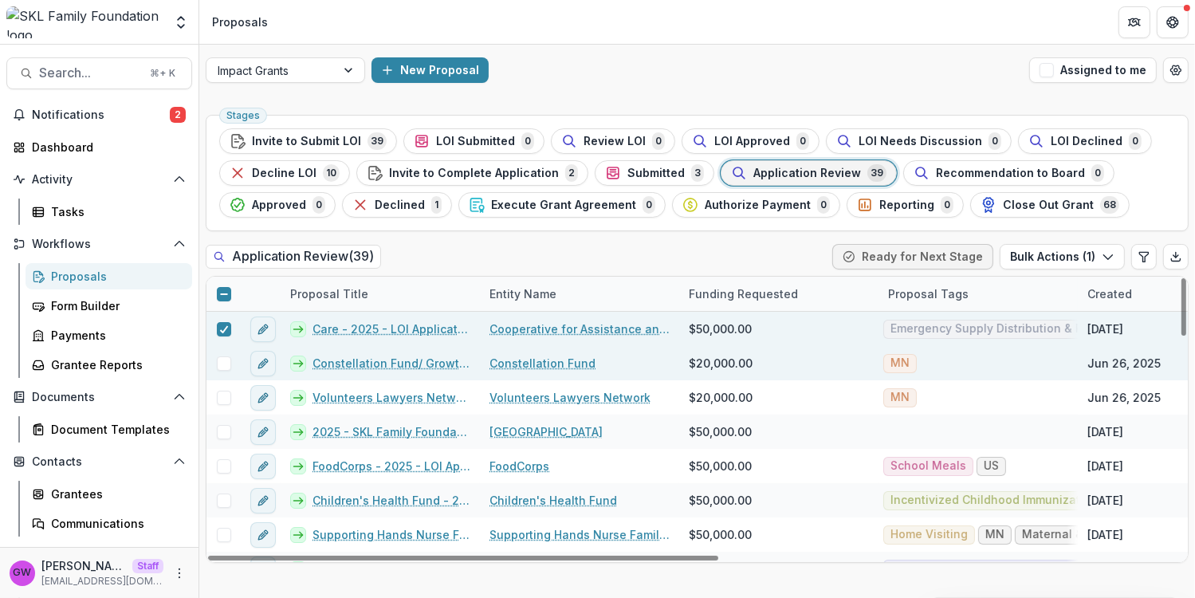
click at [221, 367] on span at bounding box center [224, 363] width 14 height 14
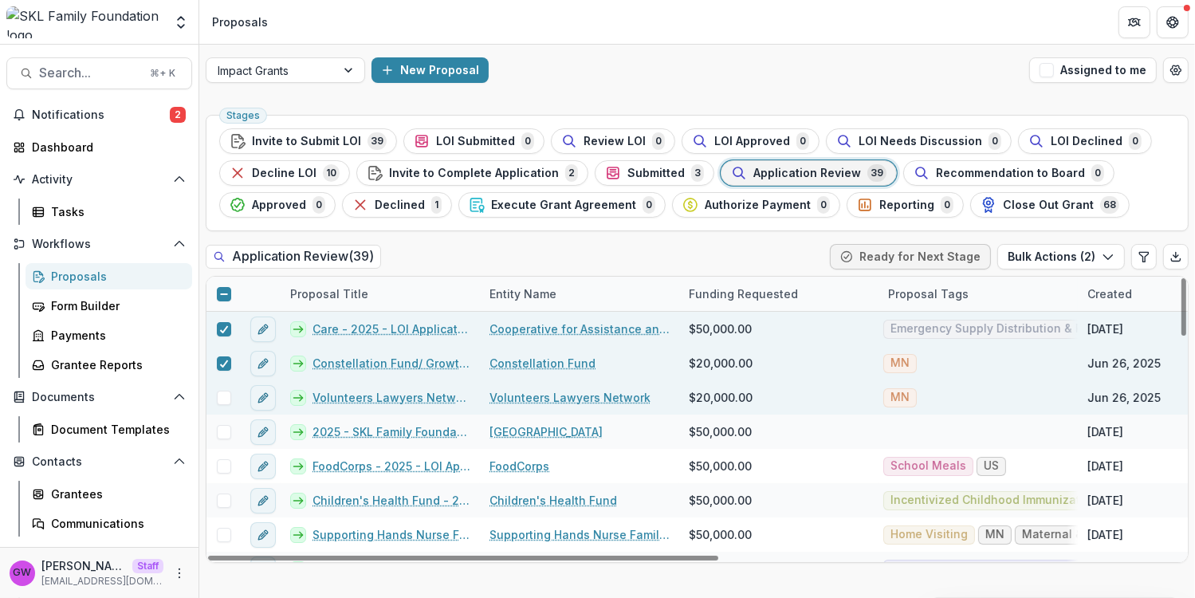
click at [224, 403] on span at bounding box center [224, 398] width 14 height 14
click at [1068, 254] on button "Bulk Actions ( 3 )" at bounding box center [1062, 257] width 128 height 26
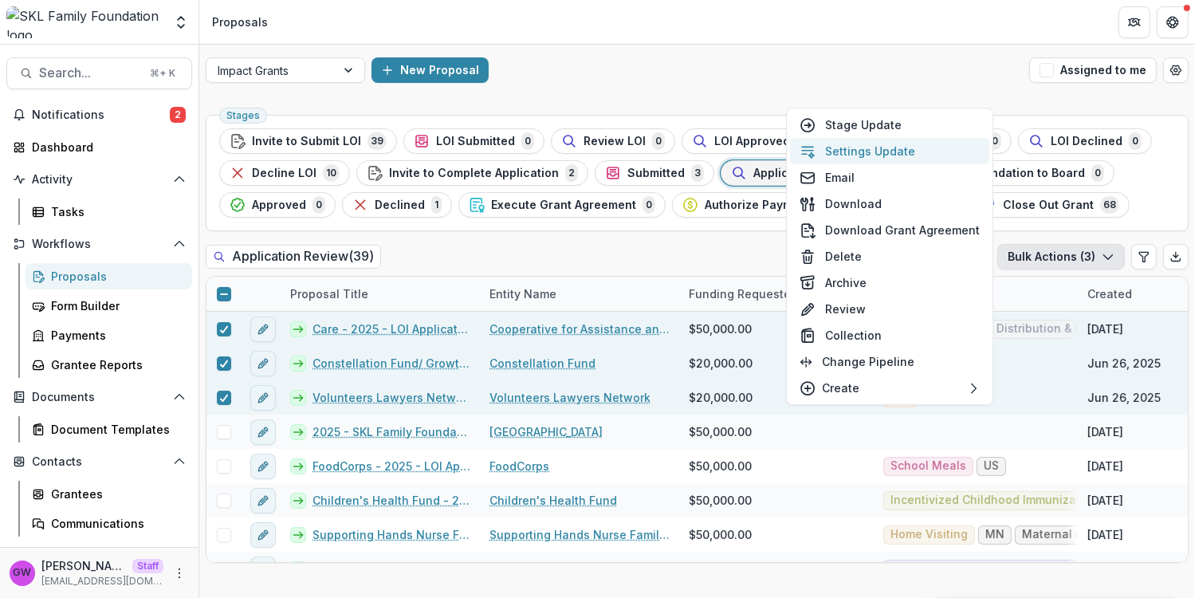
click at [884, 143] on button "Settings Update" at bounding box center [889, 151] width 199 height 26
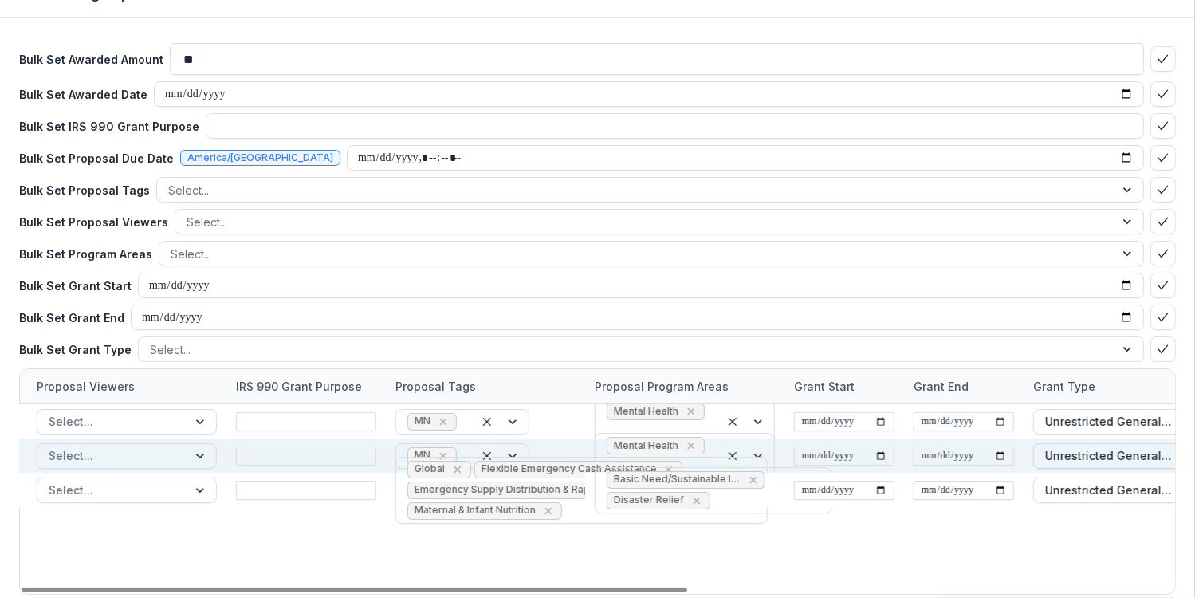
scroll to position [97, 0]
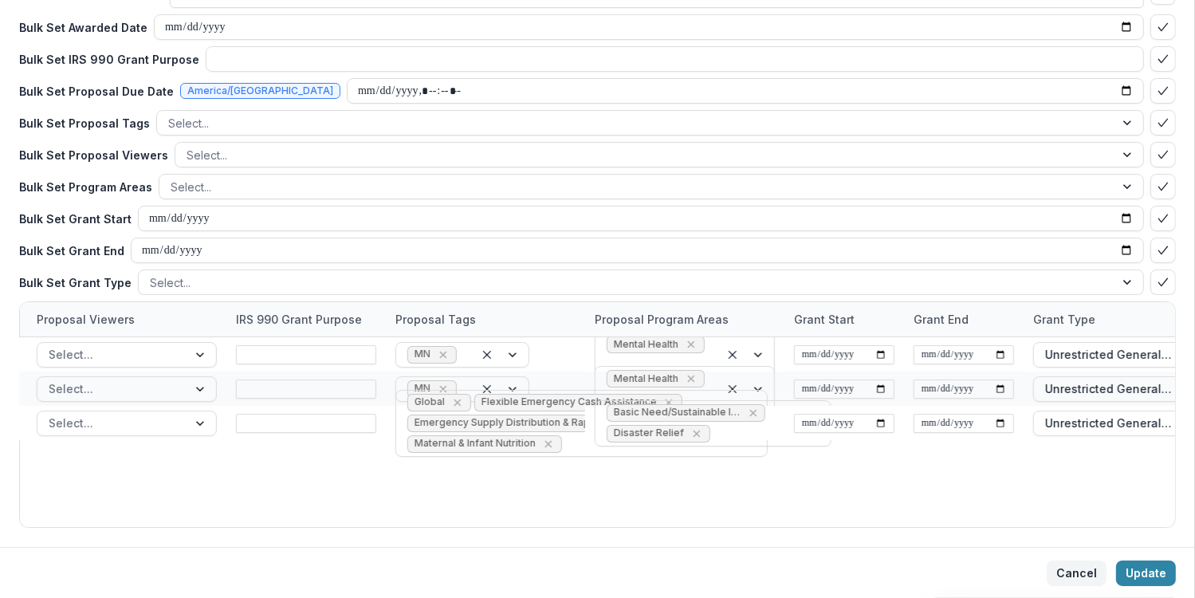
click at [1061, 579] on button "Cancel" at bounding box center [1077, 574] width 60 height 26
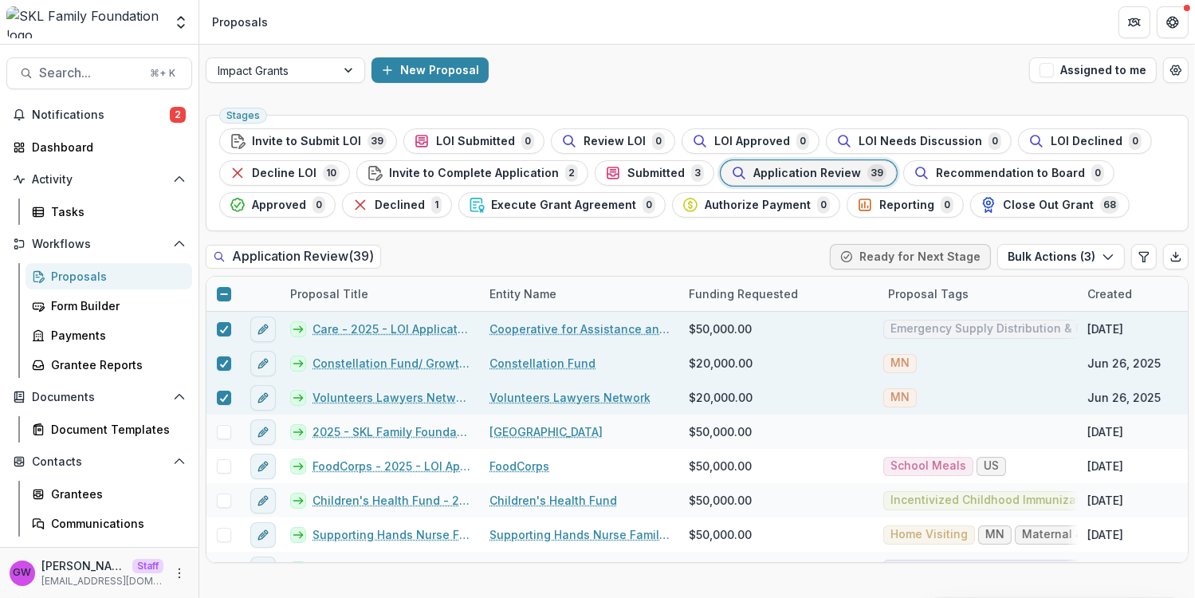
click at [124, 277] on div "Proposals" at bounding box center [115, 276] width 128 height 17
click at [109, 277] on div "Proposals" at bounding box center [115, 276] width 128 height 17
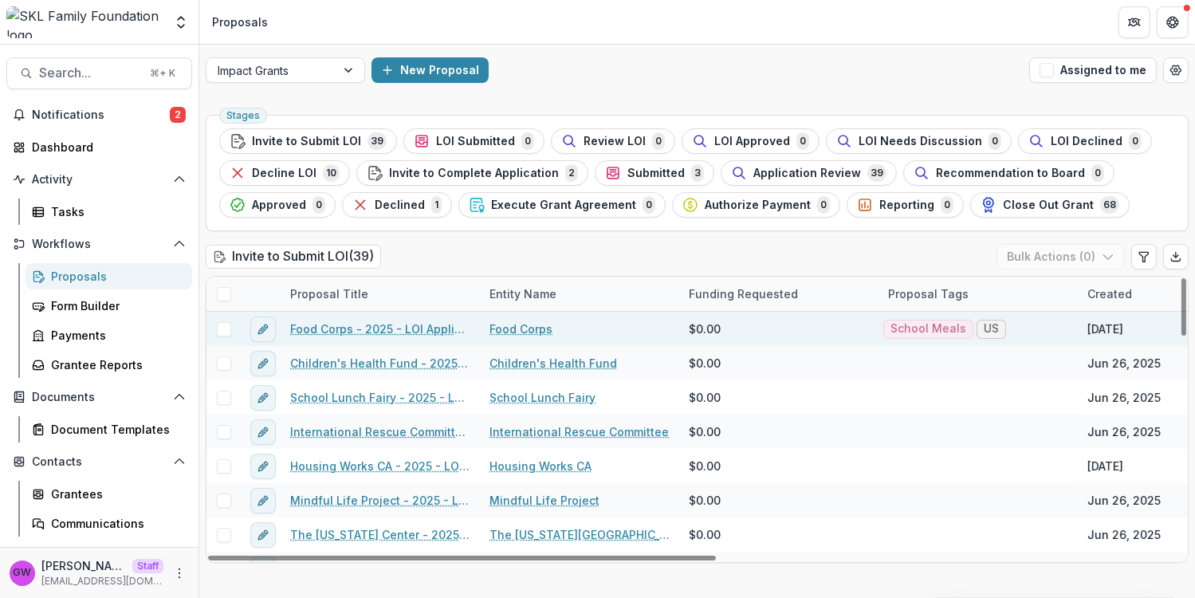
click at [325, 330] on link "Food Corps - 2025 - LOI Application" at bounding box center [380, 329] width 180 height 17
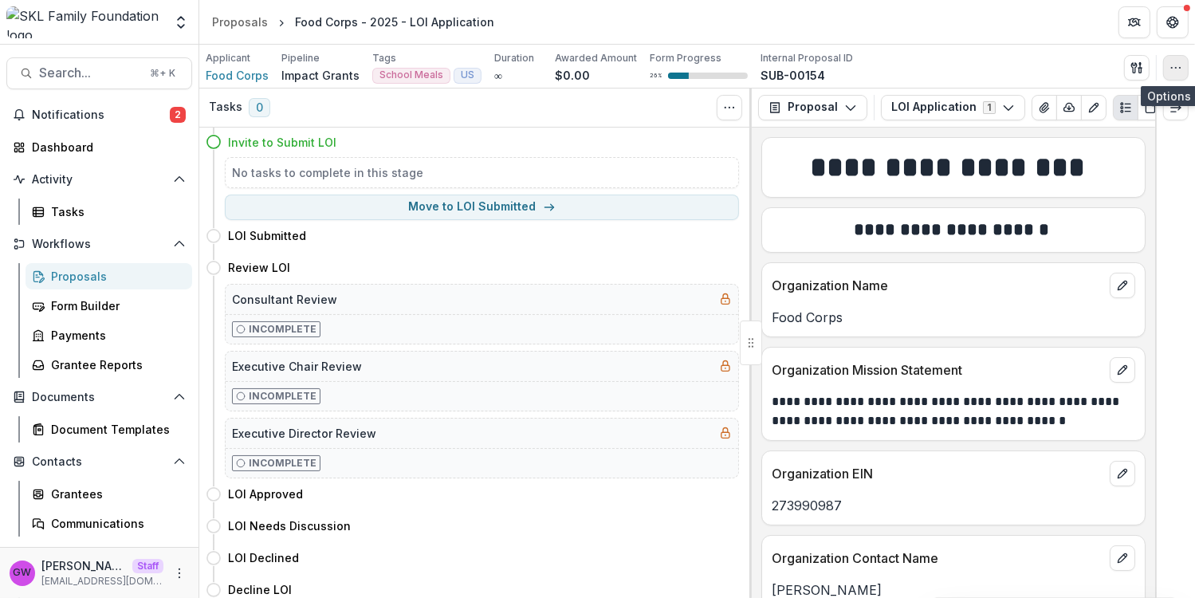
click at [1176, 69] on icon "button" at bounding box center [1176, 67] width 13 height 13
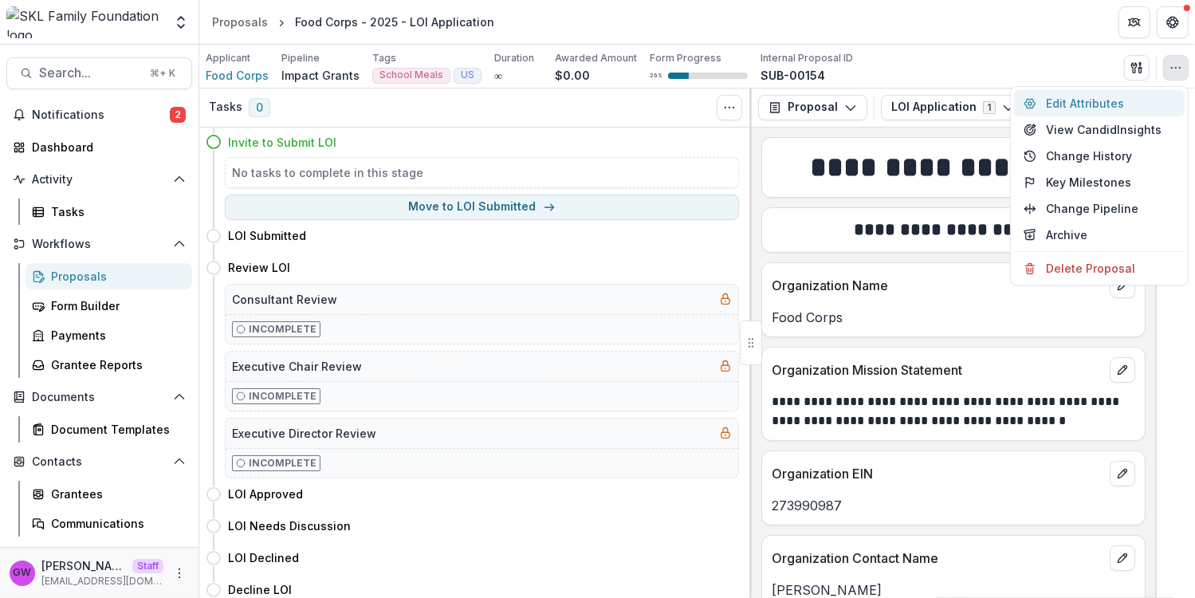
click at [1107, 100] on button "Edit Attributes" at bounding box center [1099, 103] width 171 height 26
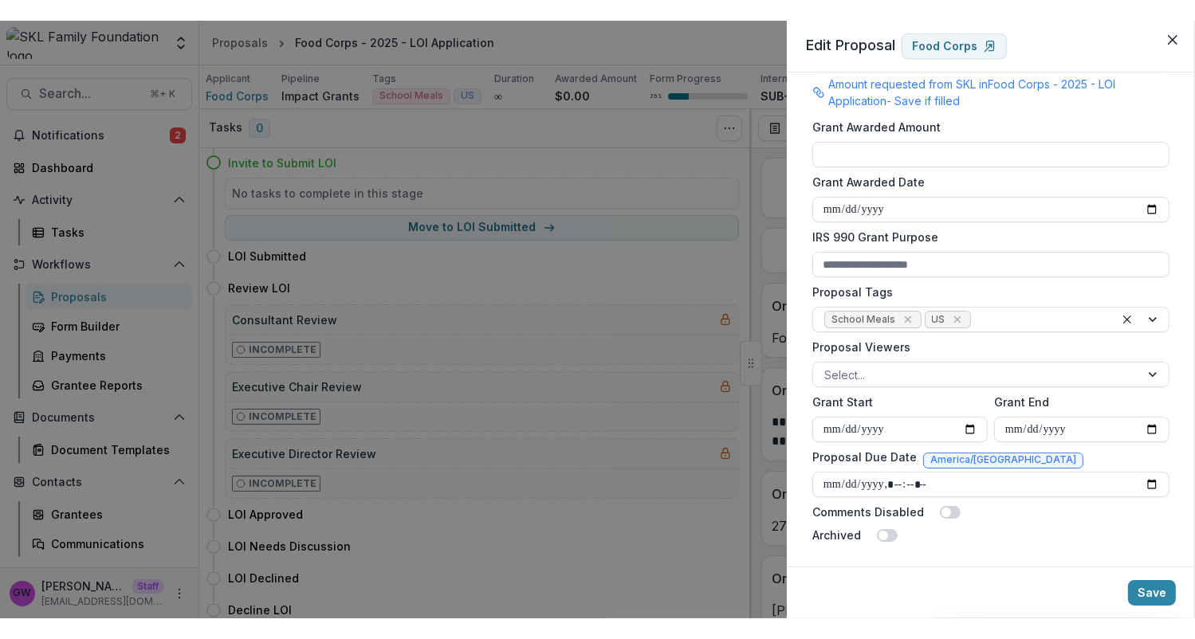
scroll to position [434, 0]
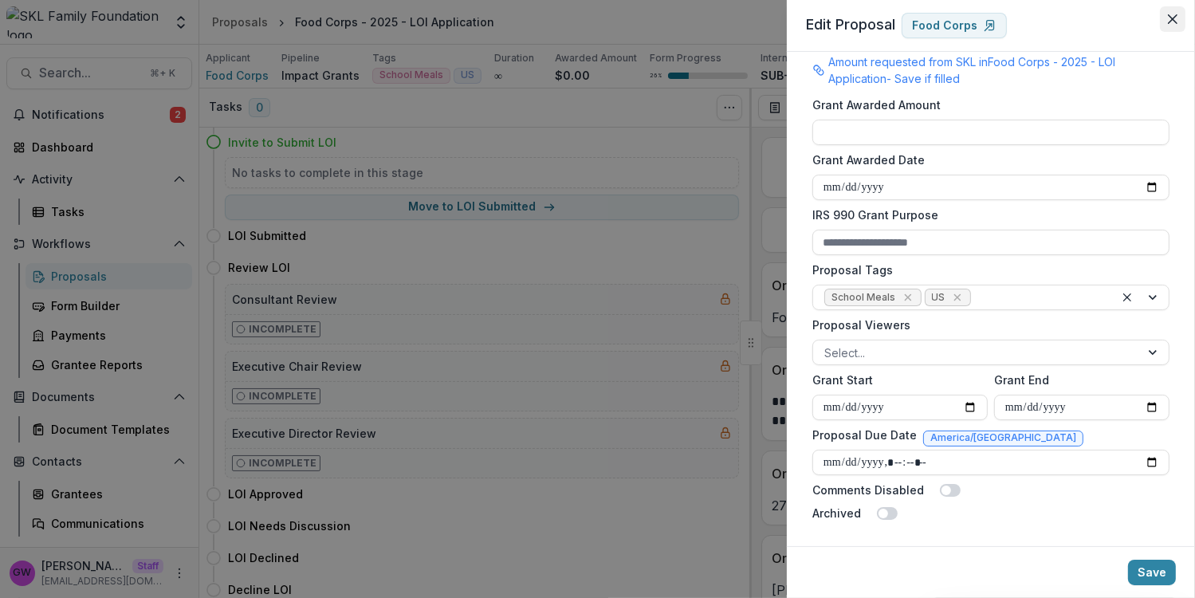
click at [1175, 22] on icon "Close" at bounding box center [1173, 19] width 10 height 10
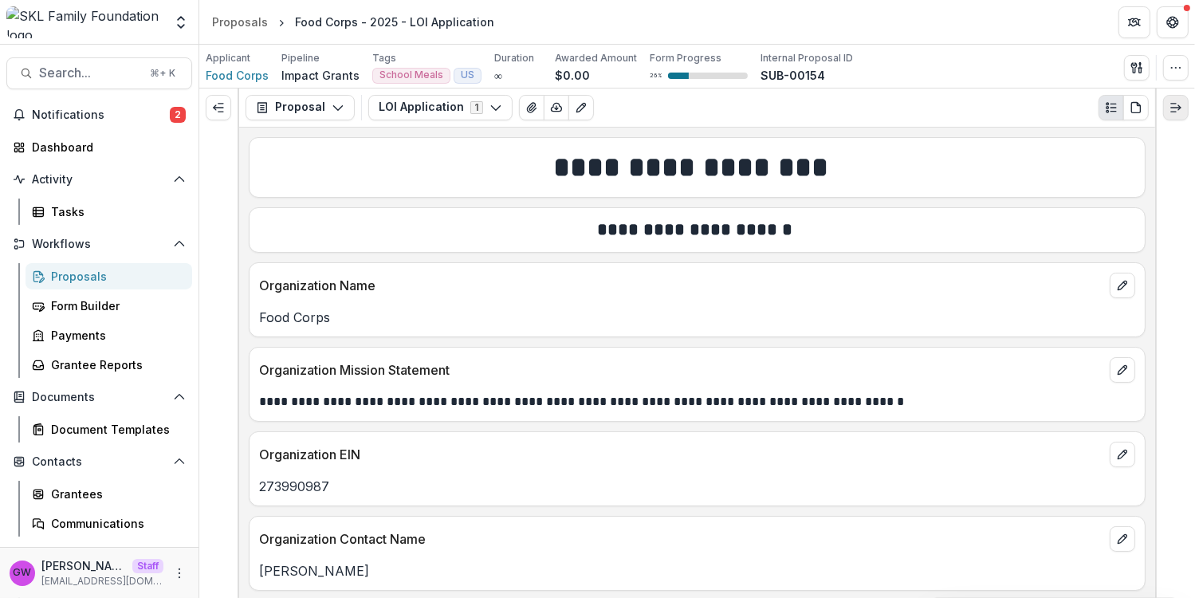
click at [1175, 112] on line "Expand right" at bounding box center [1173, 112] width 5 height 0
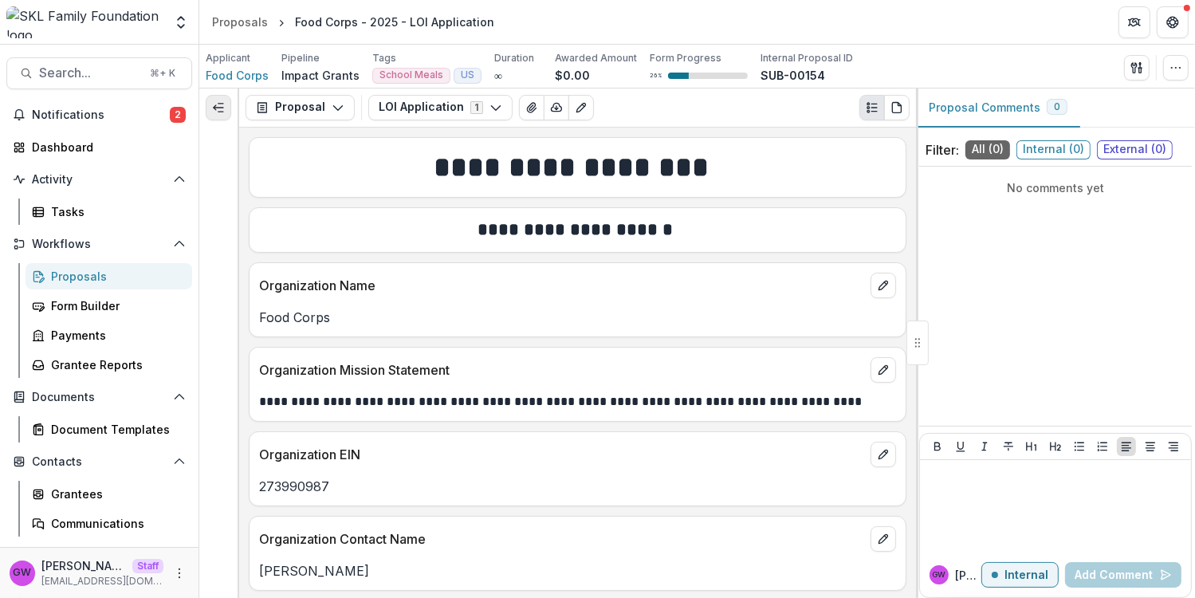
click at [218, 106] on icon "Expand left" at bounding box center [218, 107] width 13 height 13
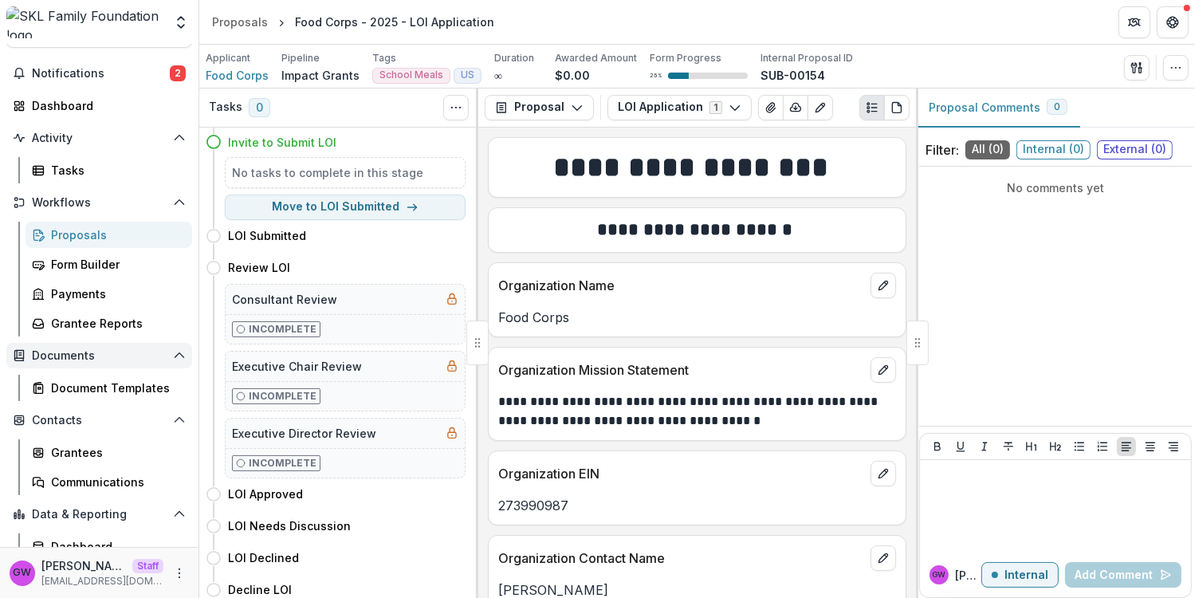
scroll to position [83, 0]
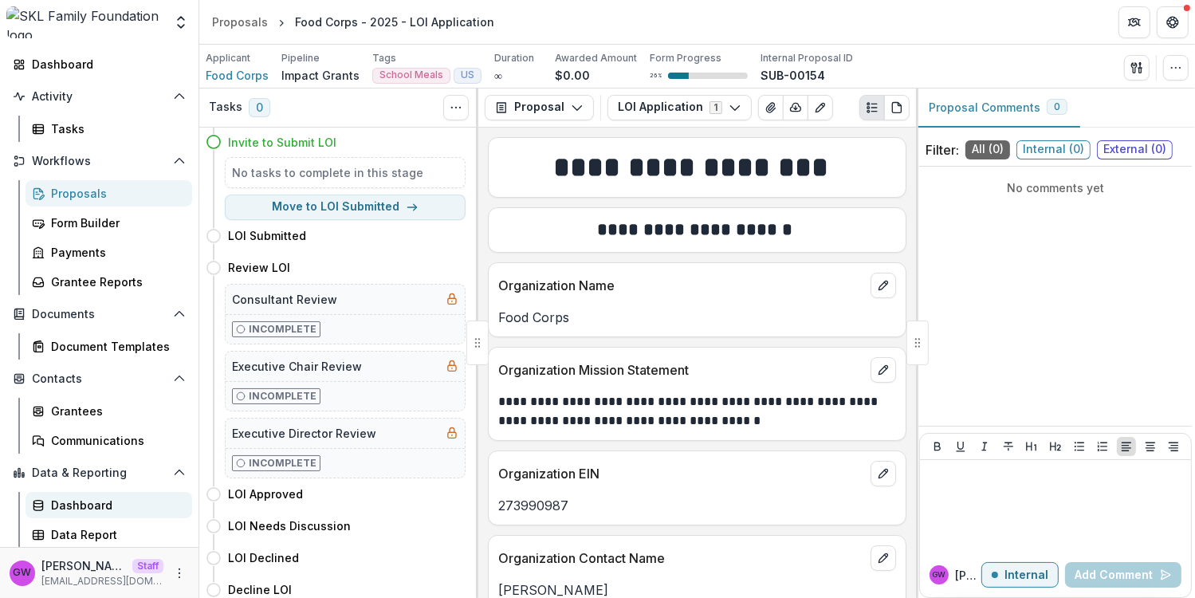
click at [89, 506] on div "Dashboard" at bounding box center [115, 505] width 128 height 17
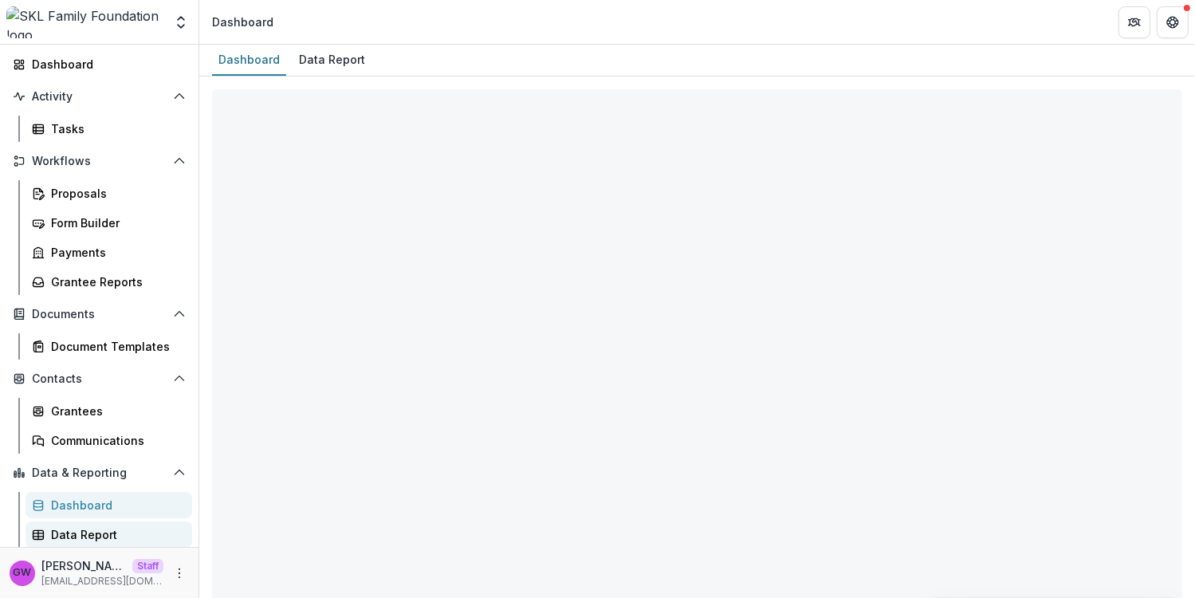
click at [85, 538] on div "Data Report" at bounding box center [115, 534] width 128 height 17
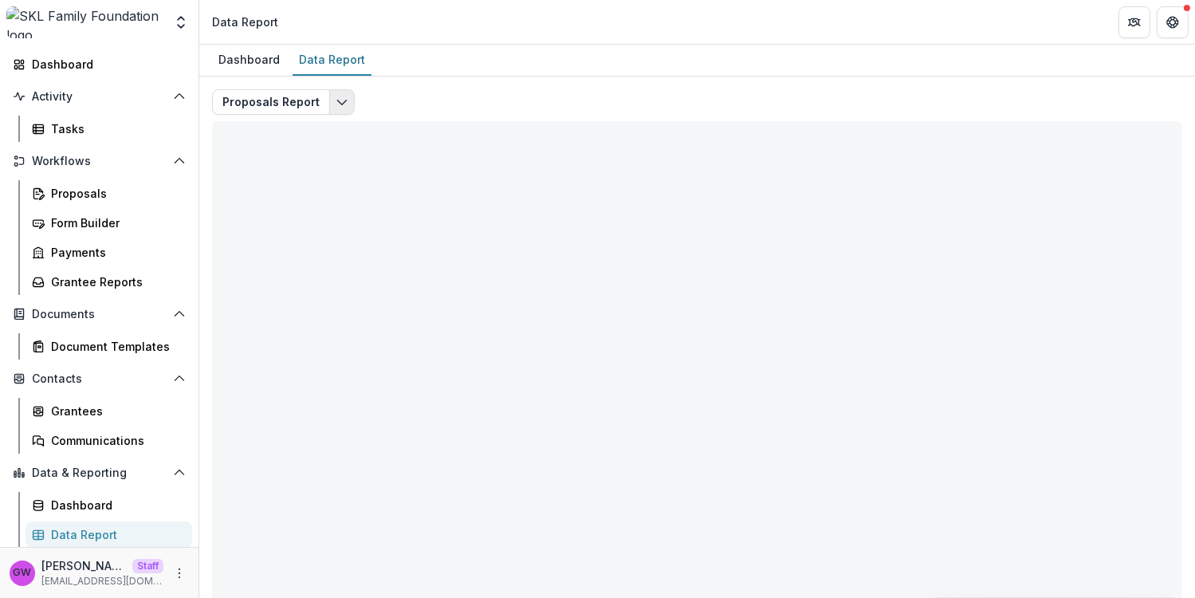
click at [336, 104] on icon "Edit selected report" at bounding box center [342, 102] width 13 height 13
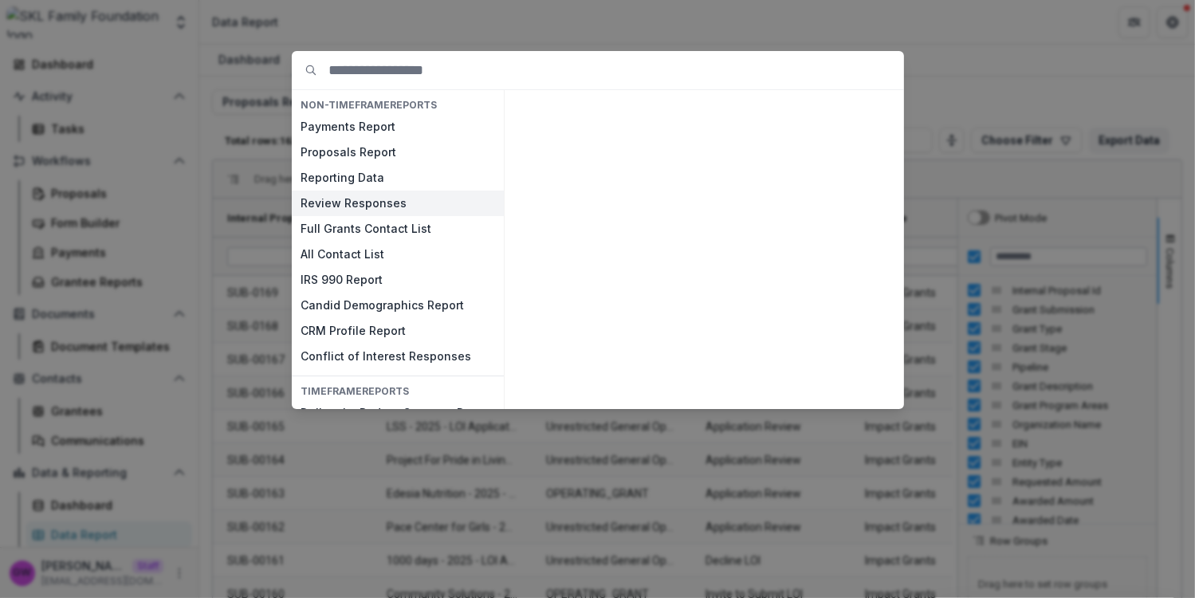
click at [370, 201] on button "Review Responses" at bounding box center [398, 204] width 212 height 26
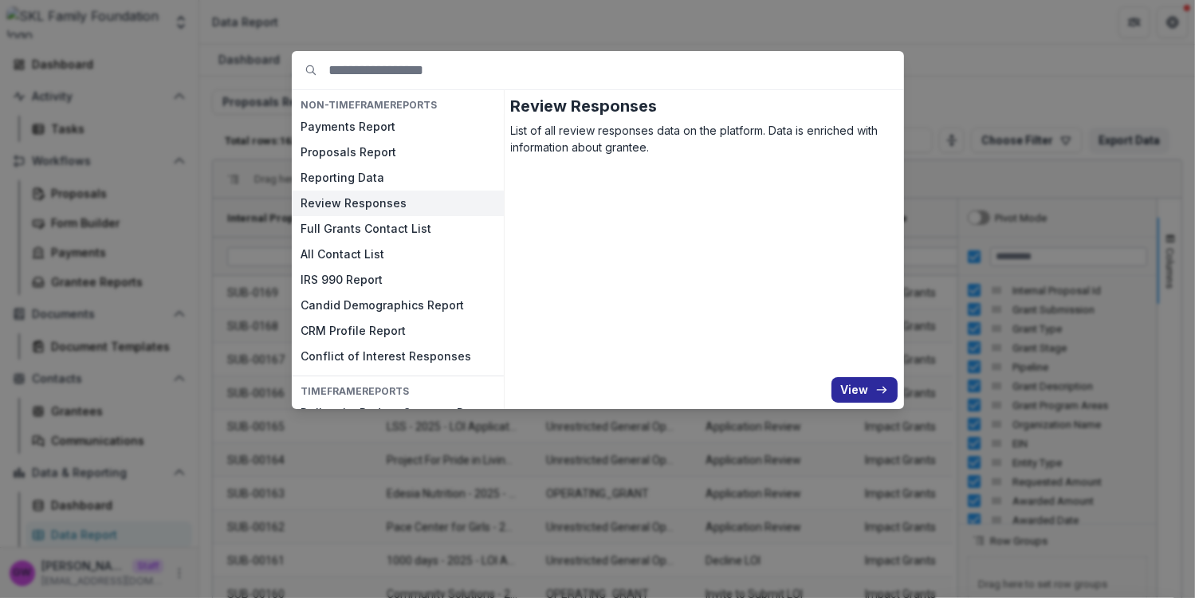
click at [856, 385] on button "View" at bounding box center [865, 390] width 66 height 26
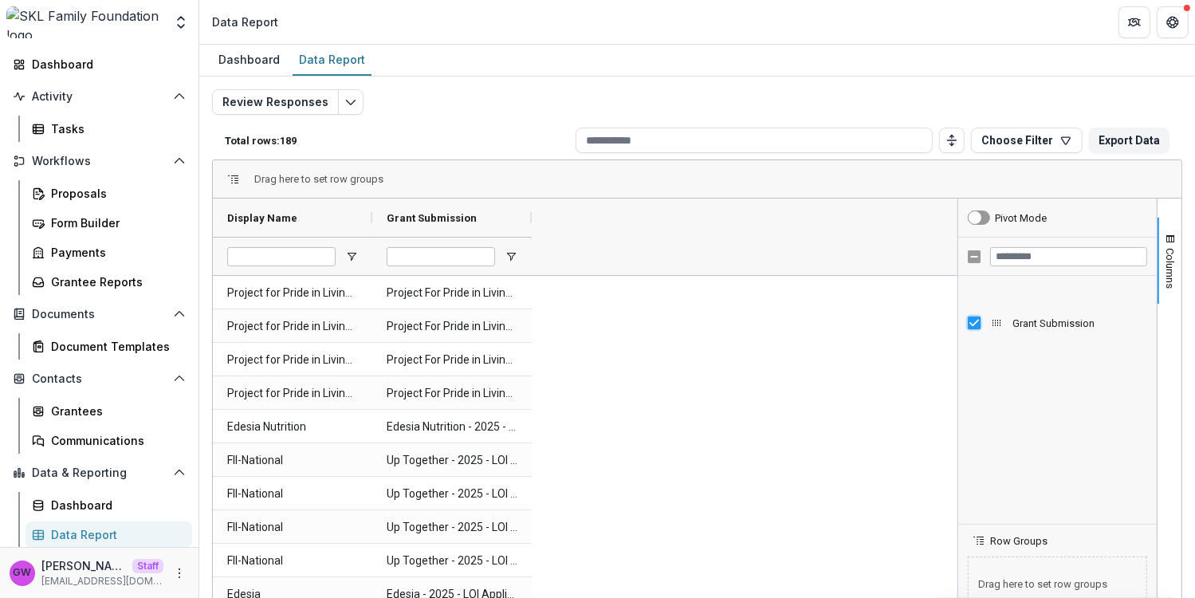
scroll to position [326, 0]
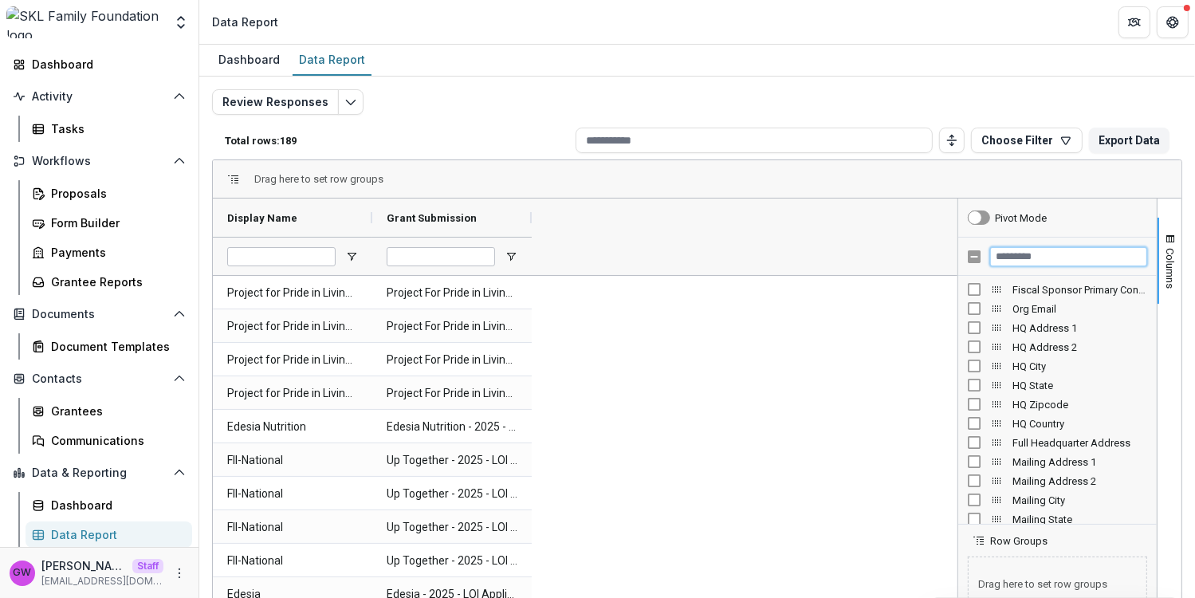
click at [1038, 255] on input "Filter Columns Input" at bounding box center [1068, 256] width 157 height 19
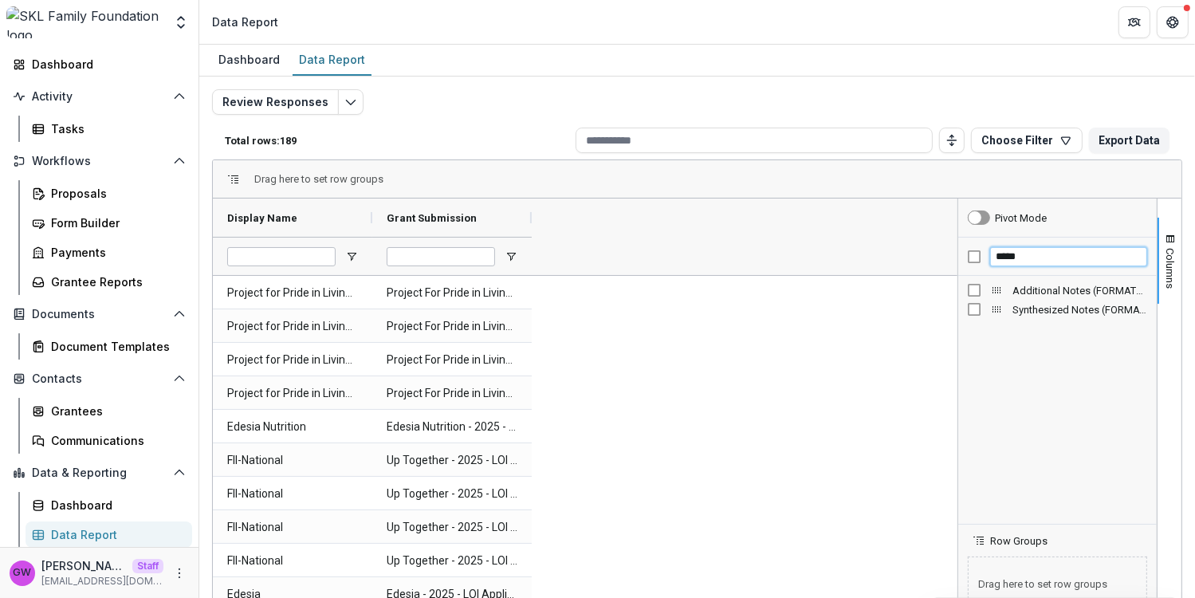
type input "*****"
drag, startPoint x: 691, startPoint y: 216, endPoint x: 920, endPoint y: 209, distance: 229.0
click at [920, 209] on div at bounding box center [920, 218] width 6 height 38
click at [1019, 147] on button "Choose Filter" at bounding box center [1027, 141] width 112 height 26
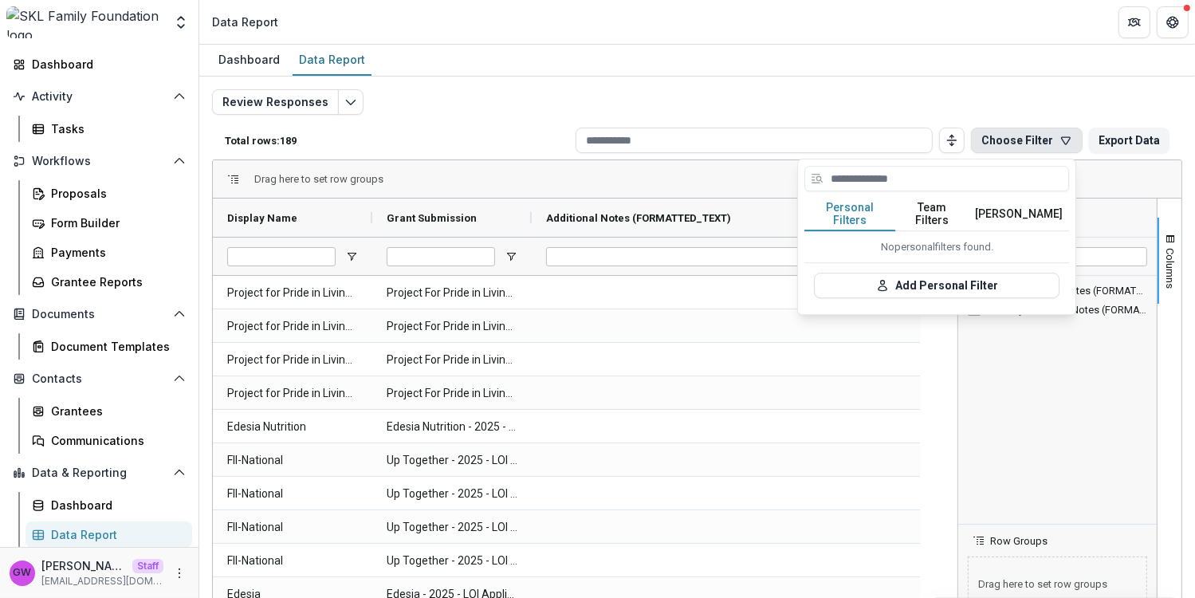
click at [936, 211] on button "Team Filters" at bounding box center [931, 214] width 73 height 33
click at [927, 274] on button "Add Team Filter" at bounding box center [937, 286] width 246 height 26
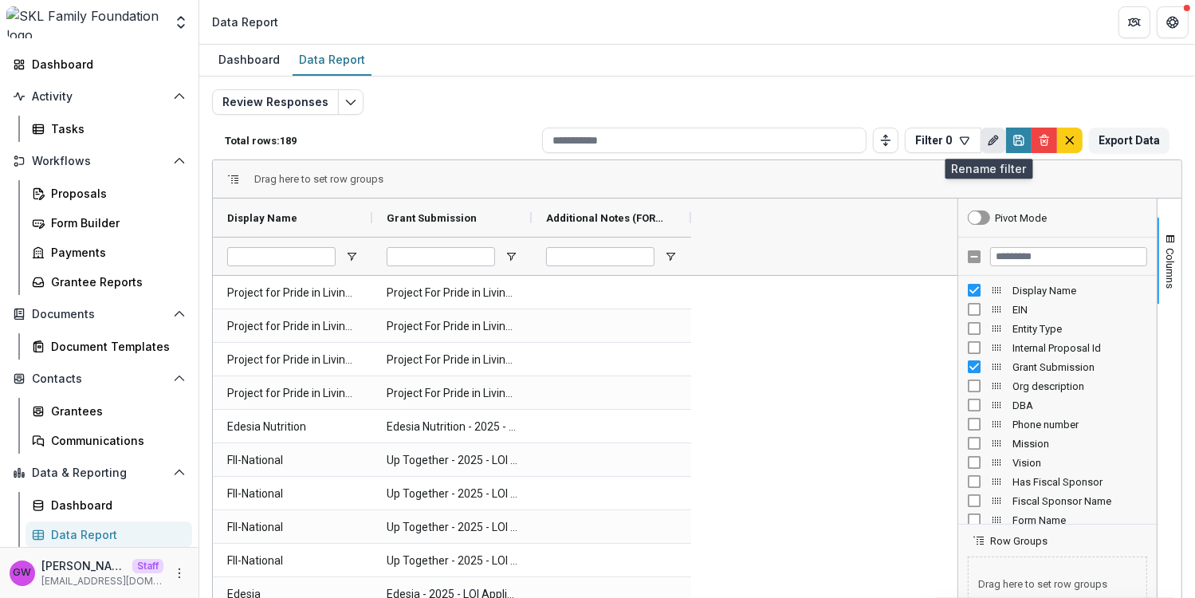
click at [981, 144] on button "Rename" at bounding box center [994, 141] width 26 height 26
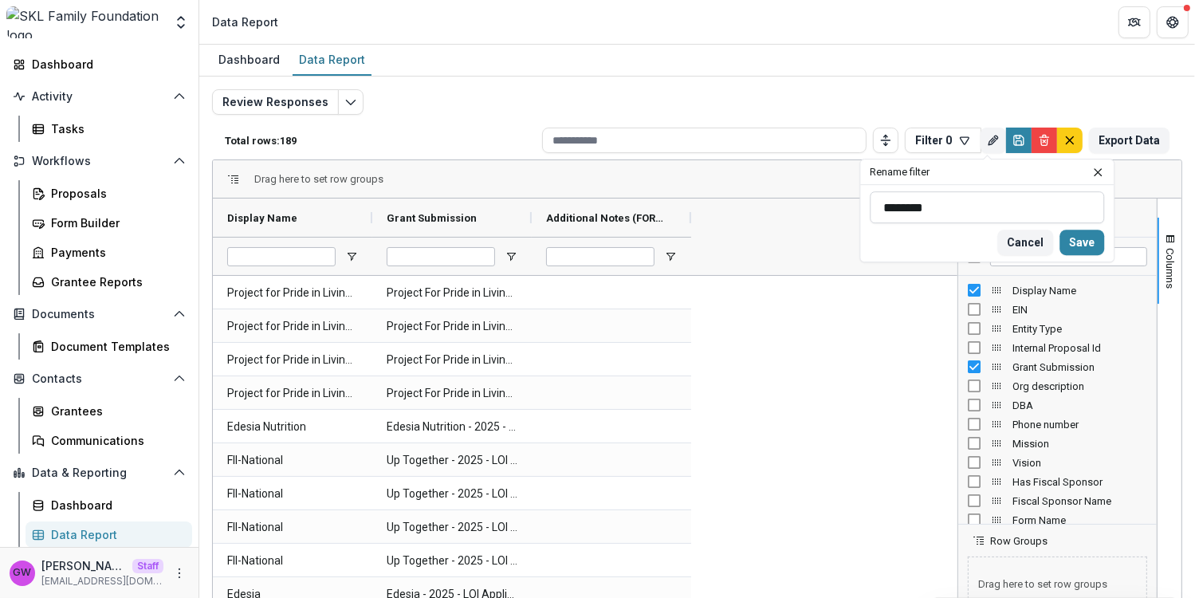
click at [957, 197] on input "********" at bounding box center [987, 207] width 234 height 32
type input "**********"
click at [1075, 244] on button "Save" at bounding box center [1082, 243] width 45 height 26
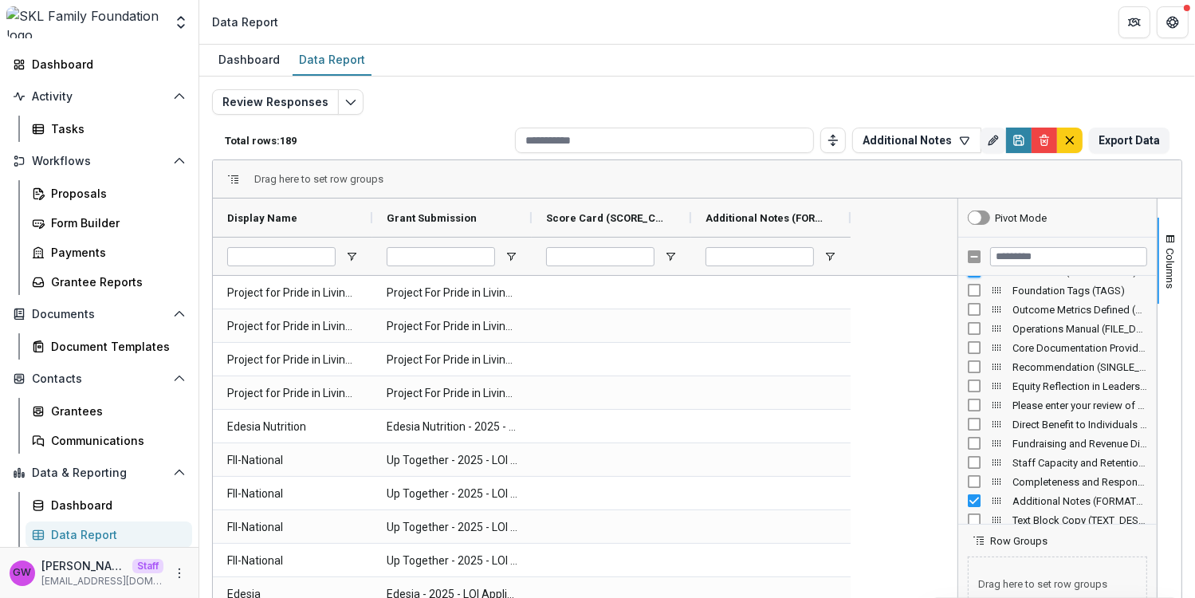
scroll to position [1266, 0]
click at [1010, 261] on input "Filter Columns Input" at bounding box center [1068, 256] width 157 height 19
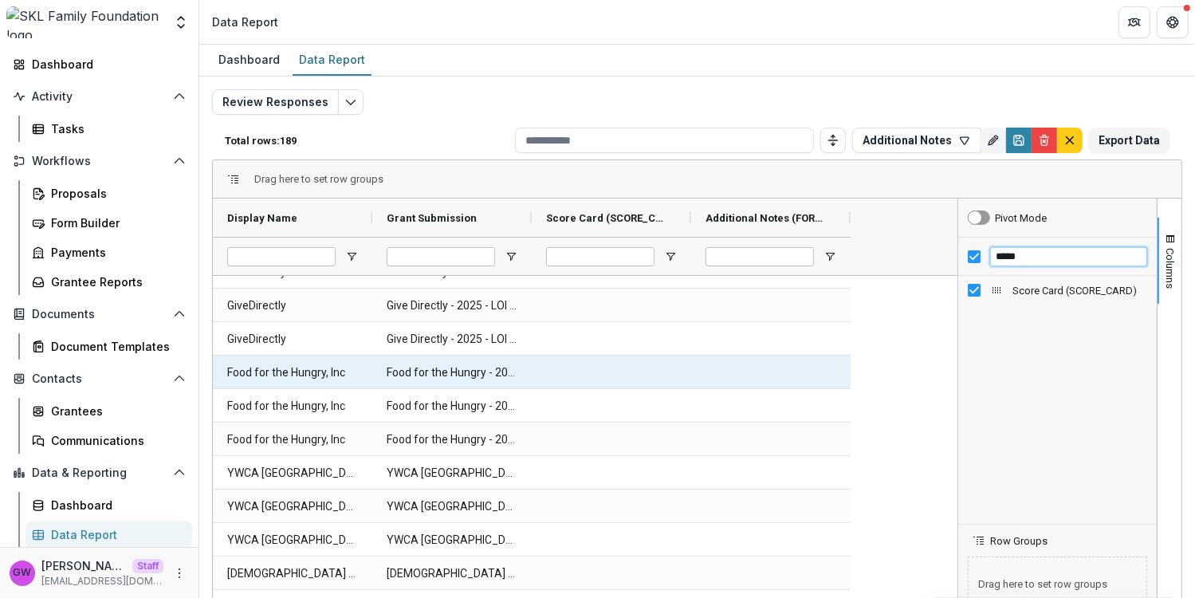
scroll to position [1645, 0]
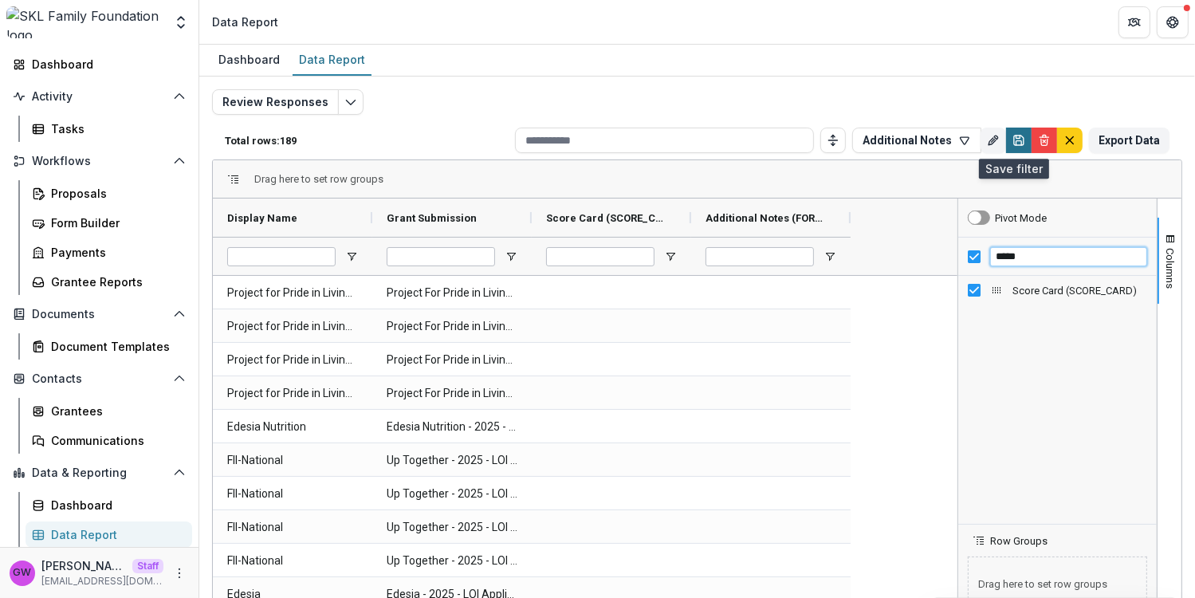
type input "*****"
click at [1014, 137] on icon "Save" at bounding box center [1019, 141] width 10 height 10
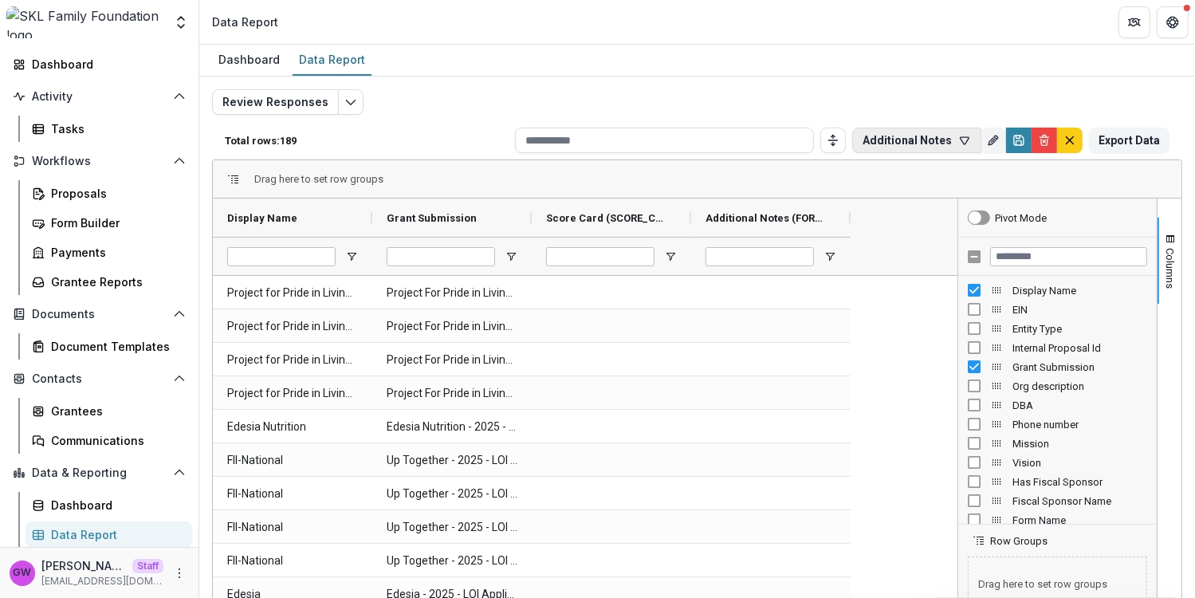
click at [899, 146] on button "Additional Notes" at bounding box center [916, 141] width 129 height 26
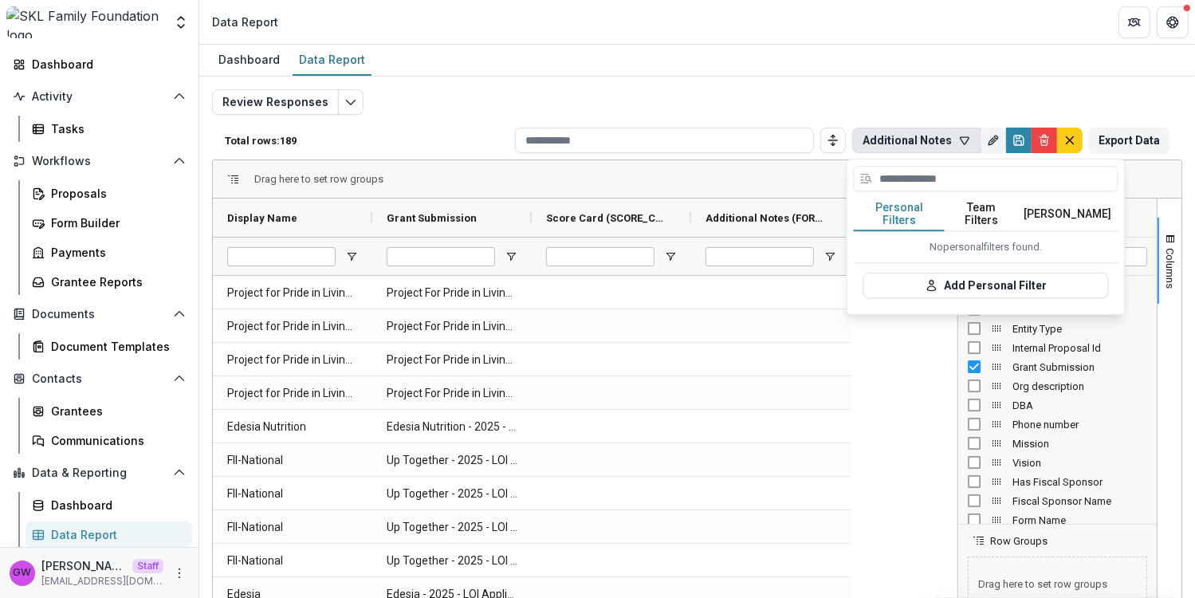
click at [970, 213] on button "Team Filters" at bounding box center [981, 214] width 73 height 33
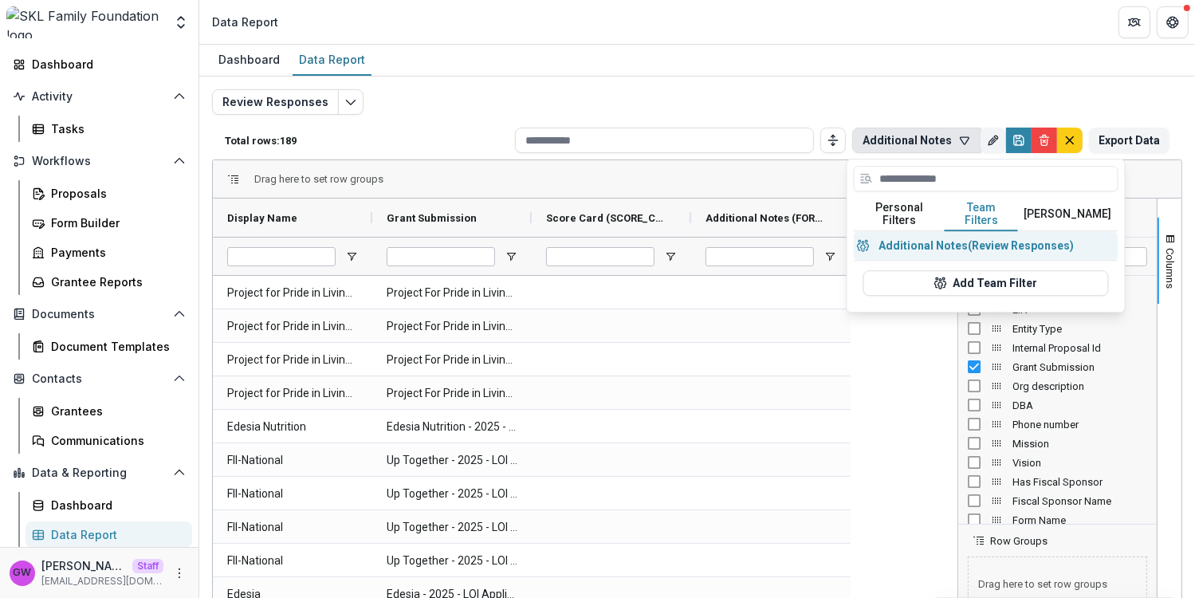
click at [962, 234] on button "Additional Notes (Review Responses)" at bounding box center [986, 245] width 265 height 29
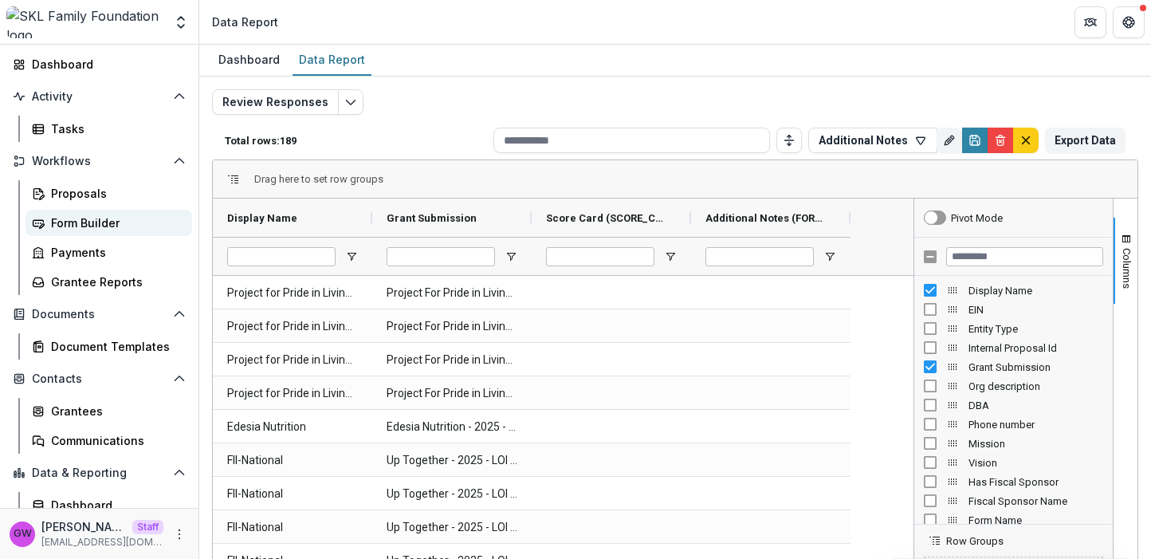
click at [85, 226] on div "Form Builder" at bounding box center [115, 222] width 128 height 17
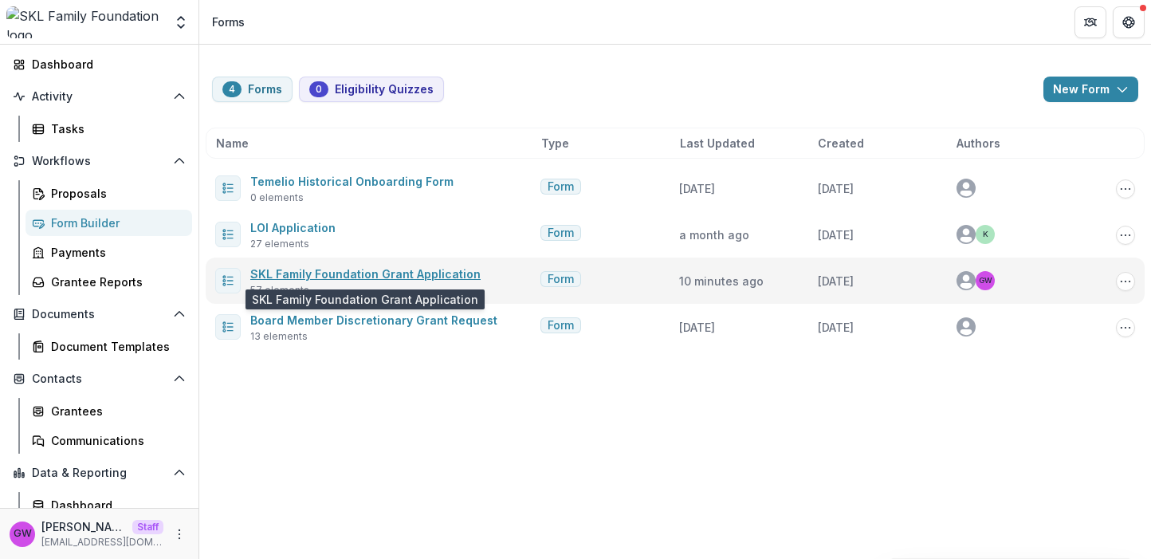
click at [317, 273] on link "SKL Family Foundation Grant Application" at bounding box center [365, 274] width 230 height 14
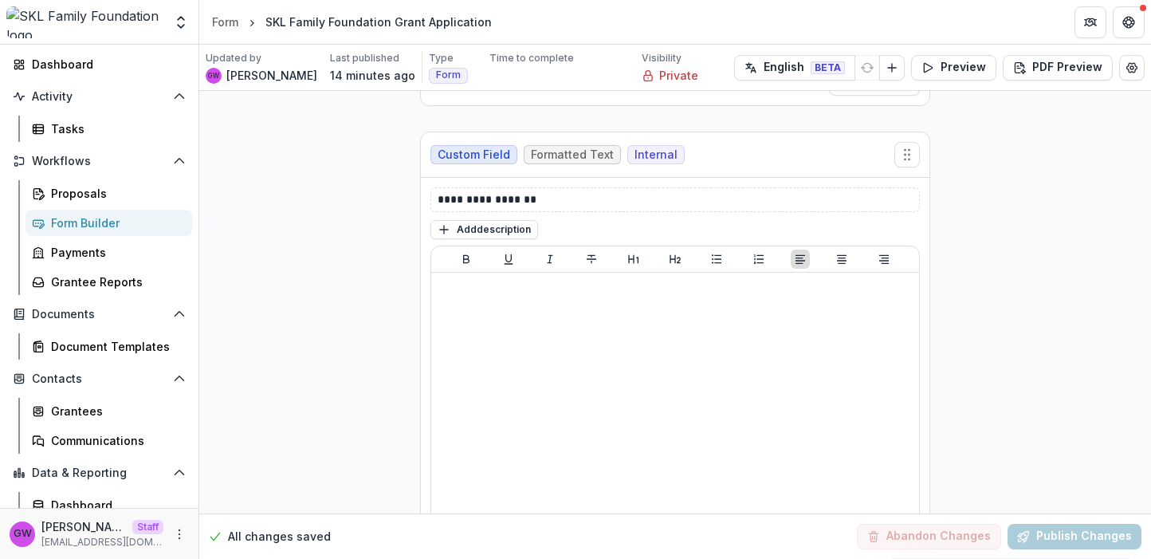
click at [813, 159] on div "Custom Field Formatted Text Internal" at bounding box center [675, 154] width 509 height 45
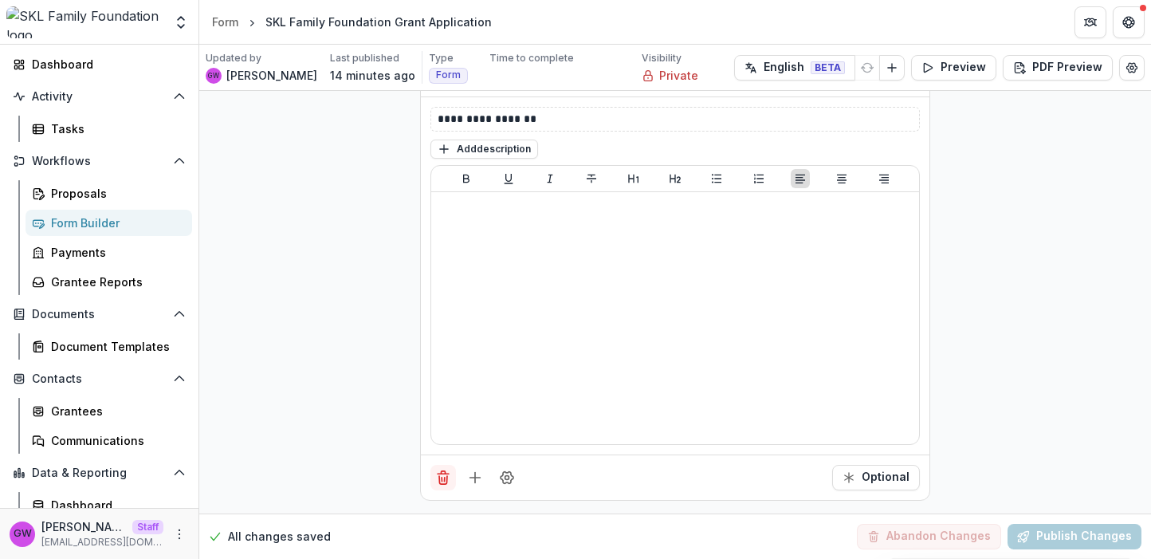
click at [431, 473] on button "Delete field" at bounding box center [444, 478] width 26 height 26
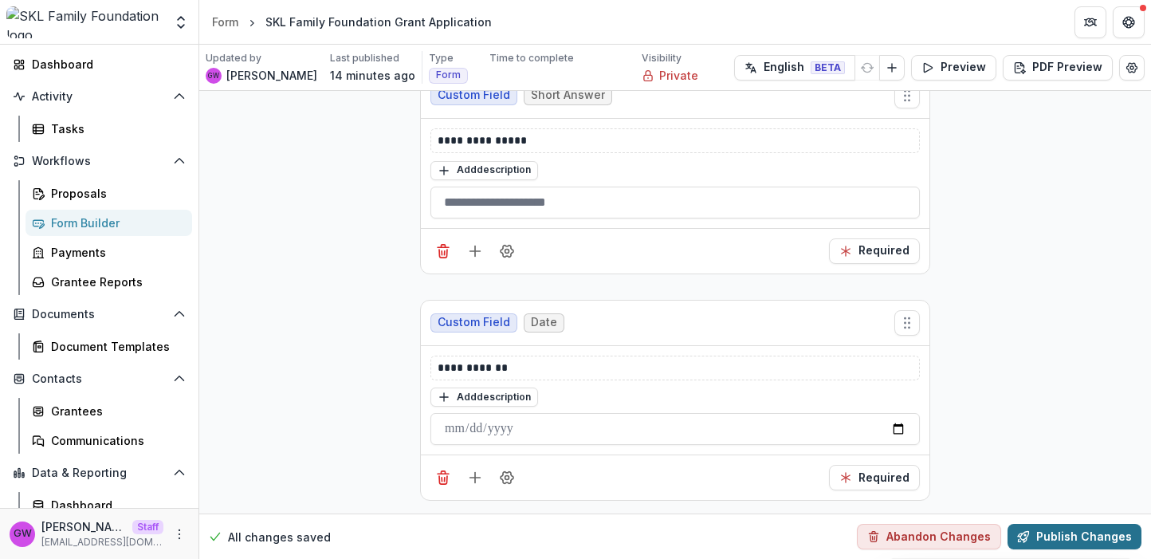
click at [1071, 533] on button "Publish Changes" at bounding box center [1075, 537] width 134 height 26
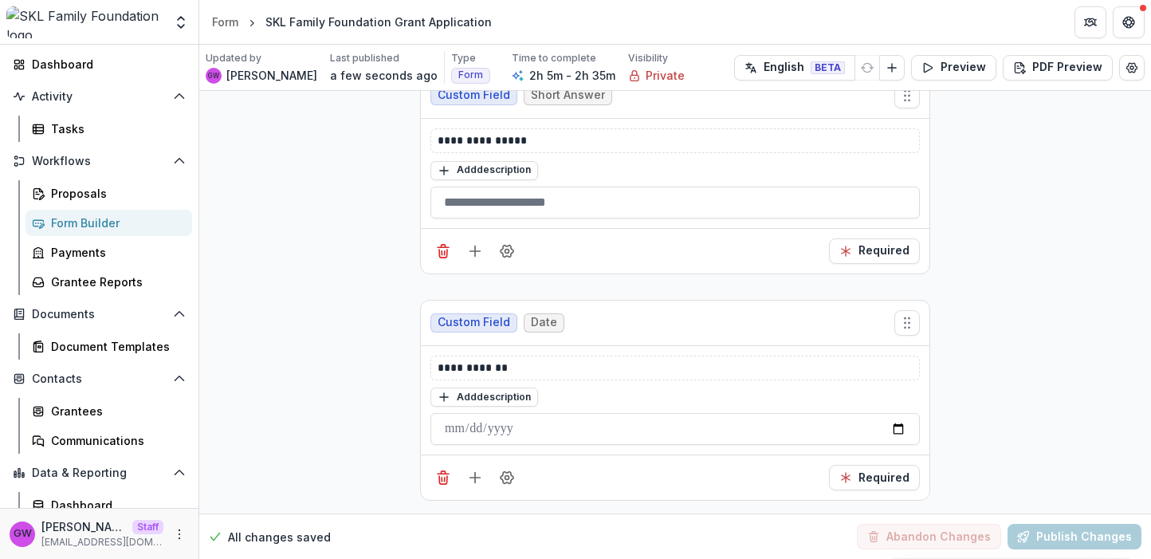
click at [72, 220] on div "Form Builder" at bounding box center [115, 222] width 128 height 17
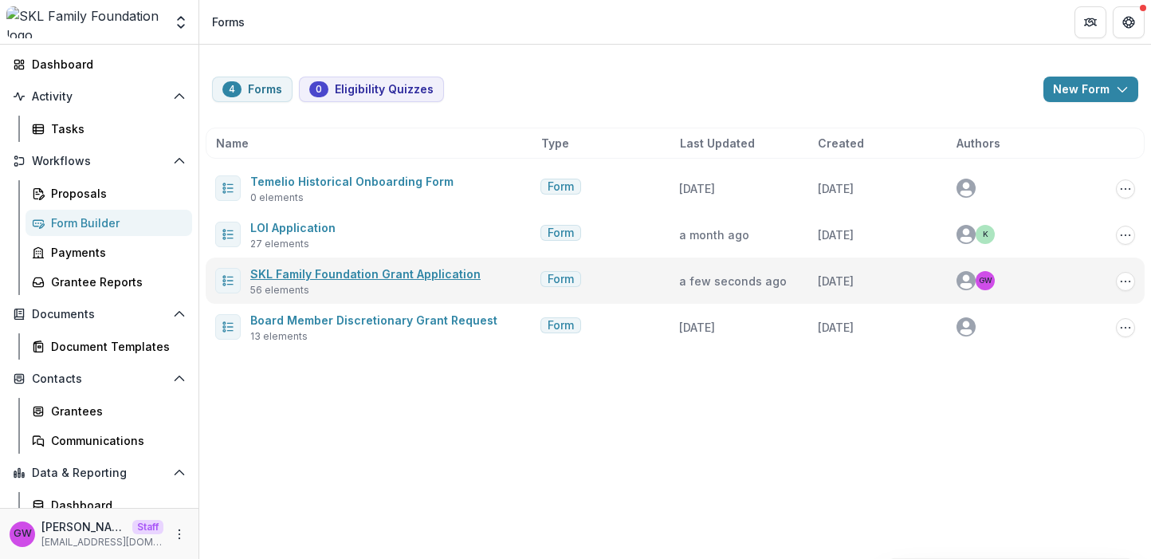
click at [297, 275] on link "SKL Family Foundation Grant Application" at bounding box center [365, 274] width 230 height 14
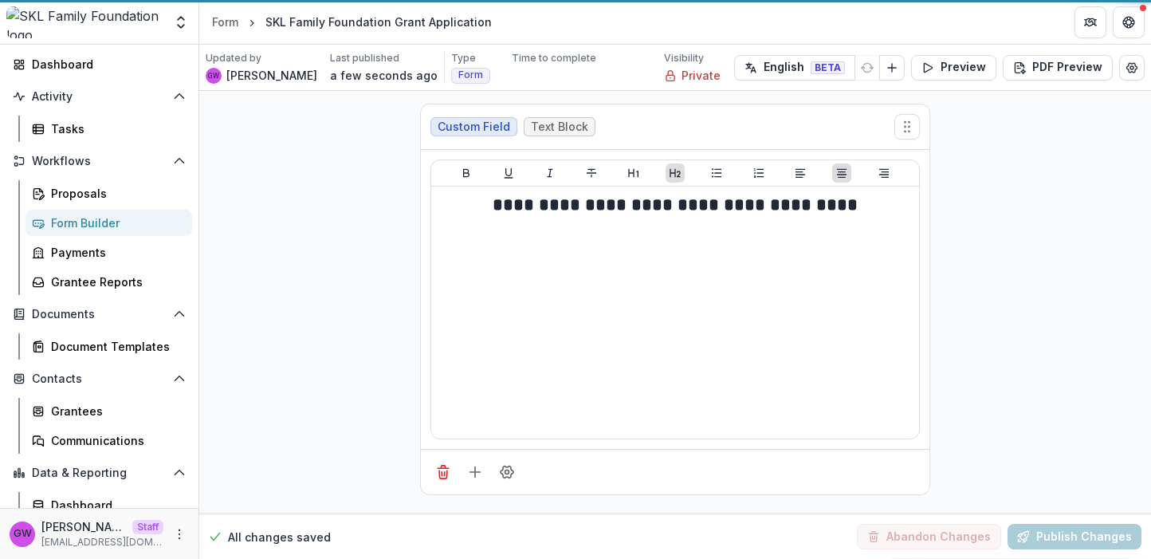
scroll to position [22317, 0]
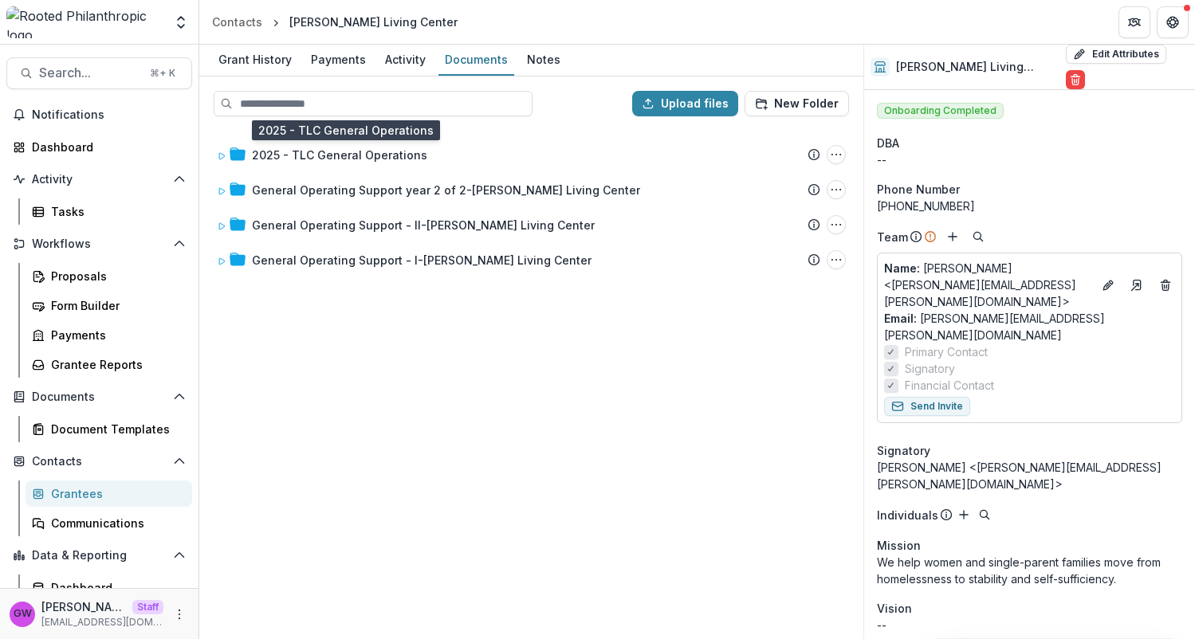
click at [371, 157] on div "2025 - TLC General Operations" at bounding box center [339, 155] width 175 height 17
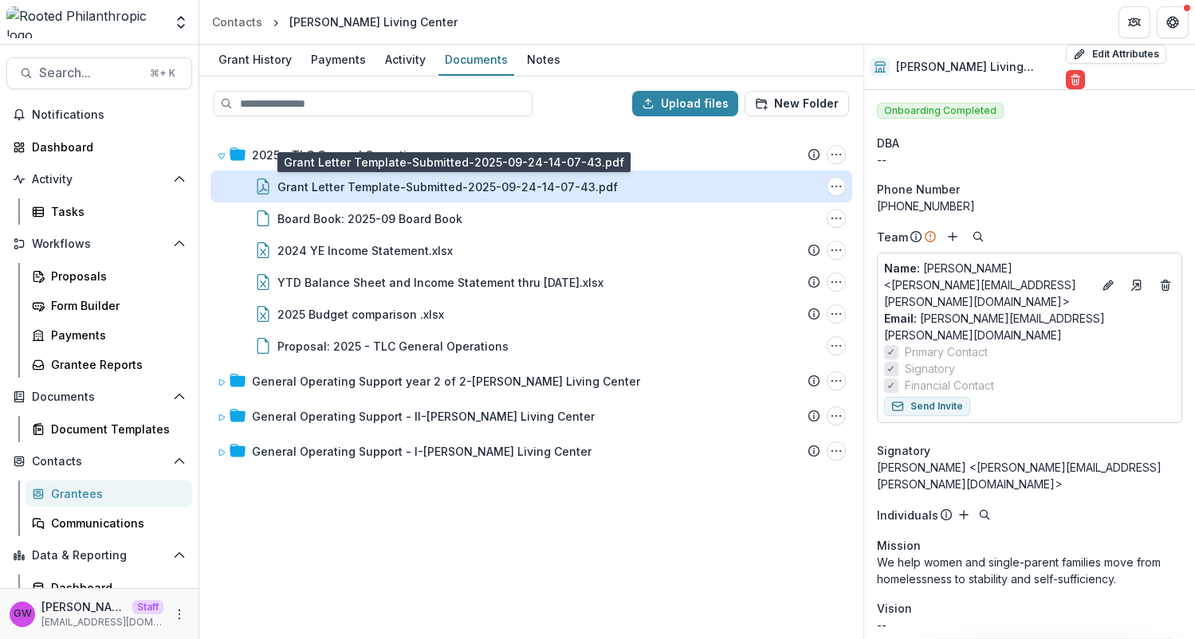
click at [386, 179] on div "Grant Letter Template-Submitted-2025-09-24-14-07-43.pdf" at bounding box center [447, 187] width 340 height 17
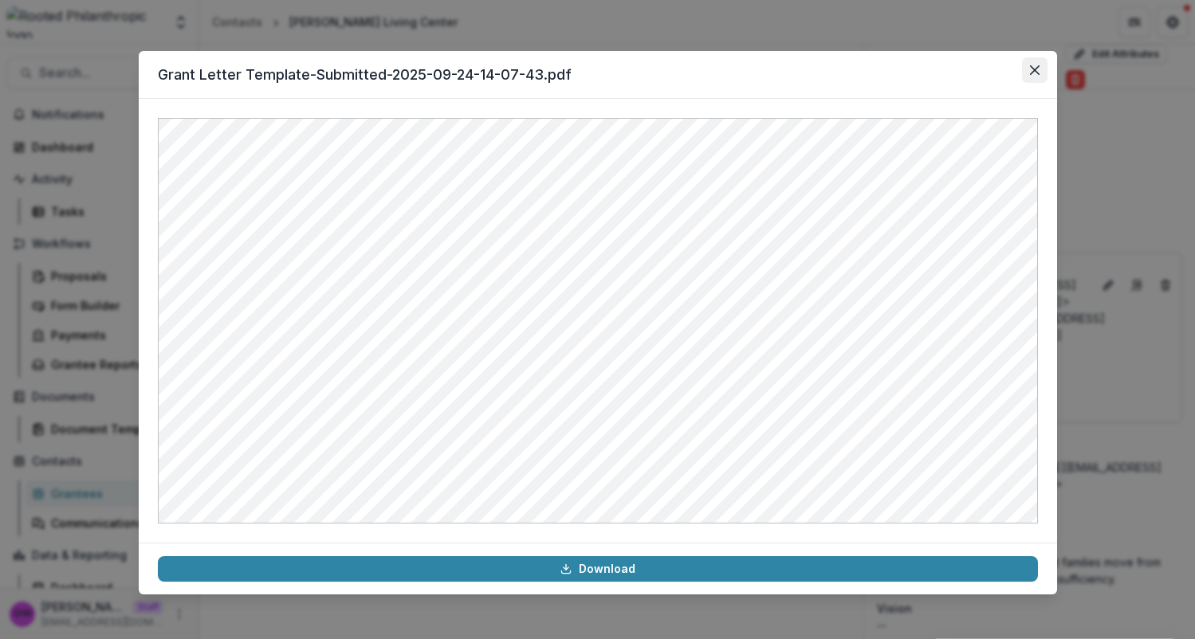
click at [1037, 79] on button "Close" at bounding box center [1035, 70] width 26 height 26
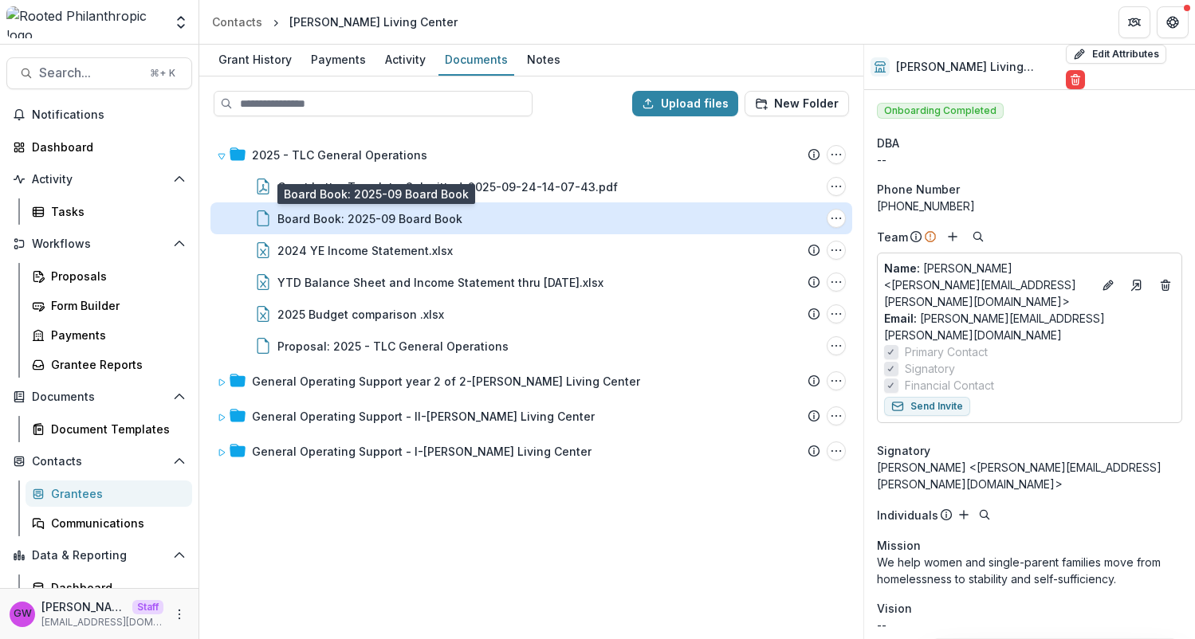
click at [371, 224] on div "Board Book: 2025-09 Board Book" at bounding box center [369, 219] width 185 height 17
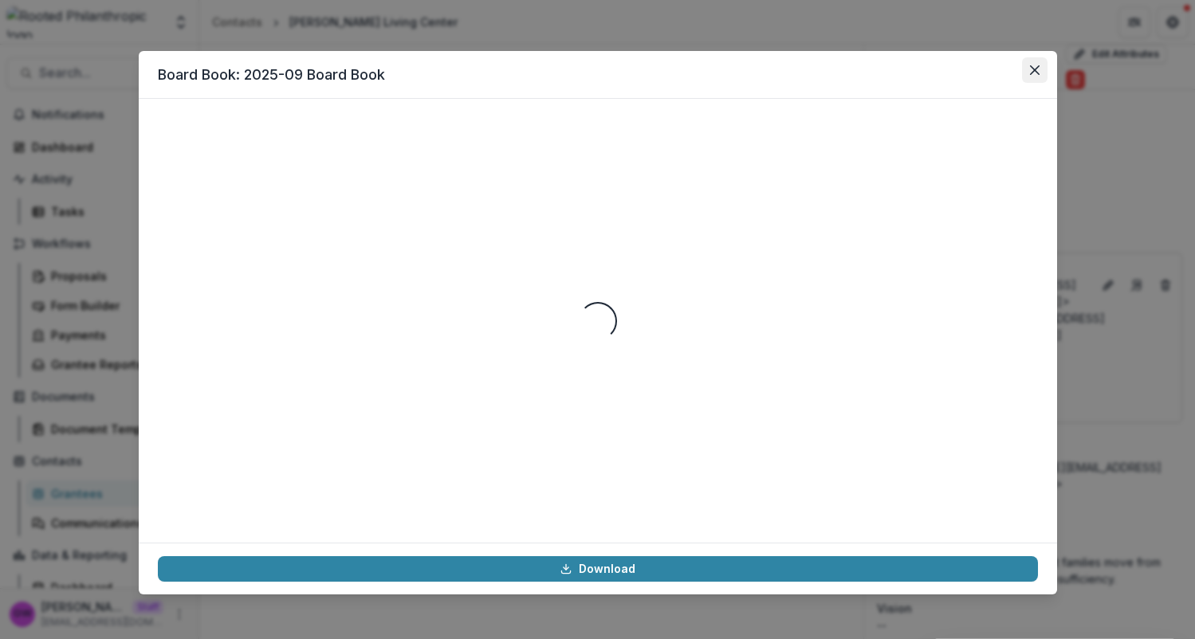
click at [1037, 69] on icon "Close" at bounding box center [1035, 70] width 10 height 10
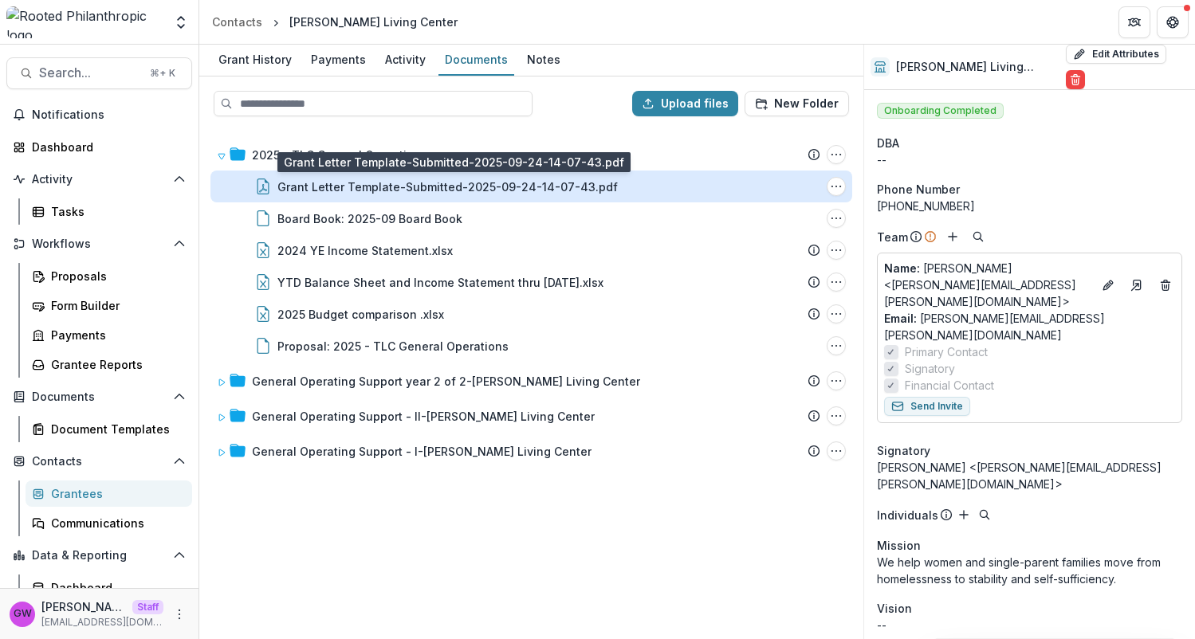
click at [387, 179] on div "Grant Letter Template-Submitted-2025-09-24-14-07-43.pdf" at bounding box center [447, 187] width 340 height 17
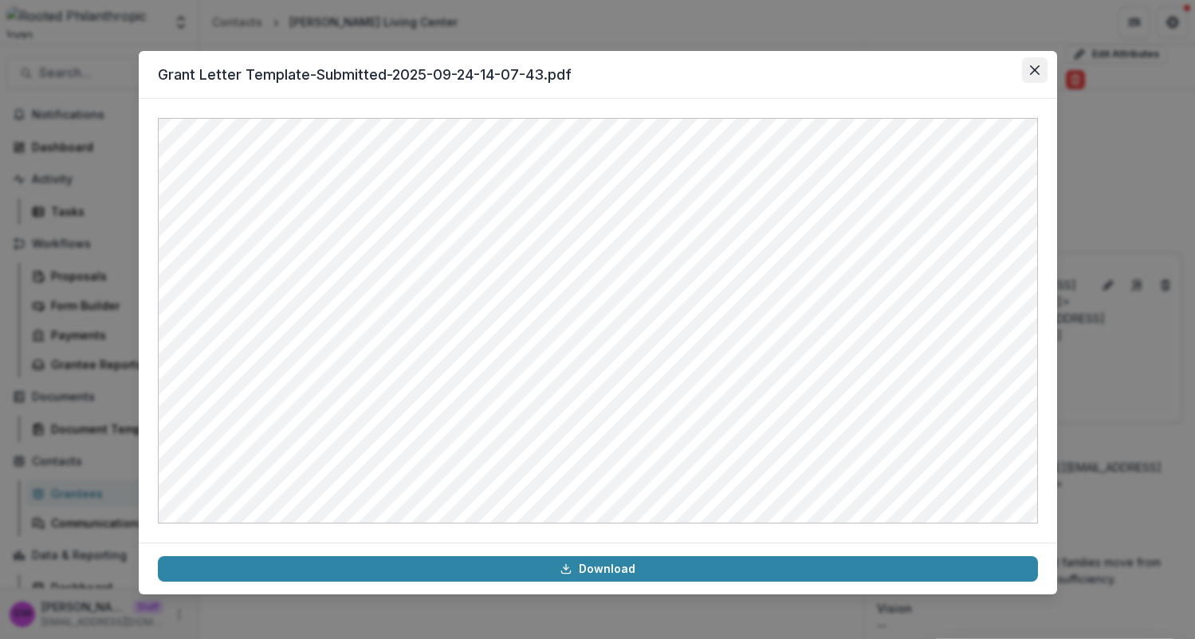
click at [1034, 75] on button "Close" at bounding box center [1035, 70] width 26 height 26
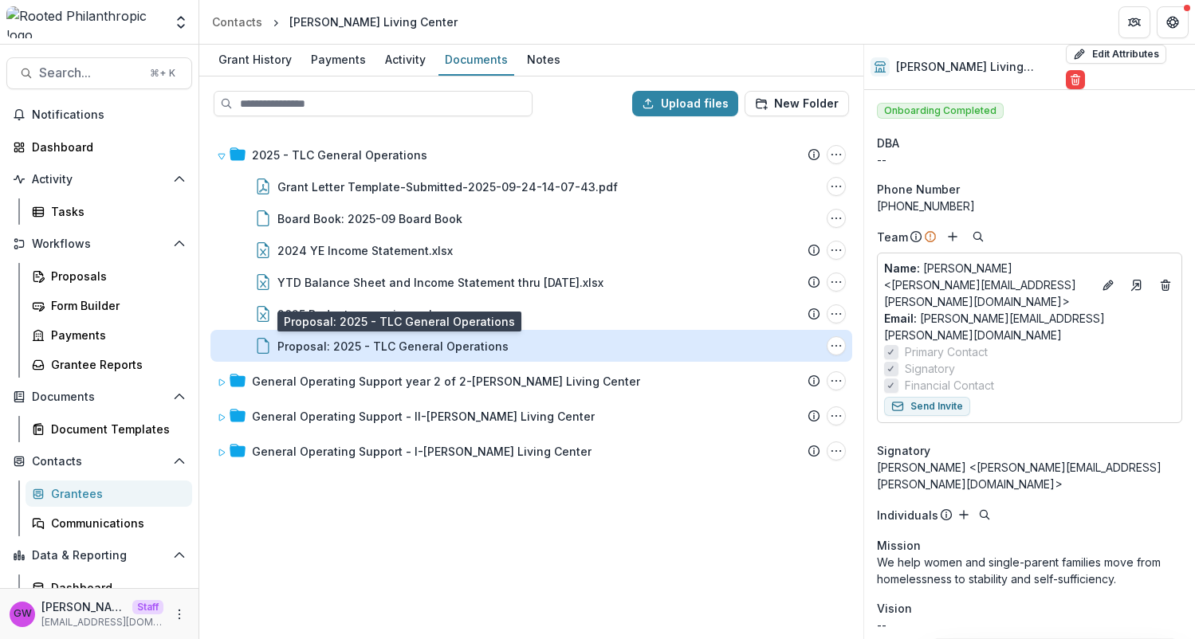
click at [396, 349] on div "Proposal: 2025 - TLC General Operations" at bounding box center [392, 346] width 231 height 17
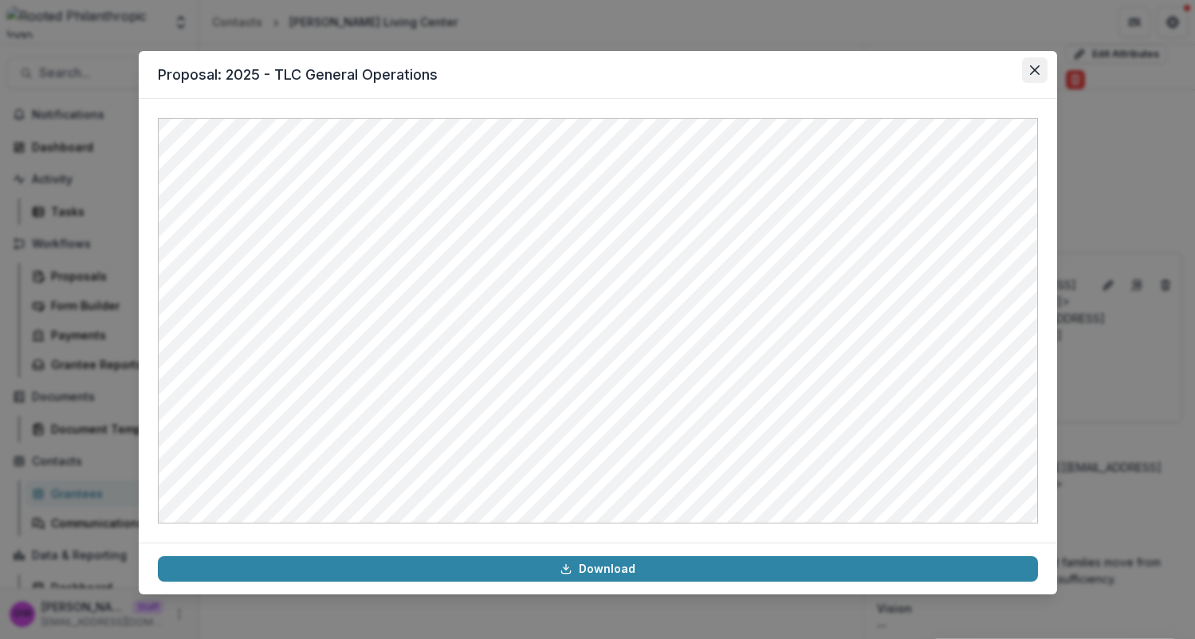
click at [1039, 69] on button "Close" at bounding box center [1035, 70] width 26 height 26
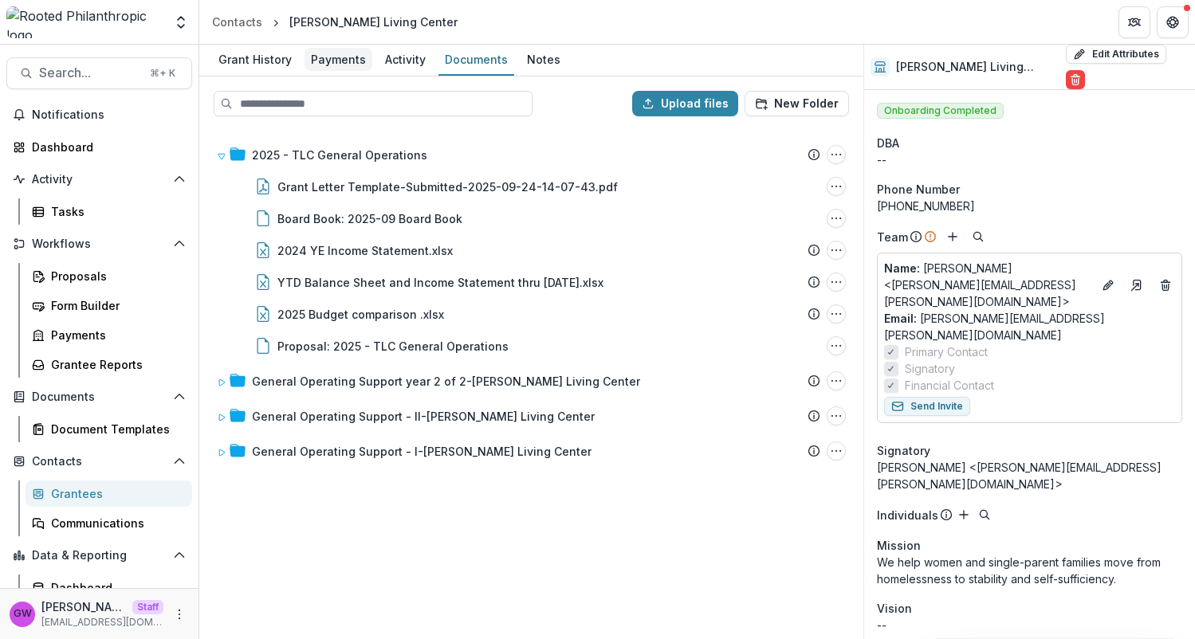
click at [277, 53] on div "Grant History" at bounding box center [255, 59] width 86 height 23
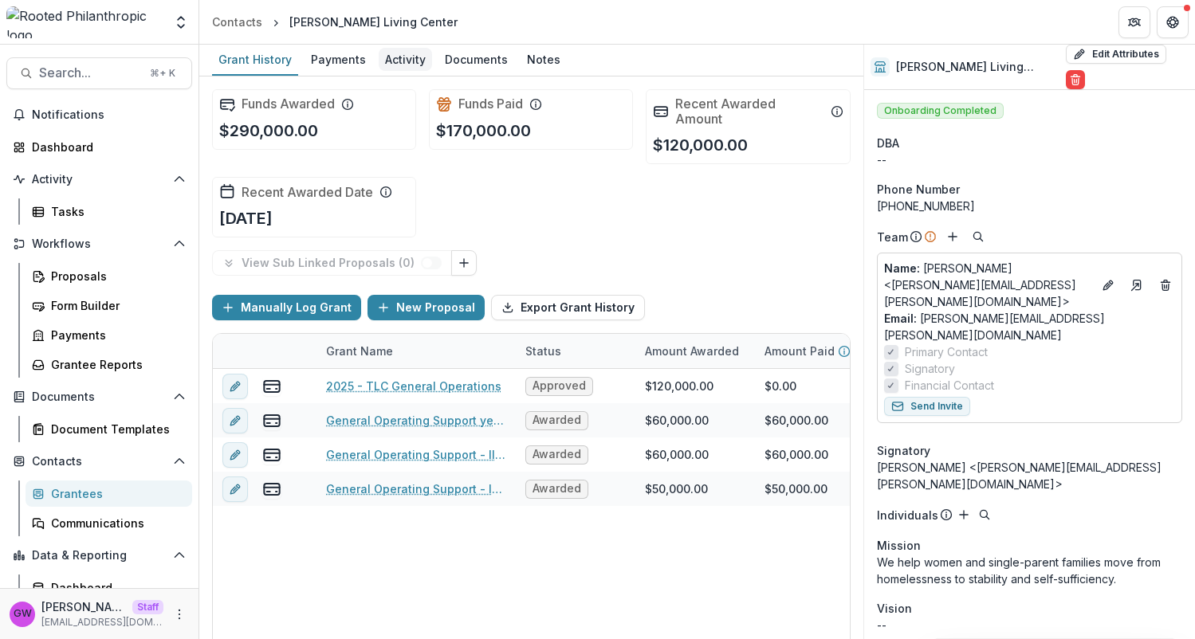
click at [423, 56] on div "Activity" at bounding box center [405, 59] width 53 height 23
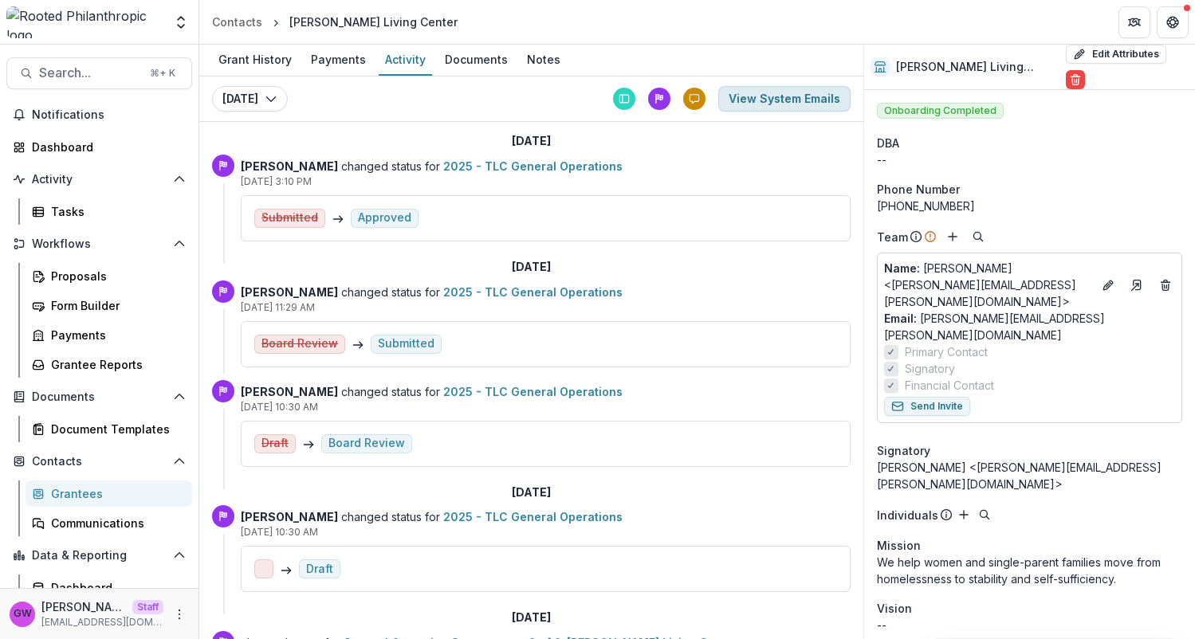
click at [785, 86] on button "View System Emails" at bounding box center [784, 99] width 132 height 26
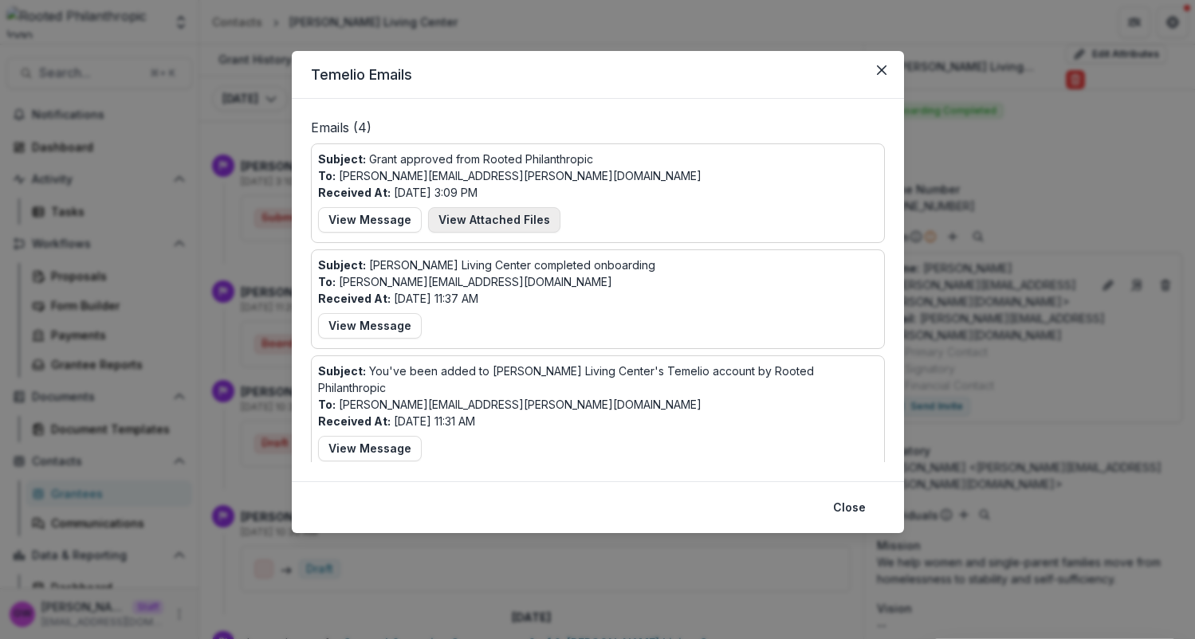
click at [464, 223] on button "View Attached Files" at bounding box center [494, 220] width 132 height 26
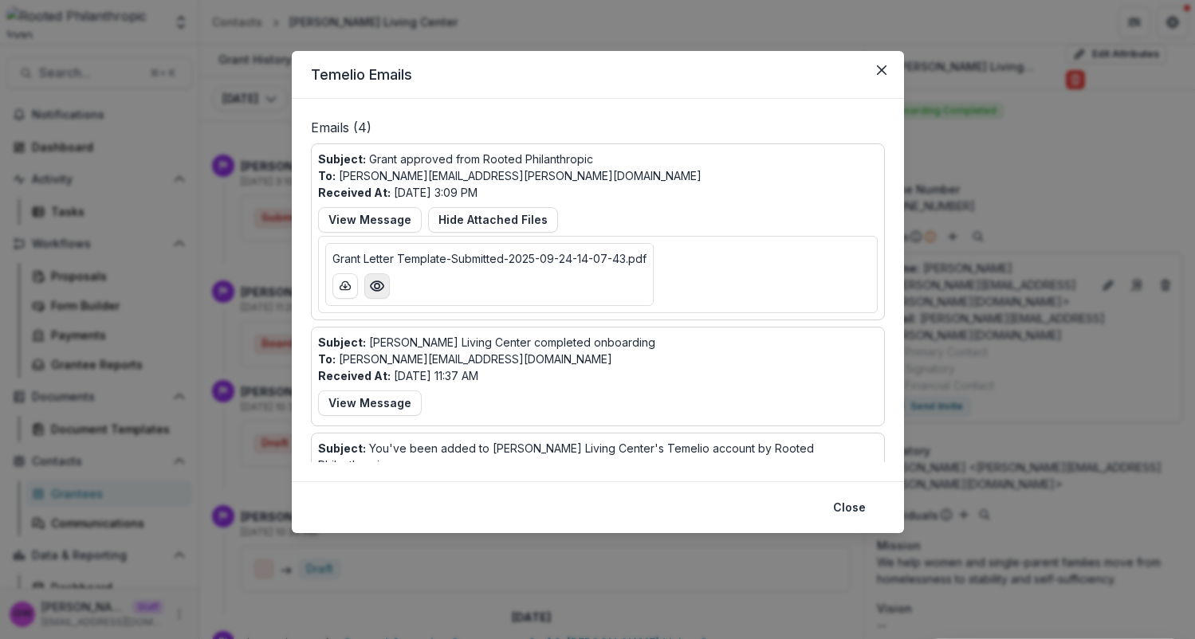
click at [373, 290] on icon "Preview Grant Letter Template-Submitted-2025-09-24-14-07-43.pdf" at bounding box center [376, 286] width 13 height 10
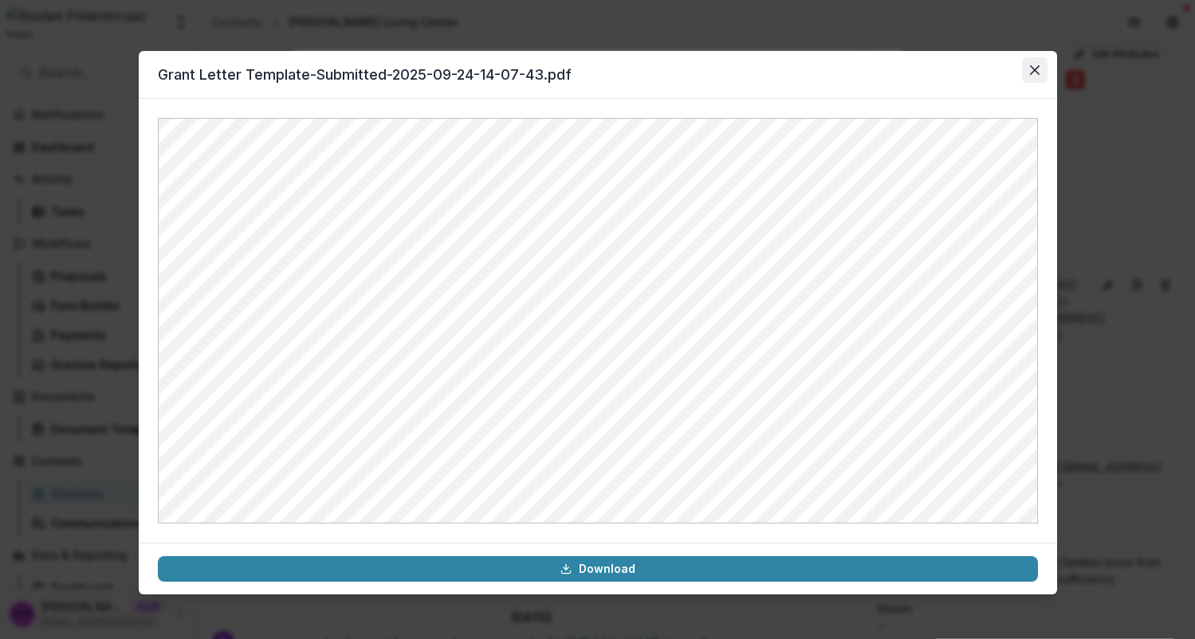
click at [1043, 71] on button "Close" at bounding box center [1035, 70] width 26 height 26
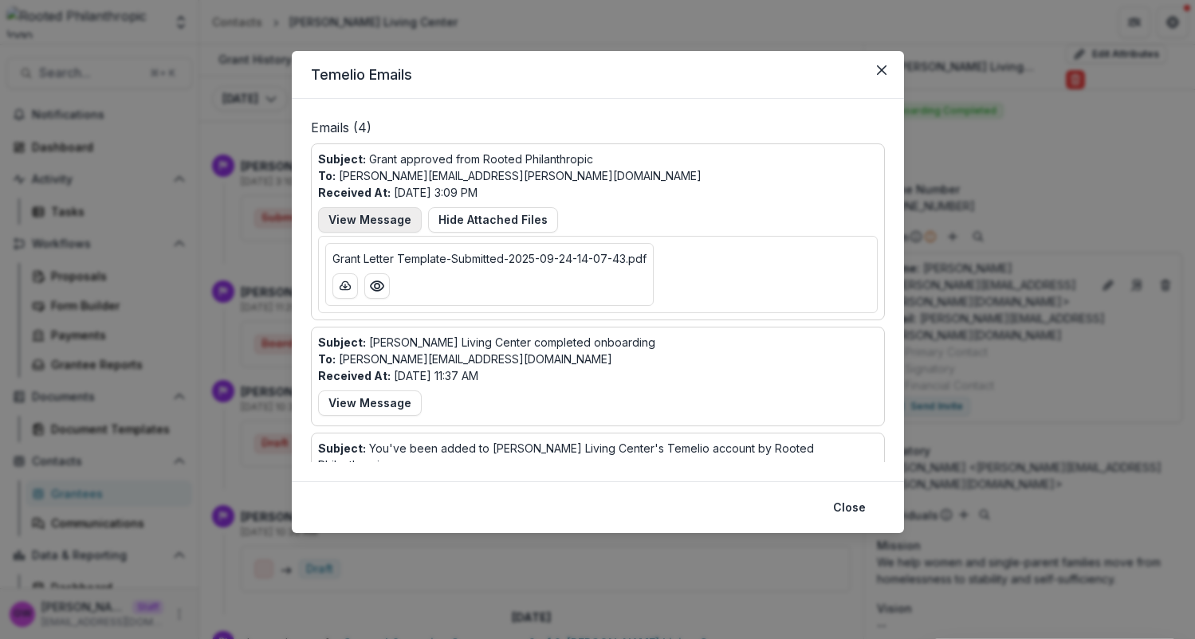
click at [384, 222] on button "View Message" at bounding box center [370, 220] width 104 height 26
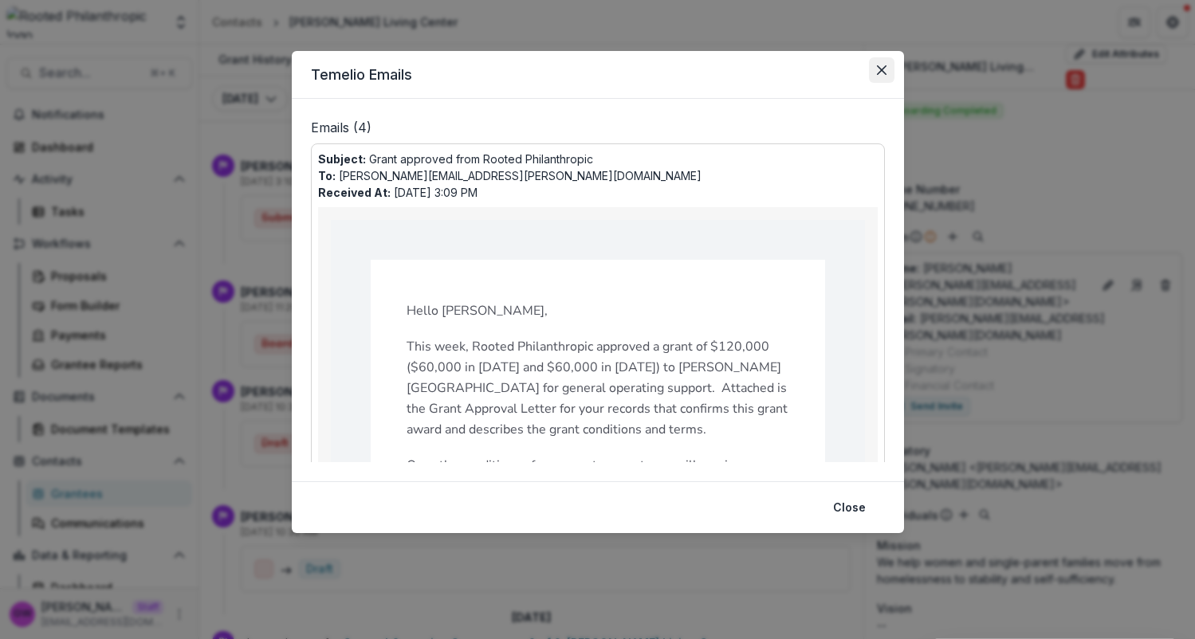
click at [882, 66] on icon "Close" at bounding box center [882, 70] width 10 height 10
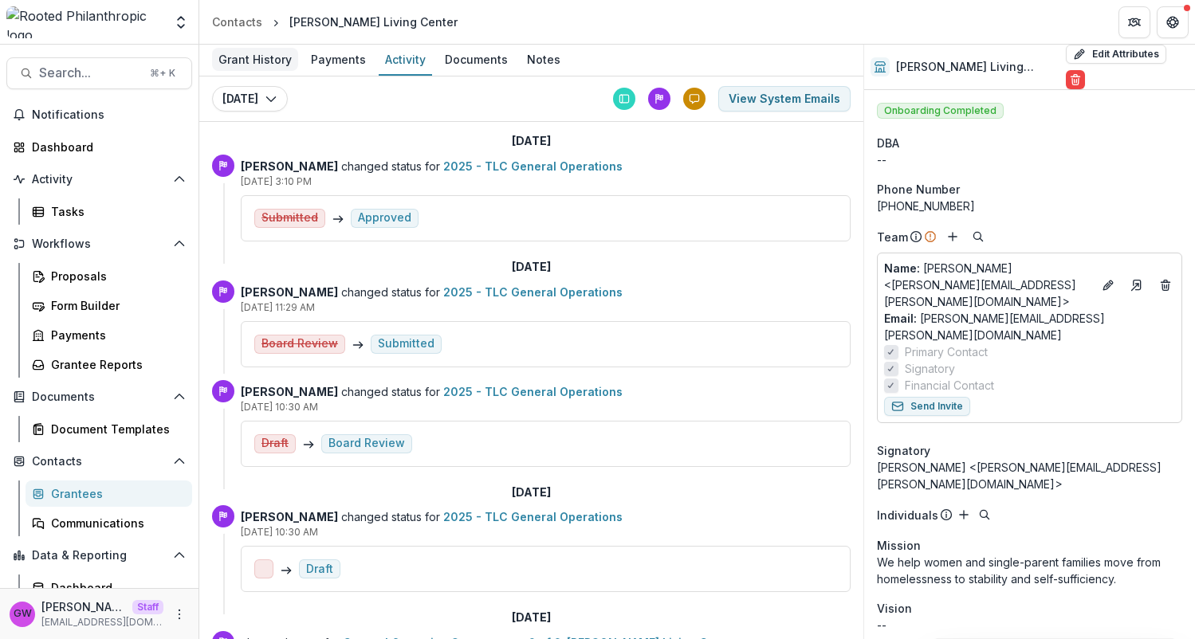
click at [250, 64] on div "Grant History" at bounding box center [255, 59] width 86 height 23
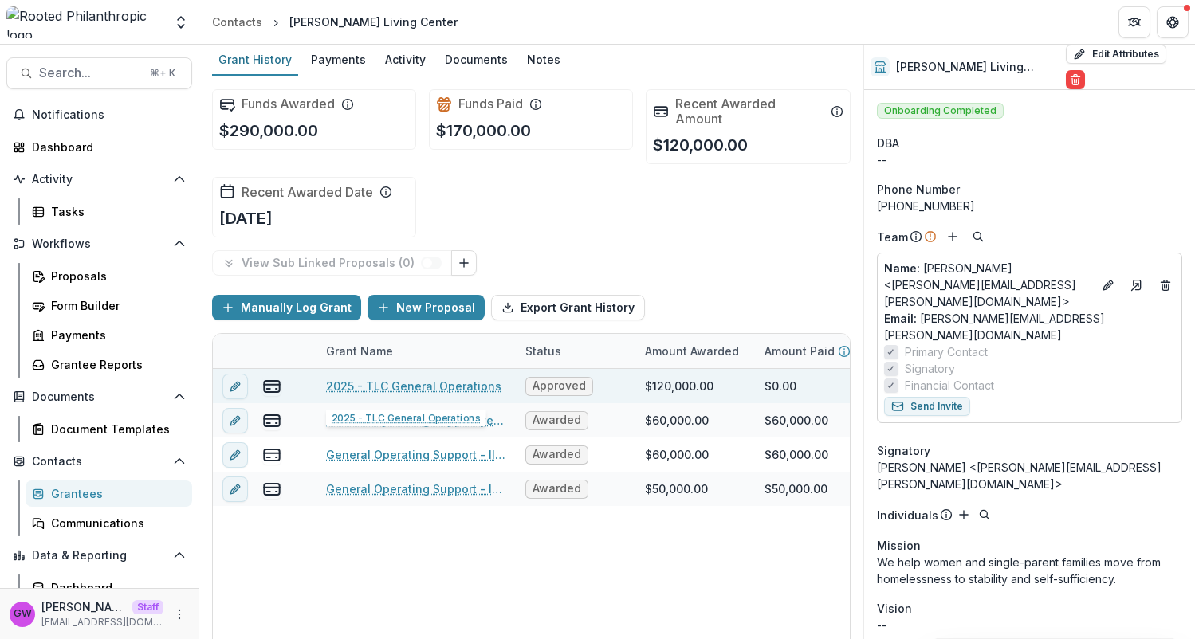
click at [415, 385] on link "2025 - TLC General Operations" at bounding box center [413, 386] width 175 height 17
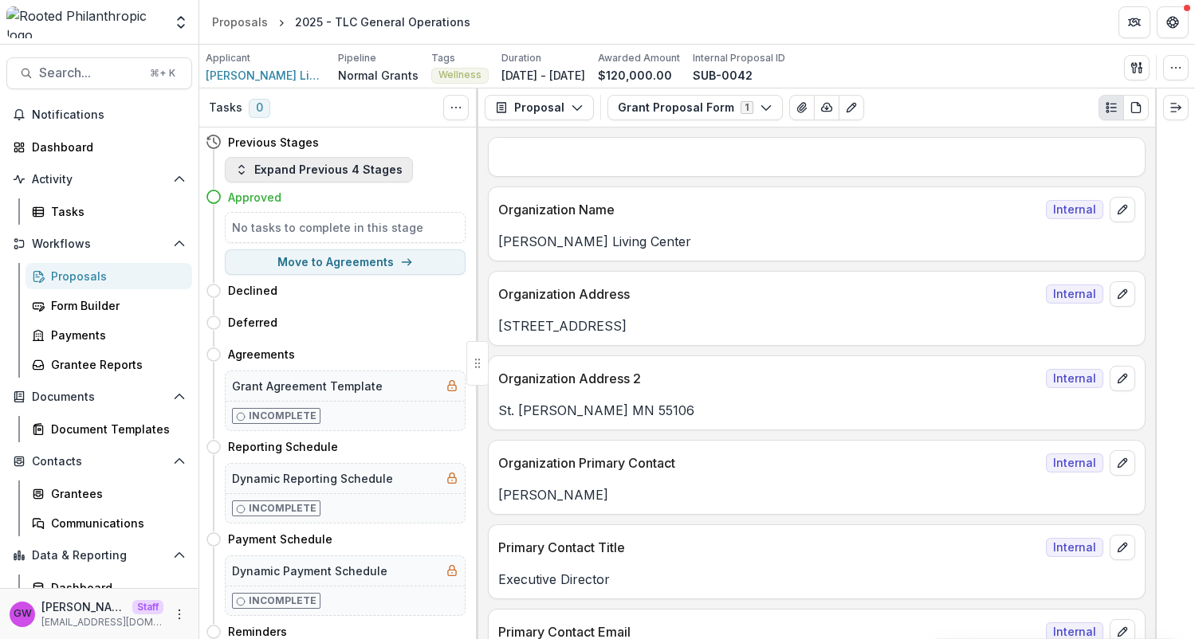
click at [270, 168] on button "Expand Previous 4 Stages" at bounding box center [319, 170] width 188 height 26
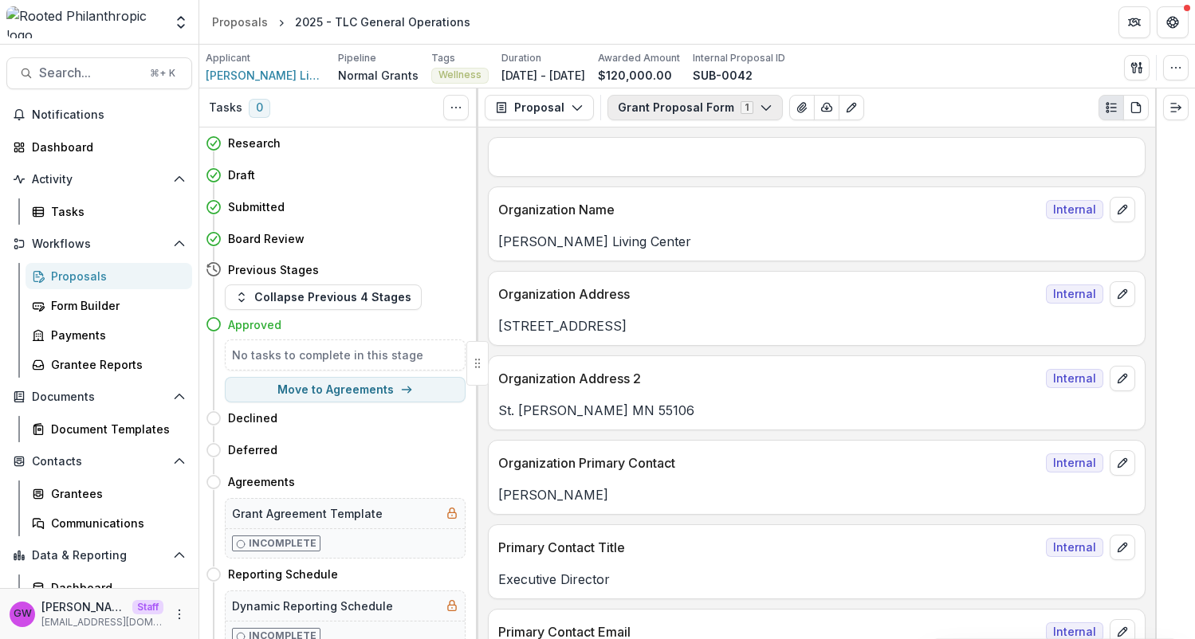
click at [679, 108] on button "Grant Proposal Form 1" at bounding box center [695, 108] width 175 height 26
click at [571, 110] on icon "button" at bounding box center [577, 107] width 13 height 13
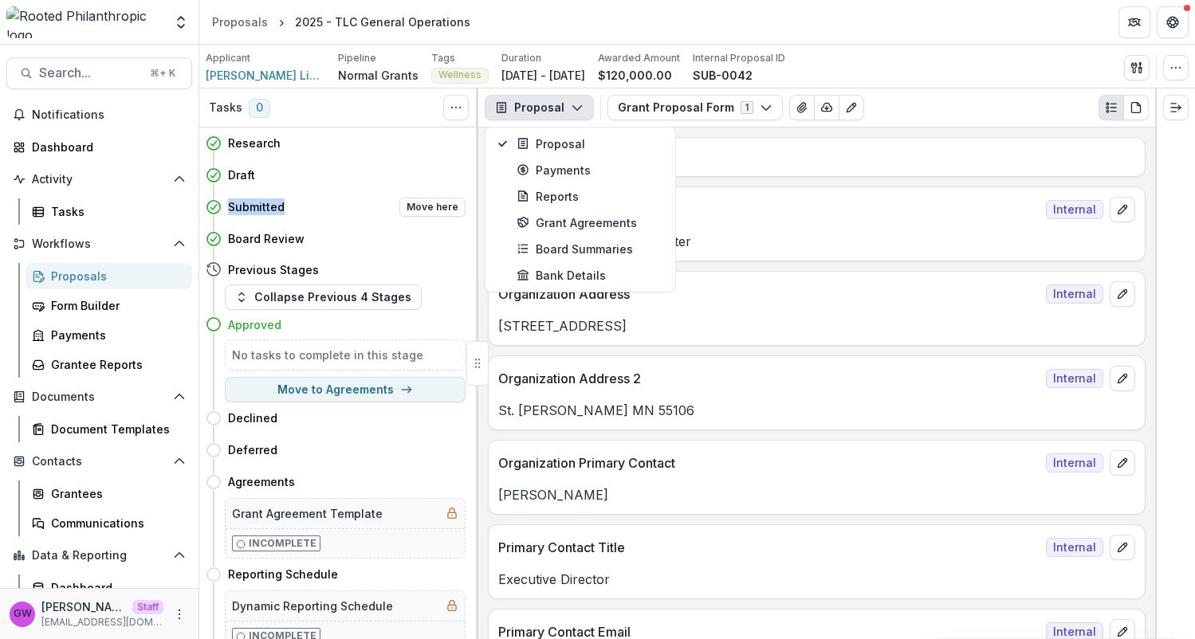
click at [297, 203] on div "Submitted Move here" at bounding box center [347, 207] width 238 height 19
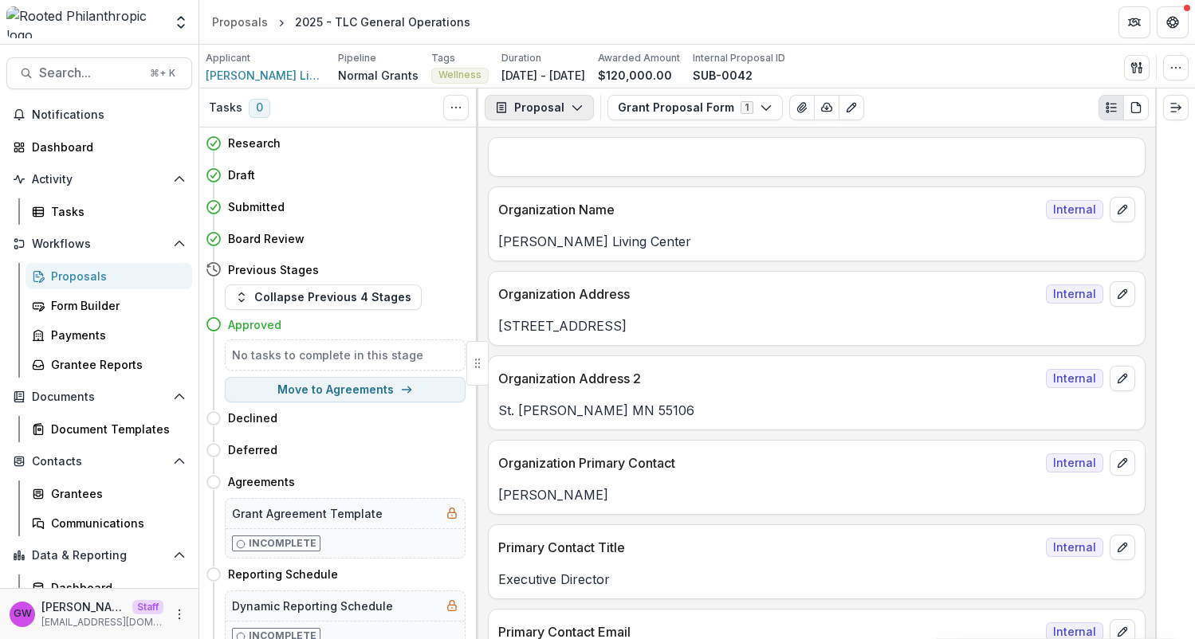
click at [536, 113] on button "Proposal" at bounding box center [539, 108] width 109 height 26
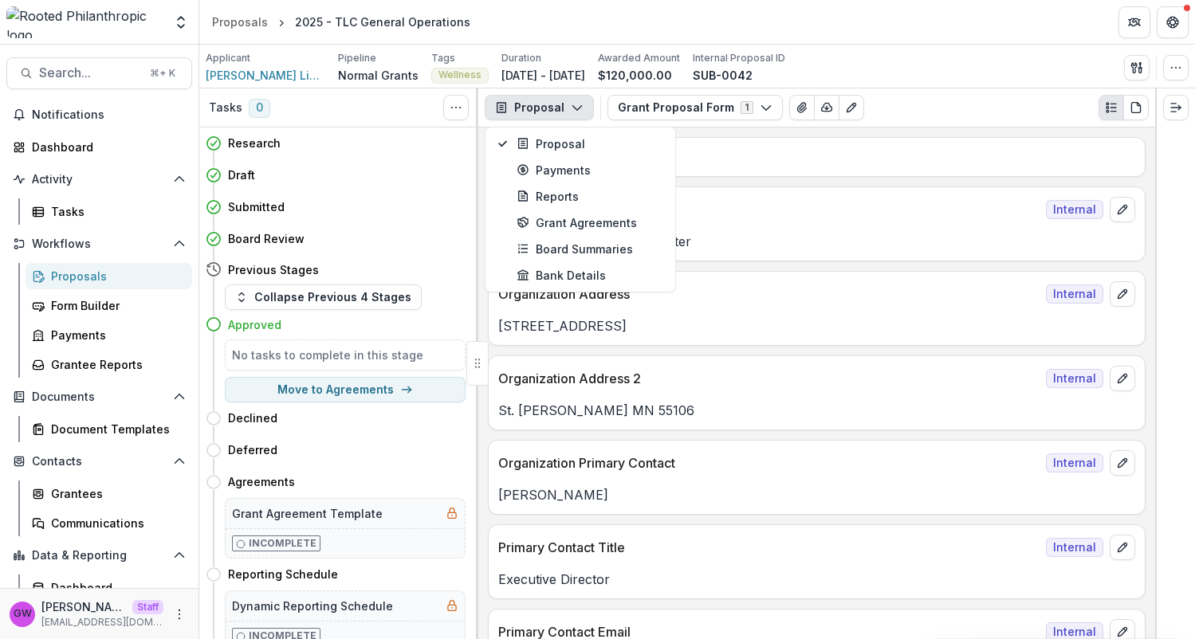
click at [478, 144] on div "Text Block Internal Organization Name Internal Theresa Living Center Organizati…" at bounding box center [816, 384] width 677 height 512
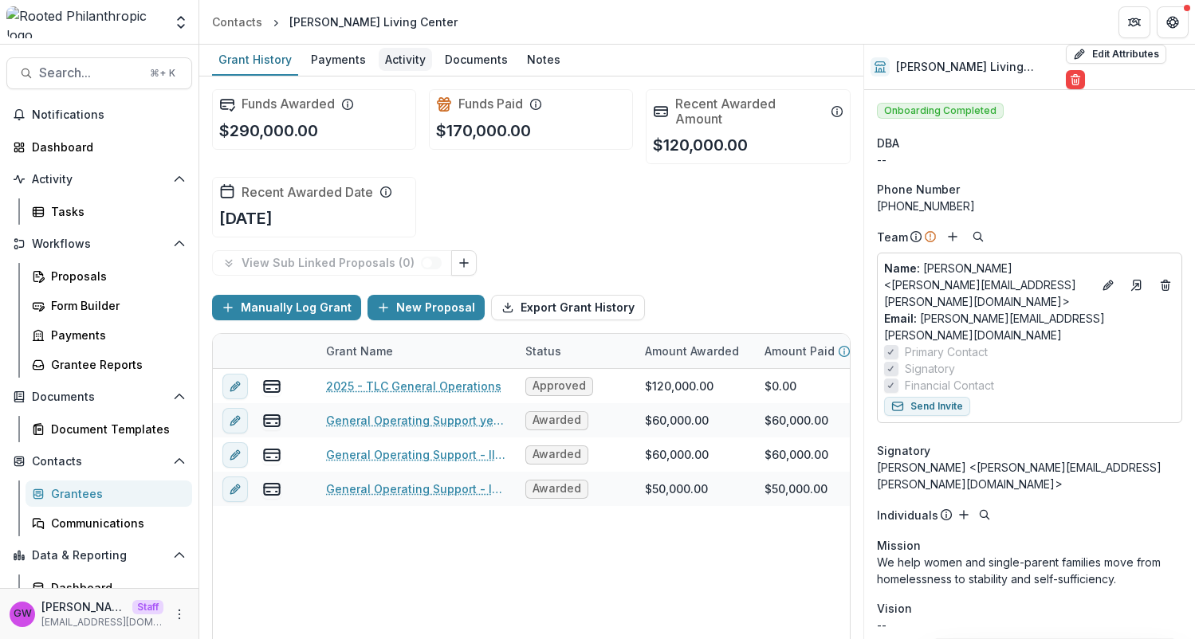
click at [418, 58] on div "Activity" at bounding box center [405, 59] width 53 height 23
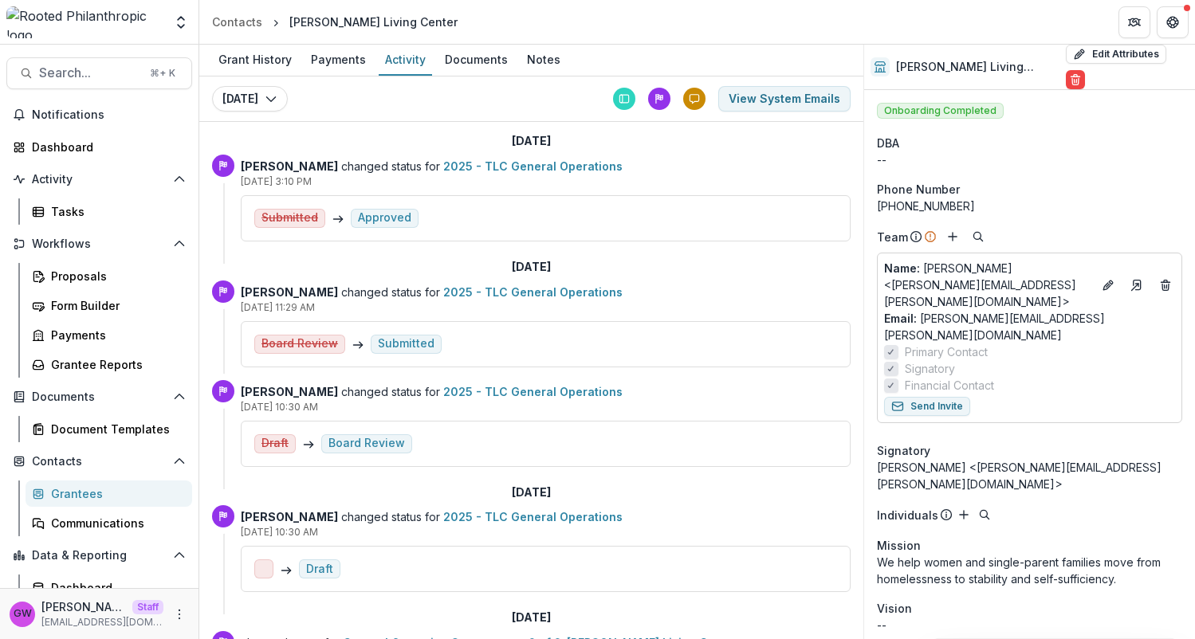
scroll to position [3, 0]
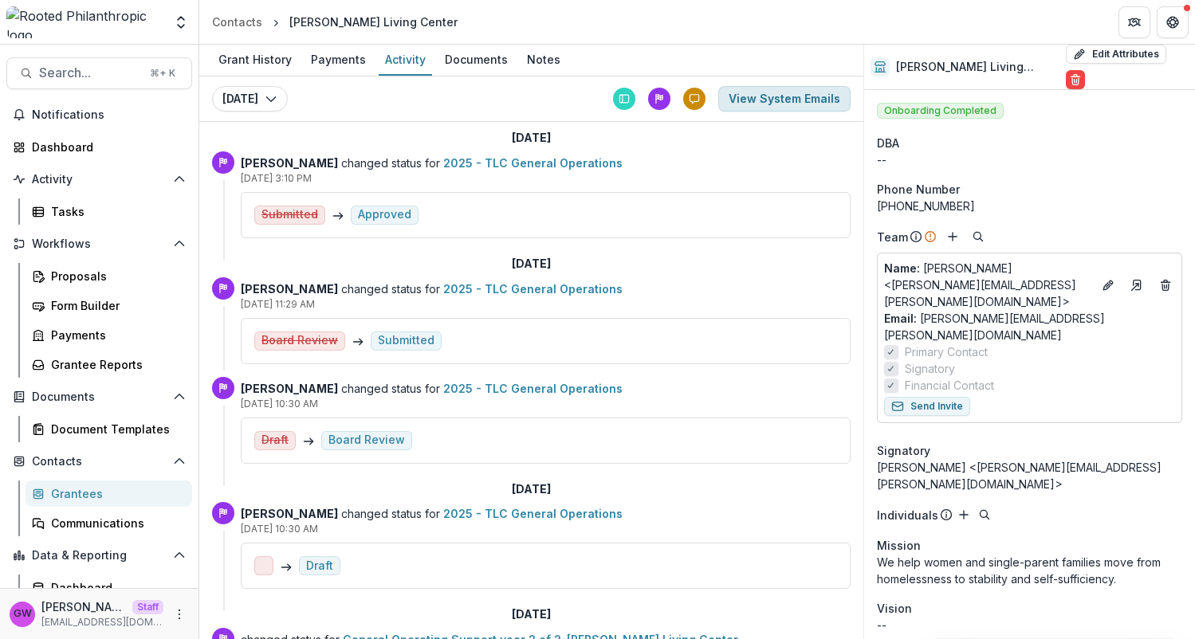
click at [761, 102] on button "View System Emails" at bounding box center [784, 99] width 132 height 26
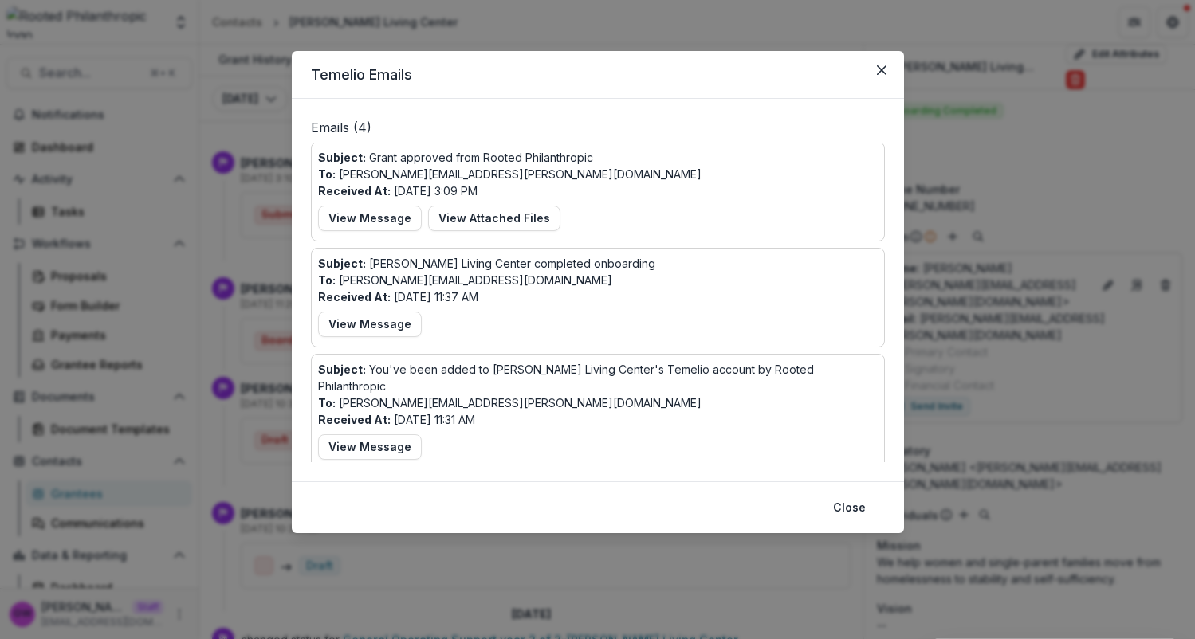
scroll to position [0, 0]
click at [241, 270] on div "Temelio Emails Emails ( 4 ) Subject: Grant approved from Rooted Philanthropic T…" at bounding box center [597, 319] width 1195 height 639
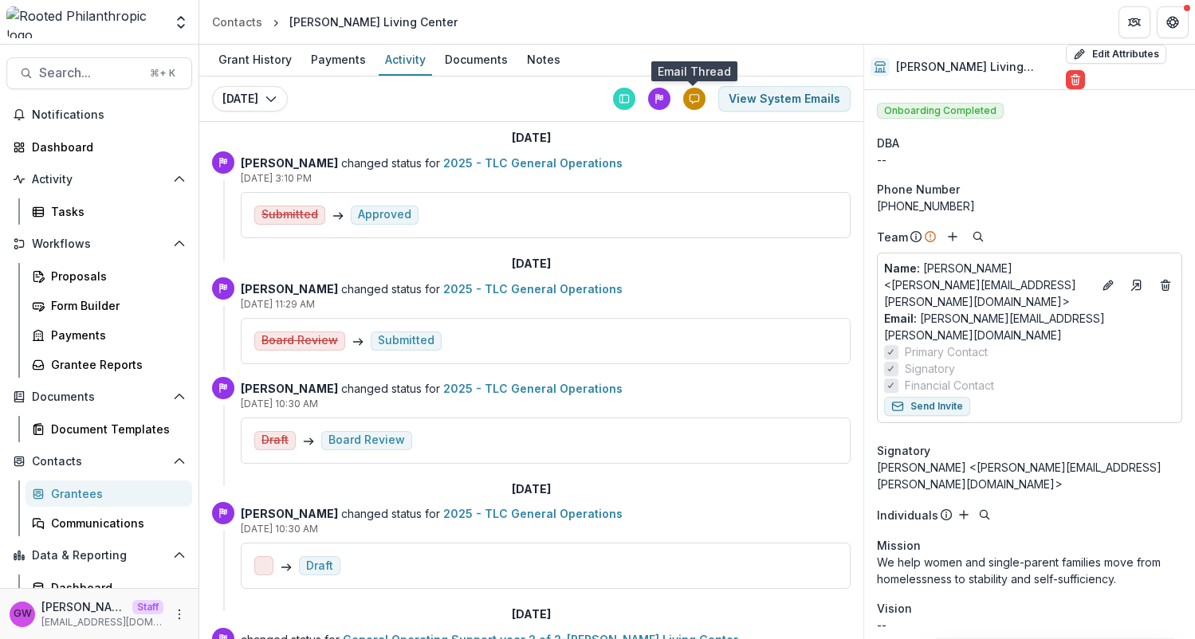
click at [690, 100] on icon at bounding box center [694, 98] width 11 height 11
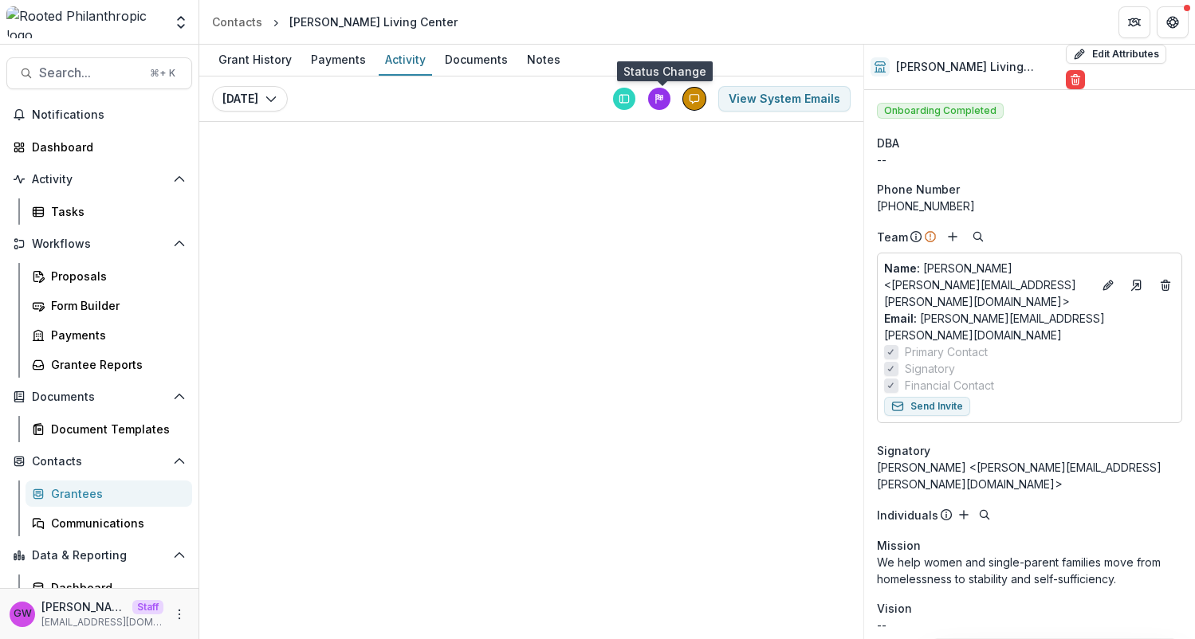
click at [661, 102] on icon at bounding box center [659, 98] width 11 height 11
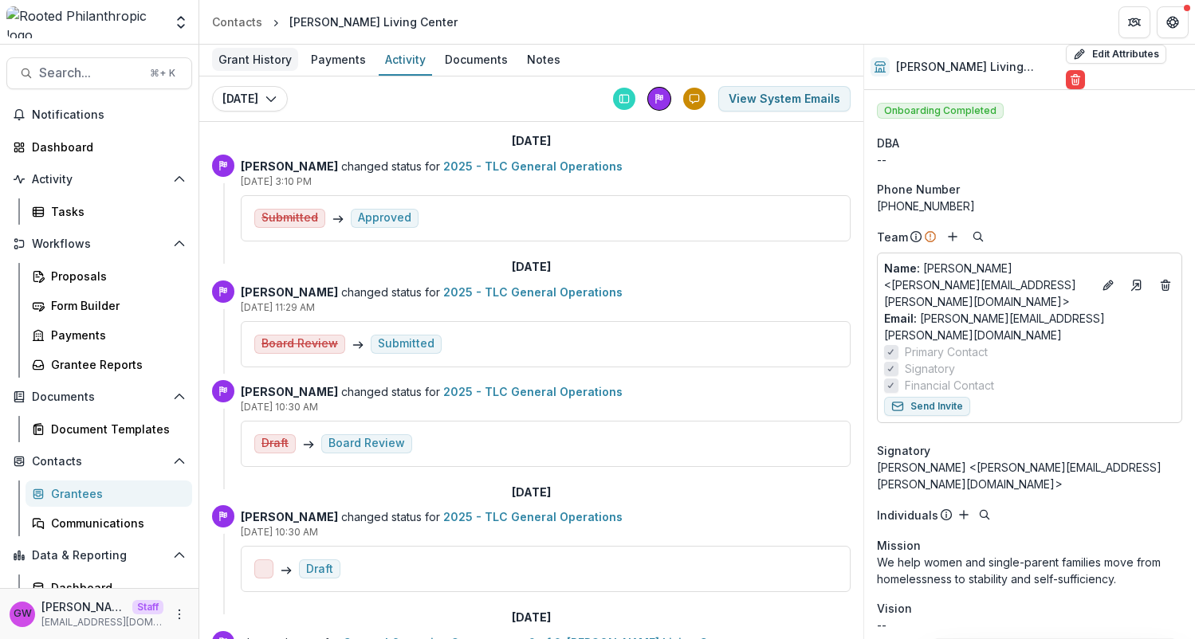
click at [274, 68] on div "Grant History" at bounding box center [255, 59] width 86 height 23
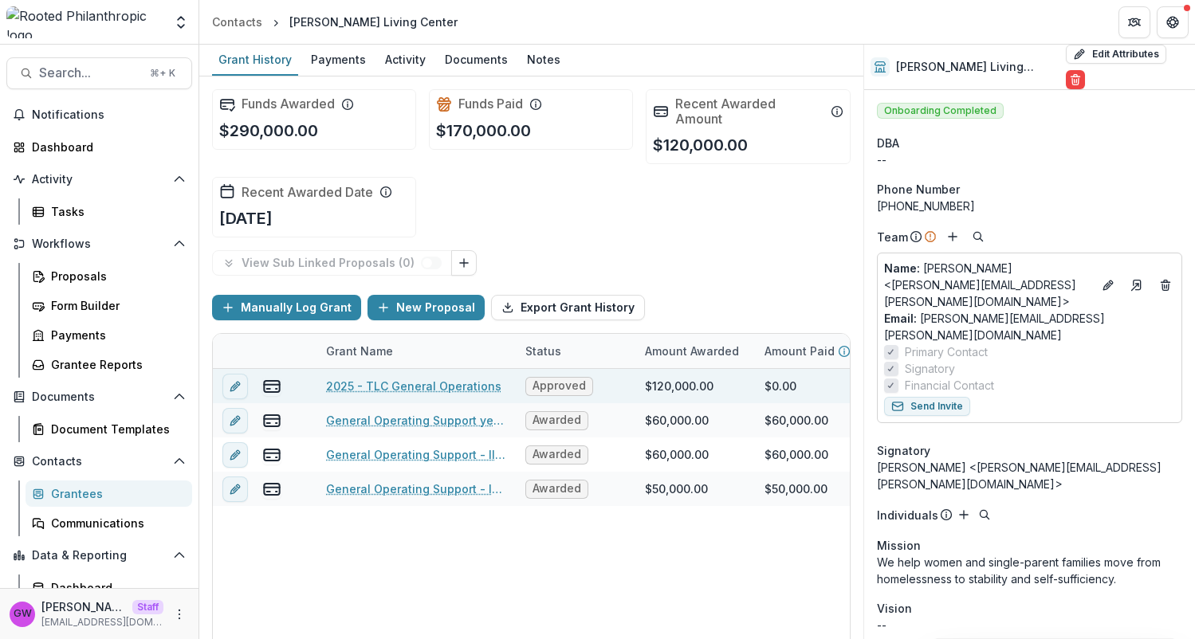
click at [379, 388] on link "2025 - TLC General Operations" at bounding box center [413, 386] width 175 height 17
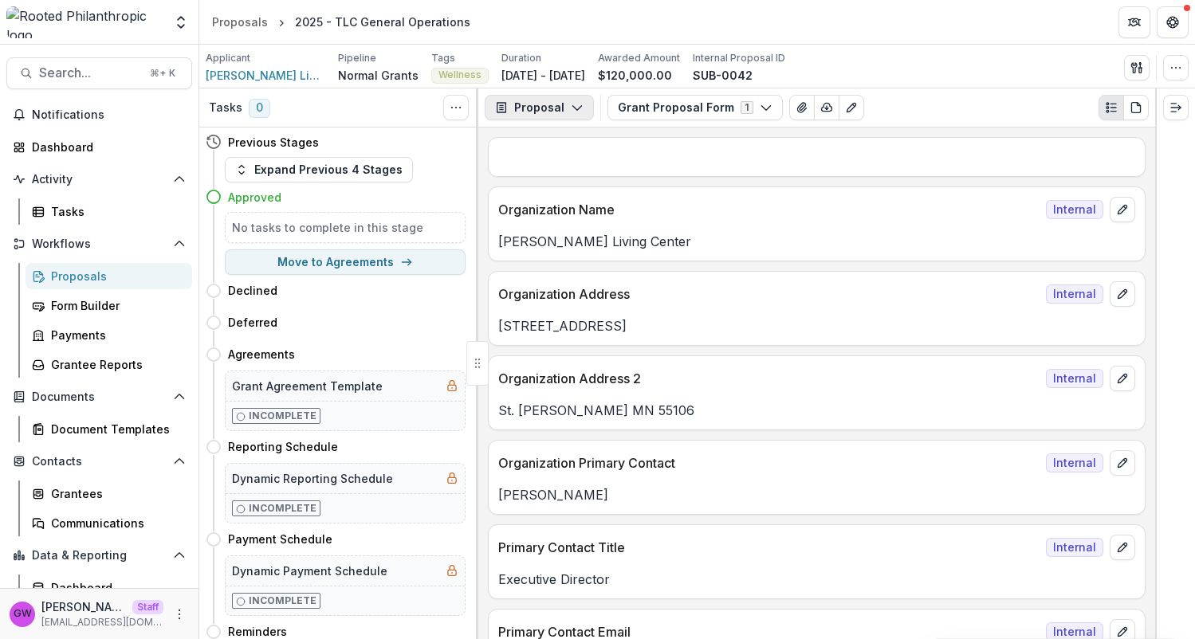
click at [540, 109] on button "Proposal" at bounding box center [539, 108] width 109 height 26
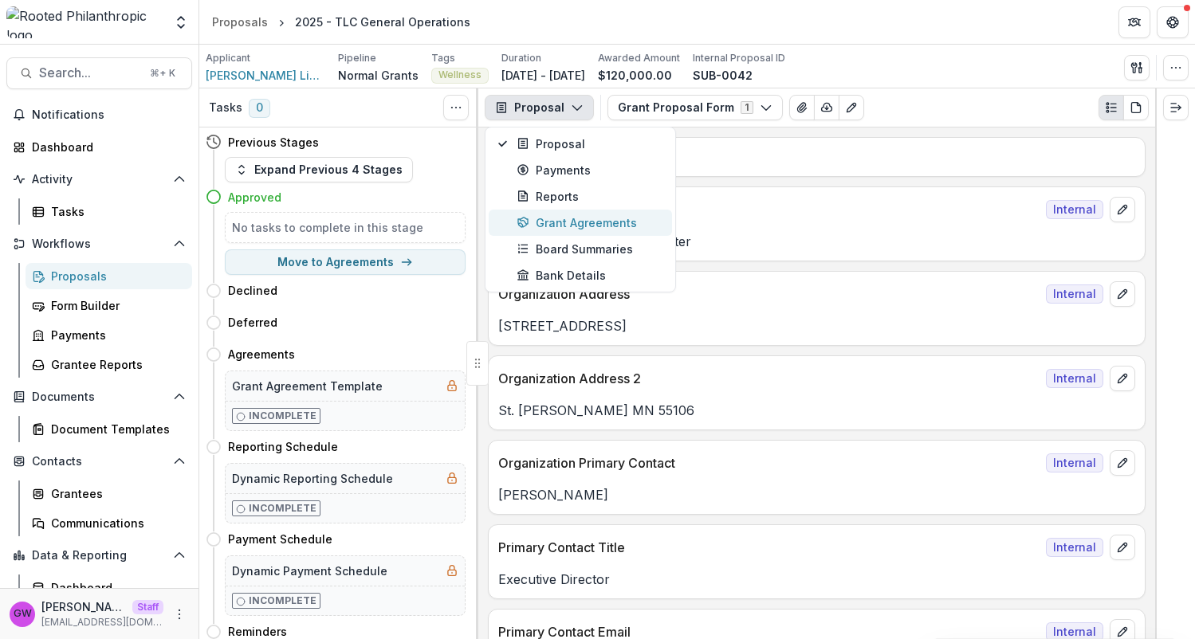
click at [557, 222] on div "Grant Agreements" at bounding box center [590, 222] width 146 height 17
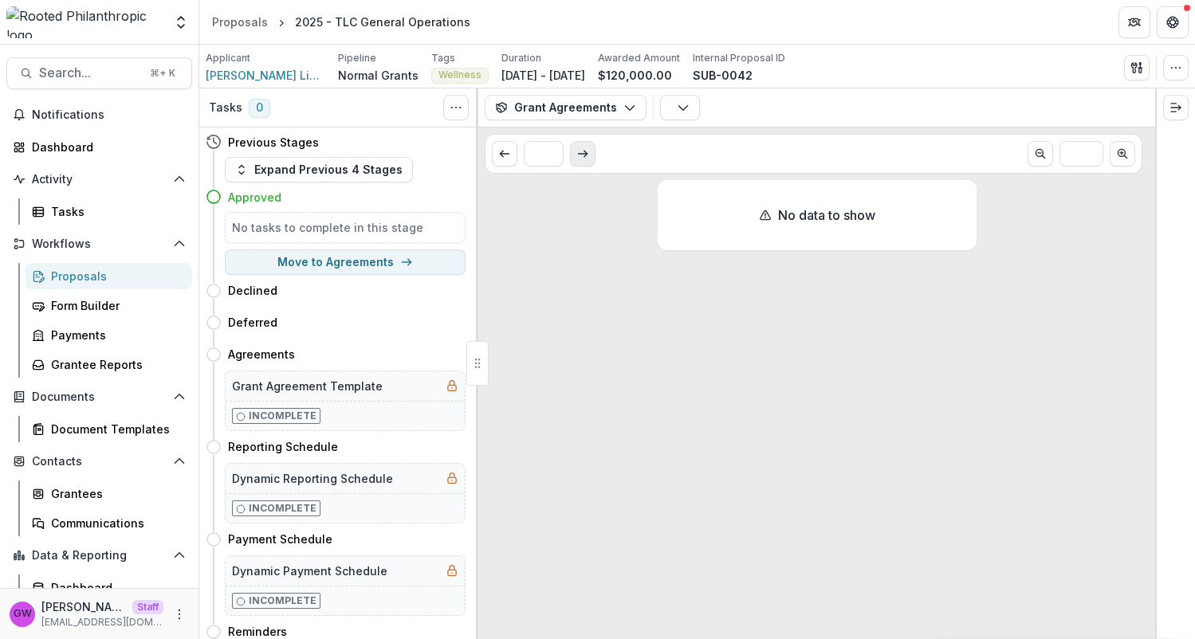
click at [580, 160] on button "Scroll to next page" at bounding box center [583, 154] width 26 height 26
click at [574, 104] on button "Grant Agreements" at bounding box center [566, 108] width 162 height 26
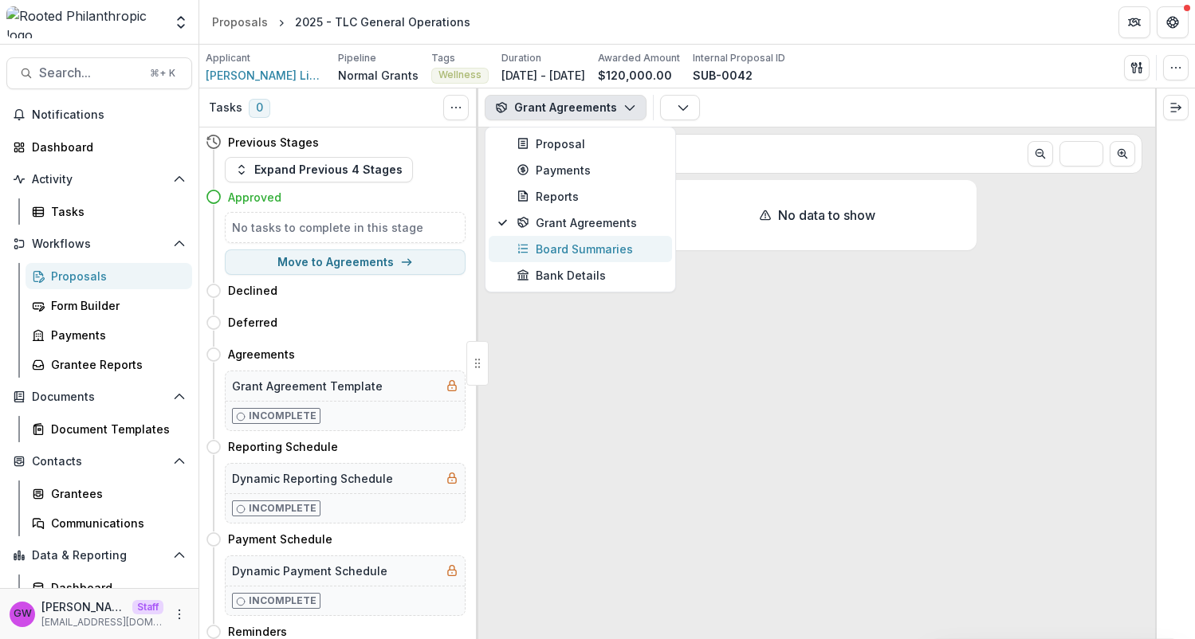
click at [565, 242] on div "Board Summaries" at bounding box center [590, 249] width 146 height 17
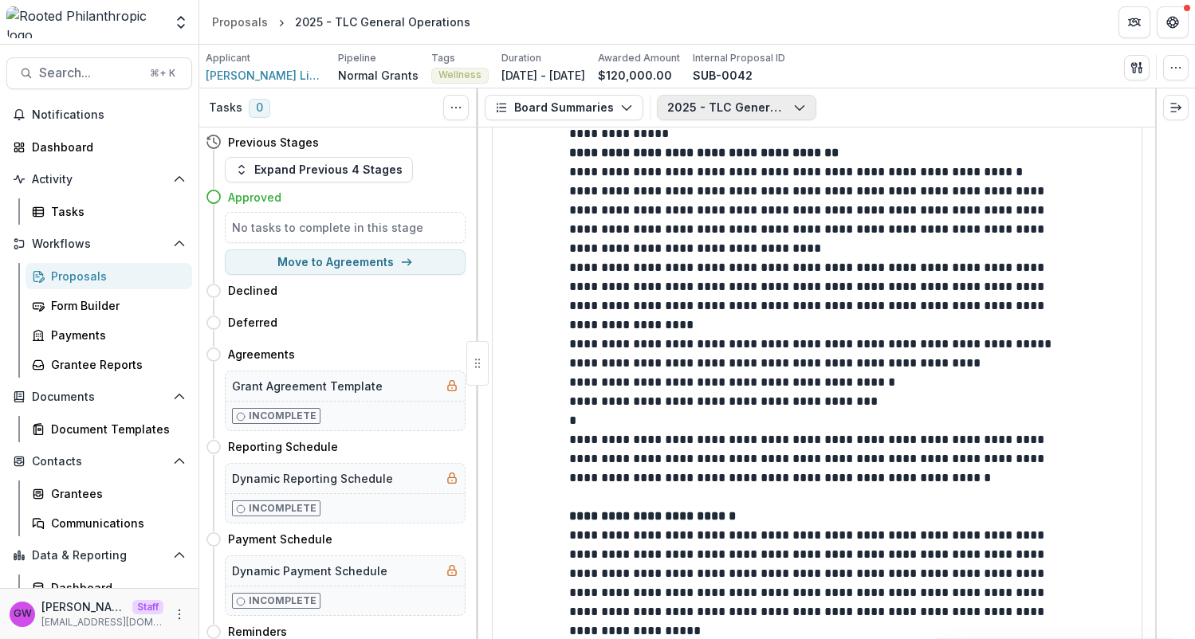
scroll to position [2050, 0]
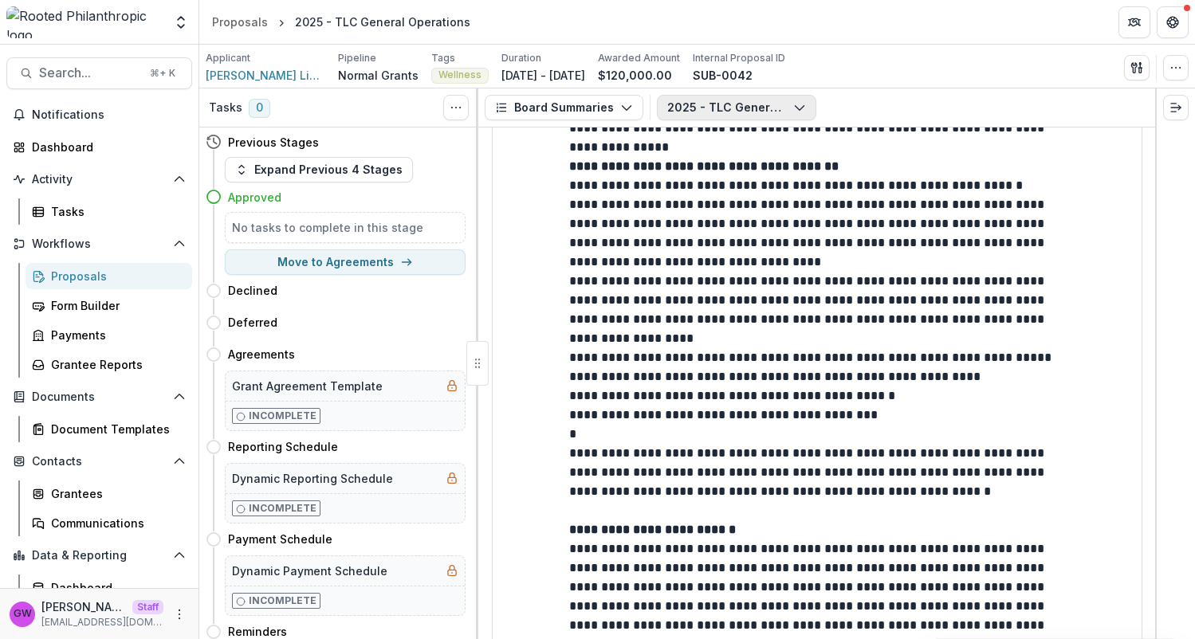
click at [736, 110] on button "2025 - TLC General Operations" at bounding box center [736, 108] width 159 height 26
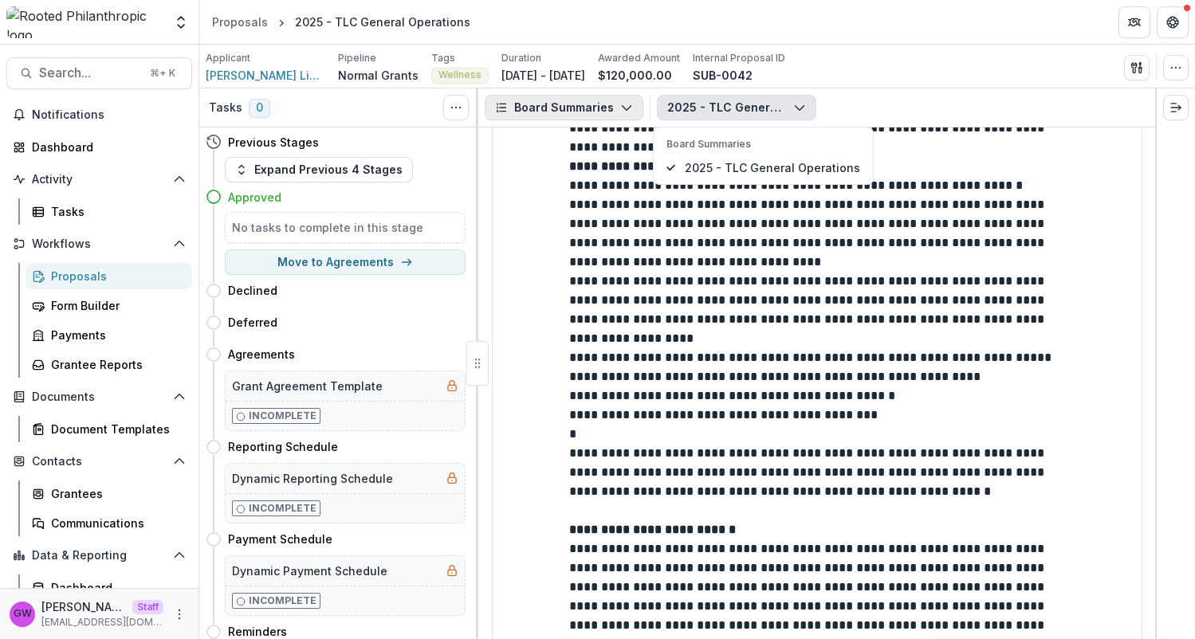
click at [612, 111] on button "Board Summaries" at bounding box center [564, 108] width 159 height 26
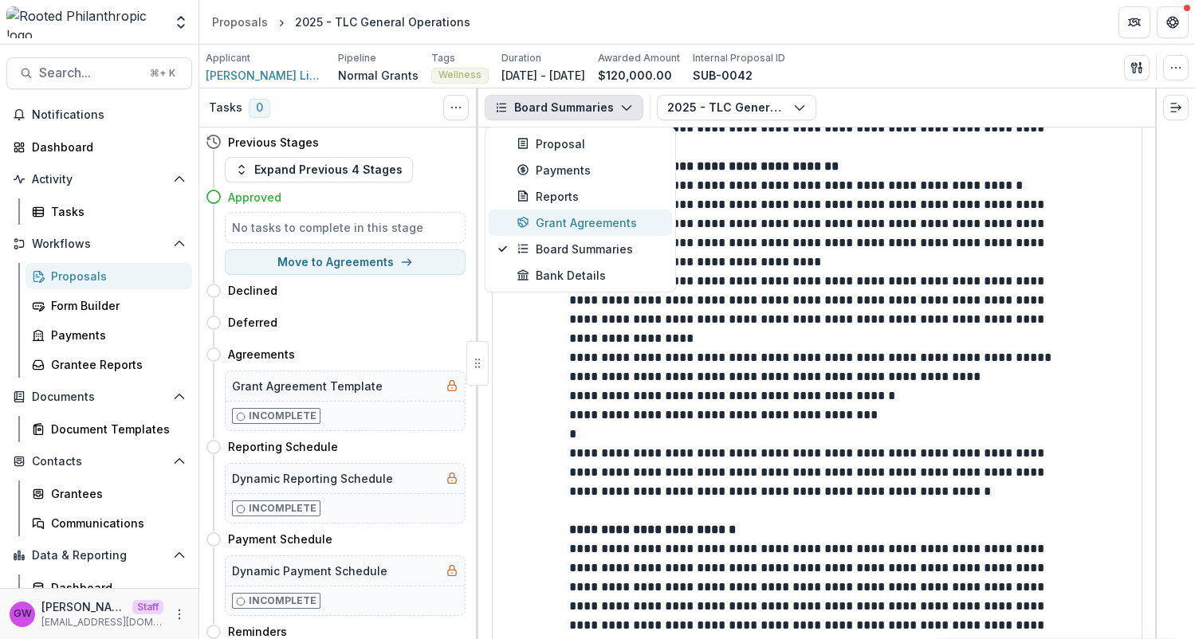
click at [591, 221] on div "Grant Agreements" at bounding box center [590, 222] width 146 height 17
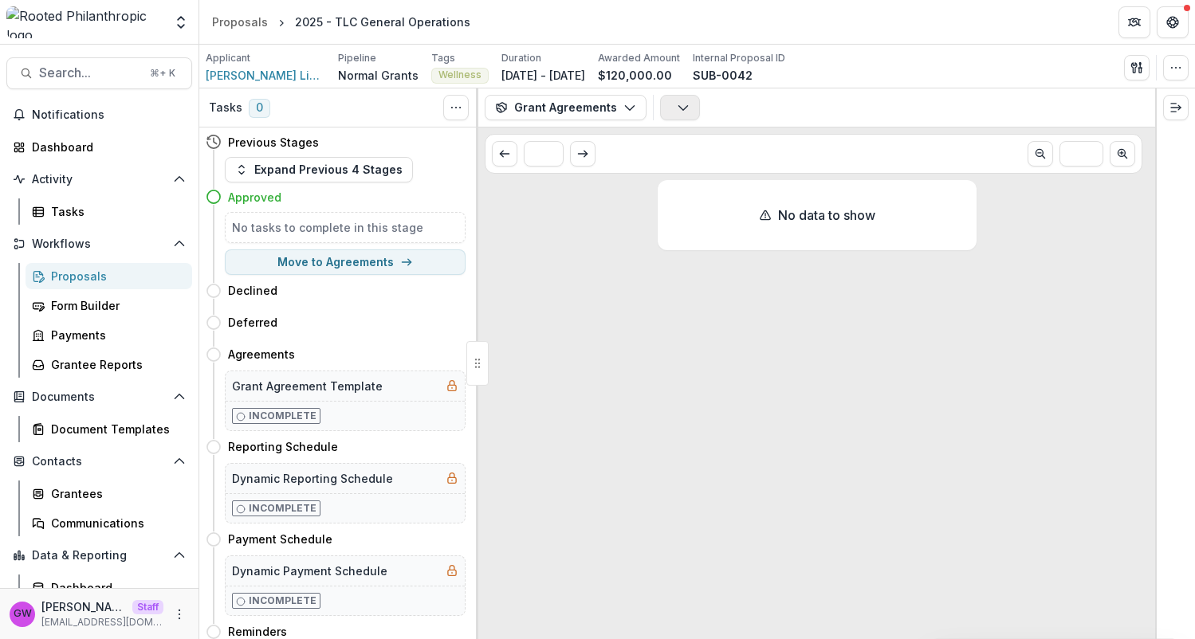
click at [688, 108] on button "button" at bounding box center [680, 108] width 40 height 26
click at [592, 99] on button "Grant Agreements" at bounding box center [566, 108] width 162 height 26
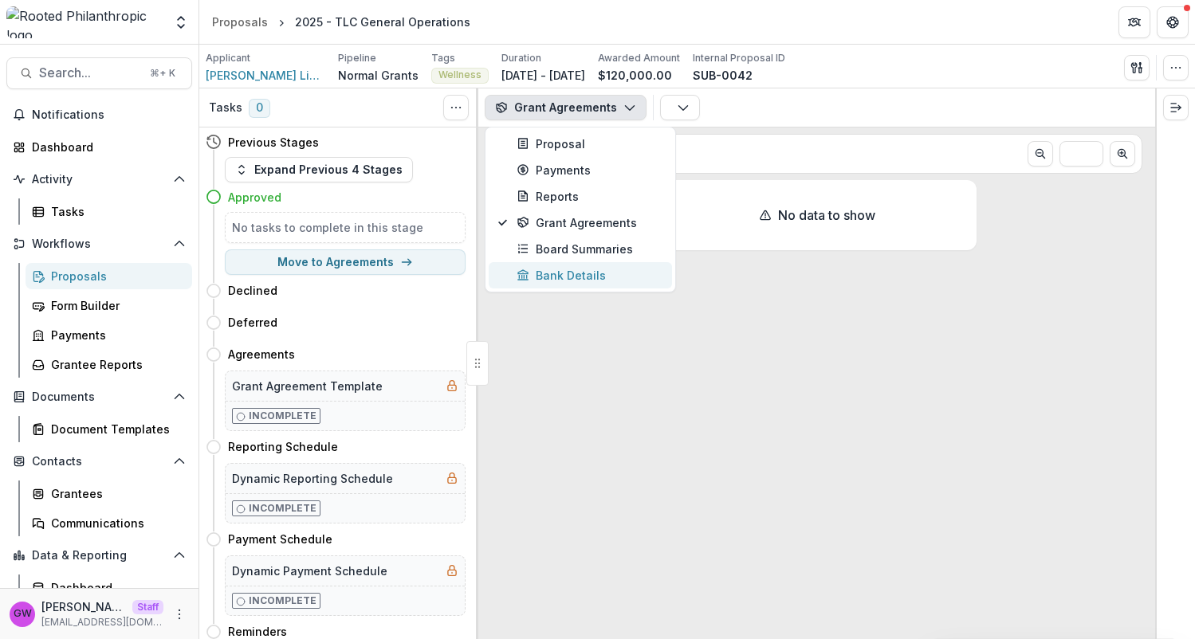
click at [552, 267] on div "Bank Details" at bounding box center [590, 275] width 146 height 17
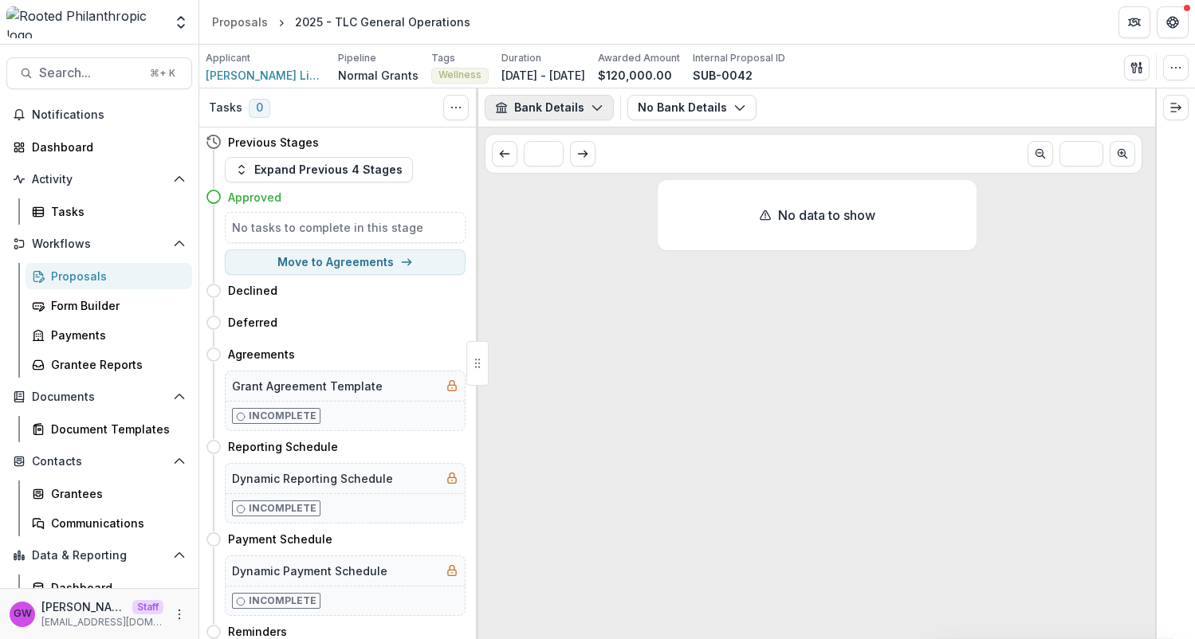
click at [586, 104] on button "Bank Details" at bounding box center [549, 108] width 129 height 26
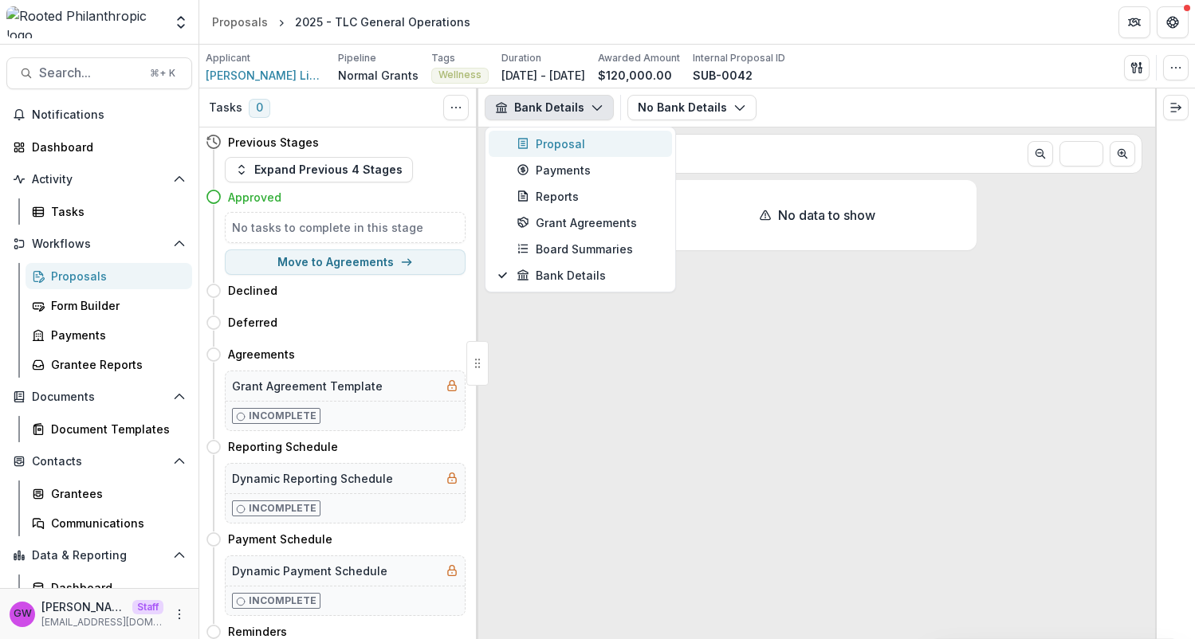
click at [576, 142] on div "Proposal" at bounding box center [590, 144] width 146 height 17
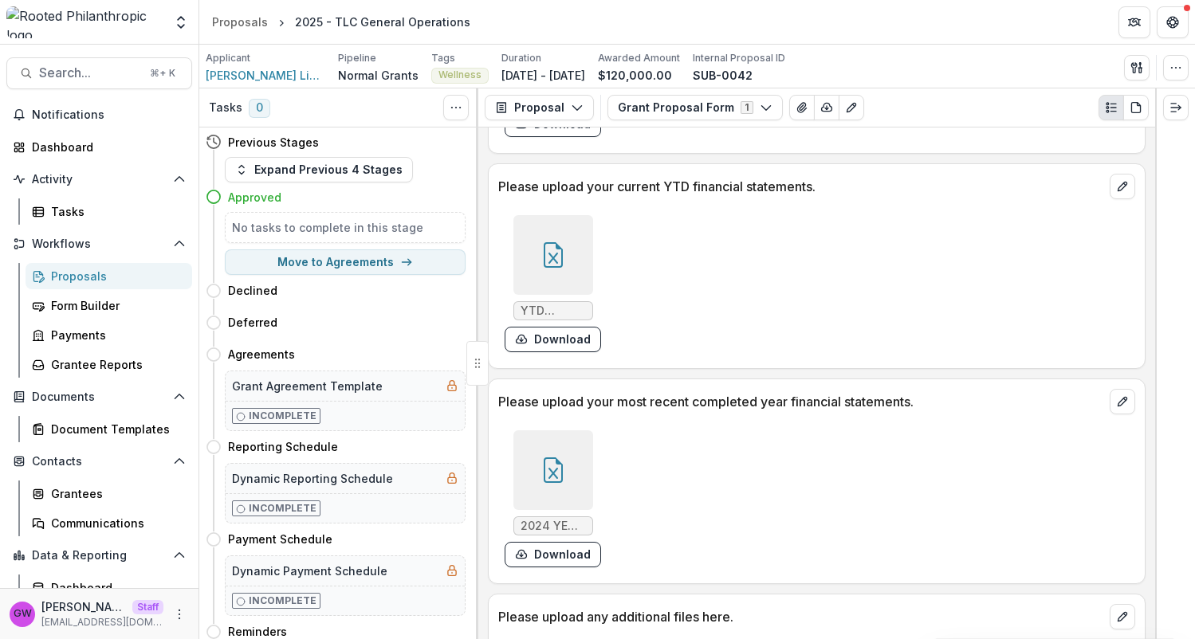
scroll to position [3858, 0]
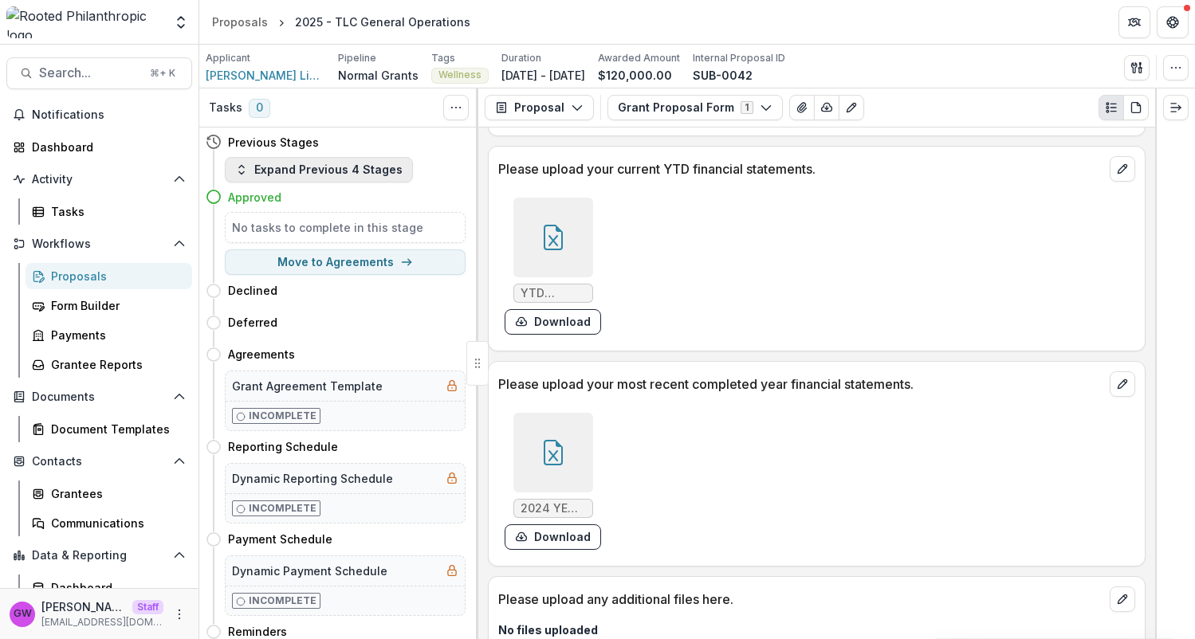
click at [338, 169] on button "Expand Previous 4 Stages" at bounding box center [319, 170] width 188 height 26
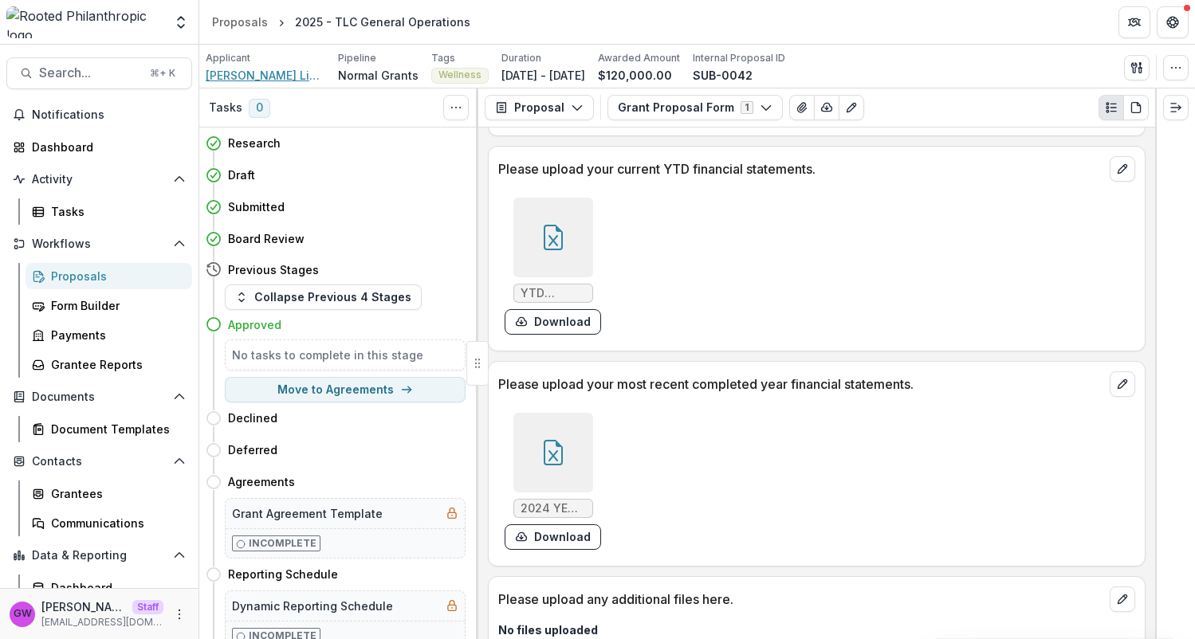
click at [241, 75] on span "Theresa Living Center" at bounding box center [266, 75] width 120 height 17
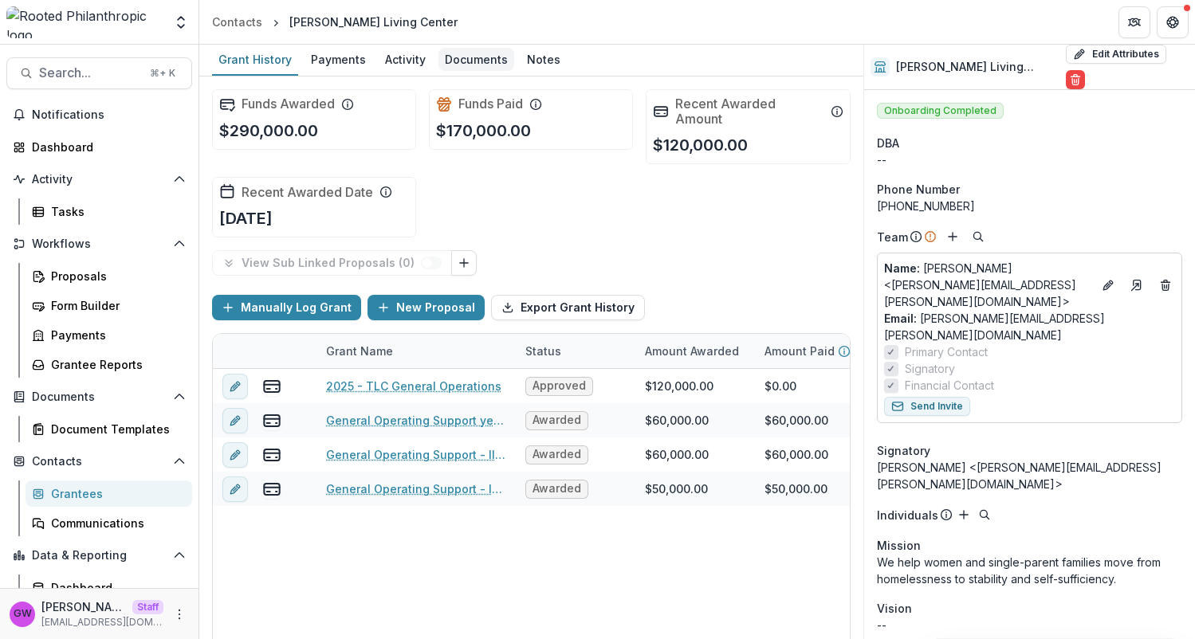
click at [477, 69] on div "Documents" at bounding box center [477, 59] width 76 height 23
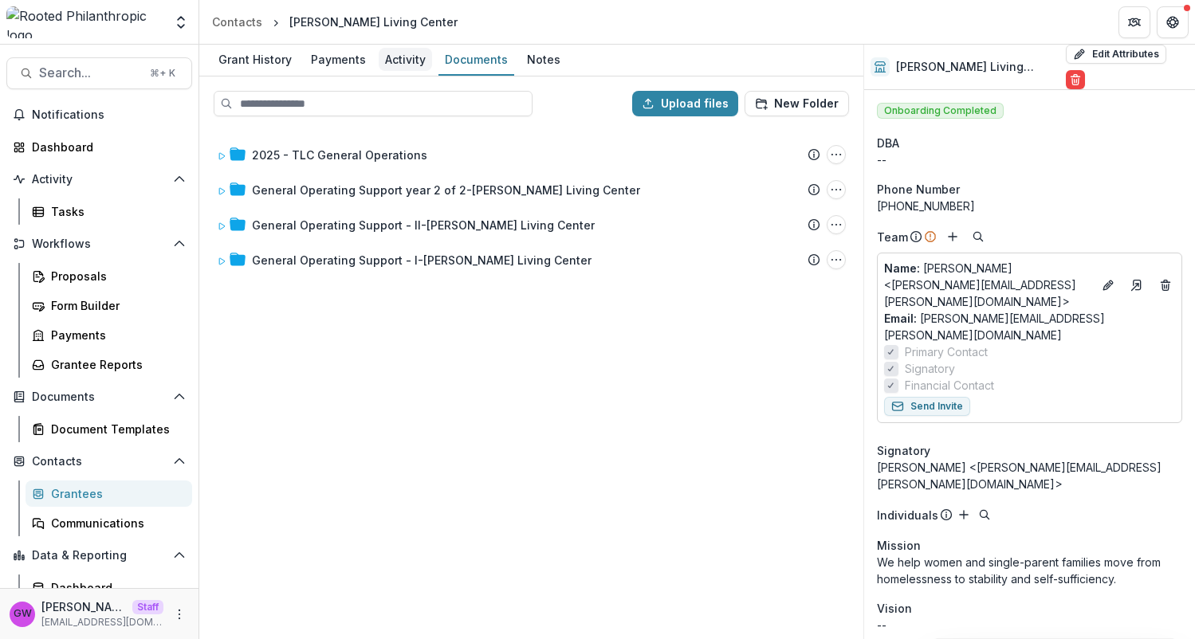
click at [395, 66] on div "Activity" at bounding box center [405, 59] width 53 height 23
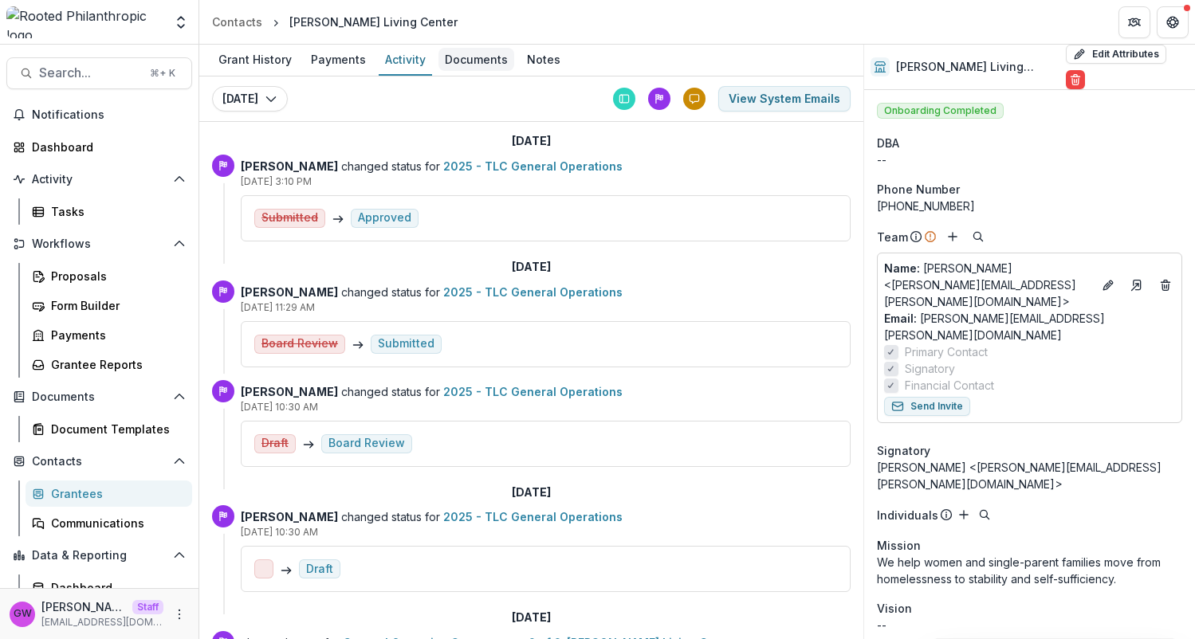
click at [456, 65] on div "Documents" at bounding box center [477, 59] width 76 height 23
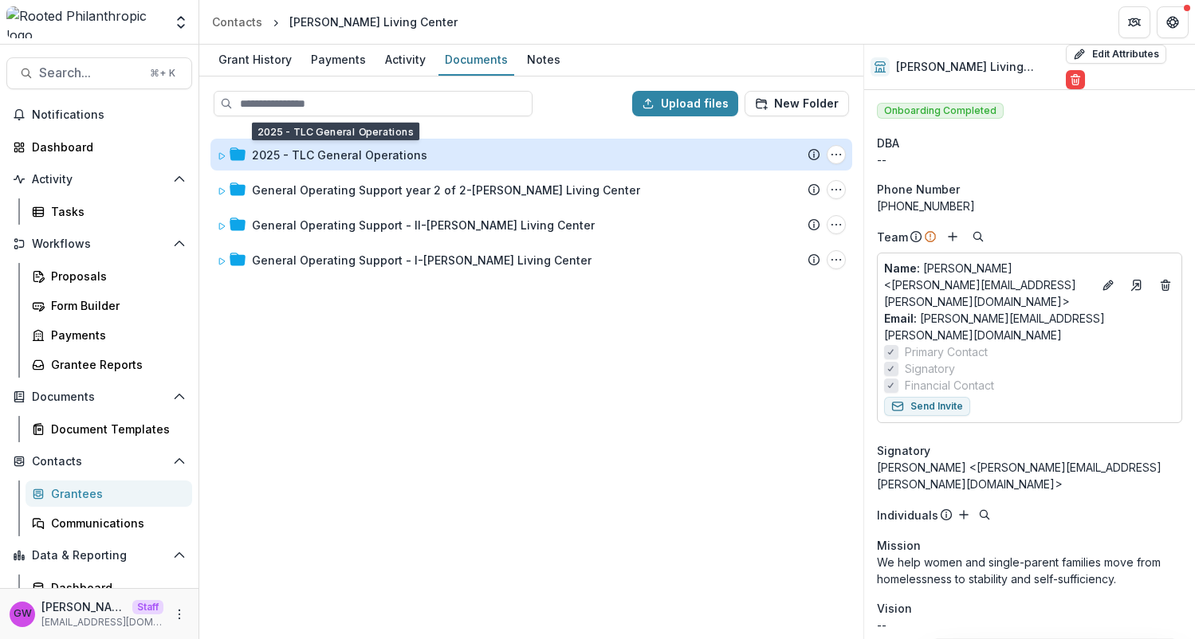
click at [324, 159] on div "2025 - TLC General Operations" at bounding box center [339, 155] width 175 height 17
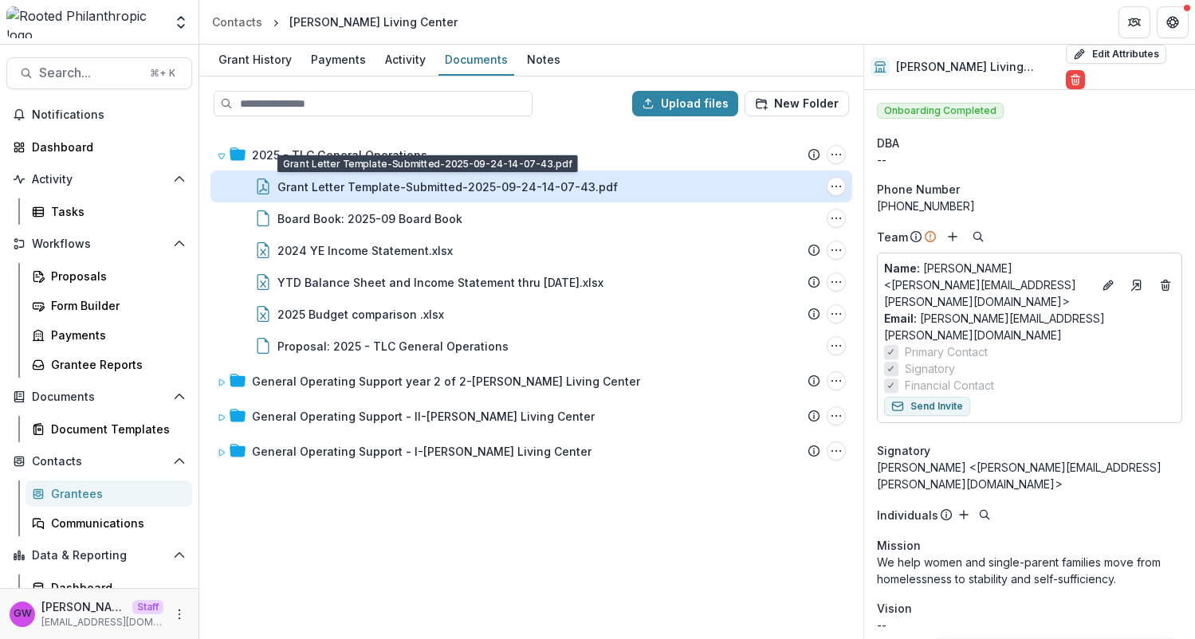
click at [322, 181] on div "Grant Letter Template-Submitted-2025-09-24-14-07-43.pdf" at bounding box center [447, 187] width 340 height 17
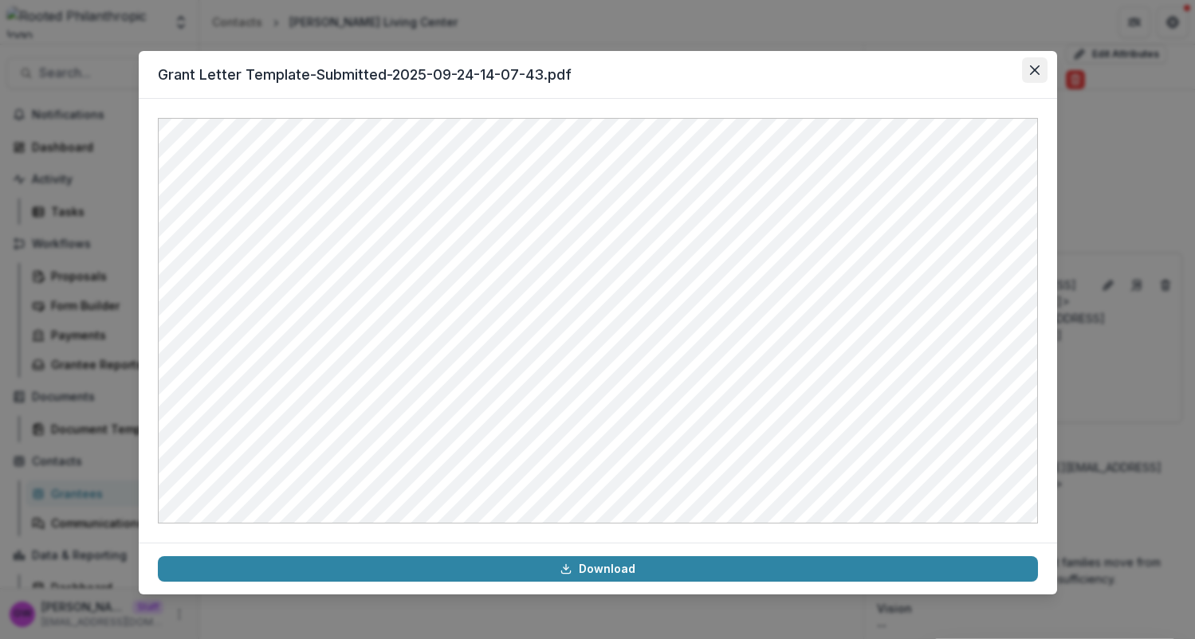
click at [1029, 65] on icon "Close" at bounding box center [1034, 70] width 10 height 10
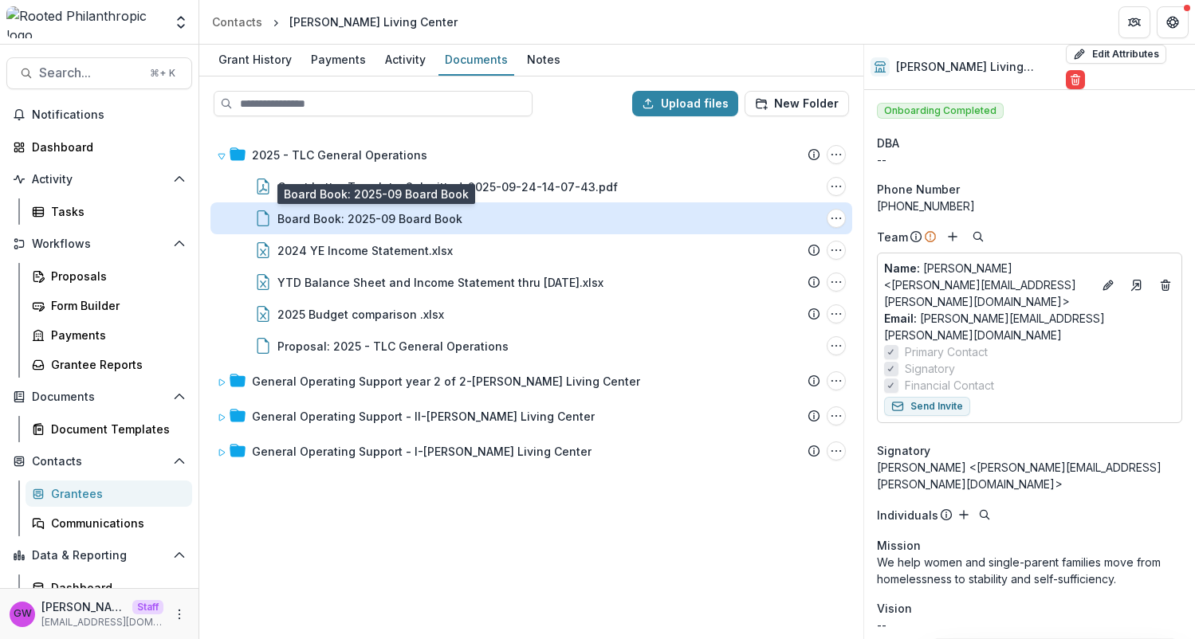
click at [417, 214] on div "Board Book: 2025-09 Board Book" at bounding box center [369, 219] width 185 height 17
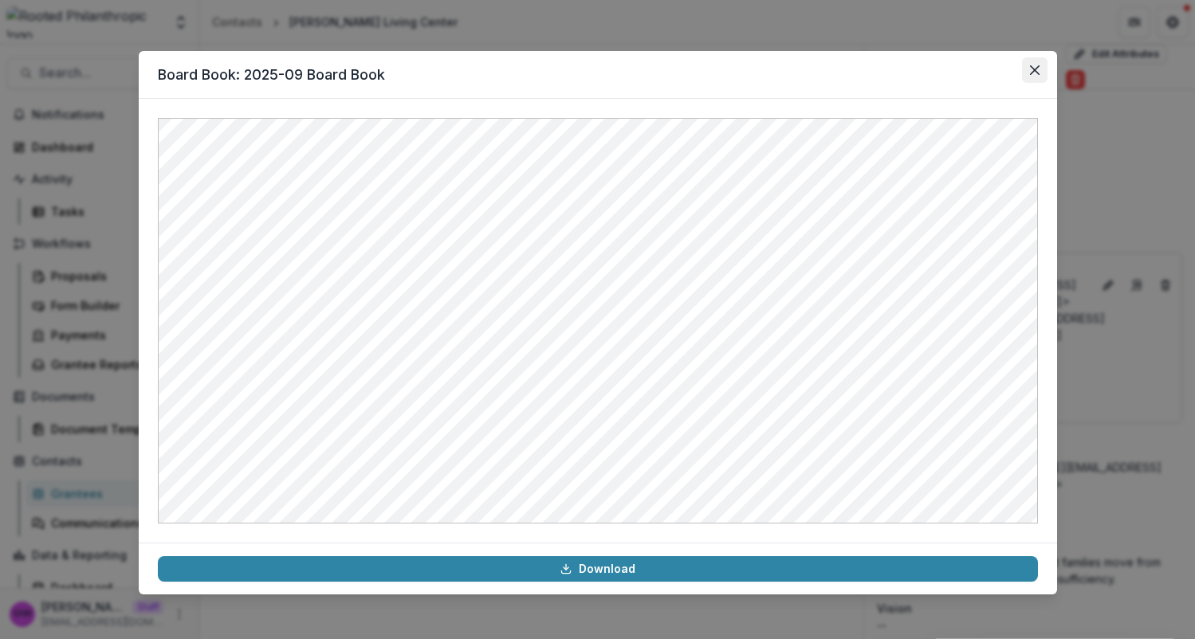
click at [1033, 67] on icon "Close" at bounding box center [1035, 70] width 10 height 10
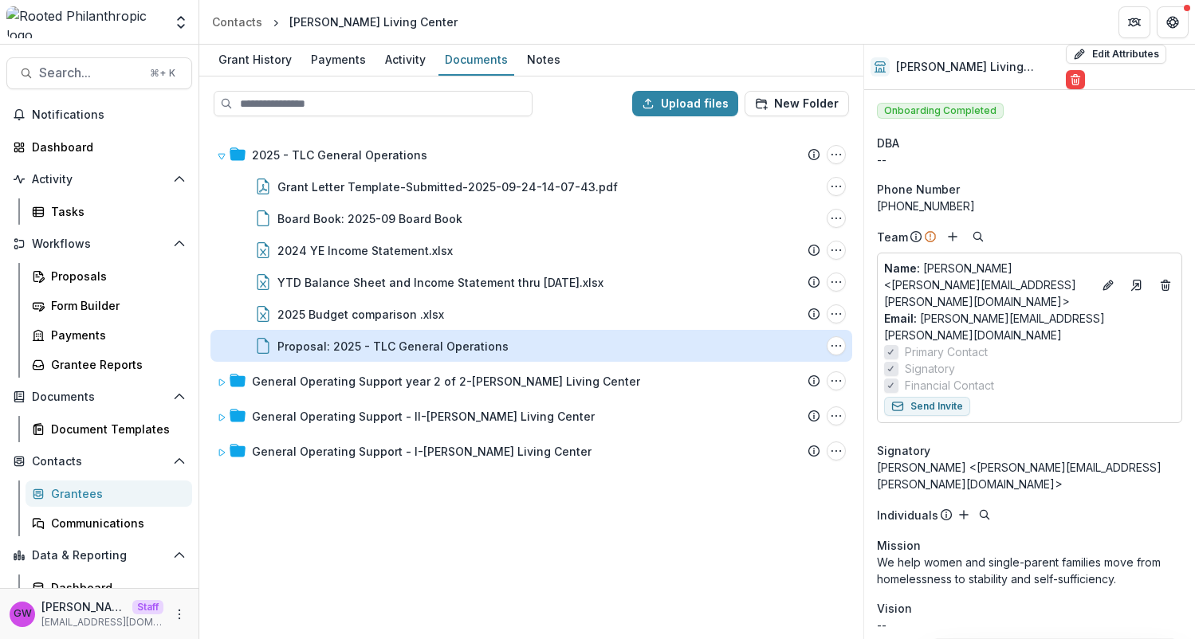
click at [388, 343] on div "Proposal: 2025 - TLC General Operations" at bounding box center [392, 346] width 231 height 17
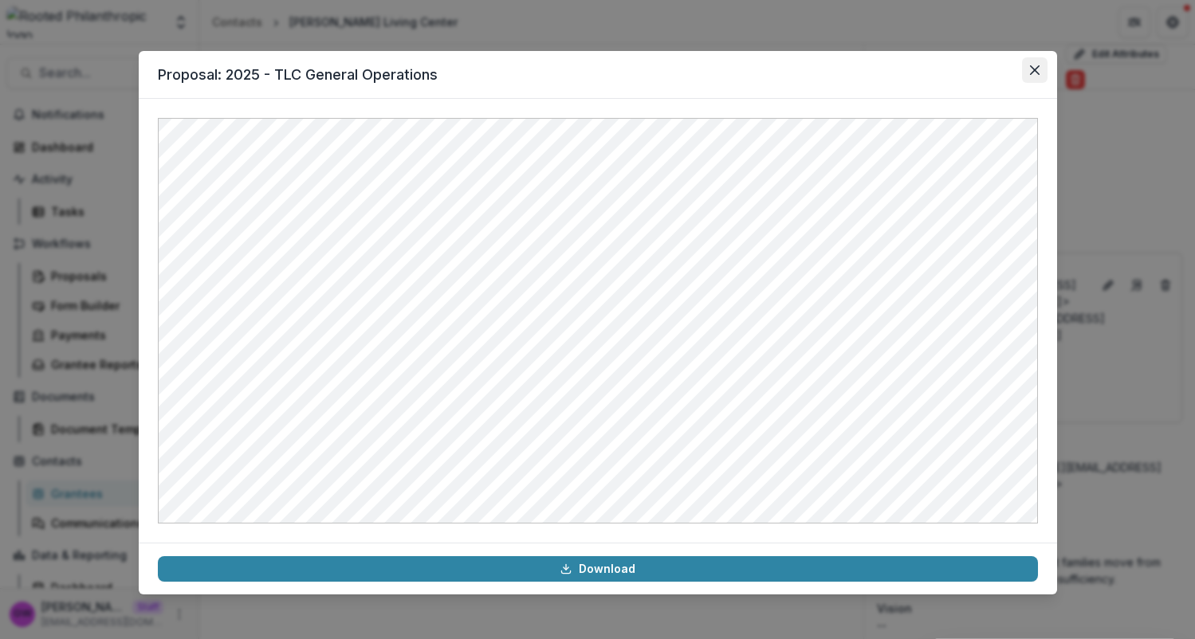
click at [1037, 67] on icon "Close" at bounding box center [1034, 70] width 10 height 10
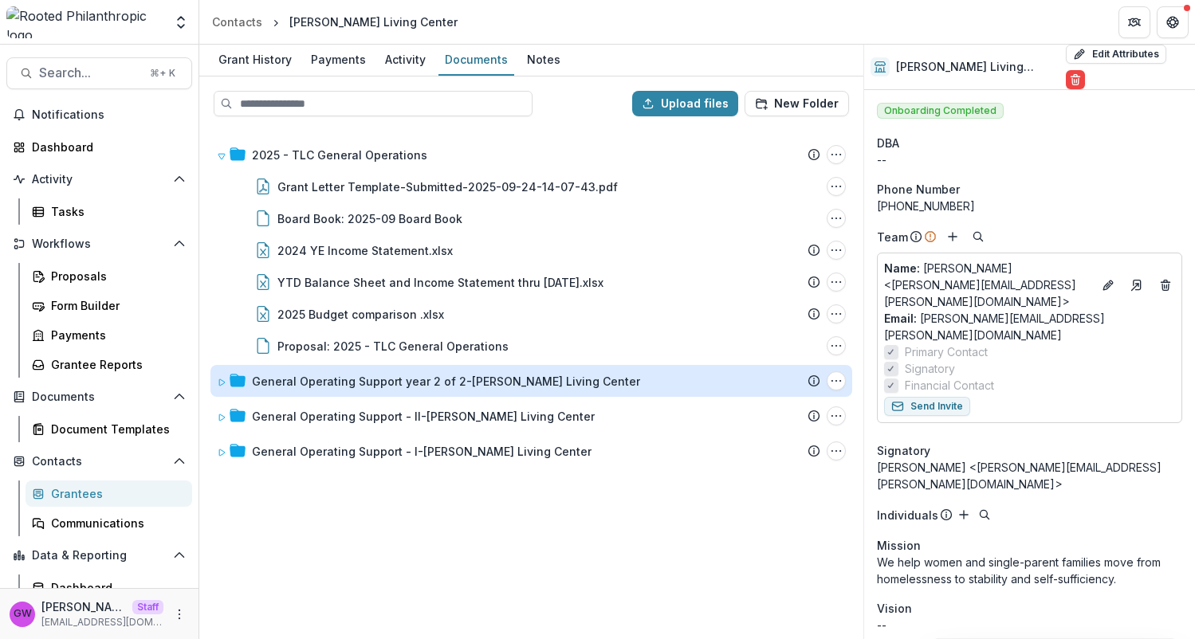
click at [270, 376] on div "General Operating Support year 2 of 2-Theresa Living Center" at bounding box center [446, 381] width 388 height 17
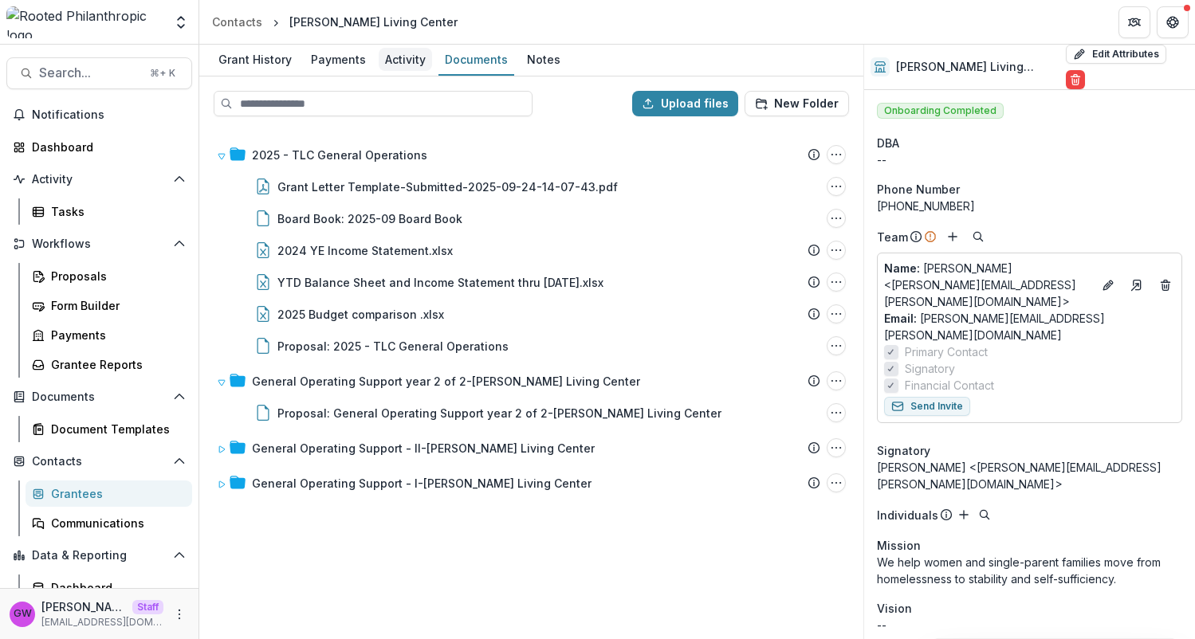
click at [407, 70] on div "Activity" at bounding box center [405, 59] width 53 height 23
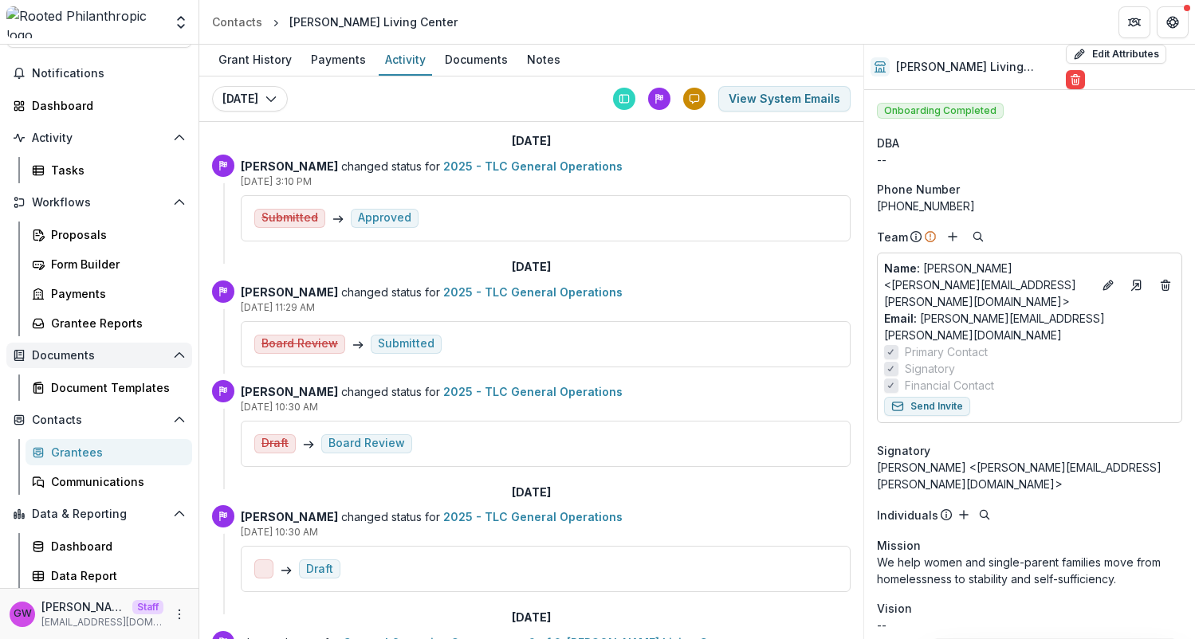
scroll to position [42, 0]
click at [73, 493] on link "Communications" at bounding box center [109, 481] width 167 height 26
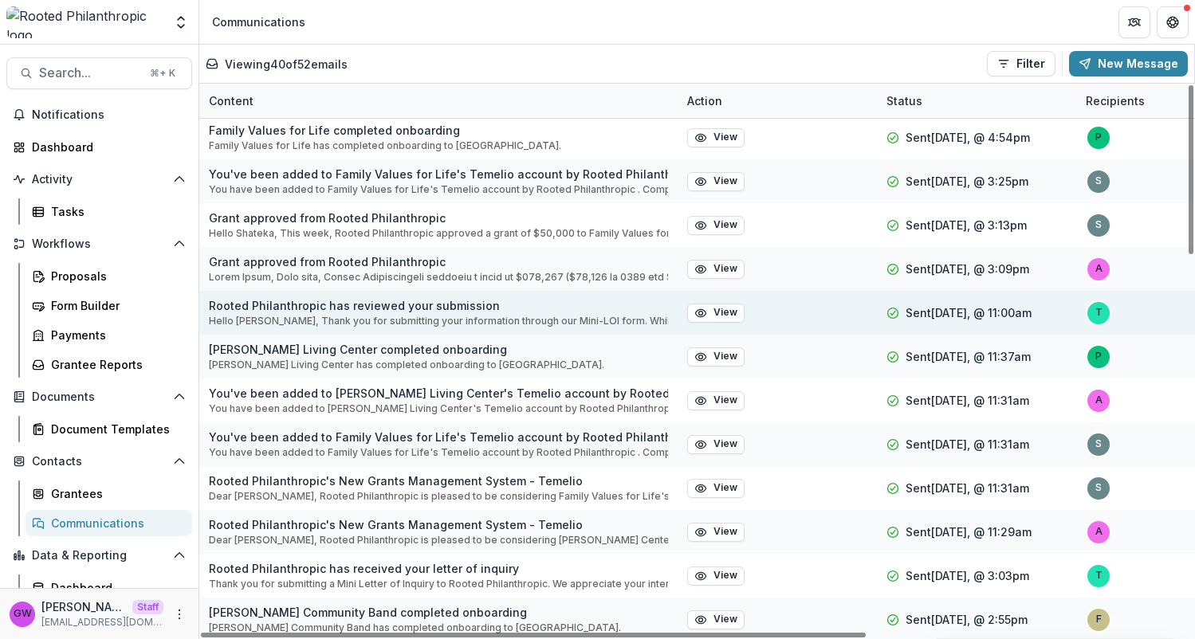
scroll to position [6, 0]
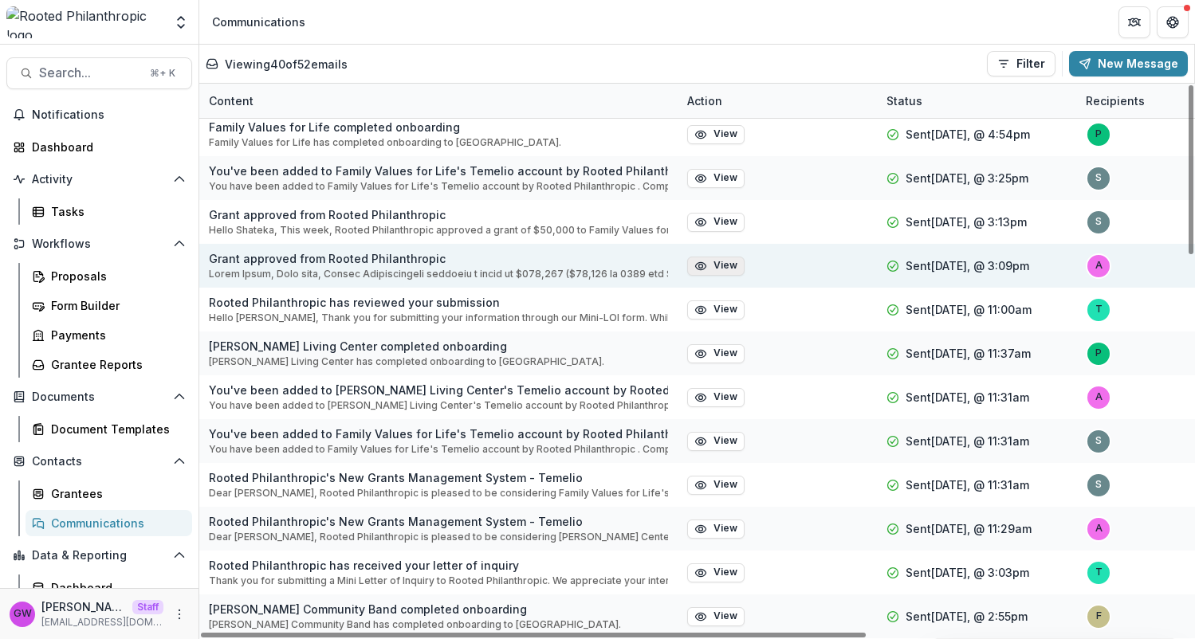
click at [706, 269] on icon "button" at bounding box center [701, 266] width 13 height 13
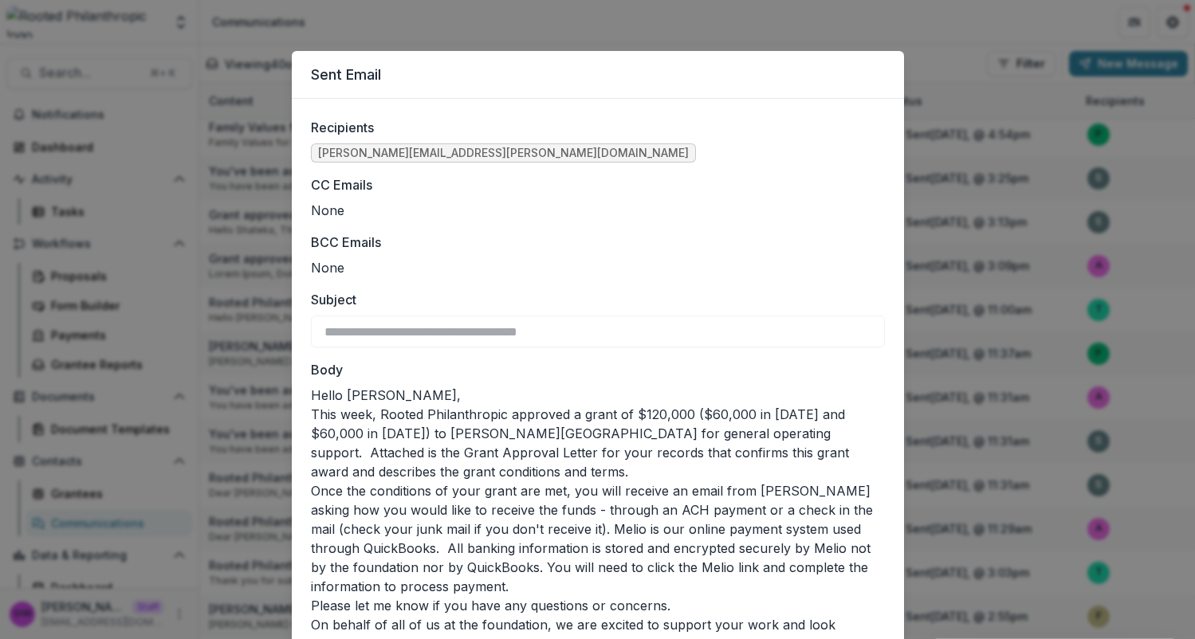
click at [261, 277] on div "**********" at bounding box center [597, 319] width 1195 height 639
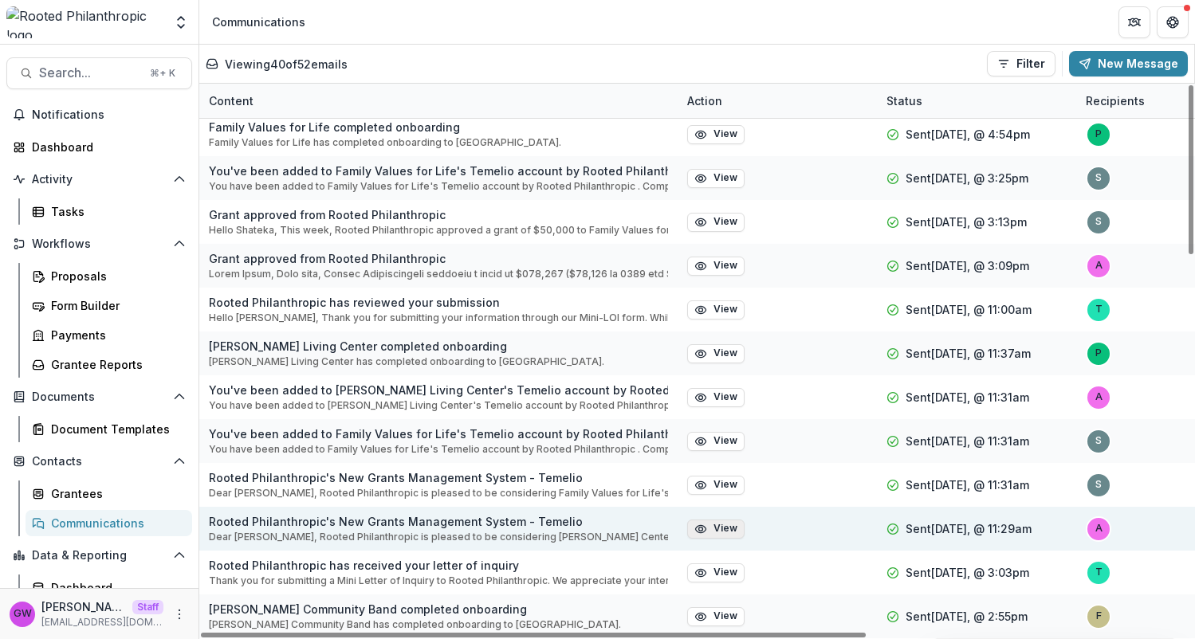
click at [700, 529] on icon "button" at bounding box center [701, 529] width 13 height 13
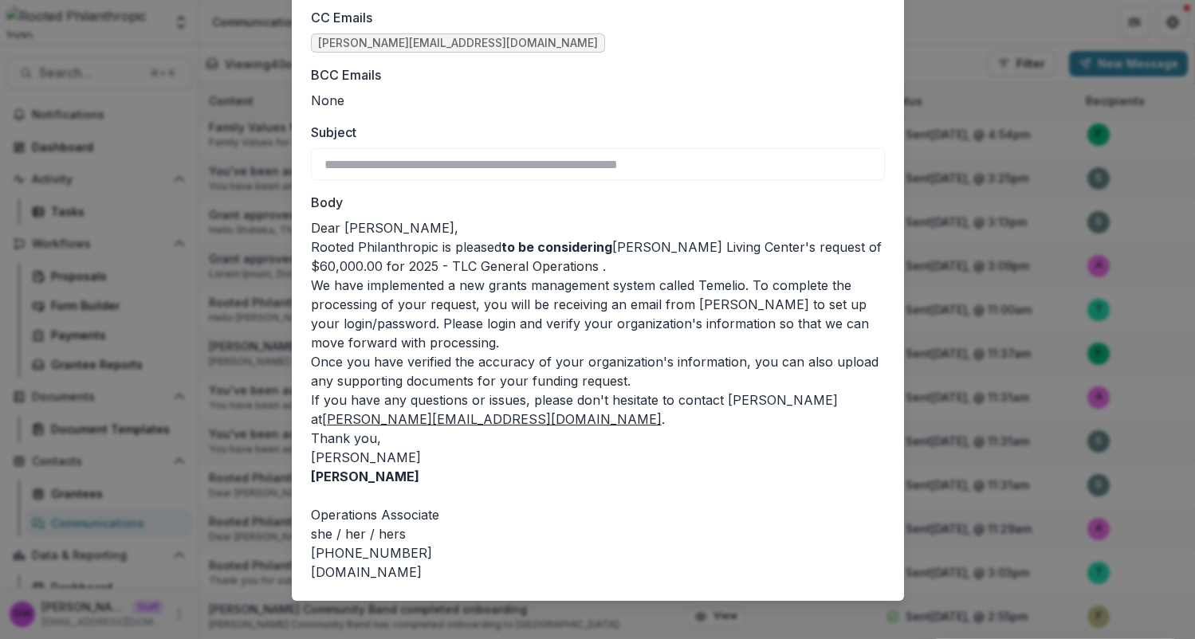
scroll to position [164, 0]
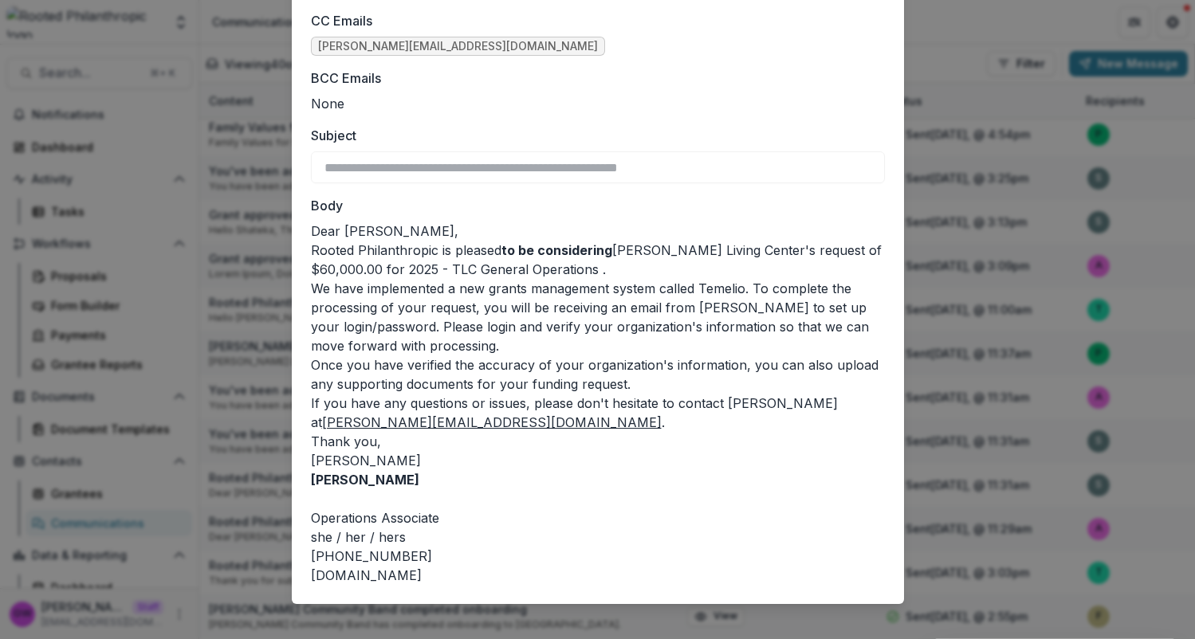
click at [253, 446] on div "**********" at bounding box center [597, 319] width 1195 height 639
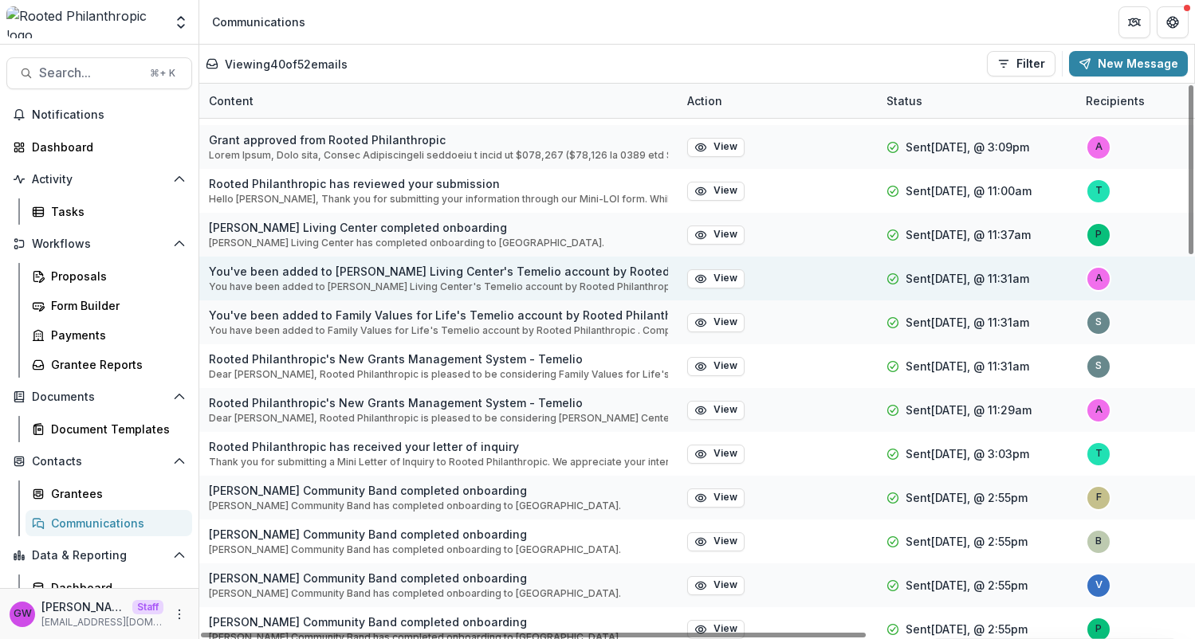
scroll to position [158, 0]
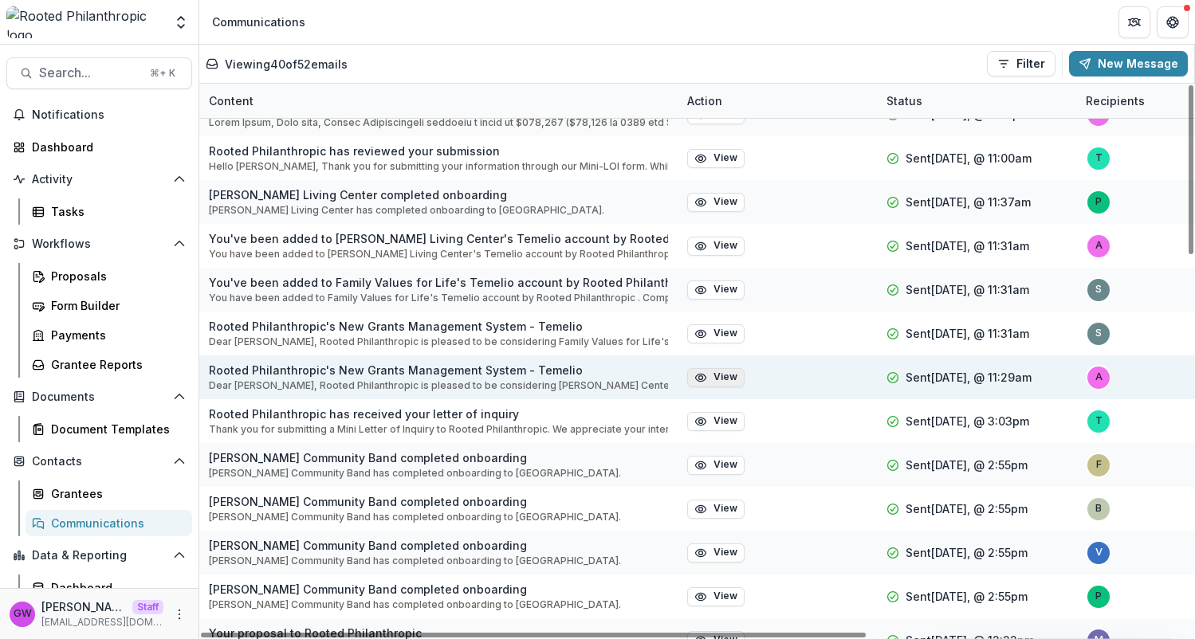
click at [718, 384] on button "View" at bounding box center [715, 377] width 57 height 19
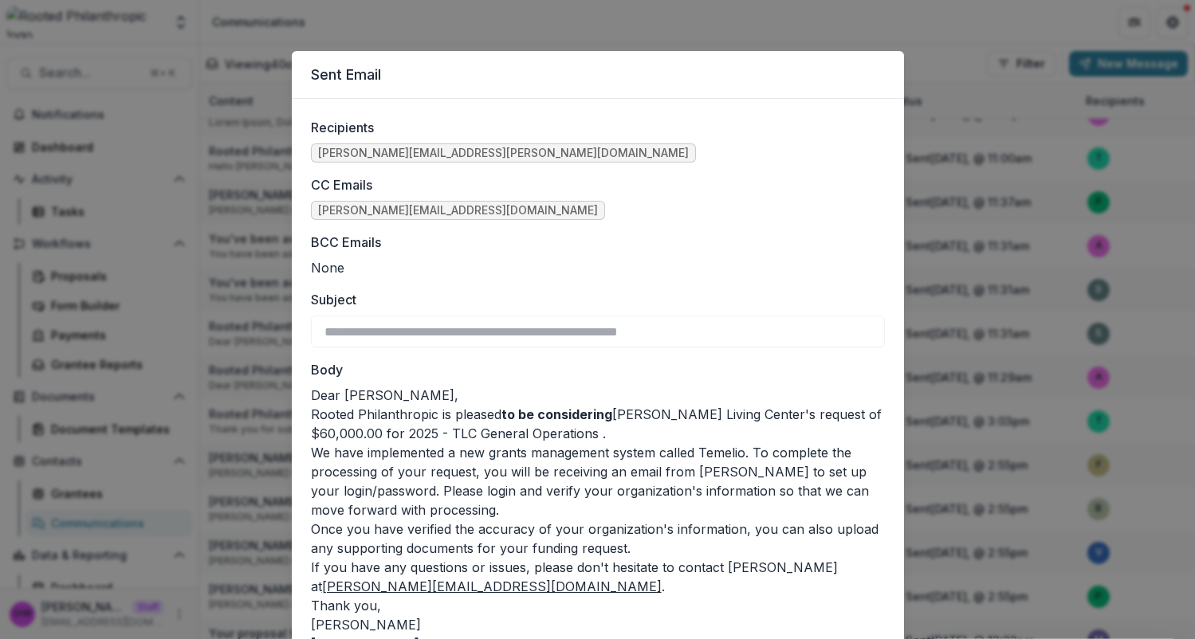
click at [207, 363] on div "**********" at bounding box center [597, 319] width 1195 height 639
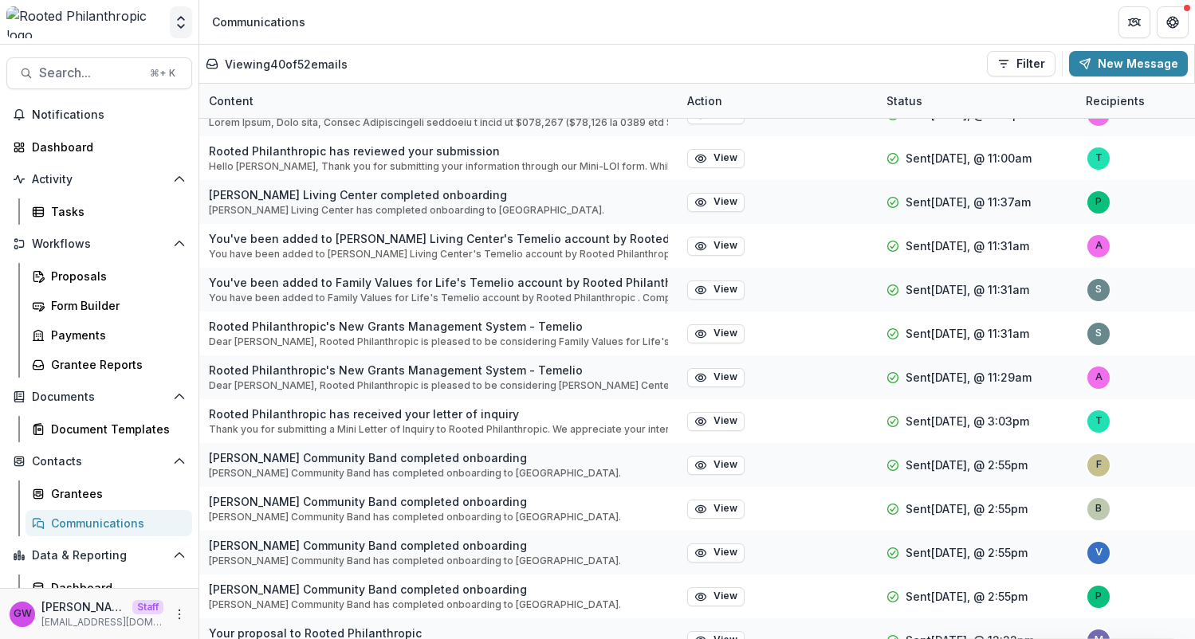
click at [183, 18] on icon "Open entity switcher" at bounding box center [181, 22] width 16 height 16
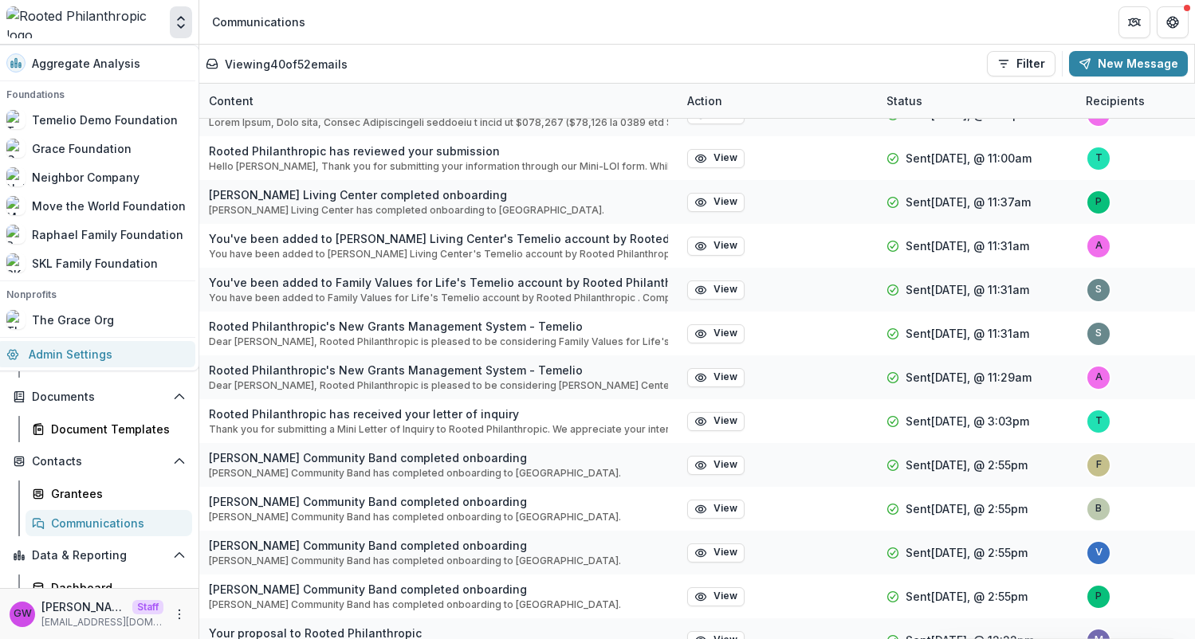
click at [80, 348] on link "Admin Settings" at bounding box center [96, 354] width 199 height 26
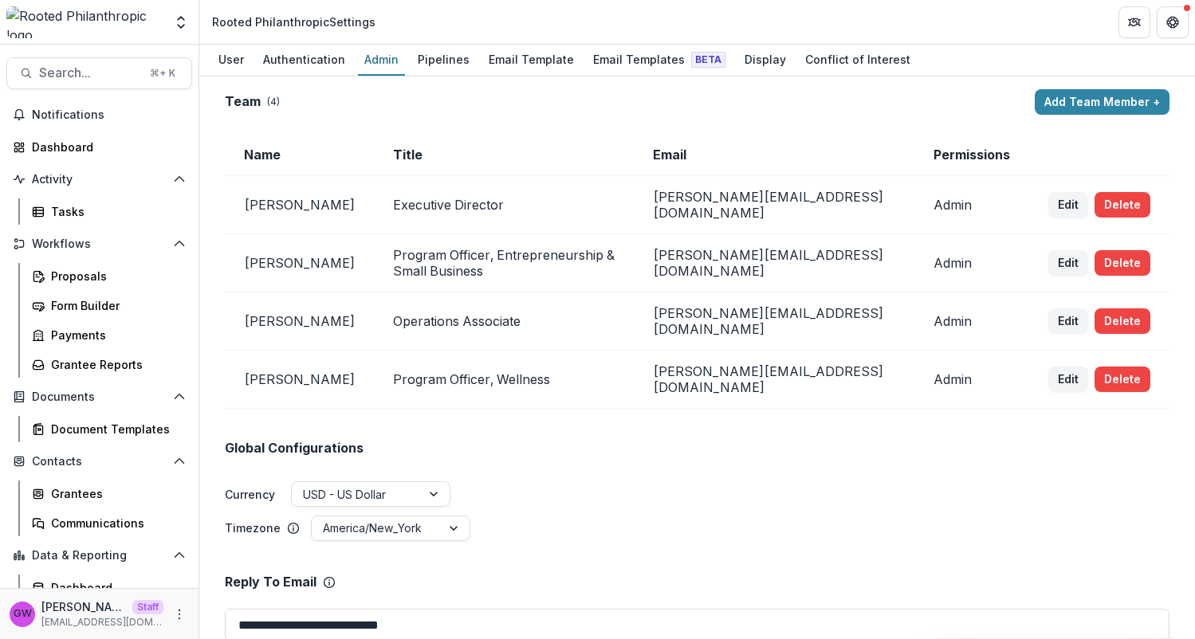
click at [426, 64] on div "Pipelines" at bounding box center [443, 59] width 65 height 23
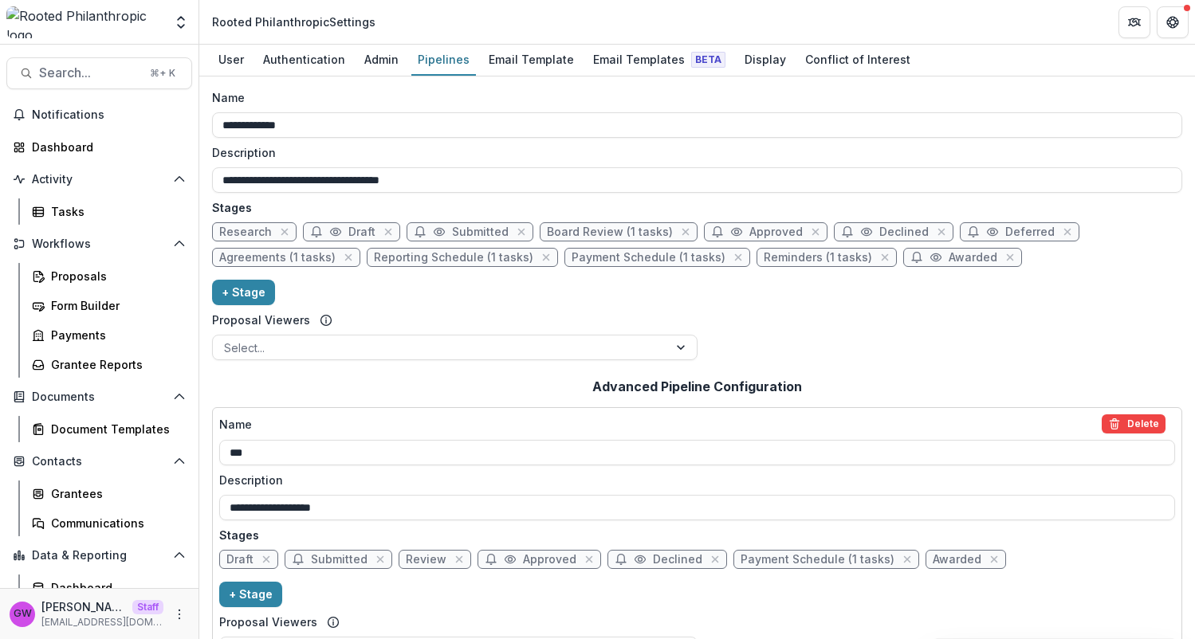
click at [304, 258] on span "Agreements (1 tasks)" at bounding box center [277, 258] width 116 height 14
select select "********"
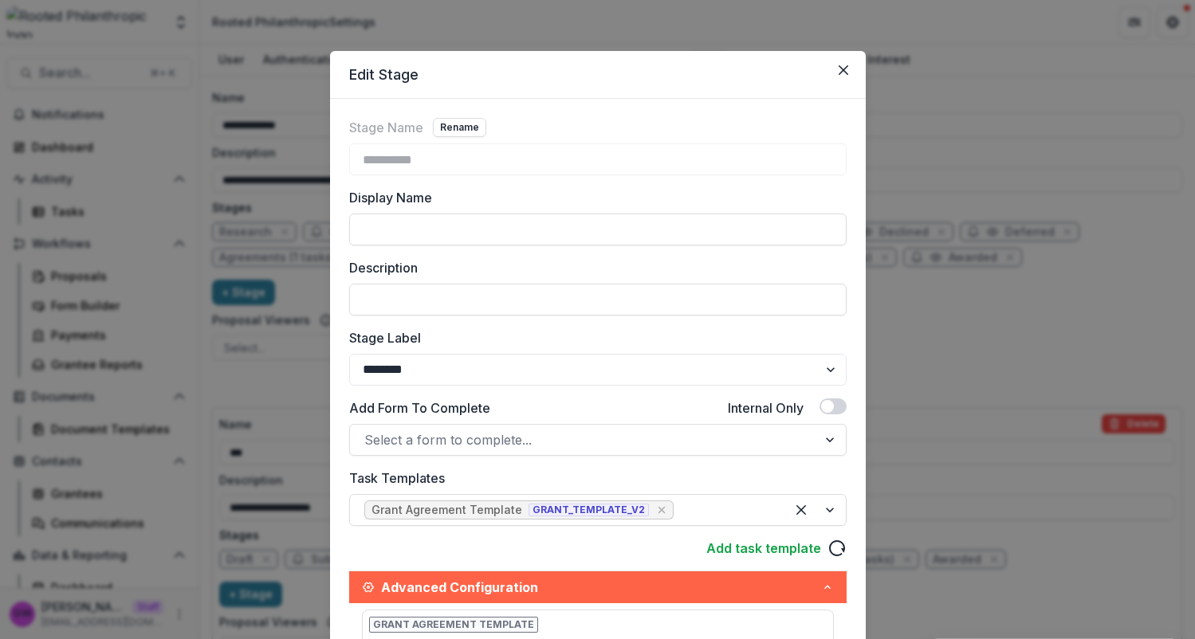
click at [995, 227] on div "**********" at bounding box center [597, 319] width 1195 height 639
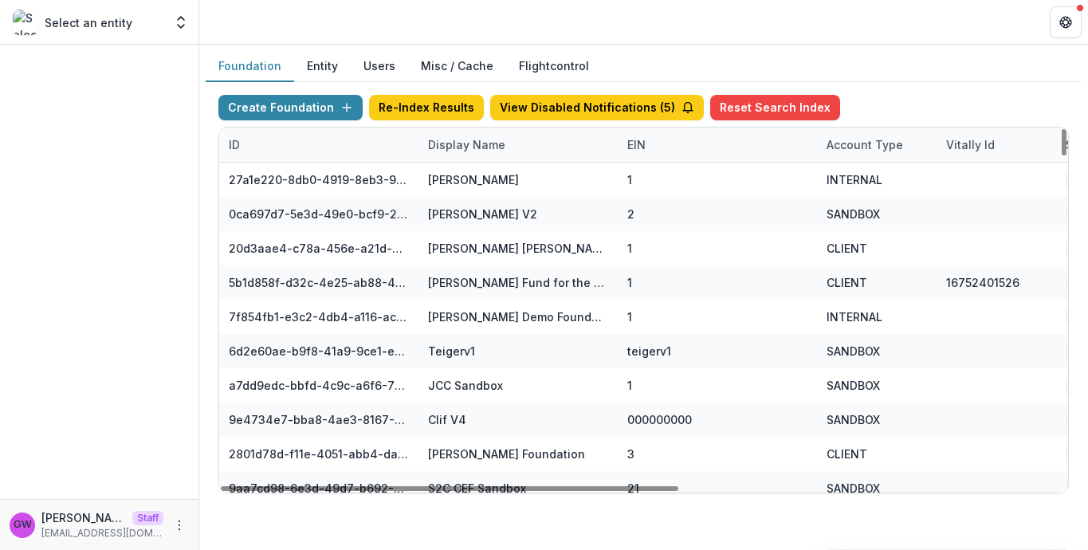
click at [491, 139] on div "Display Name" at bounding box center [467, 144] width 96 height 17
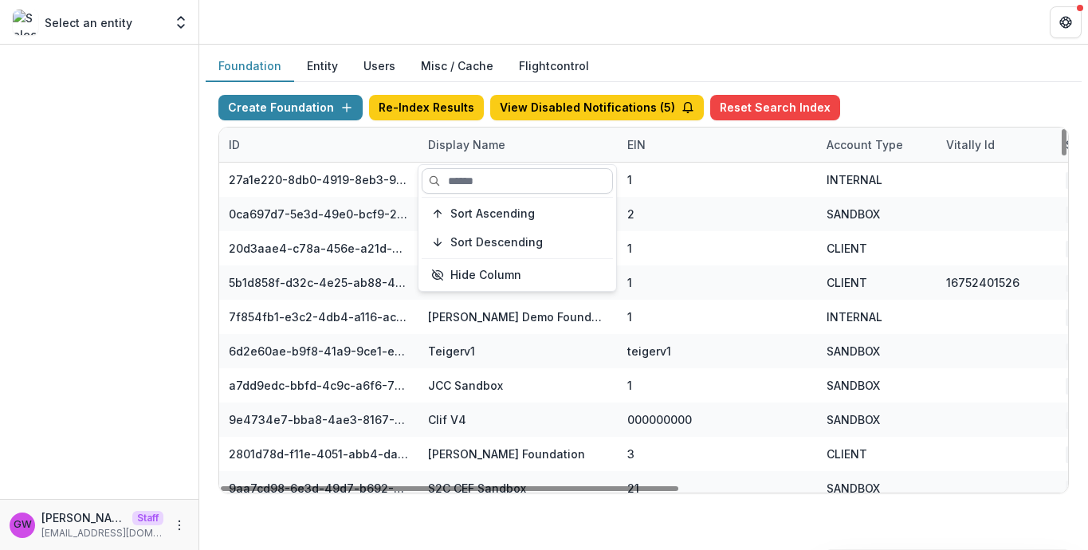
click at [475, 186] on input at bounding box center [517, 181] width 191 height 26
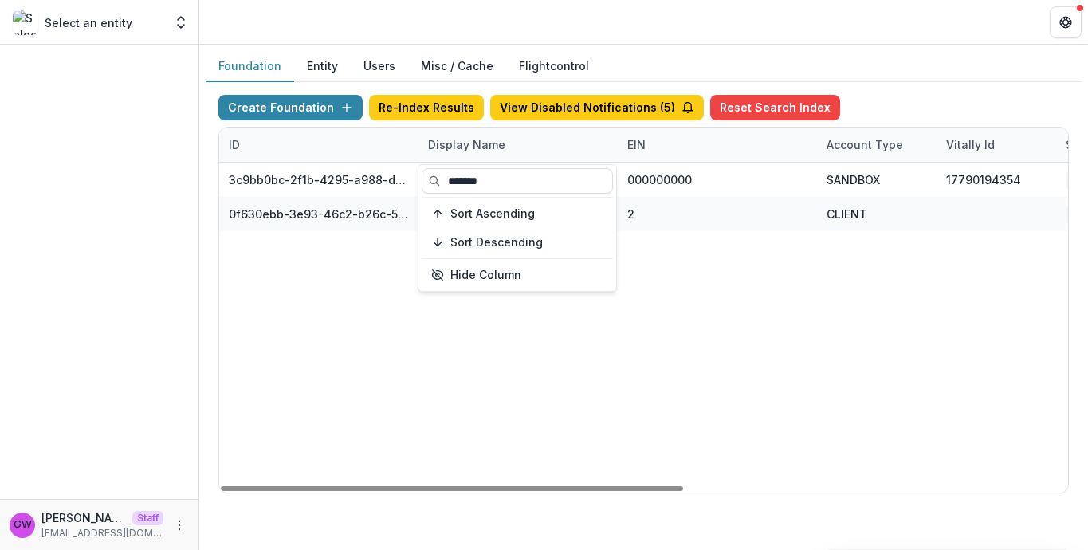
type input "*******"
click at [923, 85] on div "Create Foundation Re-Index Results View Disabled Notifications ( 5 ) Reset Sear…" at bounding box center [644, 294] width 876 height 424
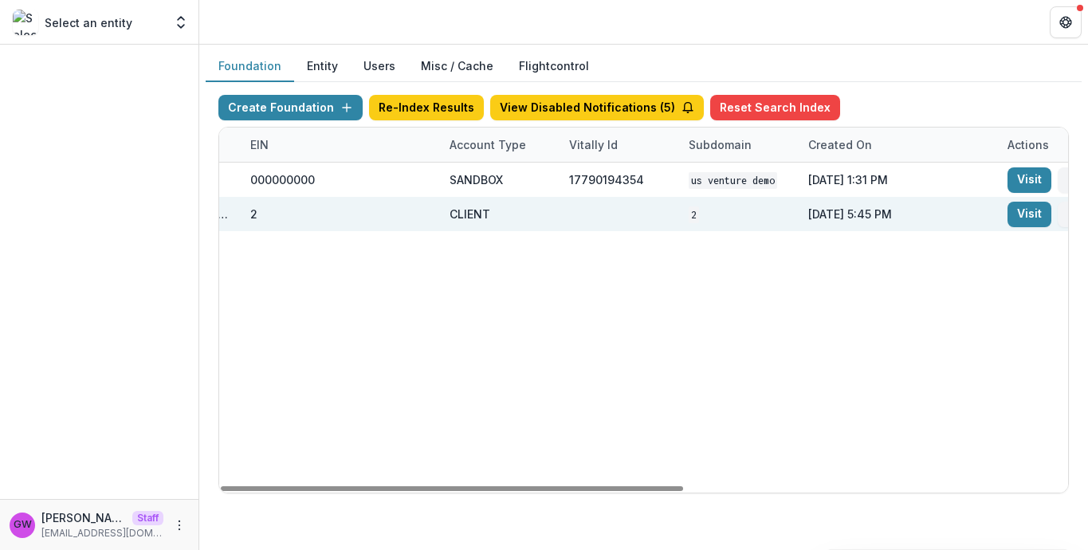
scroll to position [0, 706]
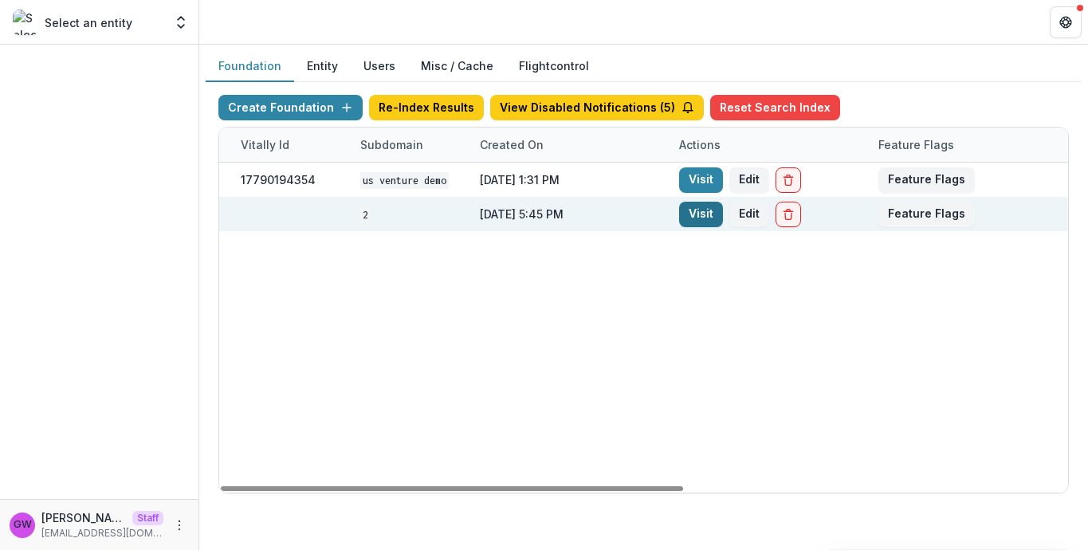
click at [706, 218] on link "Visit" at bounding box center [701, 215] width 44 height 26
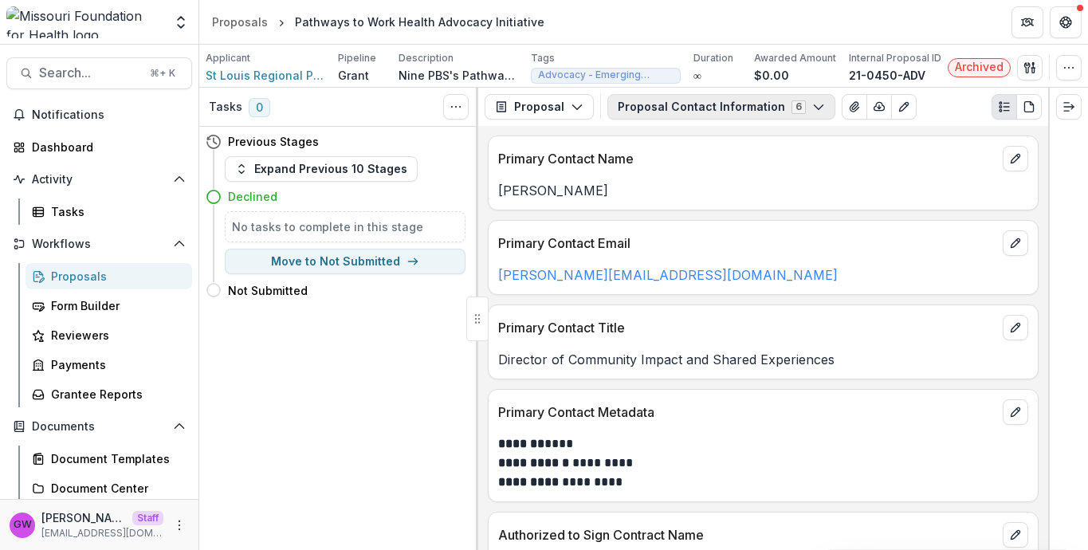
click at [693, 102] on button "Proposal Contact Information 6" at bounding box center [722, 107] width 228 height 26
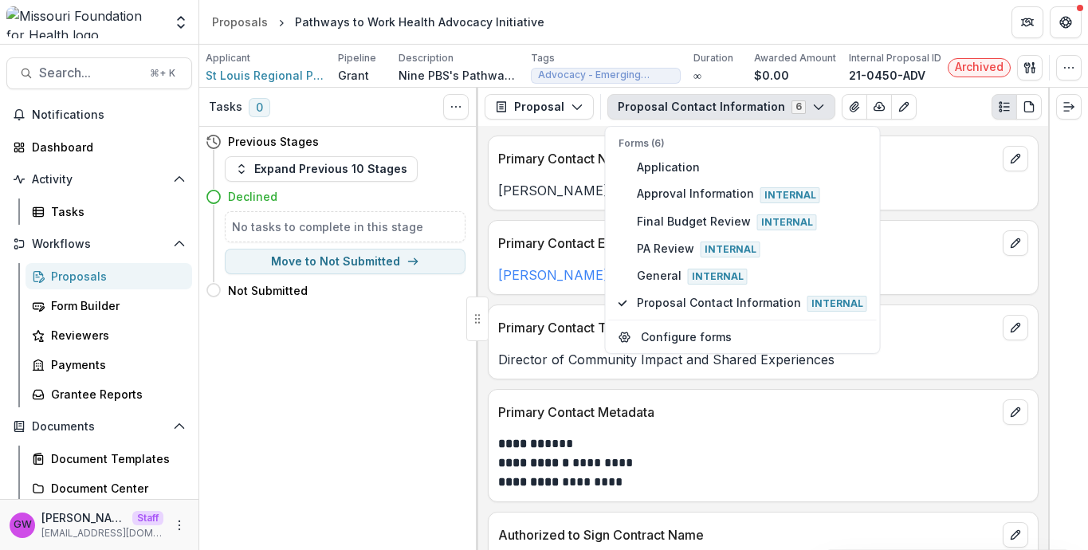
click at [940, 136] on div "Primary Contact Name [PERSON_NAME]" at bounding box center [763, 173] width 551 height 75
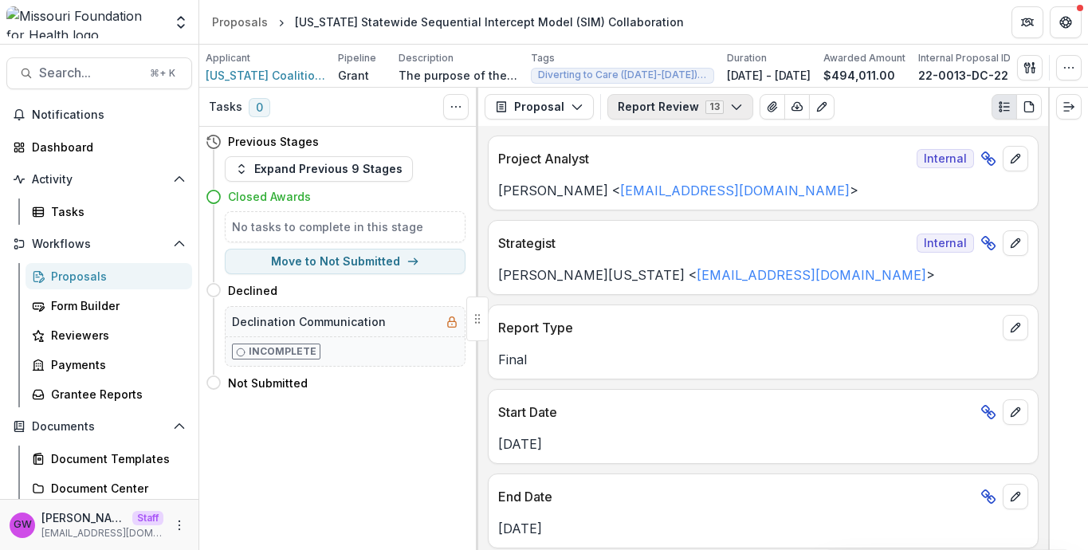
click at [676, 112] on button "Report Review 13" at bounding box center [681, 107] width 146 height 26
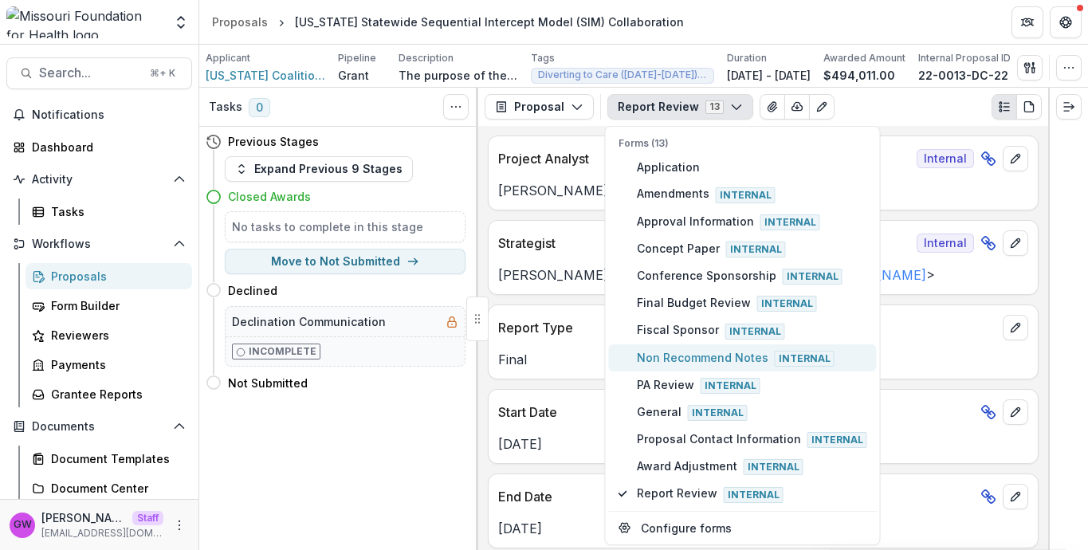
click at [661, 352] on span "Non Recommend Notes Internal" at bounding box center [752, 358] width 230 height 18
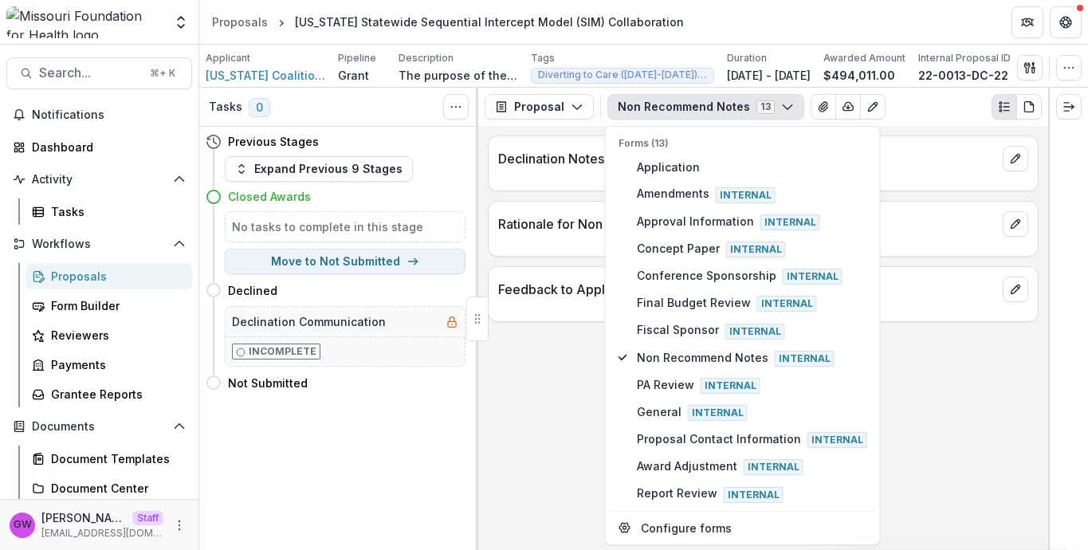
click at [562, 369] on div "Declination Notes Rationale for Non Recommend Feedback to Applicant - Declinati…" at bounding box center [763, 338] width 570 height 424
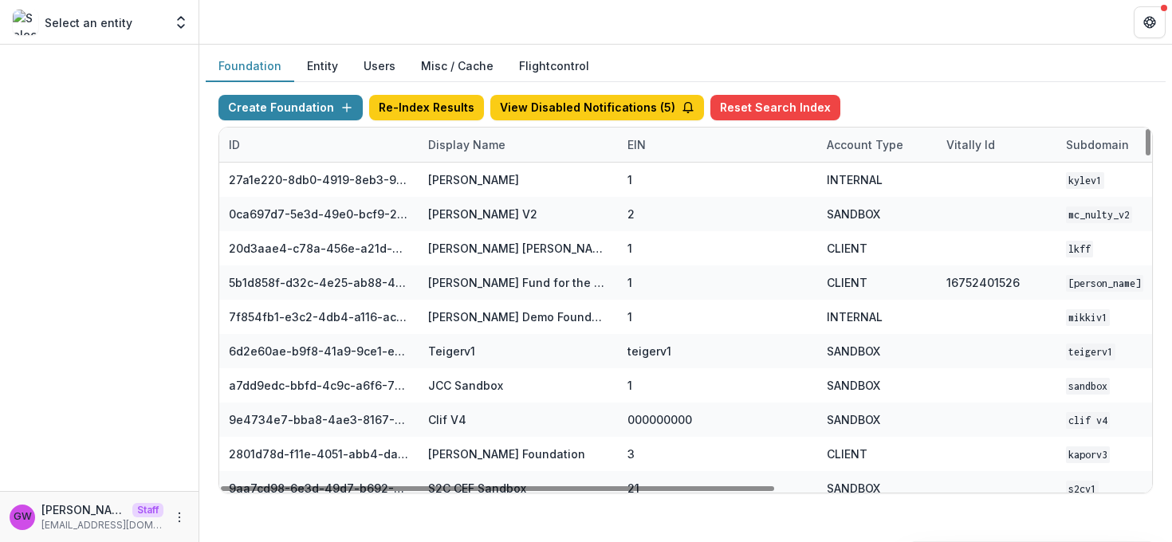
click at [457, 146] on div "Display Name" at bounding box center [467, 144] width 96 height 17
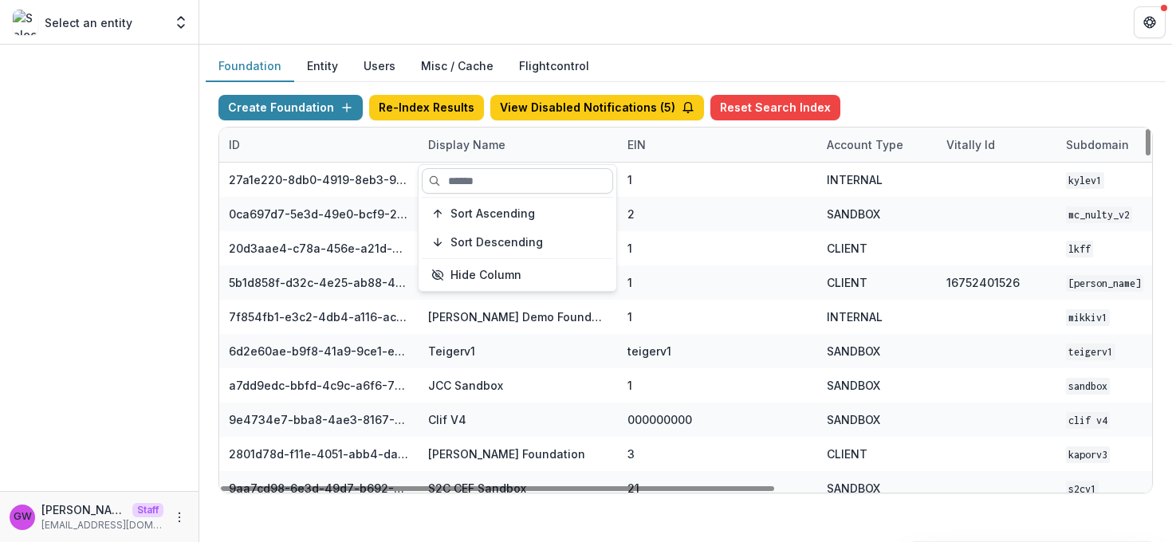
click at [467, 177] on input at bounding box center [517, 181] width 191 height 26
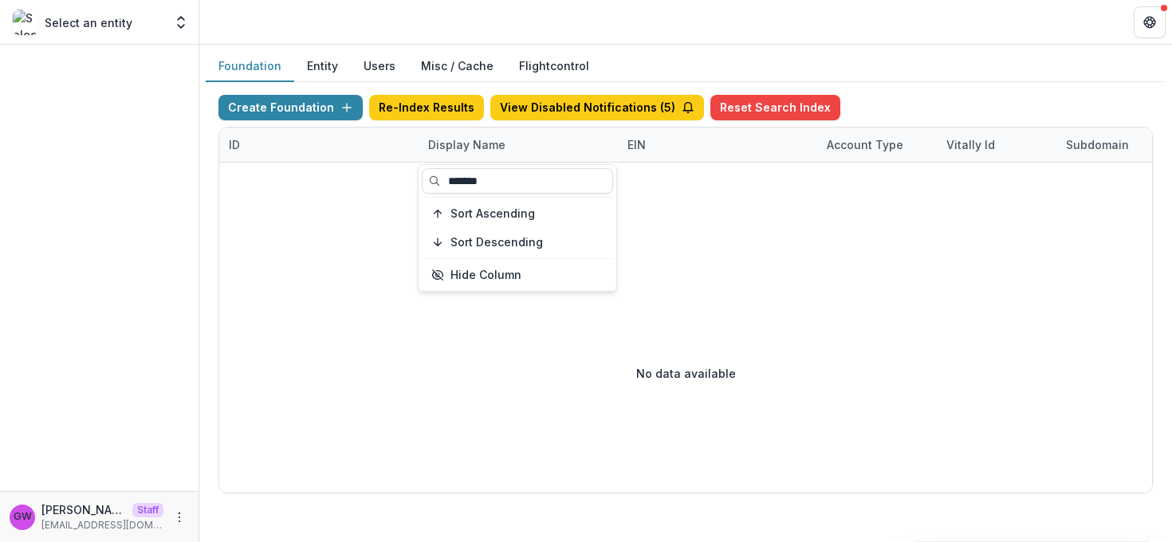
type input "*******"
click at [931, 95] on div "Create Foundation Re-Index Results View Disabled Notifications ( 5 ) Reset Sear…" at bounding box center [685, 111] width 935 height 32
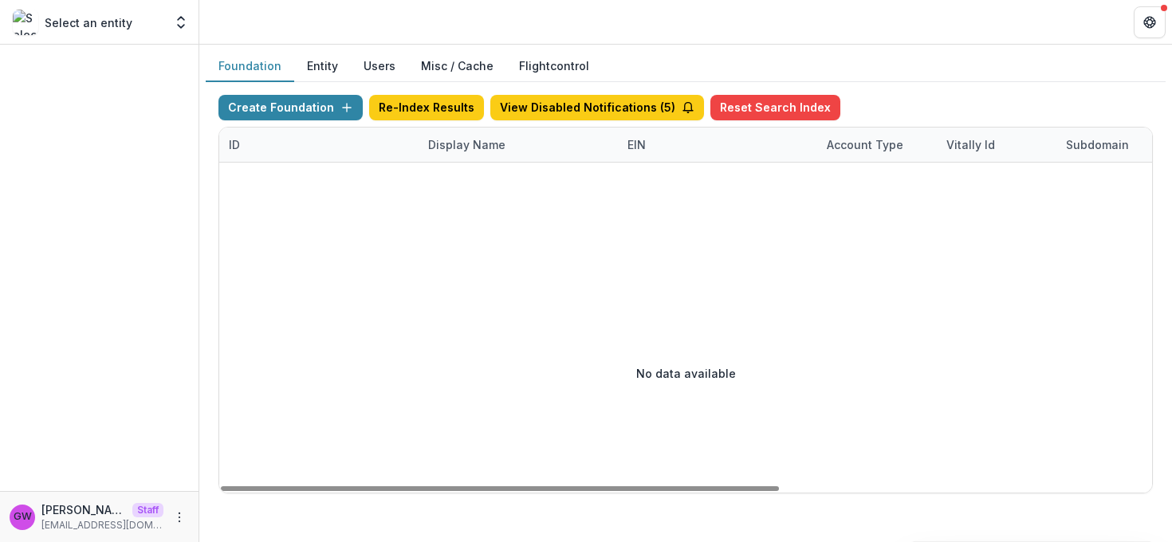
click at [451, 145] on div "Display Name" at bounding box center [467, 144] width 96 height 17
click at [461, 177] on input "*******" at bounding box center [517, 181] width 191 height 26
click at [462, 177] on input "*******" at bounding box center [517, 181] width 191 height 26
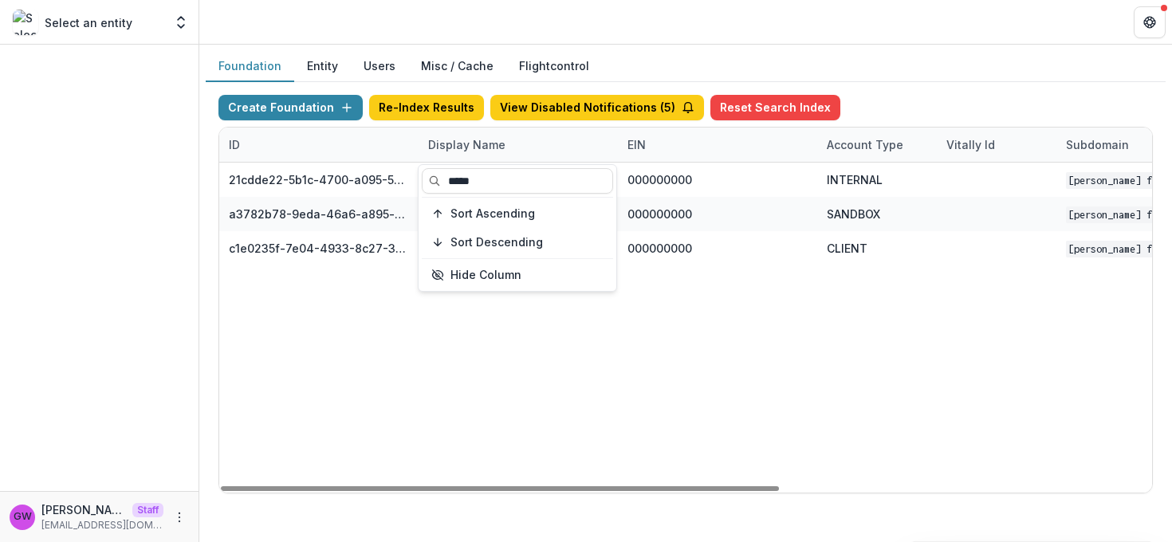
type input "*****"
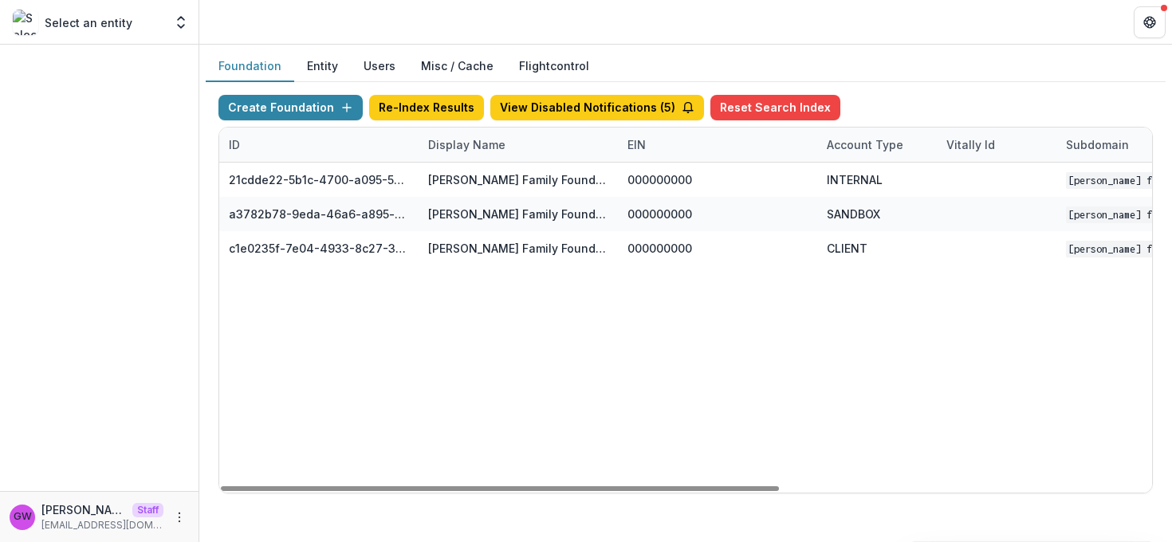
click at [1013, 72] on div "Foundation Entity Users Misc / Cache Flightcontrol" at bounding box center [686, 66] width 960 height 31
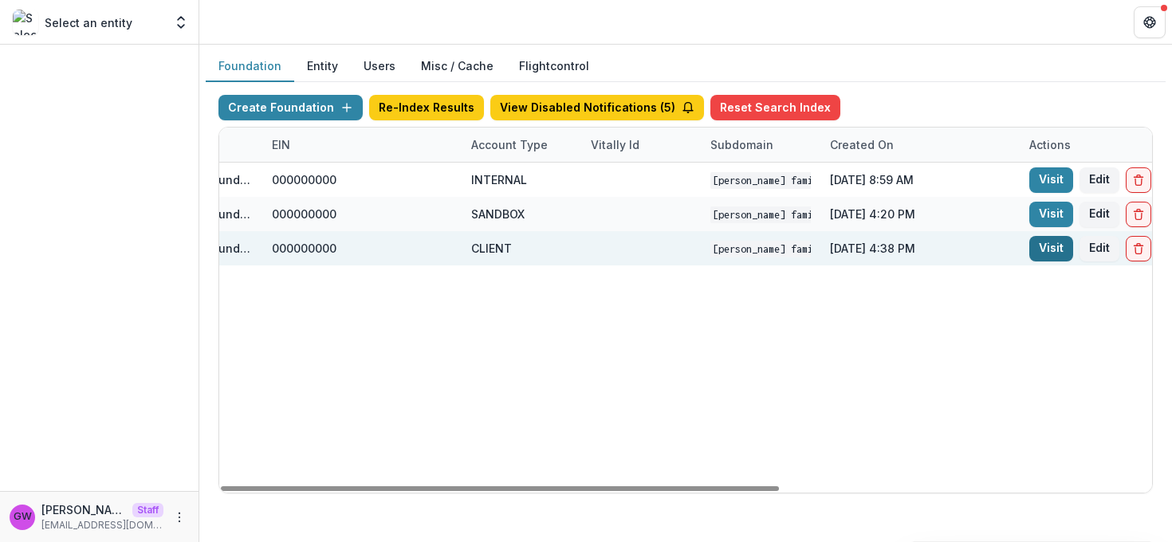
scroll to position [0, 622]
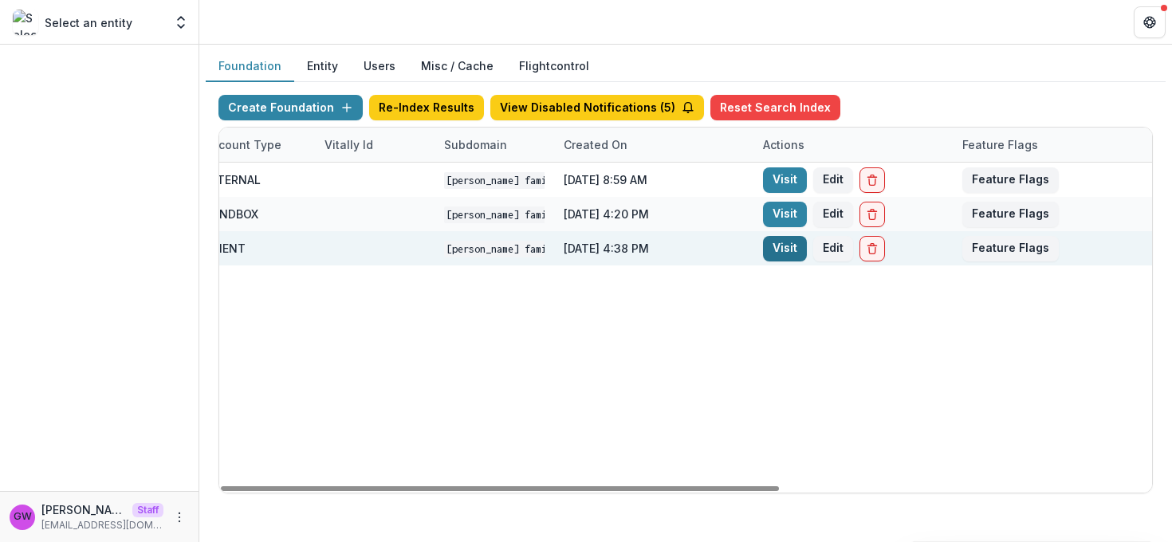
click at [788, 253] on link "Visit" at bounding box center [785, 249] width 44 height 26
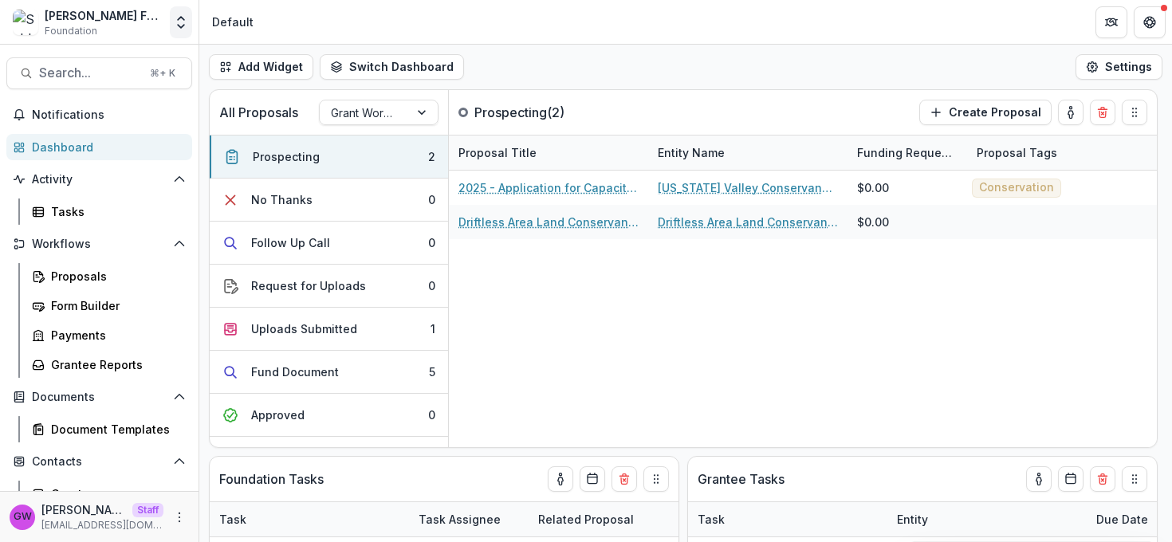
click at [181, 26] on icon "Open entity switcher" at bounding box center [181, 22] width 16 height 16
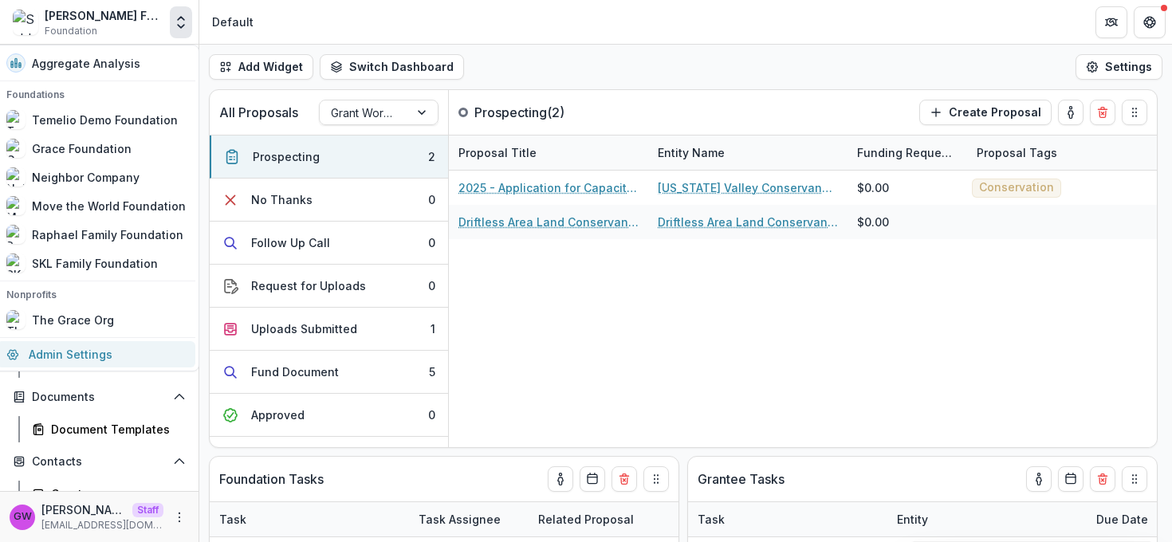
click at [74, 356] on link "Admin Settings" at bounding box center [96, 354] width 199 height 26
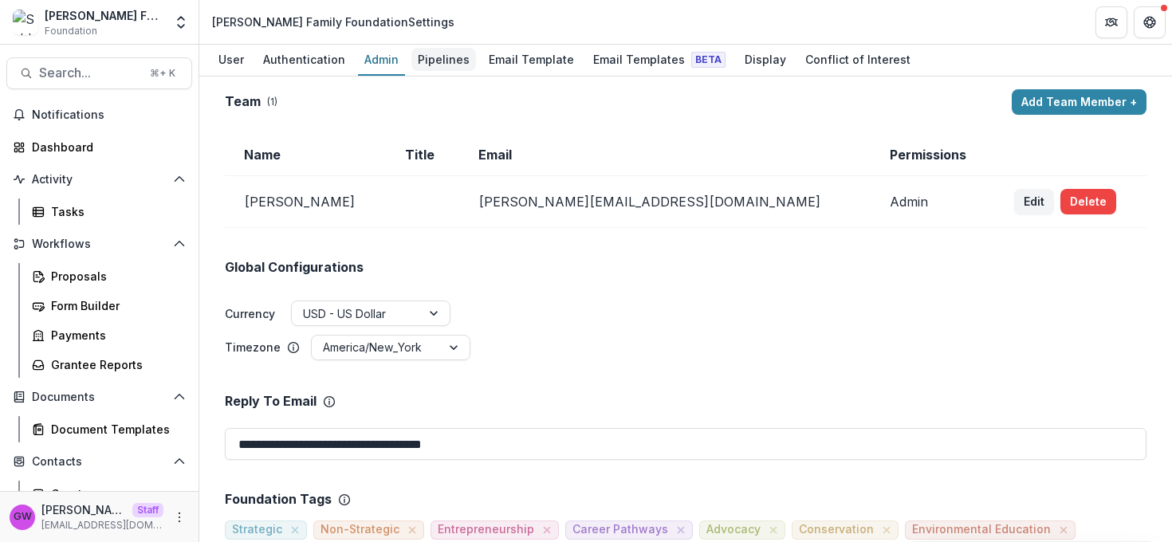
click at [435, 65] on div "Pipelines" at bounding box center [443, 59] width 65 height 23
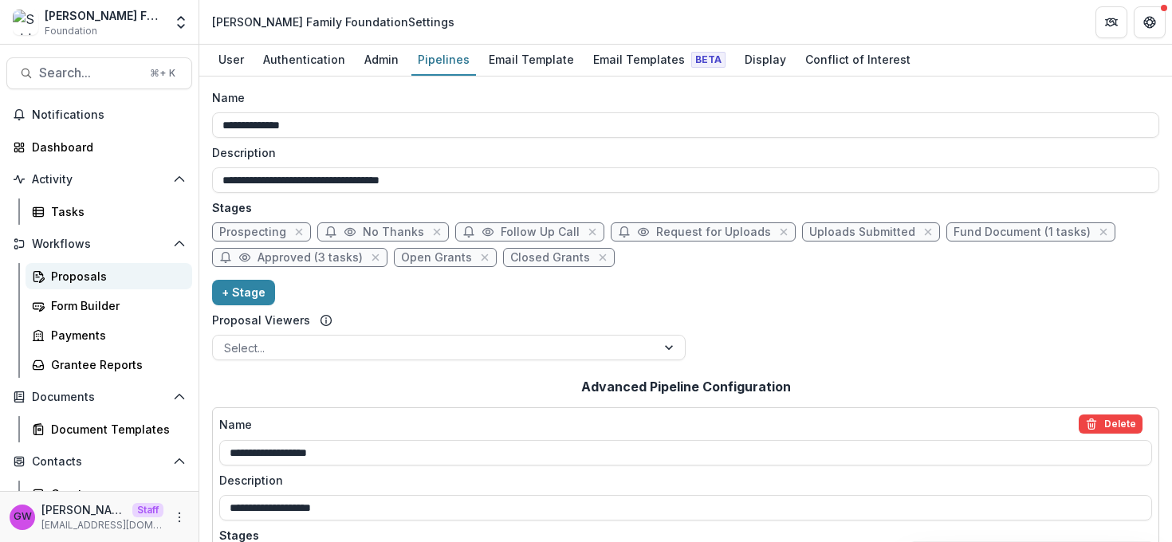
click at [100, 276] on div "Proposals" at bounding box center [115, 276] width 128 height 17
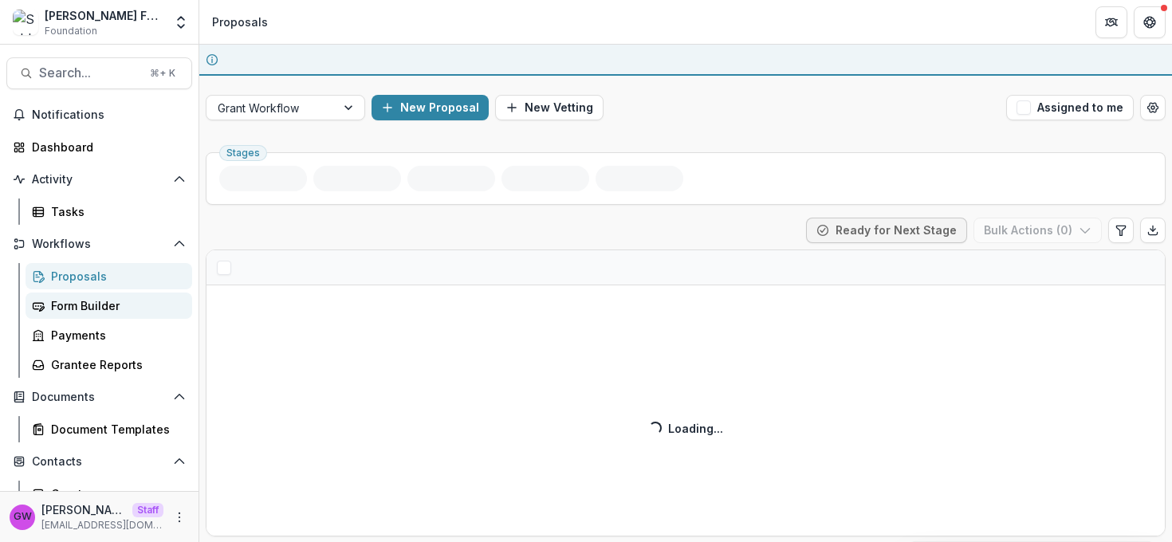
click at [79, 305] on div "Form Builder" at bounding box center [115, 305] width 128 height 17
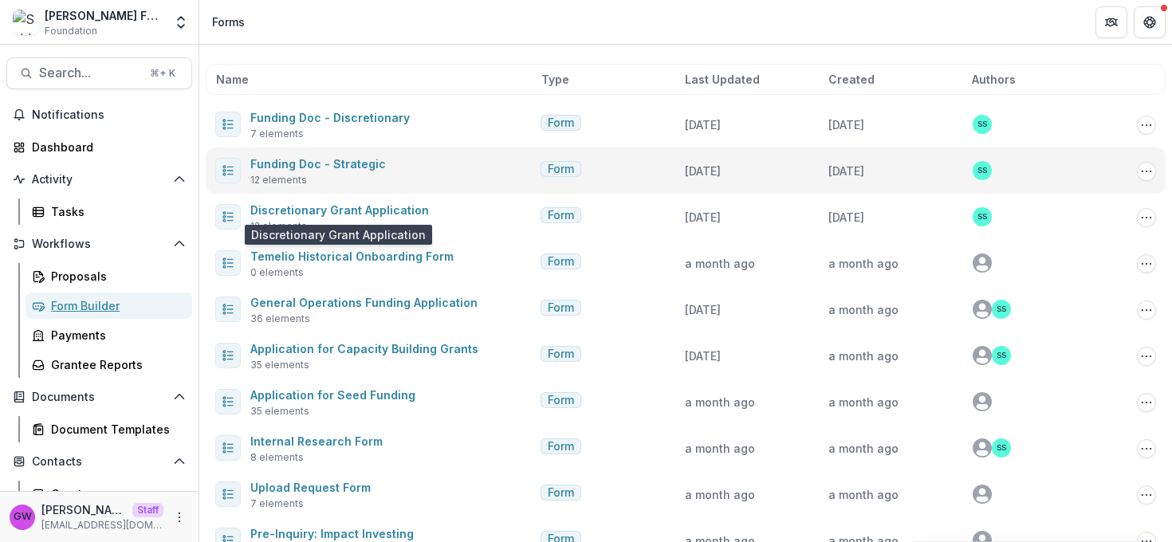
scroll to position [65, 0]
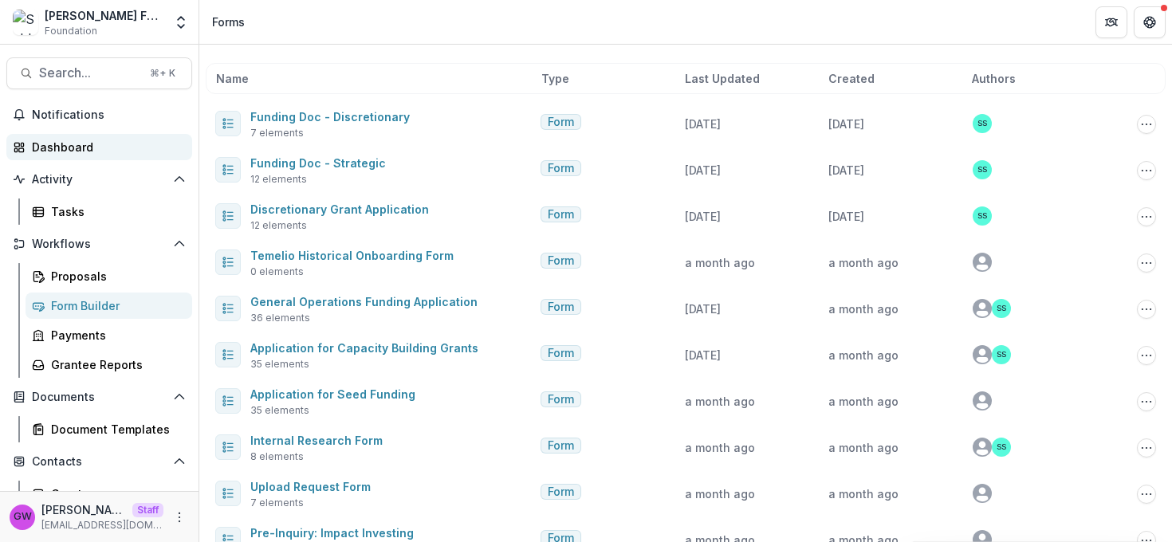
click at [54, 153] on div "Dashboard" at bounding box center [106, 147] width 148 height 17
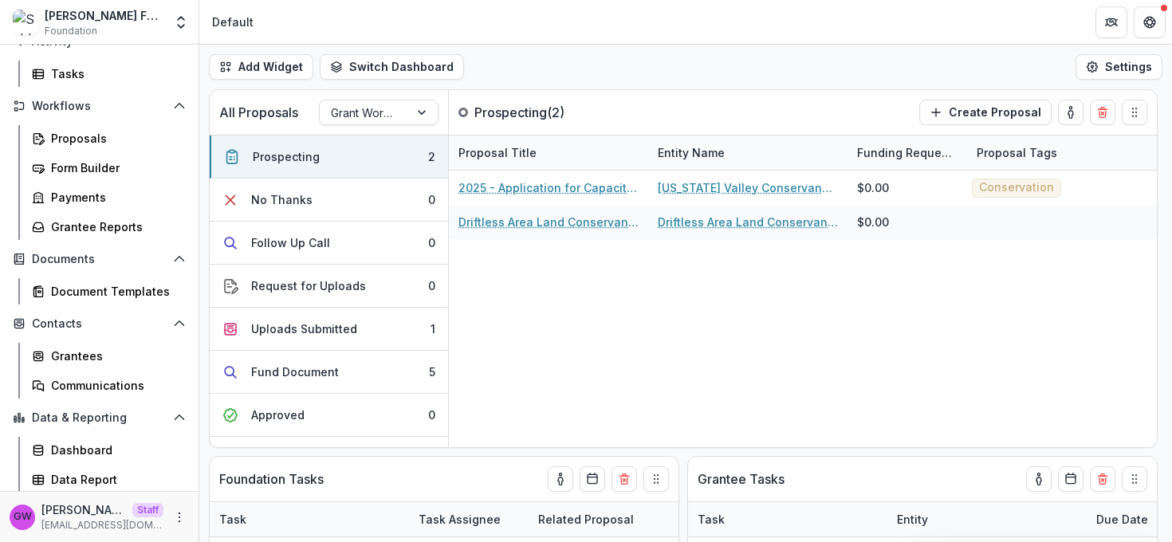
scroll to position [140, 0]
click at [86, 356] on div "Grantees" at bounding box center [115, 354] width 128 height 17
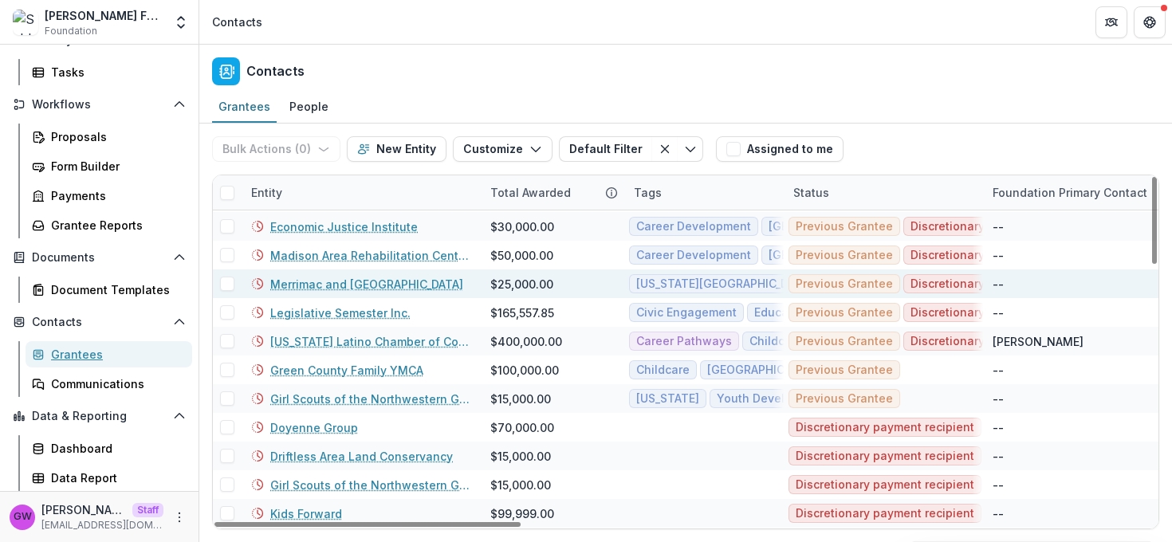
scroll to position [487, 0]
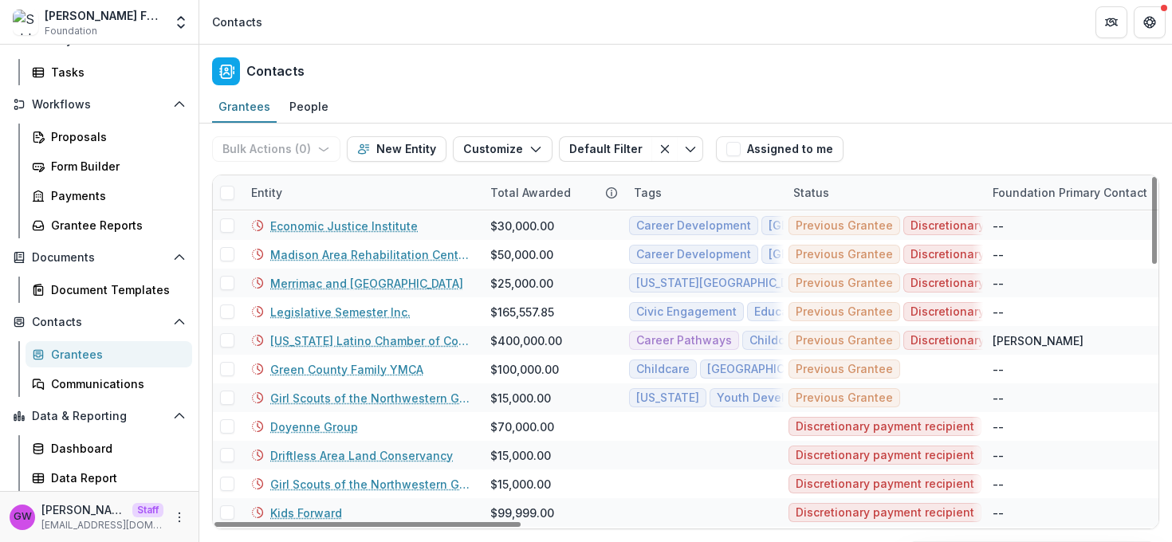
click at [276, 191] on div "Entity" at bounding box center [267, 192] width 50 height 17
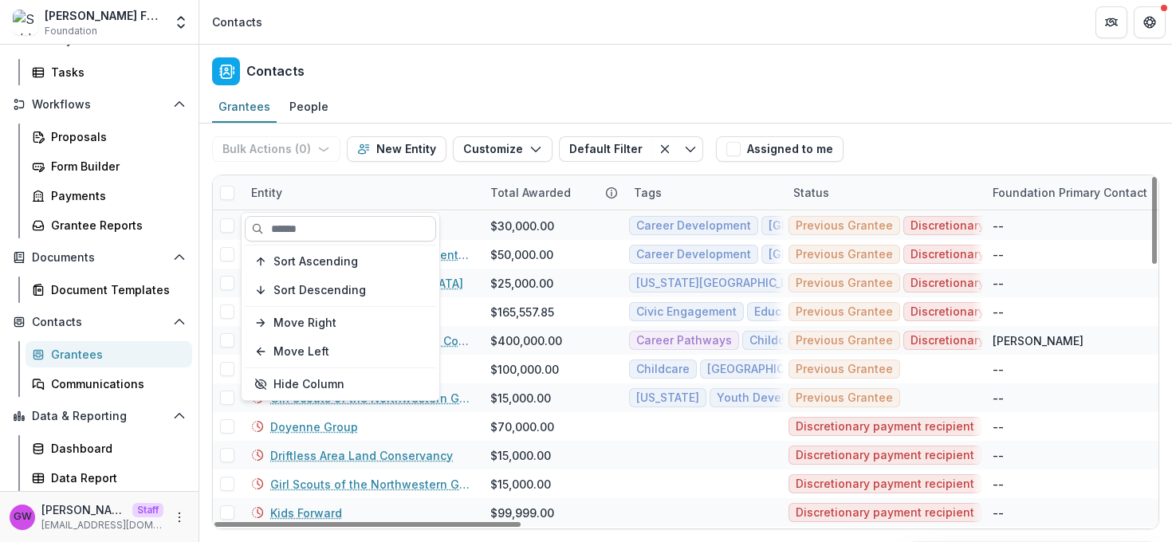
click at [332, 225] on input at bounding box center [340, 229] width 191 height 26
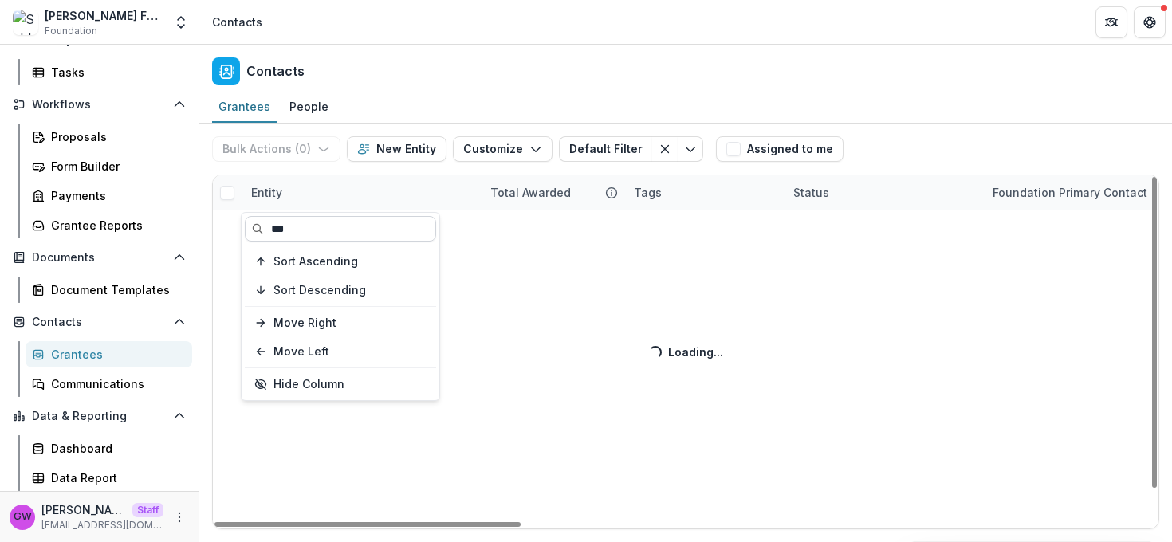
scroll to position [0, 0]
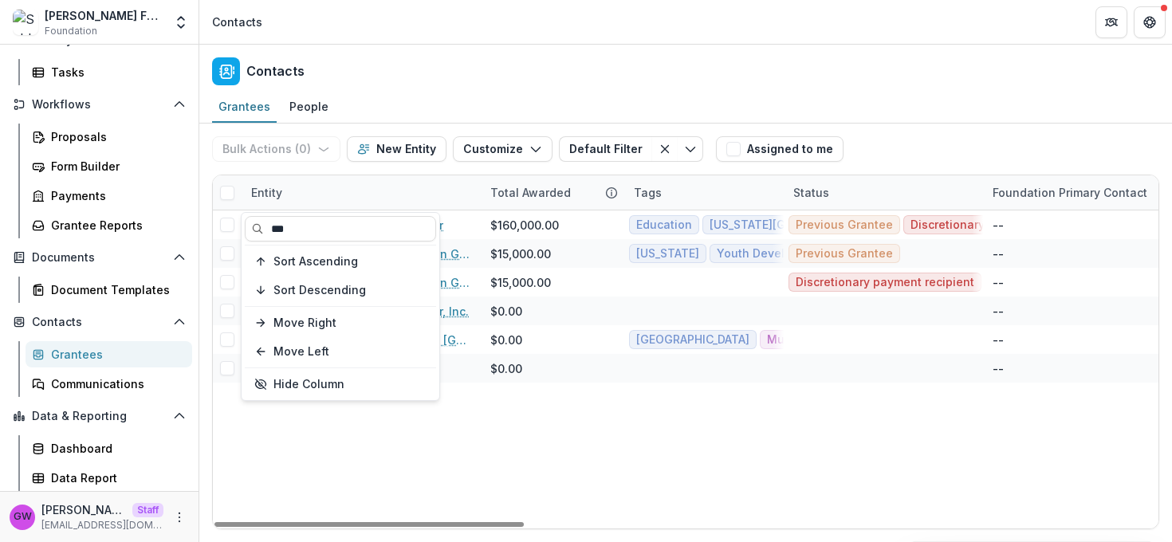
type input "***"
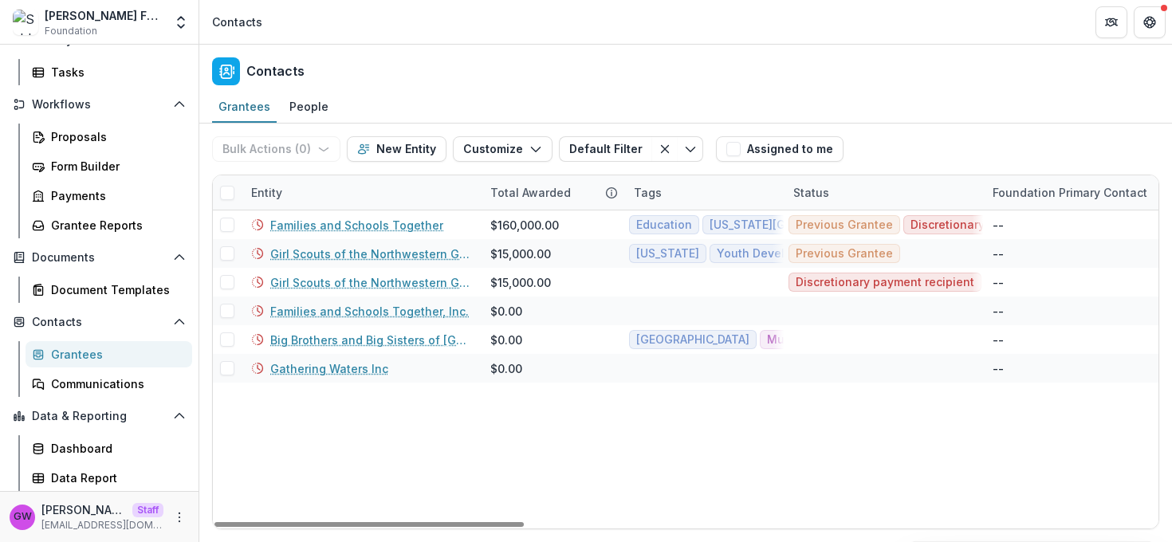
click at [929, 148] on div "Bulk Actions ( 0 ) Send Email Create Proposals Create Tasks New Entity Customiz…" at bounding box center [685, 149] width 947 height 51
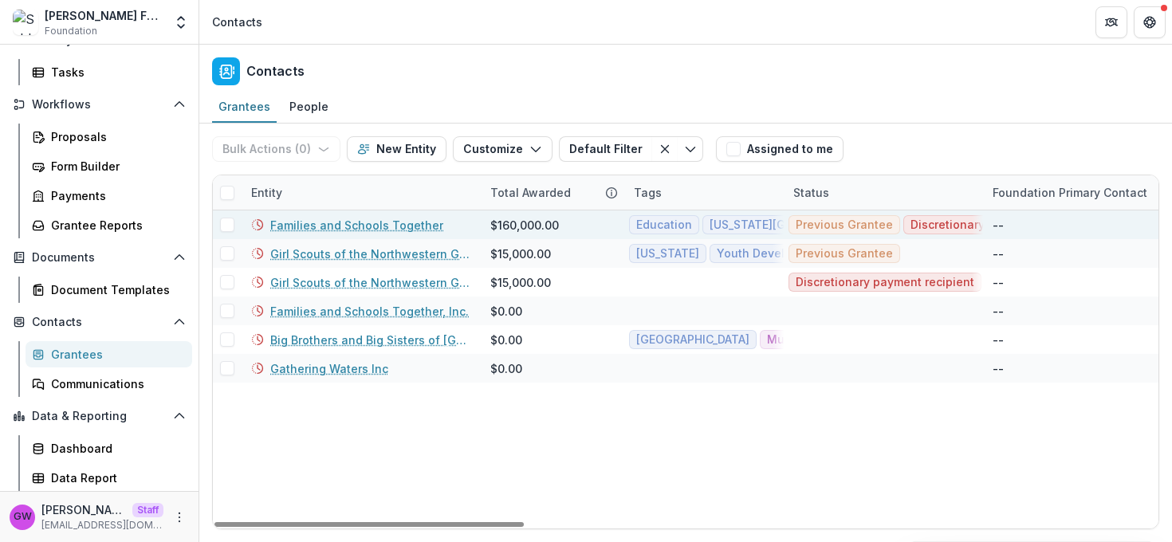
click at [282, 211] on div "Families and Schools Together" at bounding box center [361, 225] width 220 height 29
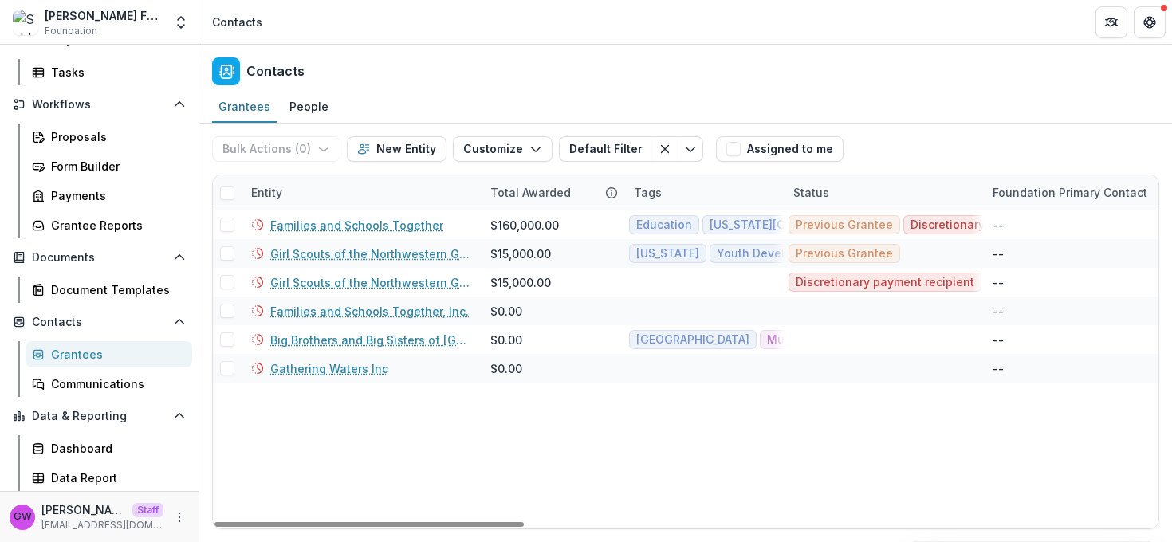
click at [284, 198] on div "Entity" at bounding box center [267, 192] width 50 height 17
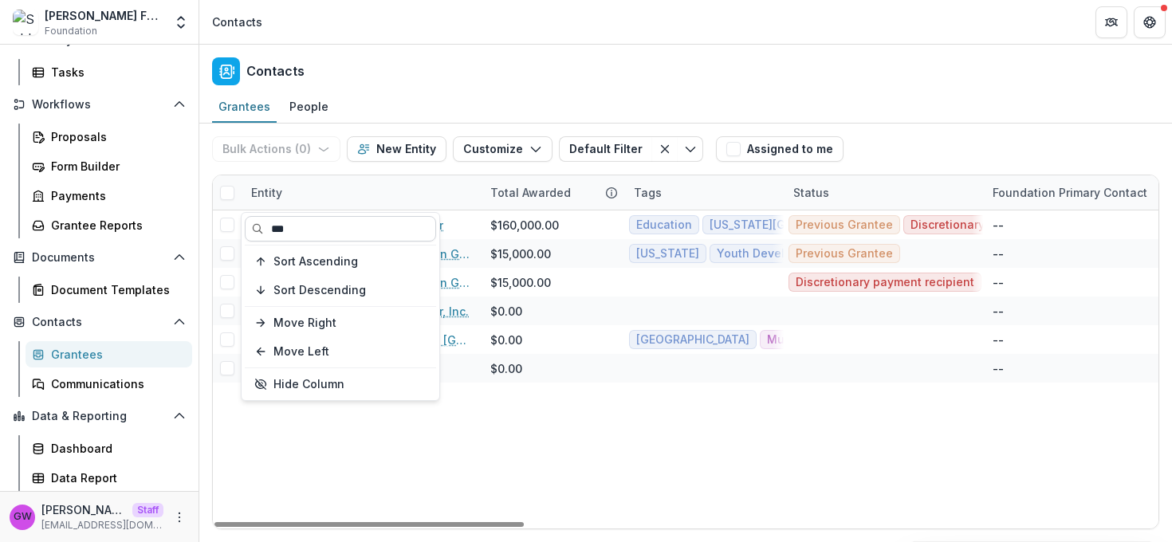
click at [286, 223] on input "***" at bounding box center [340, 229] width 191 height 26
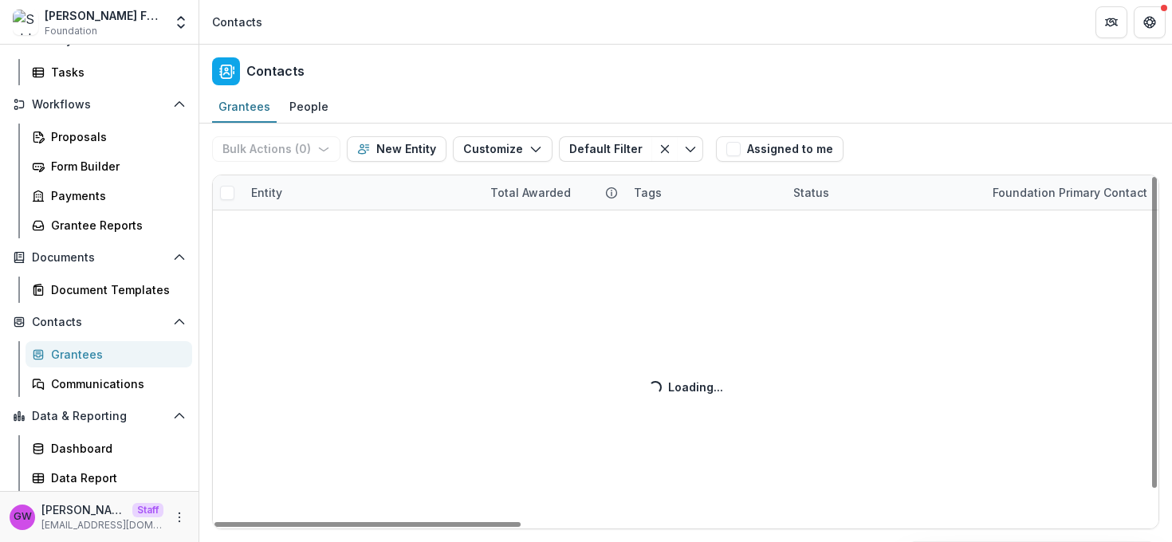
click at [381, 145] on div "Bulk Actions ( 0 ) Send Email Create Proposals Create Tasks New Entity Customiz…" at bounding box center [685, 333] width 973 height 419
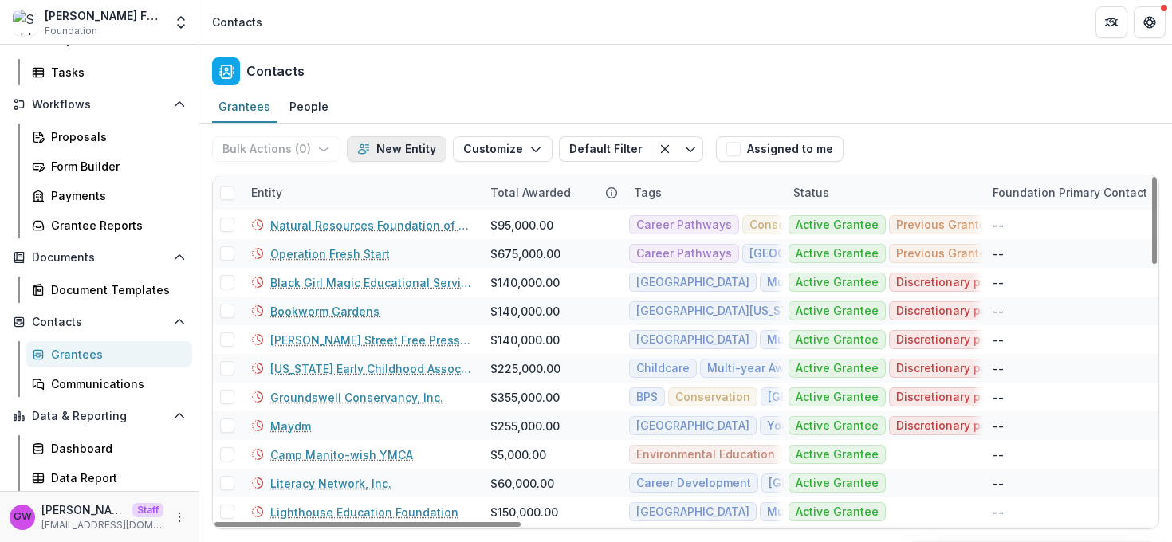
click at [384, 146] on button "New Entity" at bounding box center [397, 149] width 100 height 26
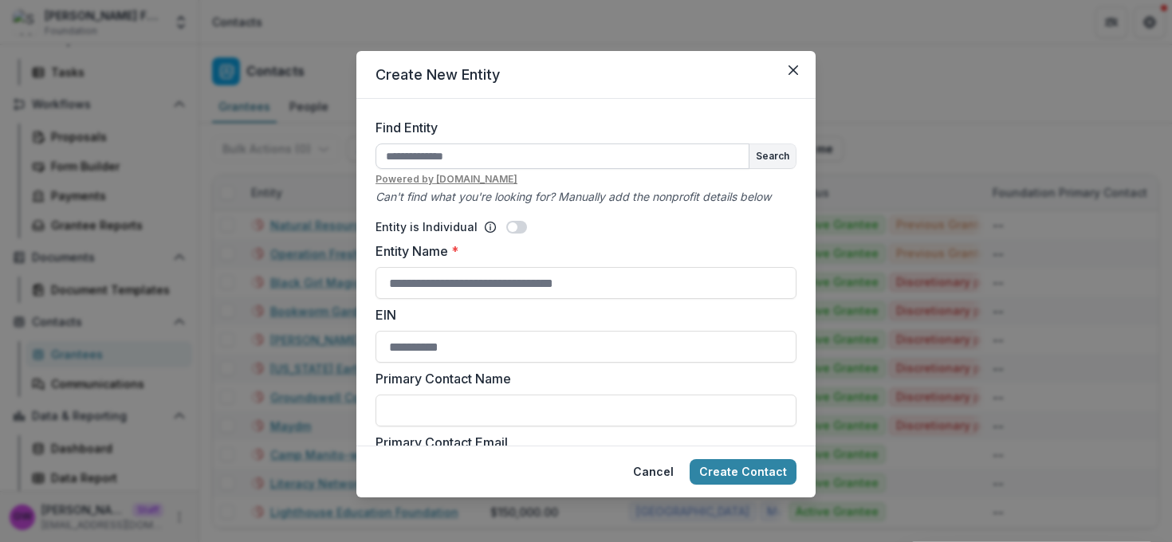
click at [466, 159] on input "Find Entity" at bounding box center [563, 157] width 374 height 26
type input "***"
click at [761, 158] on button "Search" at bounding box center [773, 156] width 46 height 24
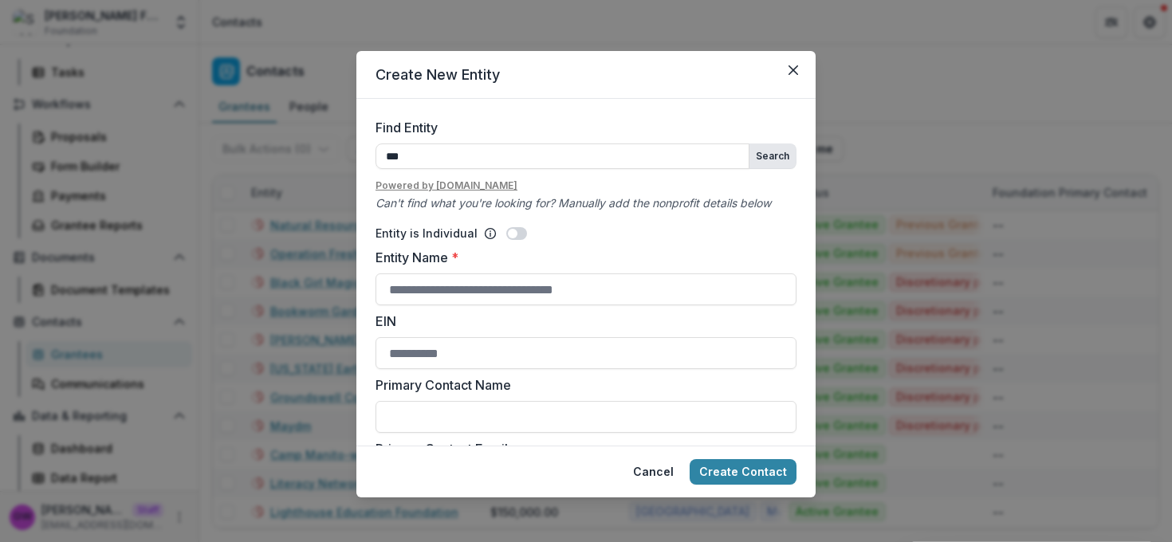
click at [768, 154] on button "Search" at bounding box center [773, 156] width 46 height 24
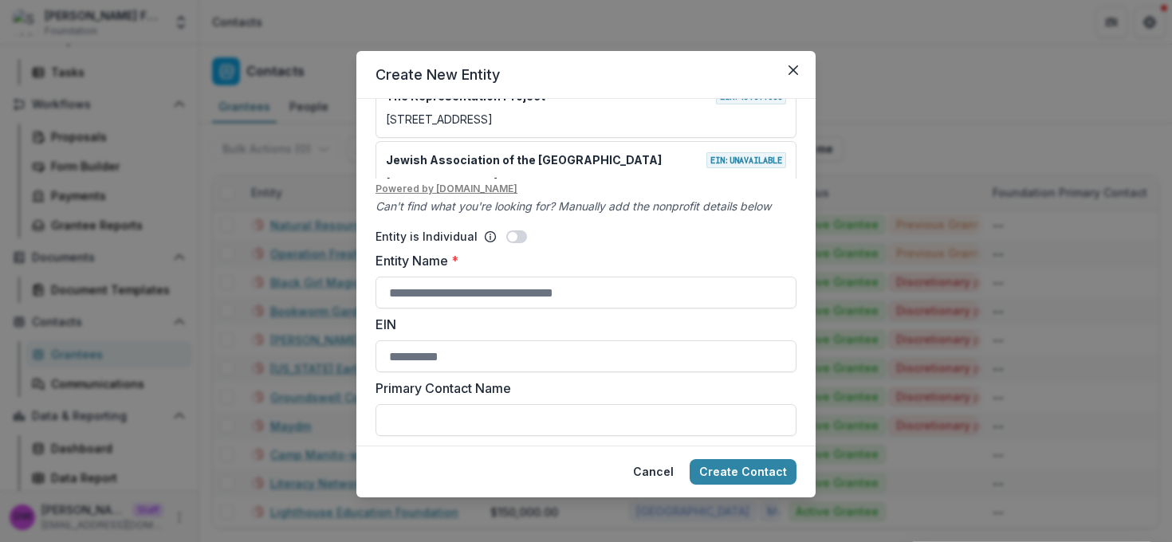
scroll to position [250, 0]
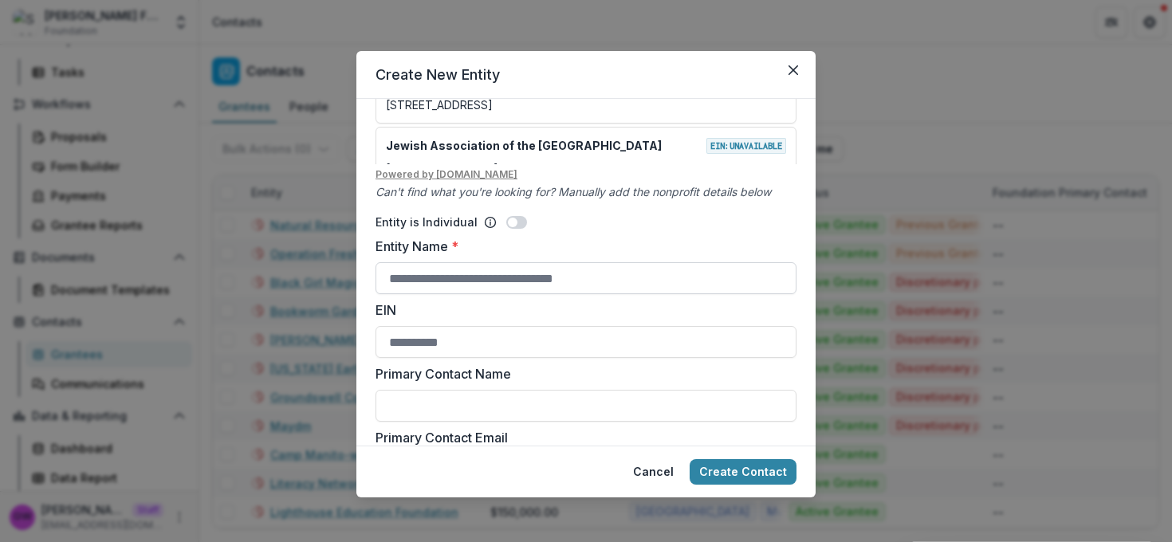
click at [477, 273] on input "Entity Name *" at bounding box center [586, 278] width 421 height 32
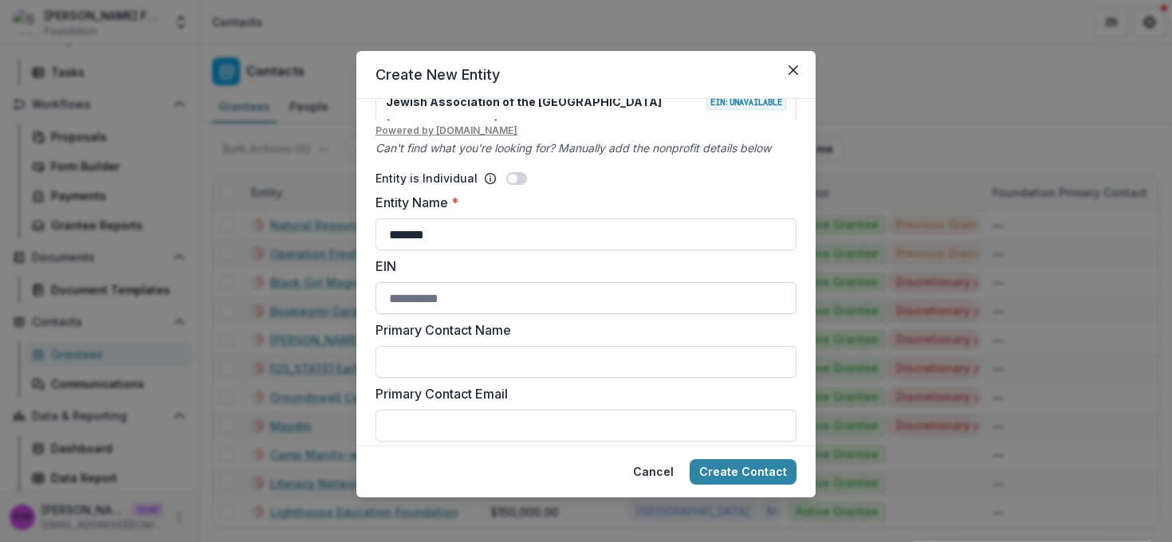
scroll to position [335, 0]
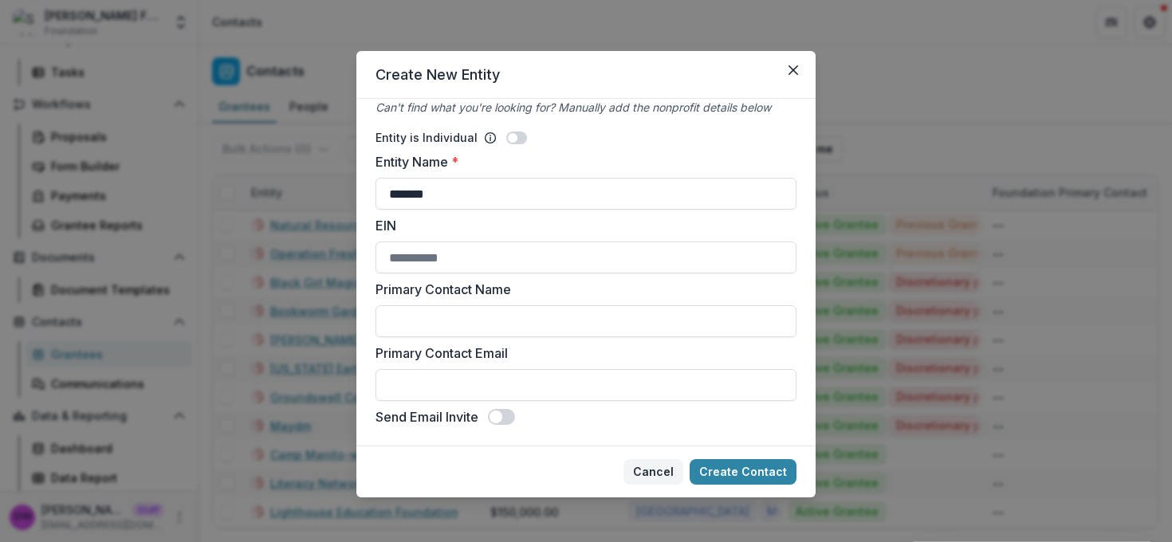
type input "*******"
click at [647, 470] on button "Cancel" at bounding box center [654, 472] width 60 height 26
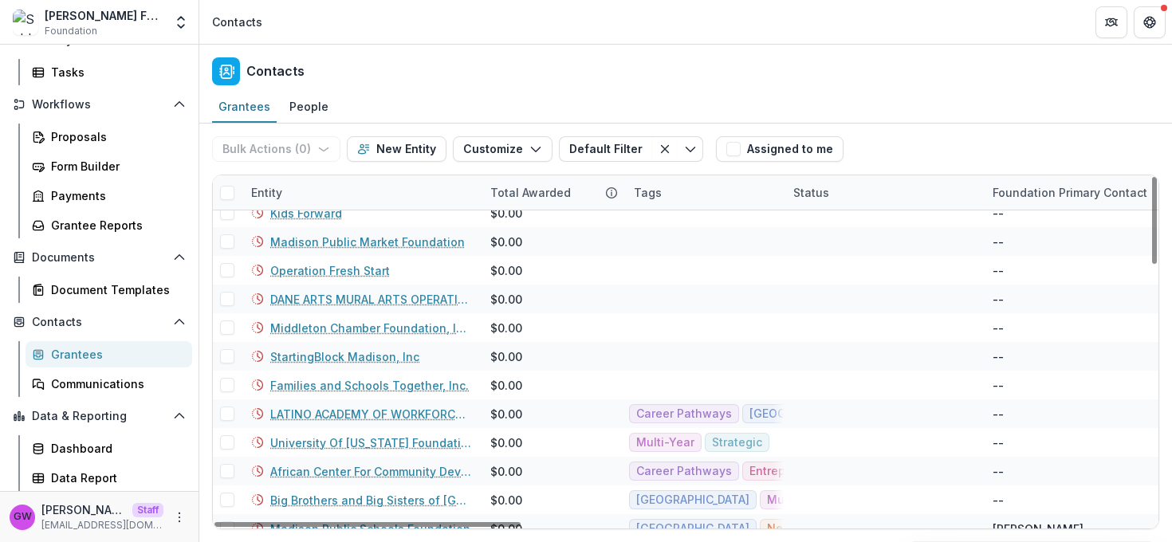
scroll to position [938, 0]
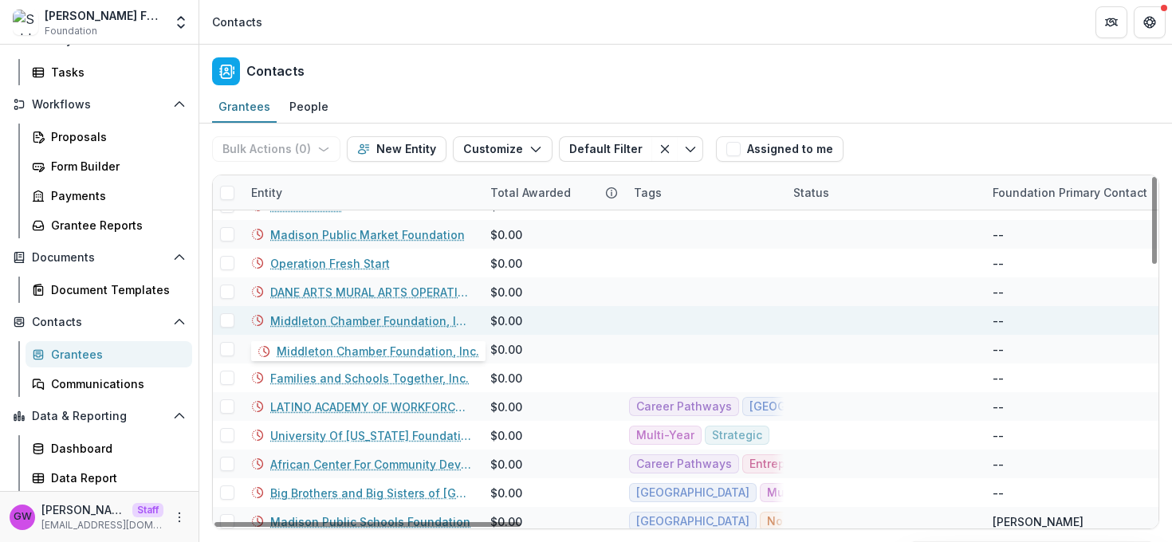
click at [322, 318] on link "Middleton Chamber Foundation, Inc." at bounding box center [370, 321] width 201 height 17
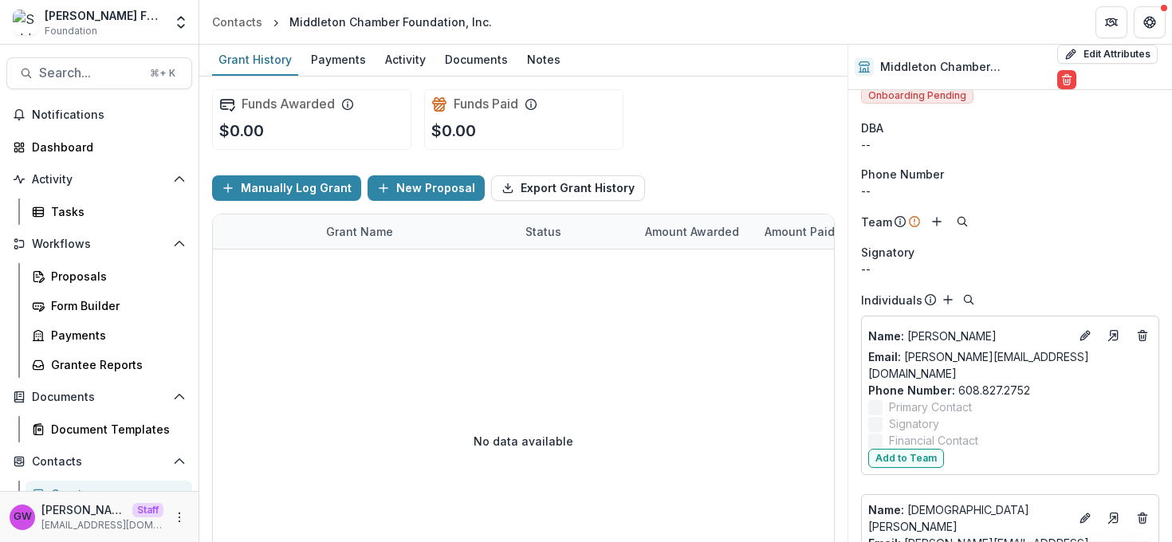
scroll to position [13, 0]
drag, startPoint x: 864, startPoint y: 305, endPoint x: 910, endPoint y: 291, distance: 48.2
click at [915, 303] on p "Individuals" at bounding box center [891, 302] width 61 height 17
drag, startPoint x: 864, startPoint y: 226, endPoint x: 888, endPoint y: 224, distance: 24.0
click at [888, 224] on p "Team" at bounding box center [876, 224] width 31 height 17
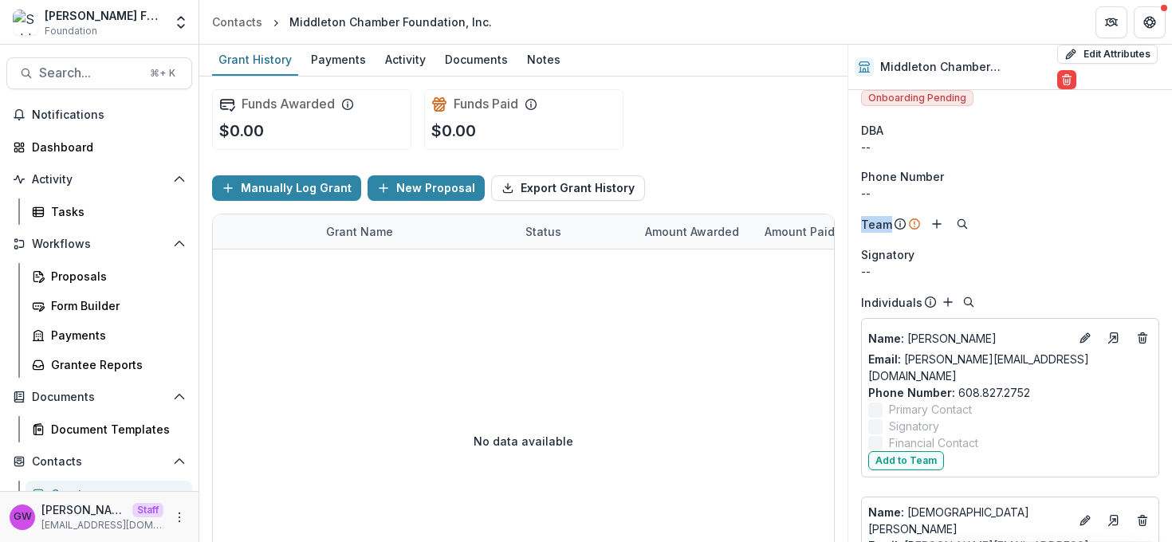
drag, startPoint x: 890, startPoint y: 225, endPoint x: 864, endPoint y: 223, distance: 26.4
click at [864, 223] on p "Team" at bounding box center [876, 224] width 31 height 17
click at [64, 275] on div "Proposals" at bounding box center [115, 276] width 128 height 17
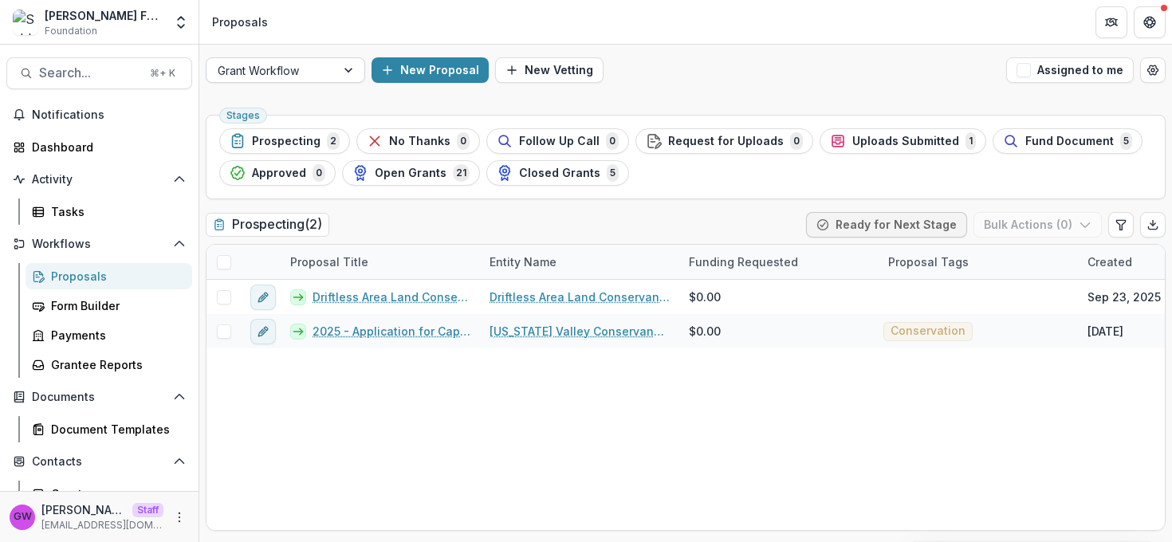
click at [345, 69] on div at bounding box center [350, 70] width 29 height 24
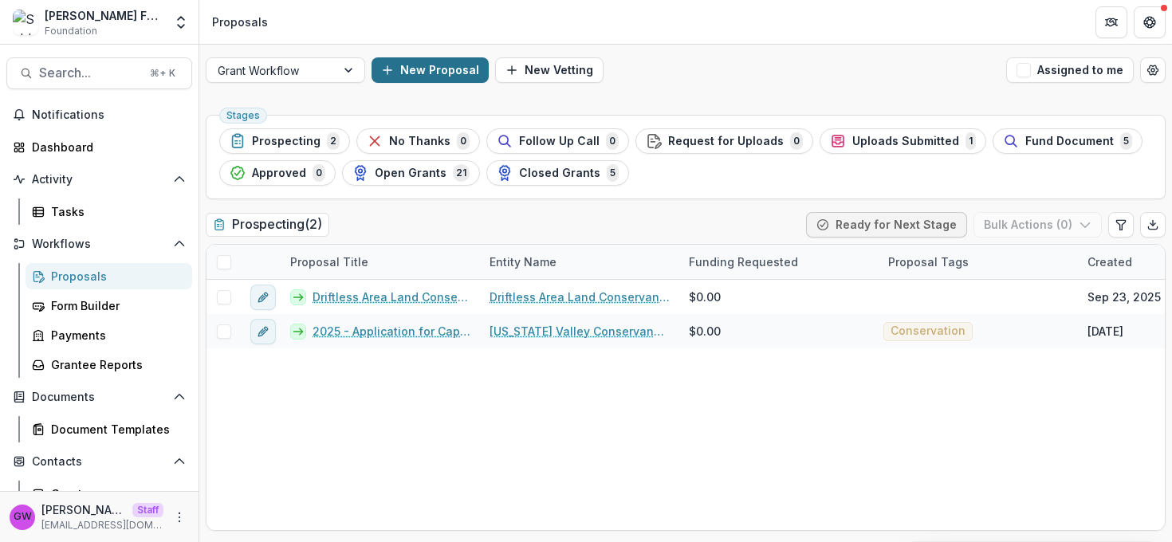
click at [435, 73] on button "New Proposal" at bounding box center [430, 70] width 117 height 26
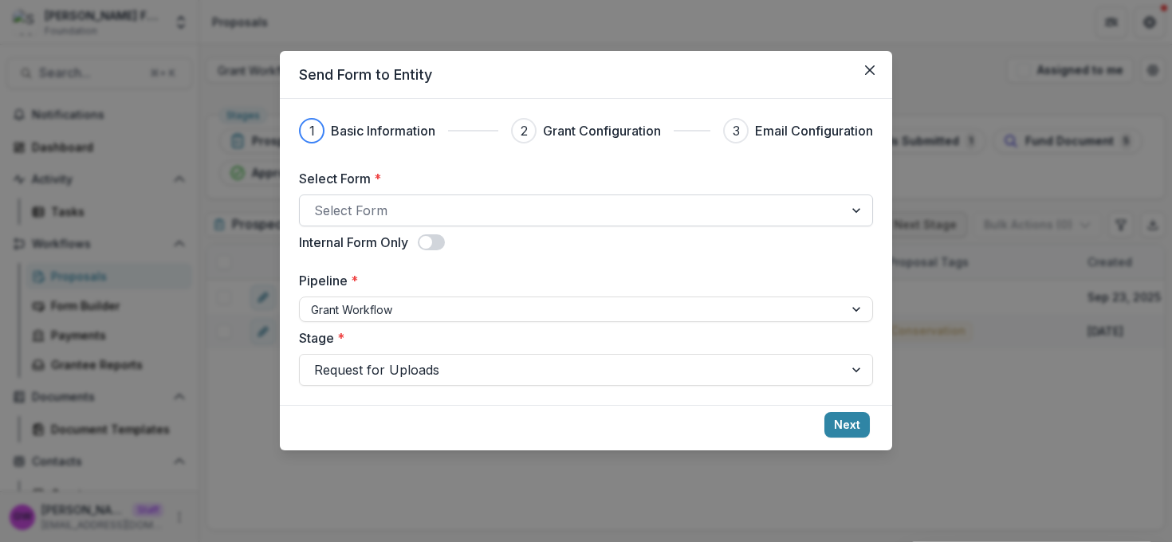
click at [391, 211] on div at bounding box center [571, 210] width 515 height 22
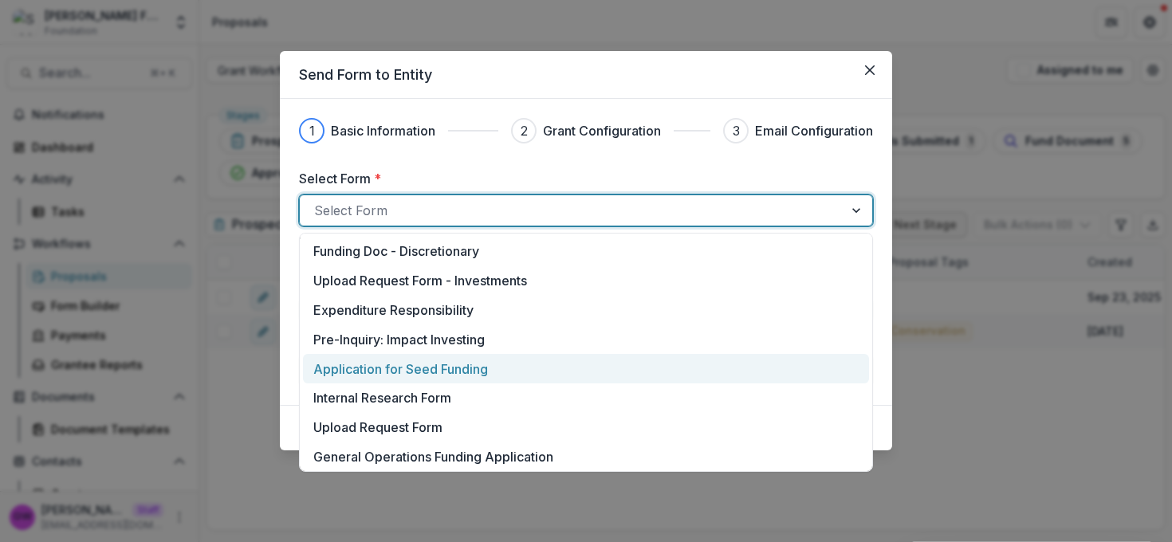
click at [362, 368] on p "Application for Seed Funding" at bounding box center [400, 369] width 175 height 19
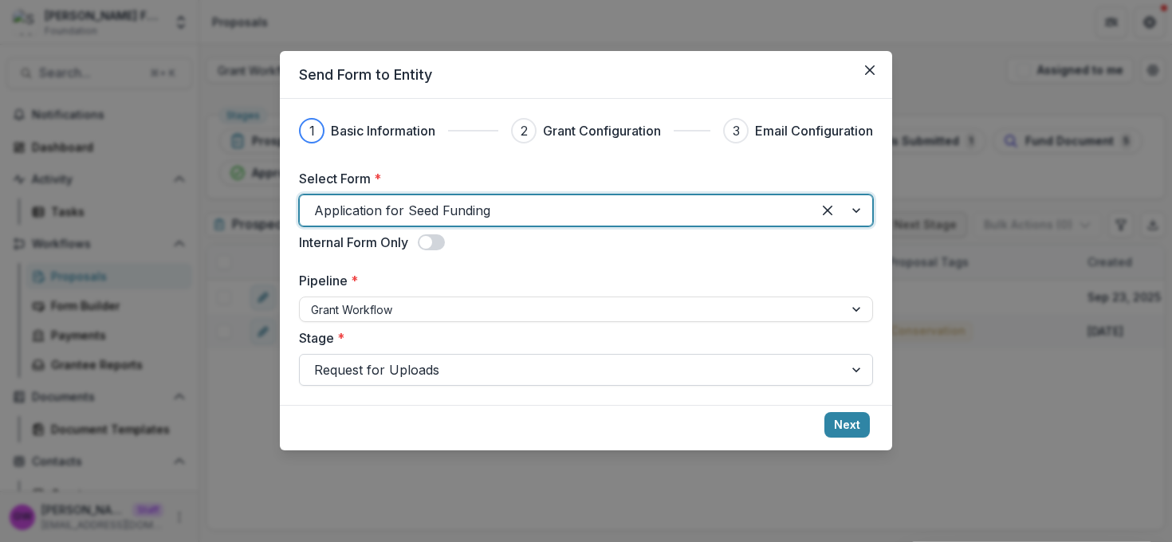
click at [514, 376] on div at bounding box center [571, 370] width 515 height 22
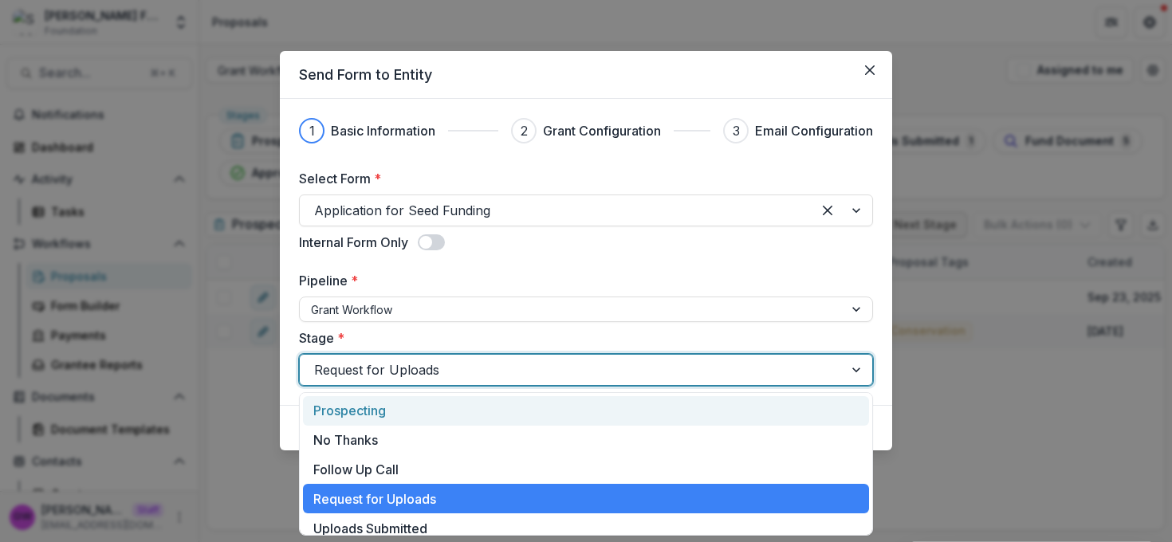
click at [474, 339] on label "Stage *" at bounding box center [581, 338] width 565 height 19
click at [318, 360] on input "Stage *" at bounding box center [316, 369] width 4 height 19
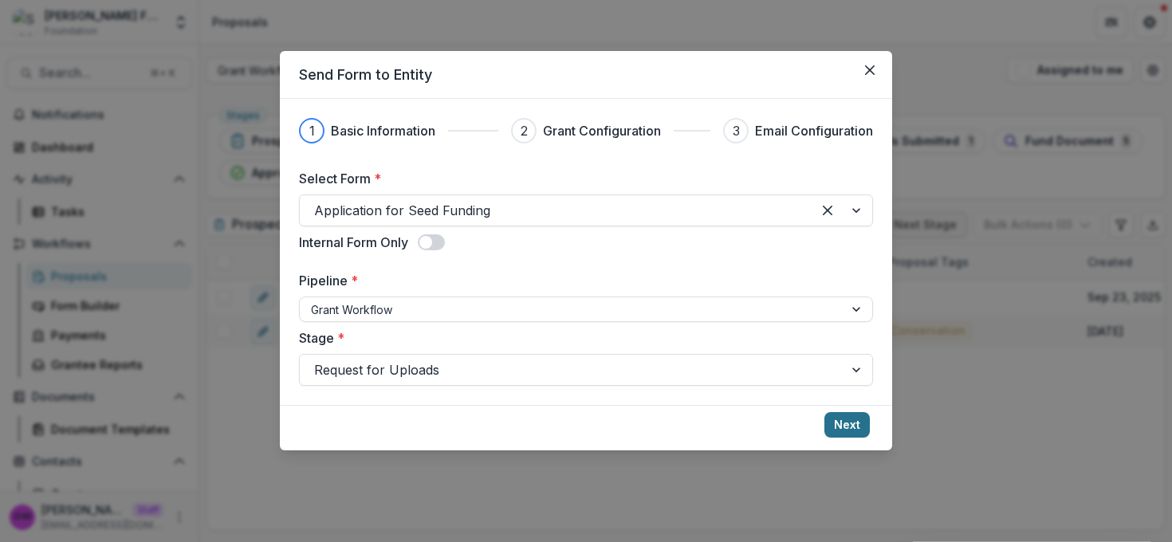
click at [841, 427] on button "Next" at bounding box center [846, 425] width 45 height 26
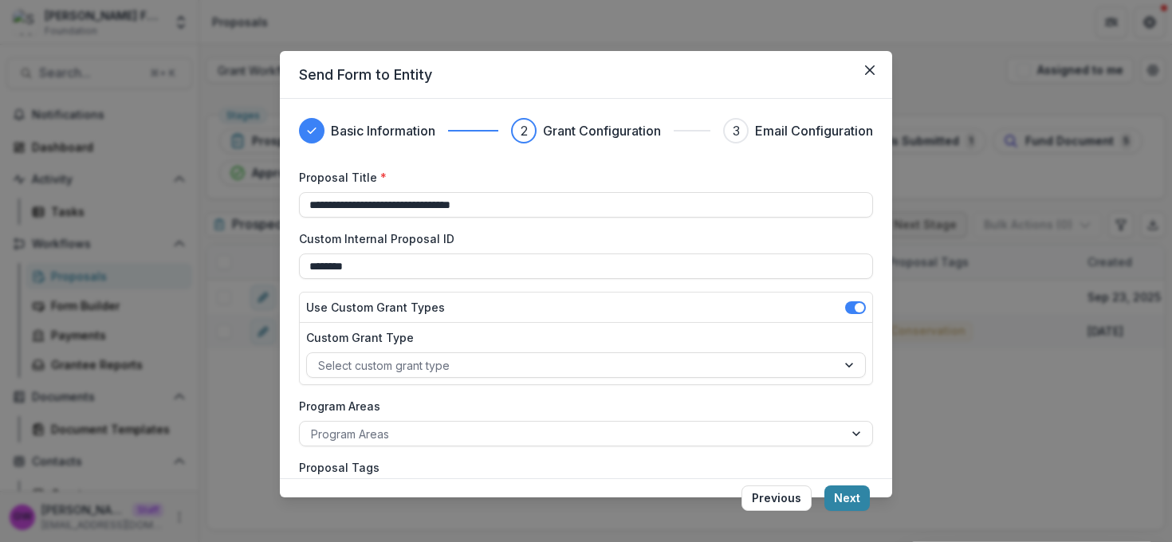
scroll to position [3, 0]
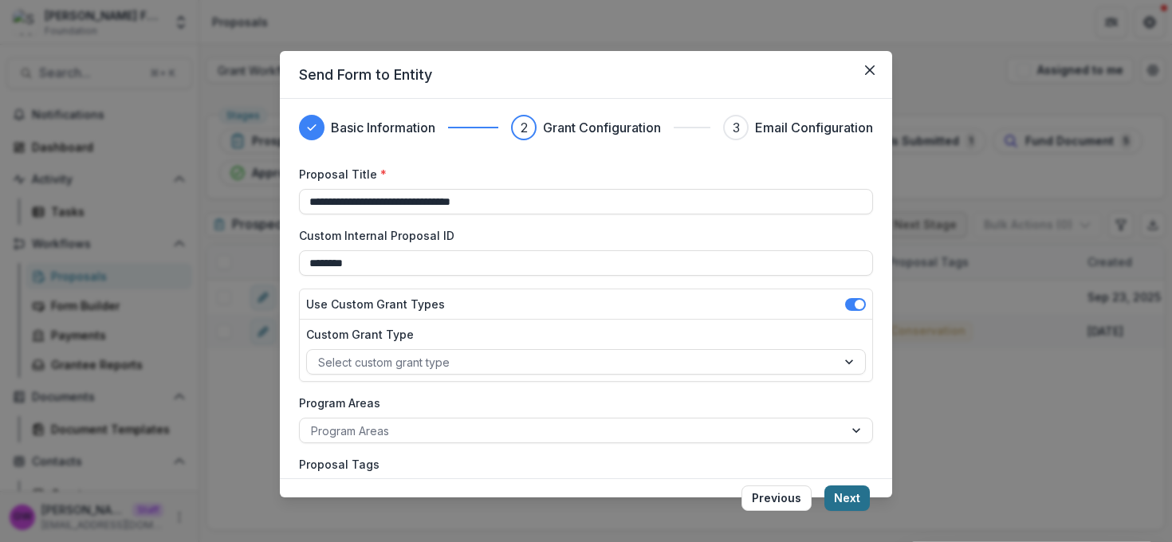
click at [856, 505] on button "Next" at bounding box center [846, 499] width 45 height 26
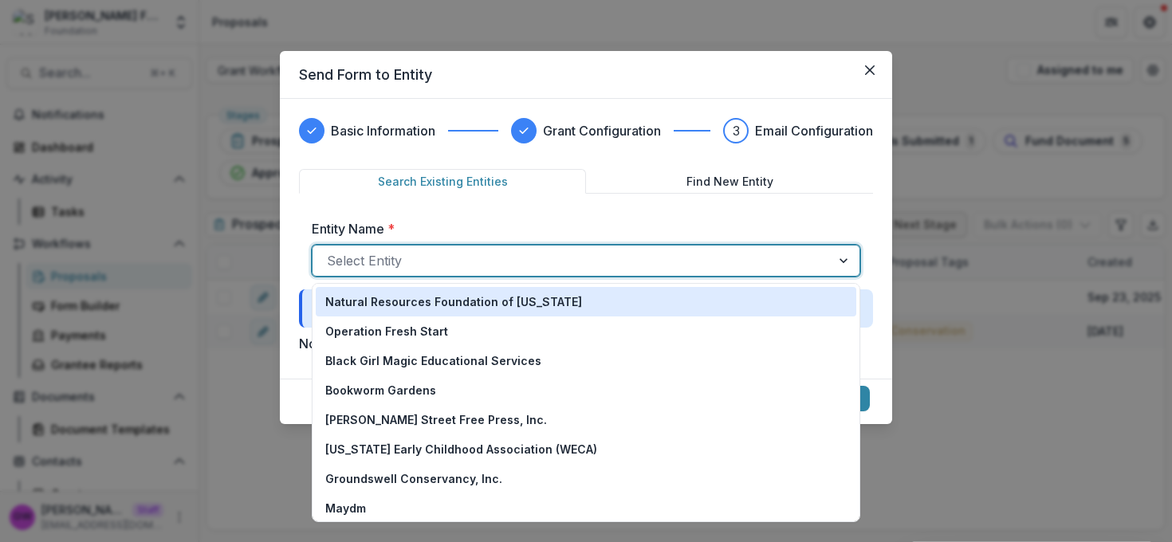
click at [421, 263] on div at bounding box center [572, 261] width 490 height 22
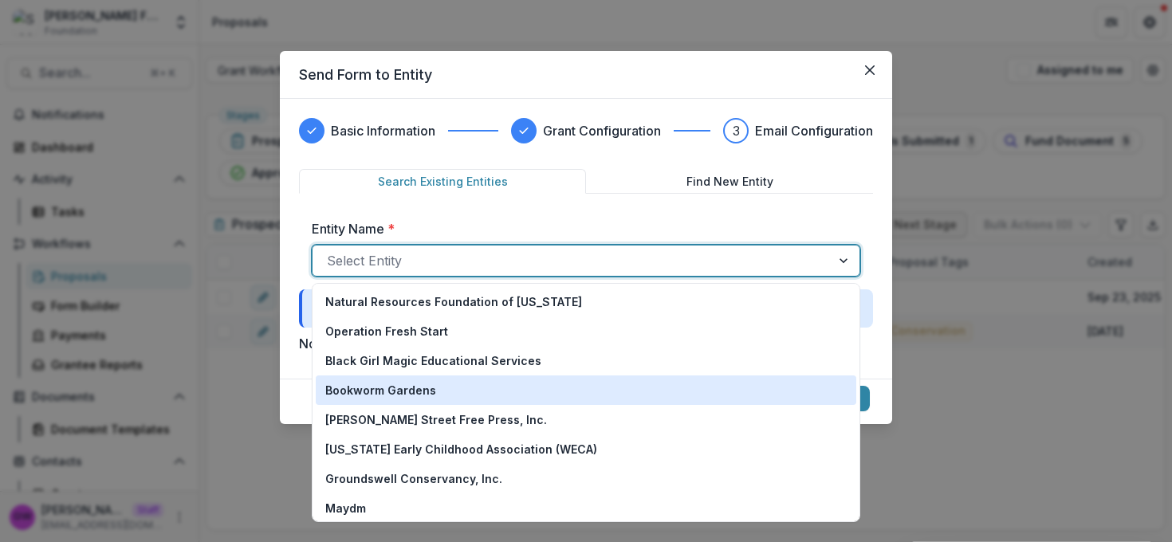
drag, startPoint x: 388, startPoint y: 385, endPoint x: 624, endPoint y: 382, distance: 236.0
click at [389, 385] on p "Bookworm Gardens" at bounding box center [380, 390] width 111 height 17
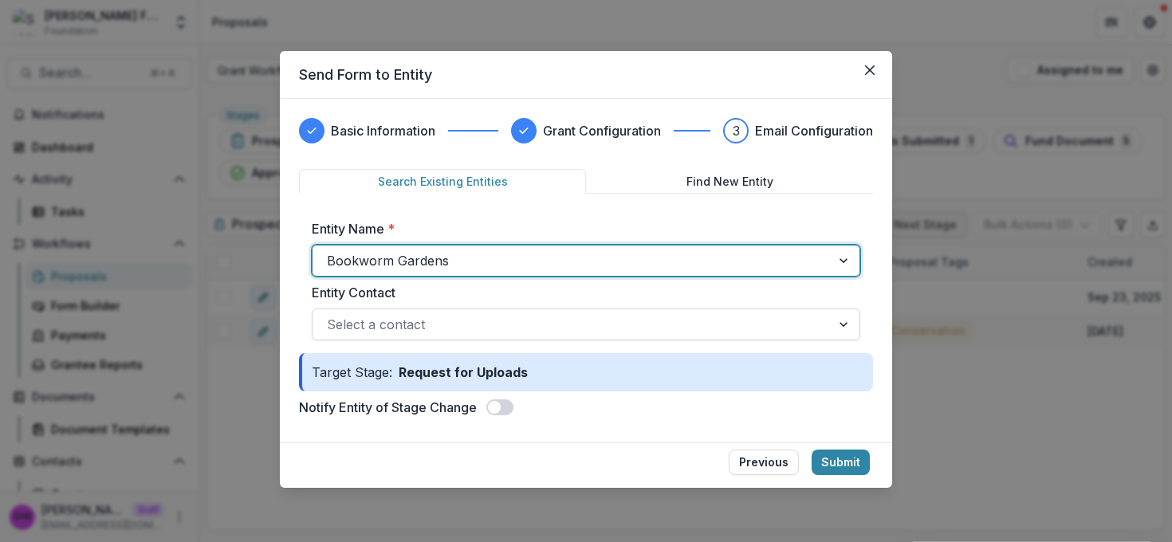
click at [418, 325] on div at bounding box center [572, 324] width 490 height 22
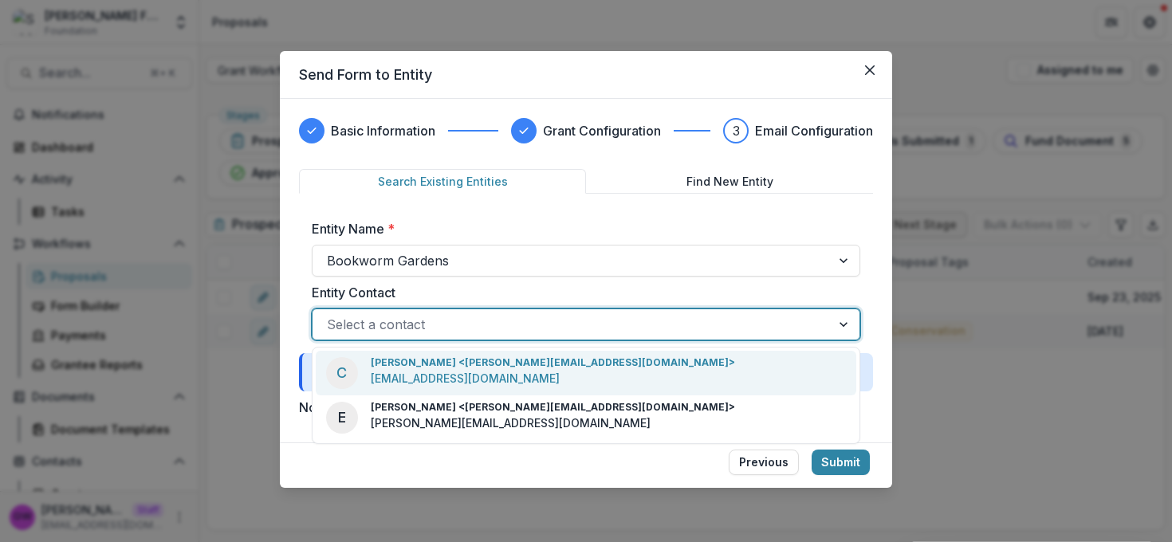
click at [422, 376] on p "cate@bookwormgardens.org" at bounding box center [465, 378] width 189 height 17
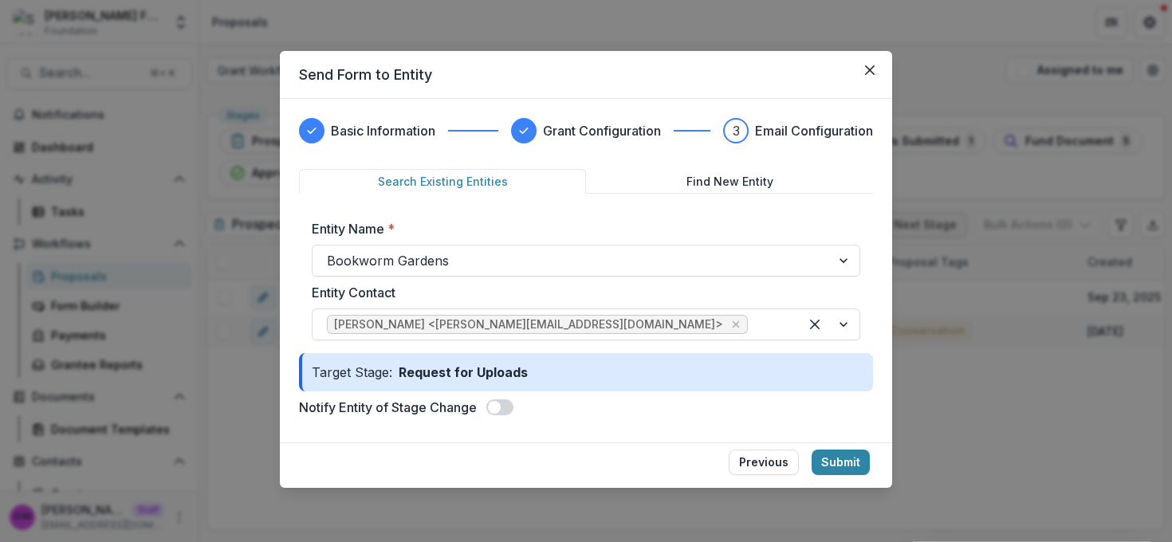
click at [496, 409] on span at bounding box center [494, 407] width 13 height 13
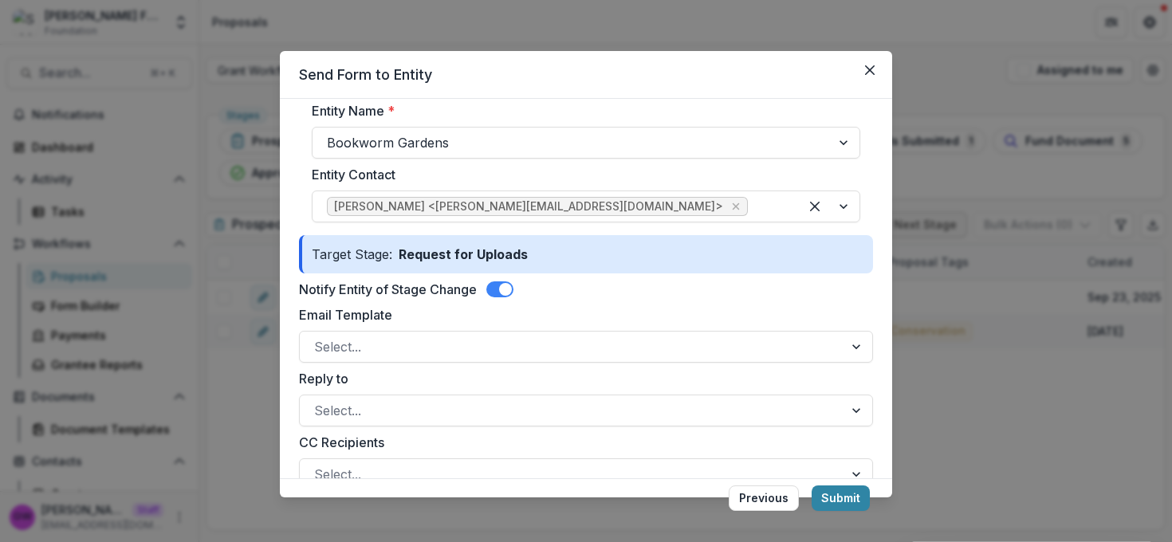
scroll to position [119, 0]
click at [532, 344] on div at bounding box center [571, 346] width 515 height 22
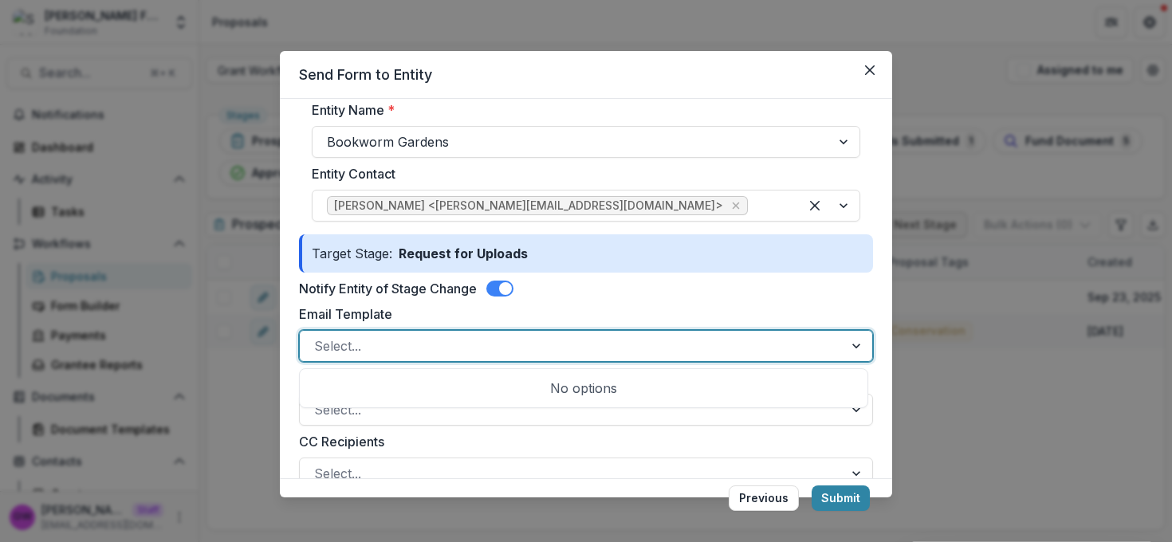
click at [603, 305] on label "Email Template" at bounding box center [581, 314] width 565 height 19
click at [318, 336] on input "Email Template" at bounding box center [316, 345] width 4 height 19
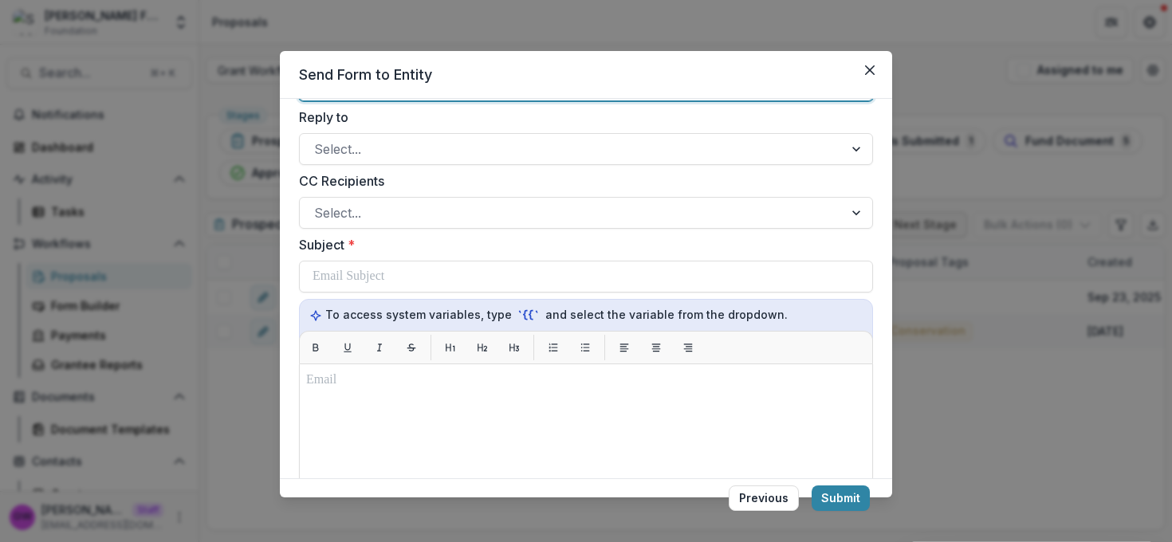
scroll to position [435, 0]
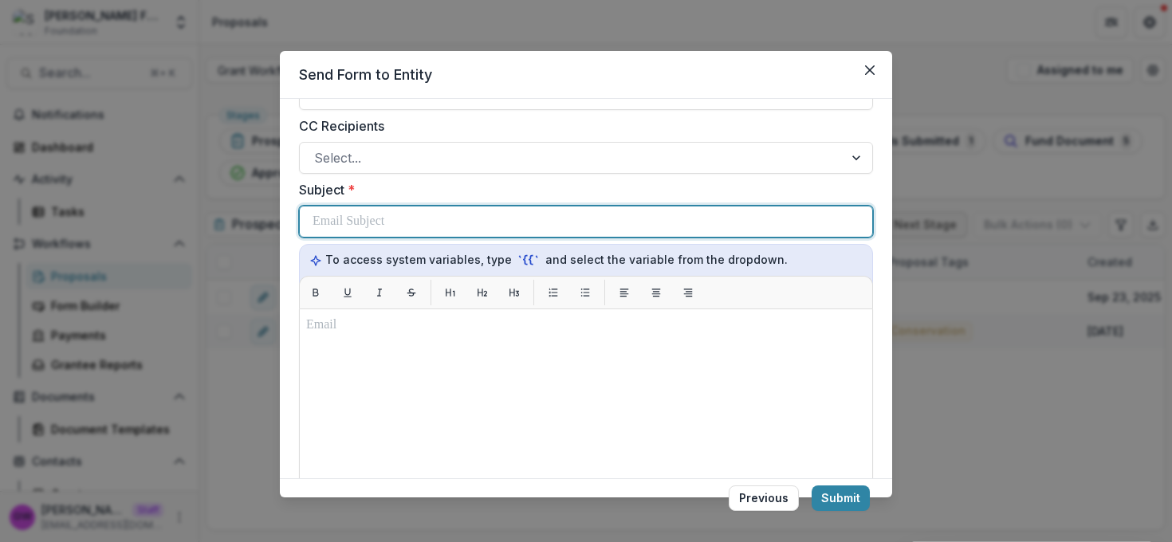
click at [384, 217] on p at bounding box center [349, 221] width 72 height 19
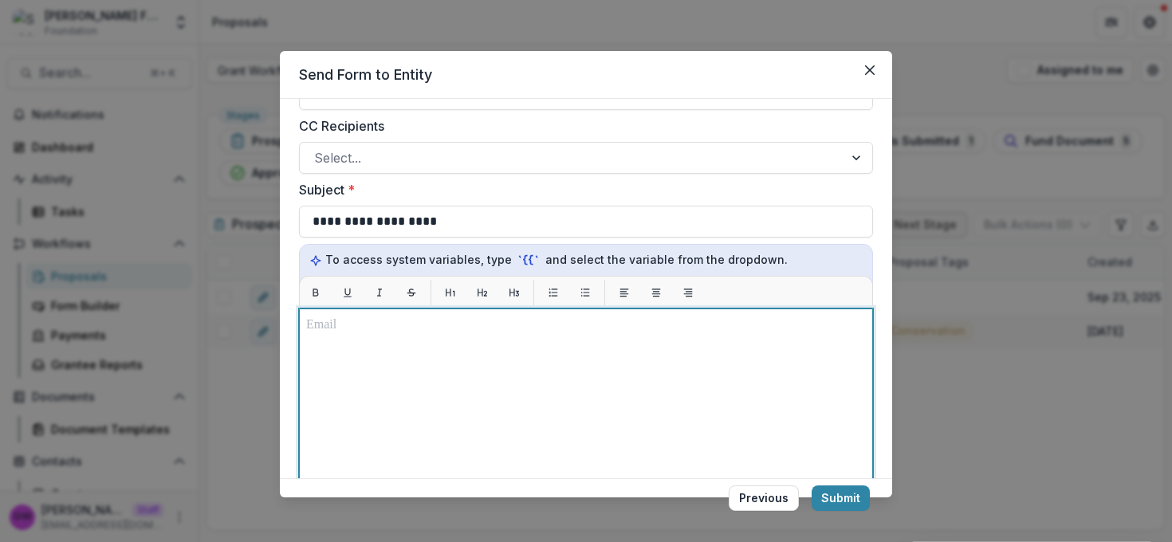
click at [386, 360] on div at bounding box center [586, 508] width 560 height 384
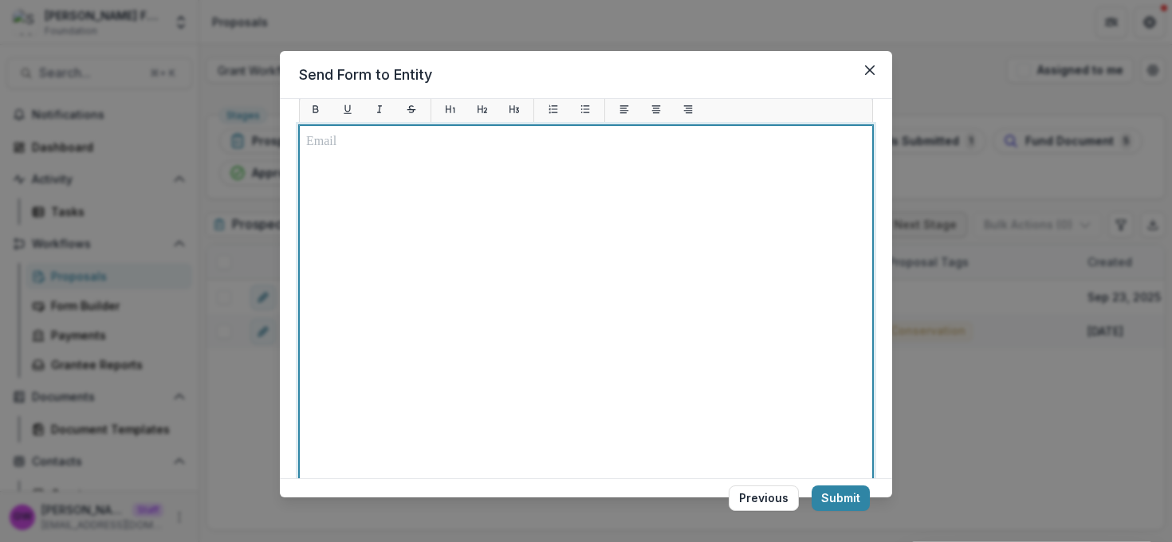
scroll to position [803, 0]
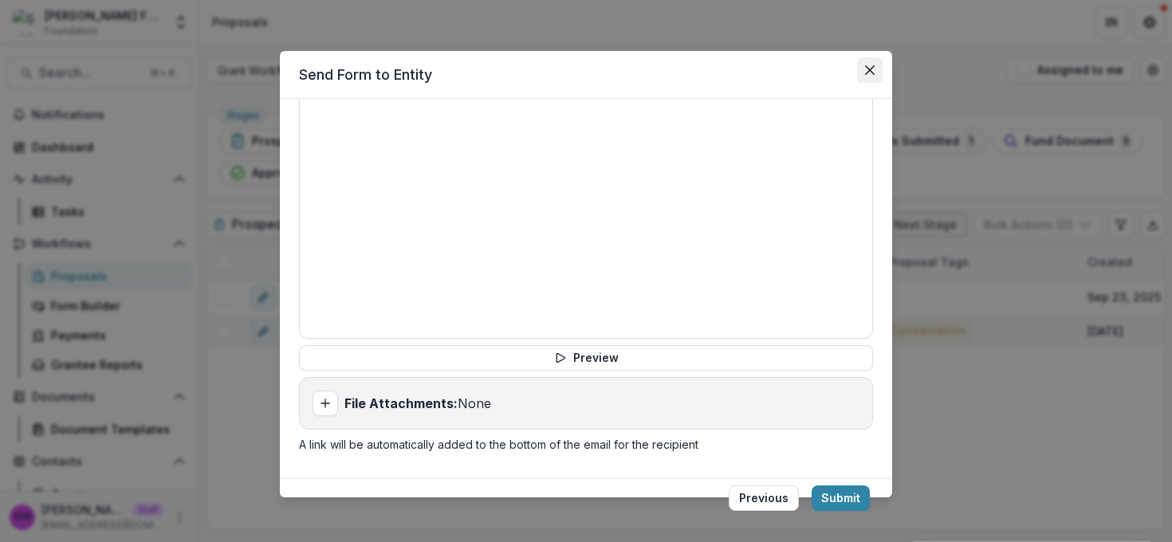
click at [878, 65] on button "Close" at bounding box center [870, 70] width 26 height 26
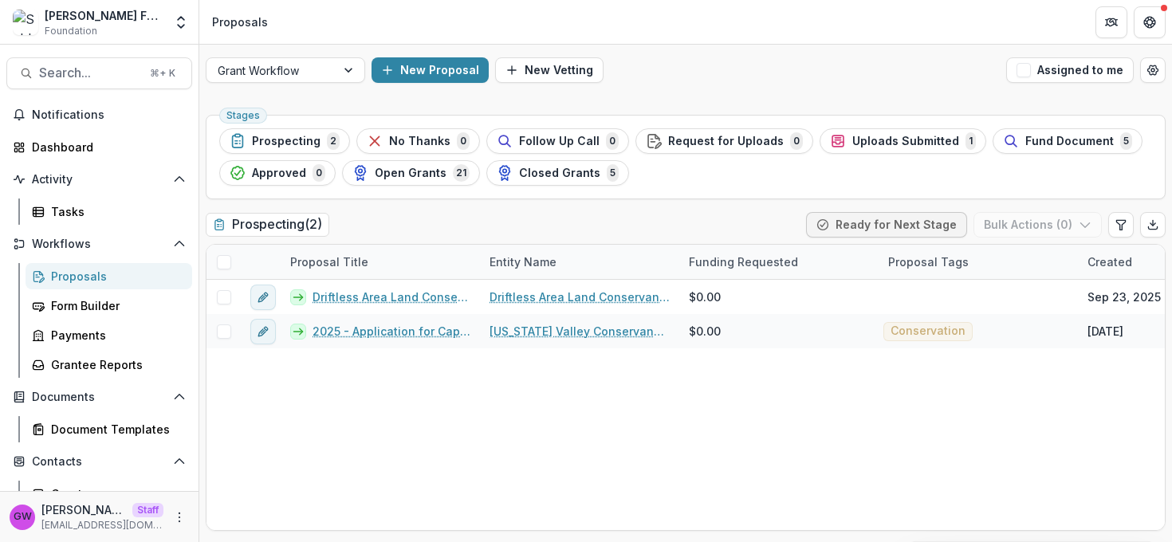
scroll to position [0, 0]
click at [186, 23] on icon "Open entity switcher" at bounding box center [181, 22] width 16 height 16
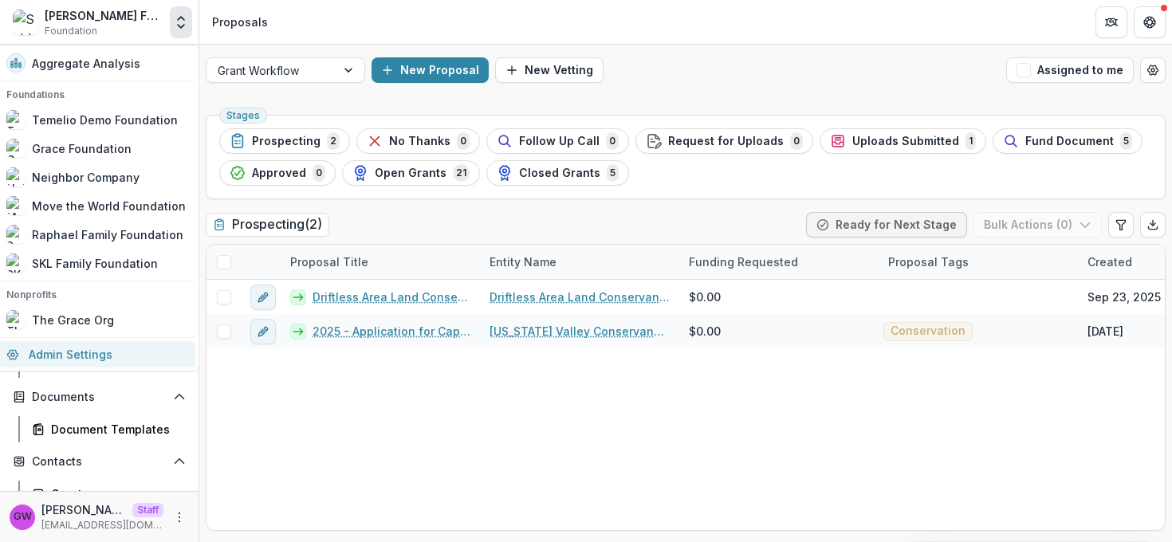
click at [80, 350] on link "Admin Settings" at bounding box center [96, 354] width 199 height 26
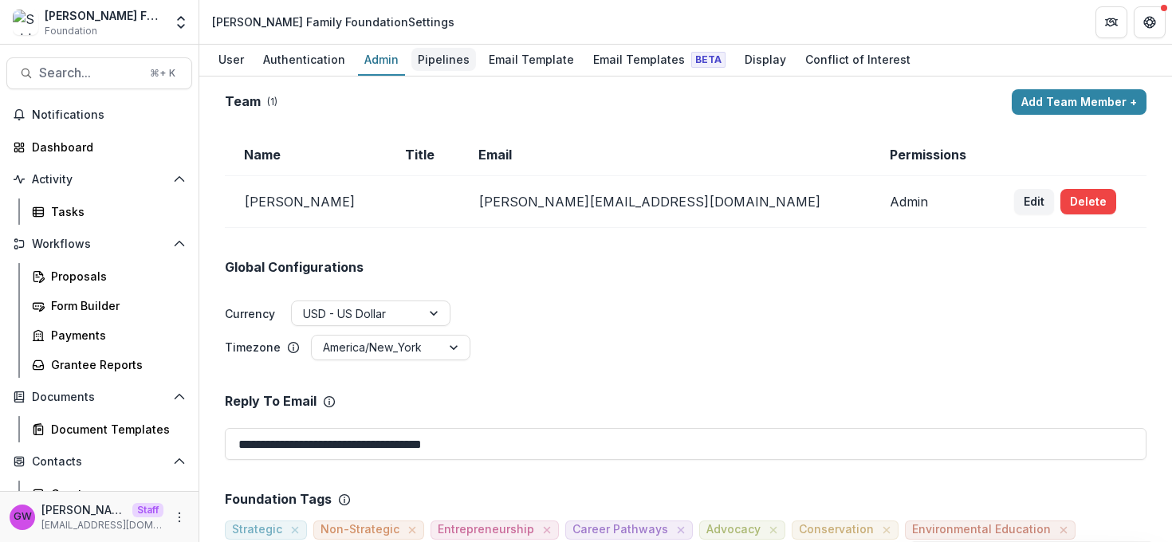
click at [440, 61] on div "Pipelines" at bounding box center [443, 59] width 65 height 23
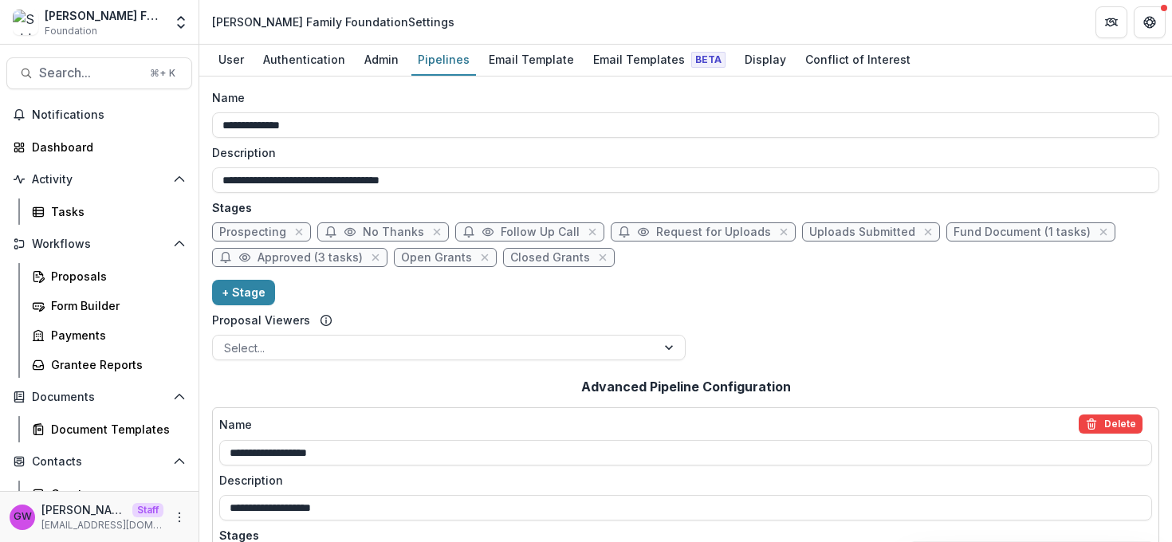
click at [656, 232] on span "Request for Uploads" at bounding box center [713, 233] width 115 height 14
select select "*****"
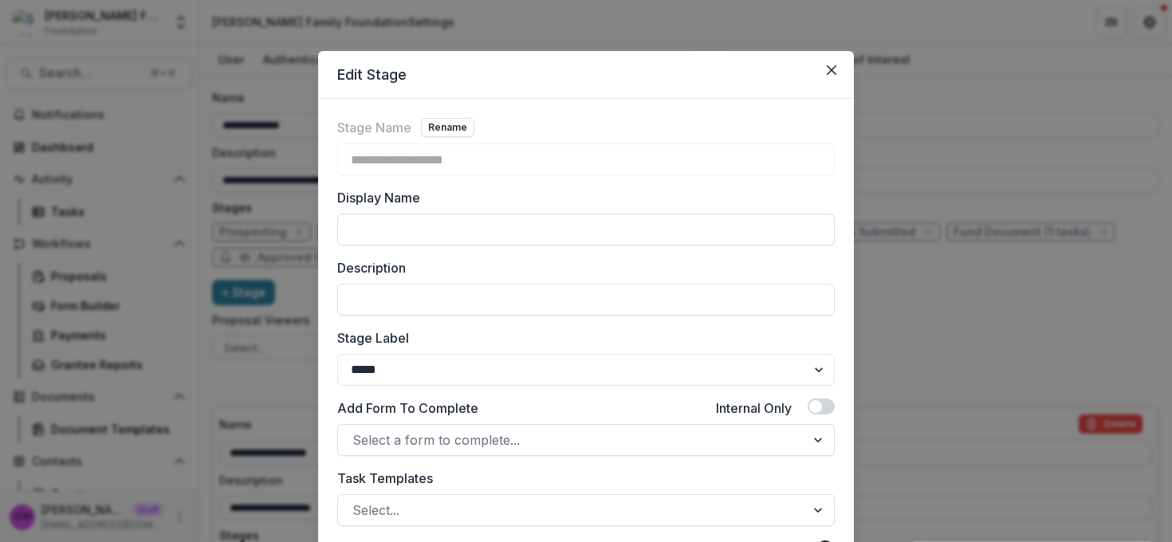
click at [971, 193] on div "**********" at bounding box center [586, 271] width 1172 height 542
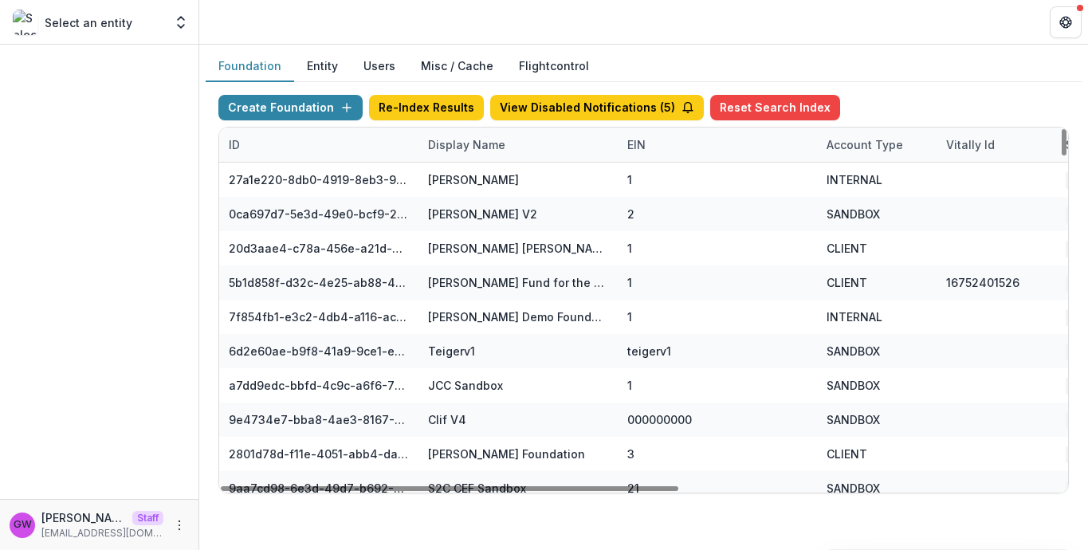
click at [486, 148] on div "Display Name" at bounding box center [467, 144] width 96 height 17
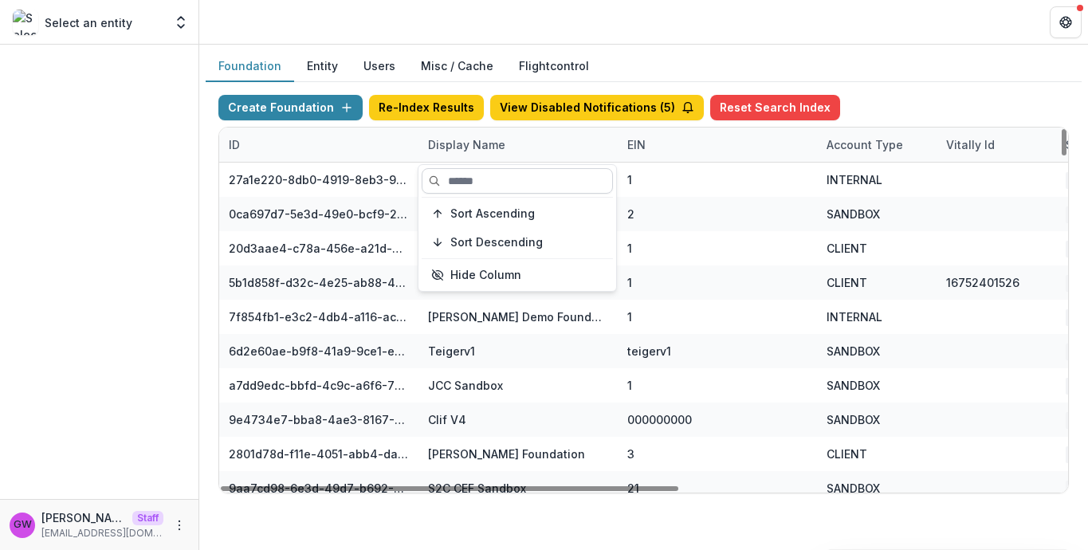
click at [488, 174] on input at bounding box center [517, 181] width 191 height 26
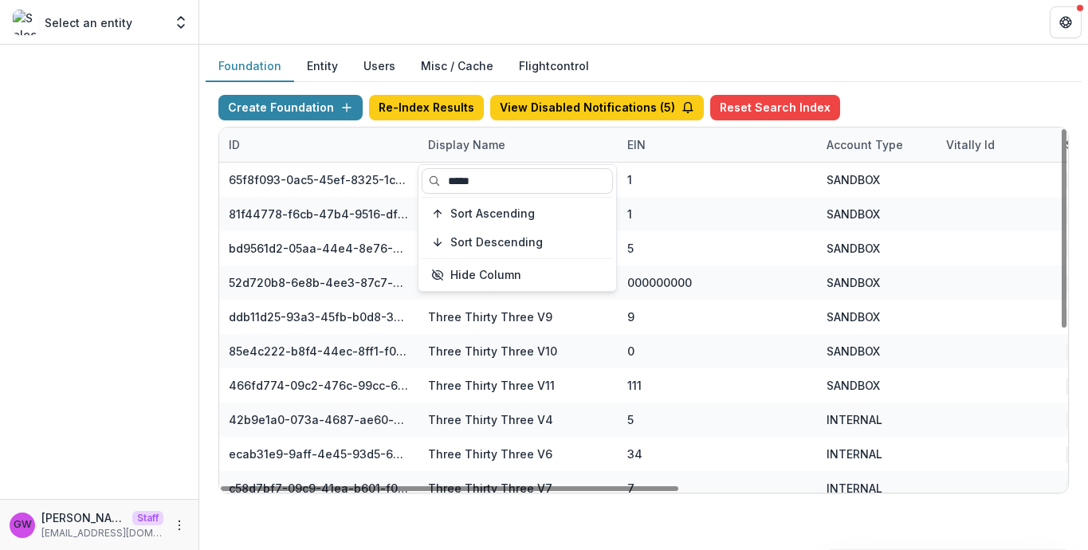
type input "*****"
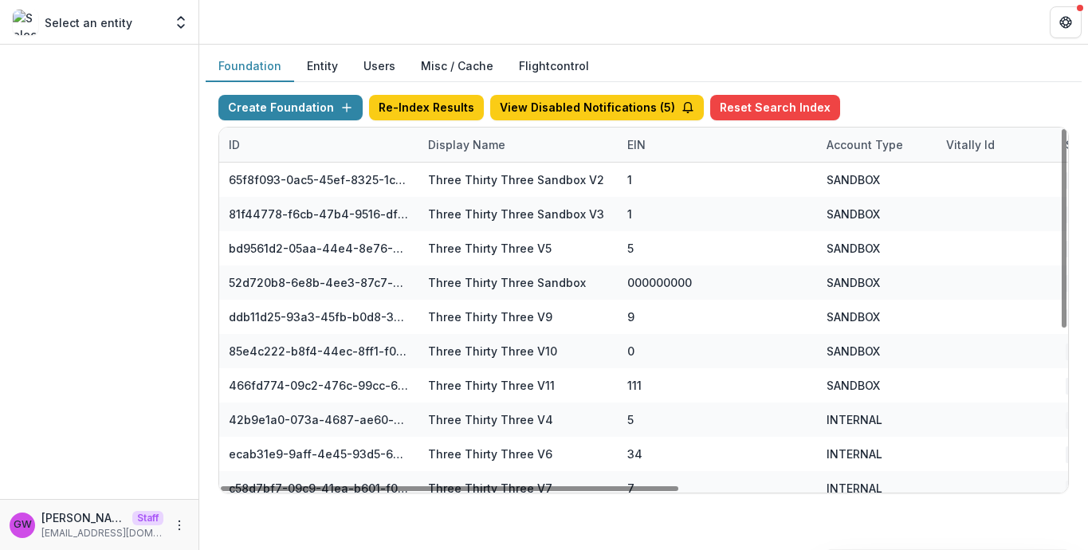
click at [886, 82] on div "Create Foundation Re-Index Results View Disabled Notifications ( 5 ) Reset Sear…" at bounding box center [644, 294] width 876 height 424
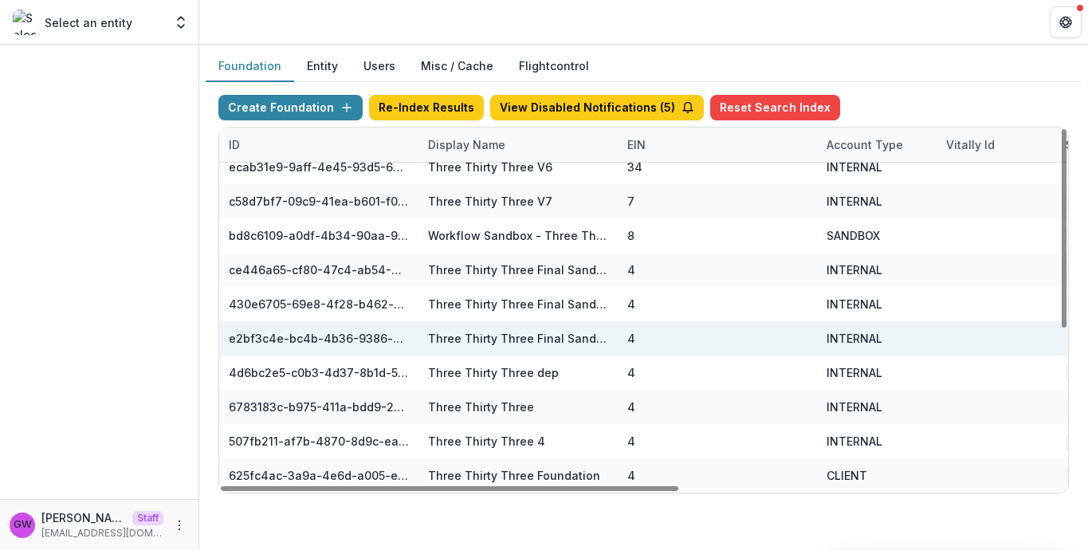
scroll to position [287, 706]
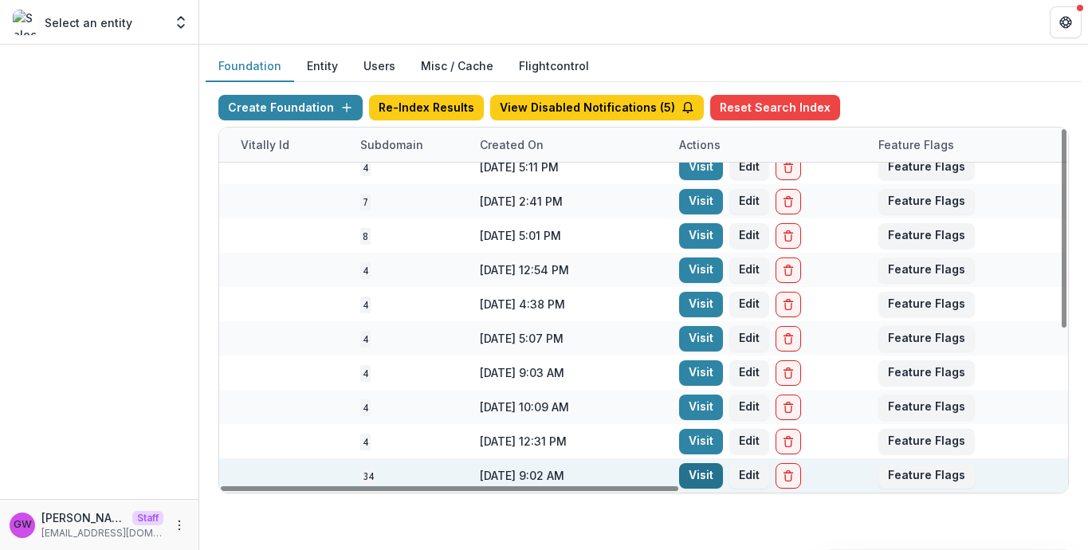
click at [695, 475] on link "Visit" at bounding box center [701, 476] width 44 height 26
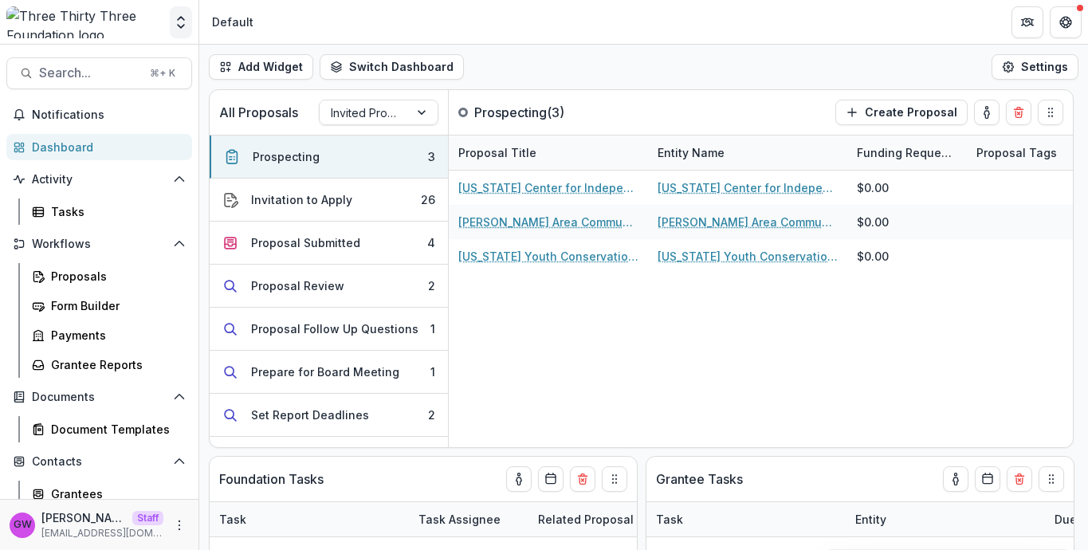
click at [181, 26] on icon "Open entity switcher" at bounding box center [181, 22] width 16 height 16
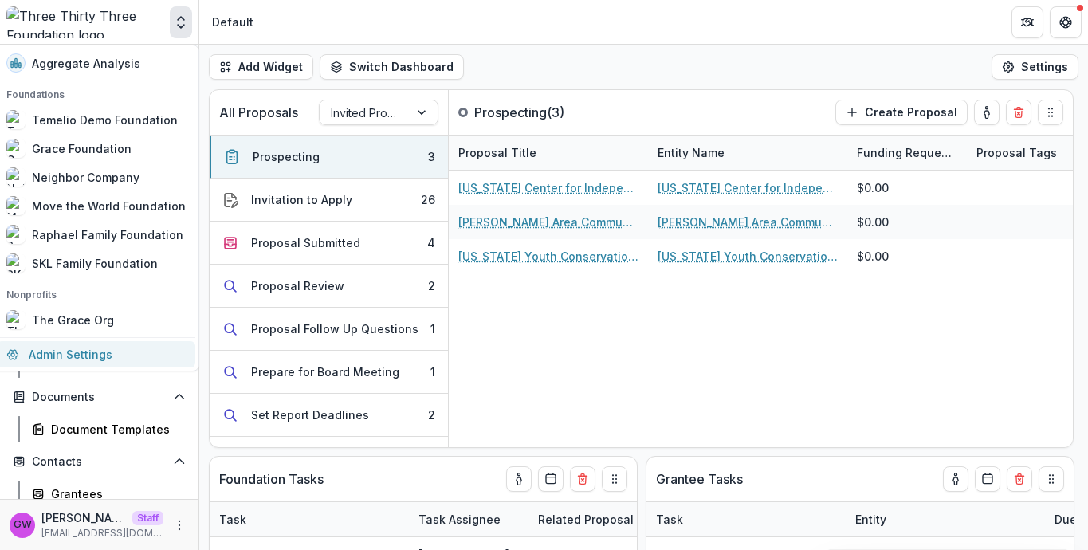
click at [69, 362] on link "Admin Settings" at bounding box center [96, 354] width 199 height 26
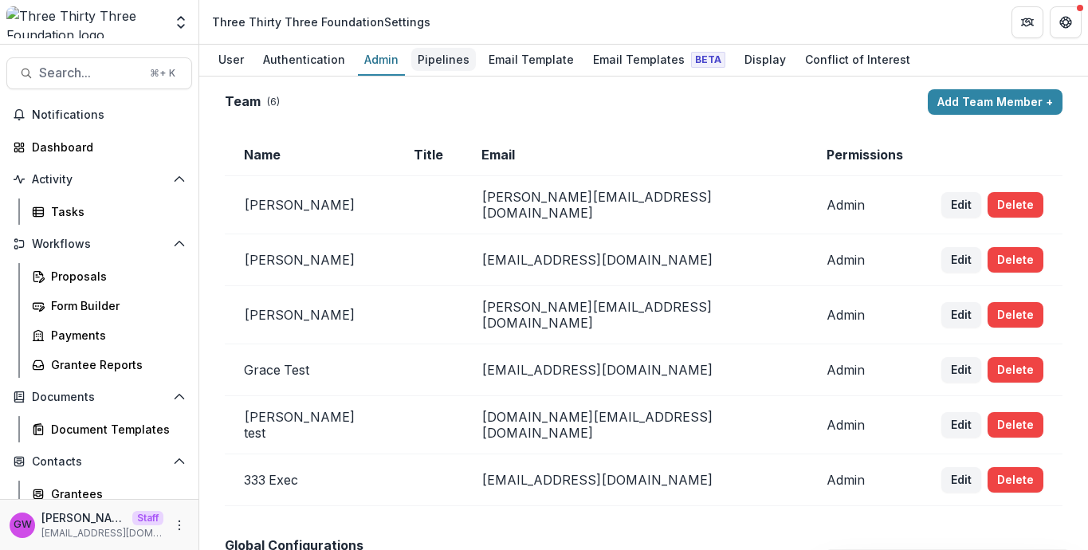
click at [445, 54] on div "Pipelines" at bounding box center [443, 59] width 65 height 23
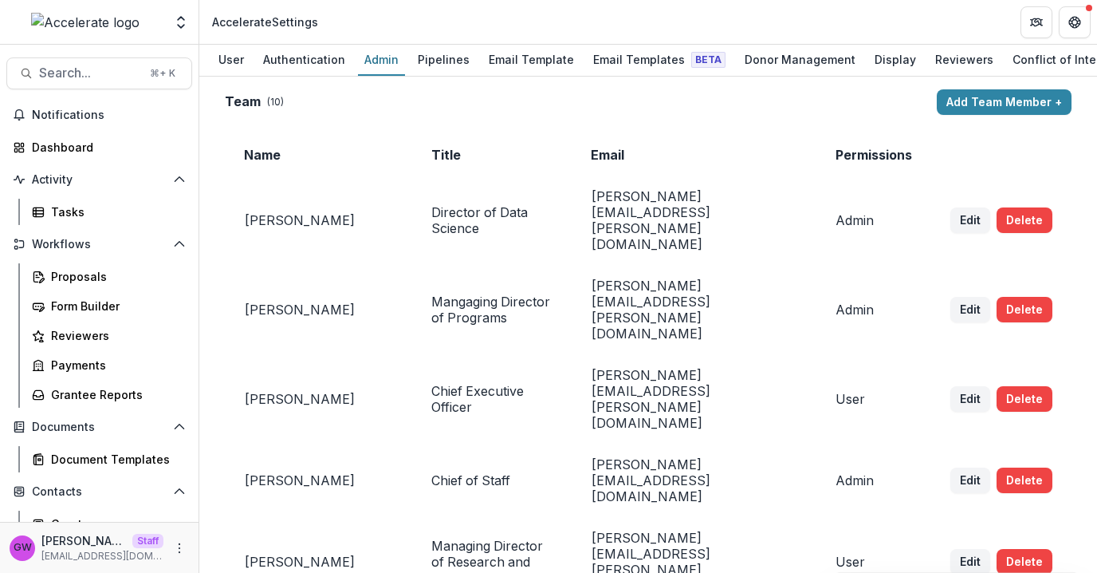
scroll to position [319, 0]
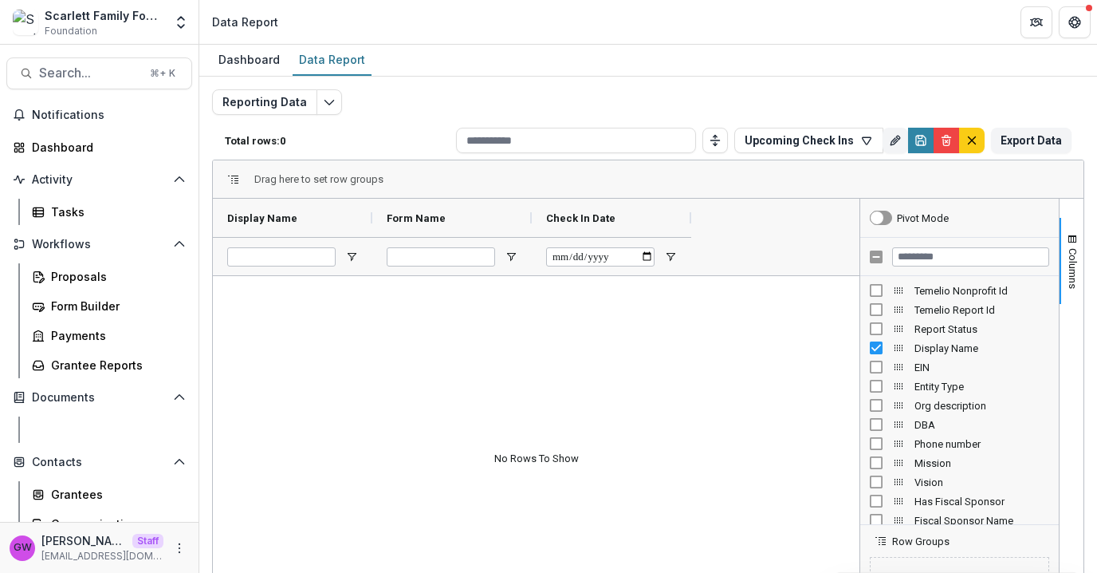
scroll to position [83, 0]
